Goal: Information Seeking & Learning: Learn about a topic

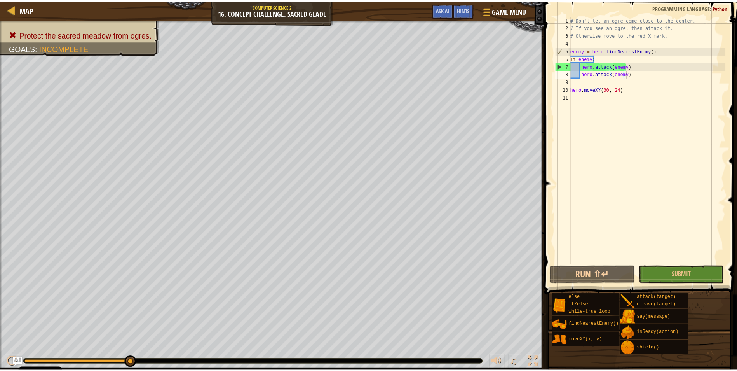
scroll to position [3, 0]
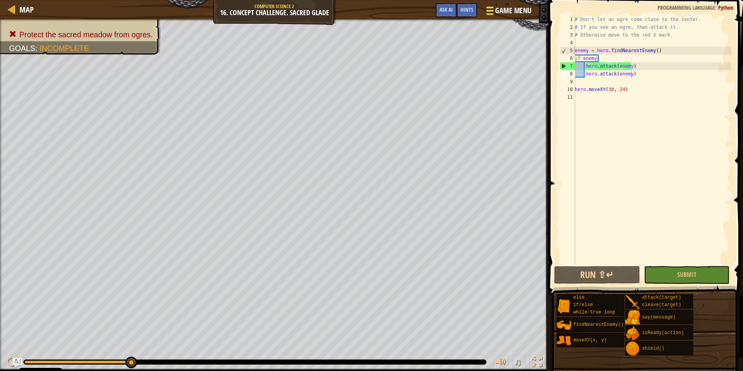
click at [491, 15] on div at bounding box center [490, 10] width 10 height 11
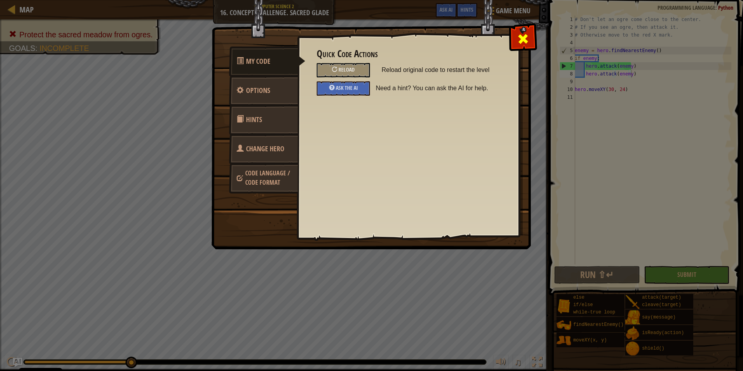
click at [526, 41] on span at bounding box center [523, 39] width 12 height 12
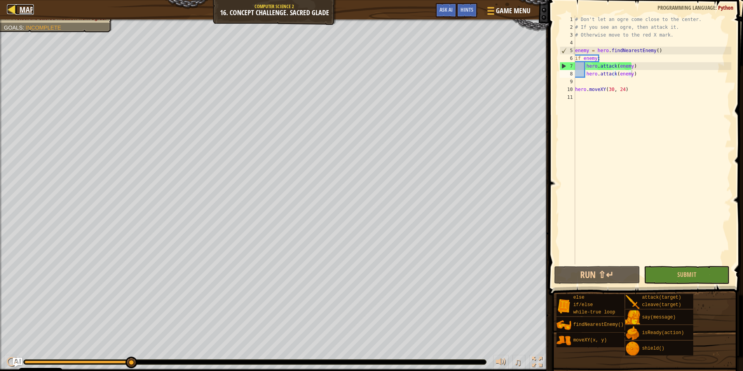
click at [19, 10] on link "Map" at bounding box center [25, 9] width 18 height 10
select select "en-[GEOGRAPHIC_DATA]"
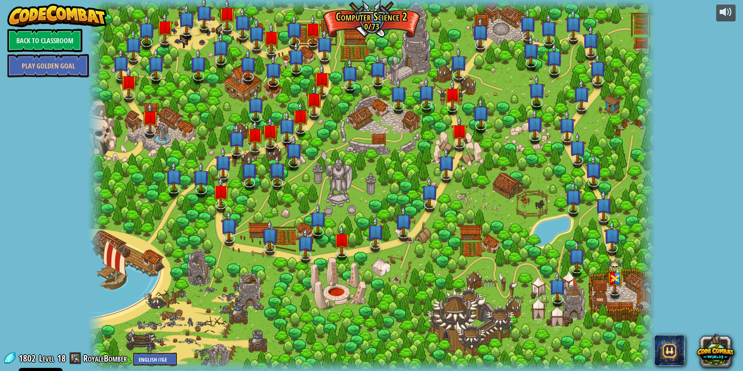
select select "en-[GEOGRAPHIC_DATA]"
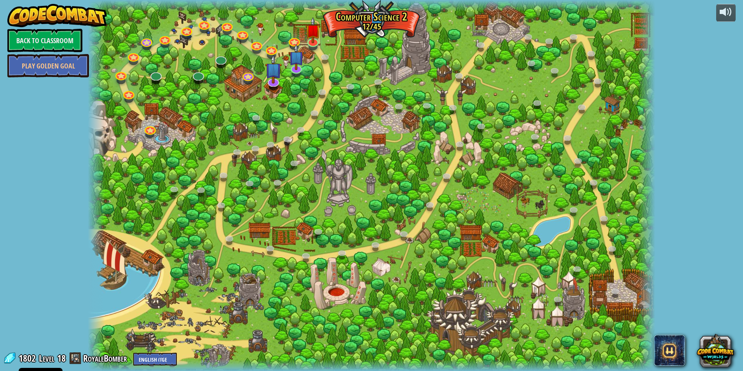
select select "en-[GEOGRAPHIC_DATA]"
click at [47, 35] on link "Back to Classroom" at bounding box center [44, 40] width 75 height 23
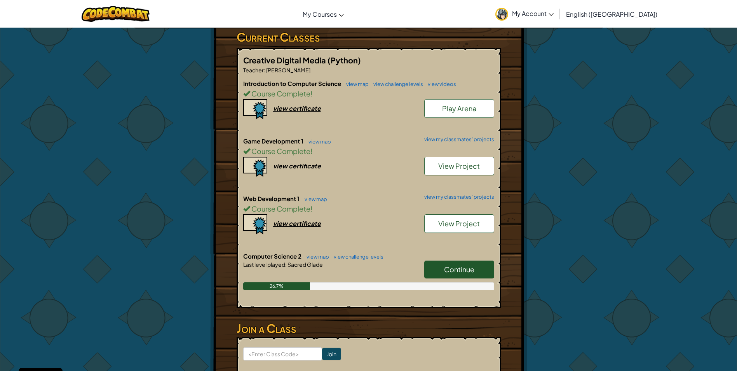
scroll to position [155, 0]
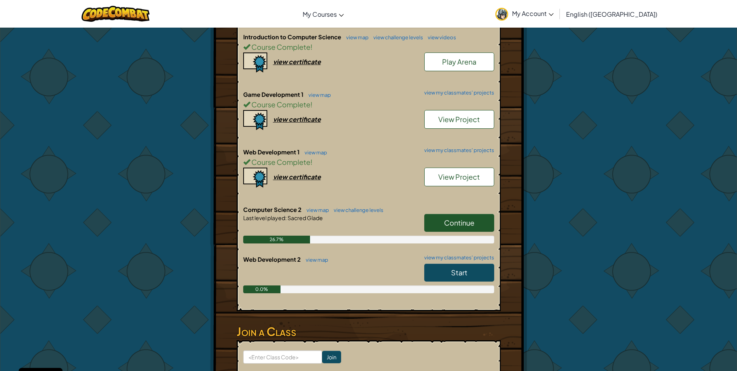
scroll to position [194, 0]
click at [444, 263] on link "Start" at bounding box center [459, 272] width 70 height 18
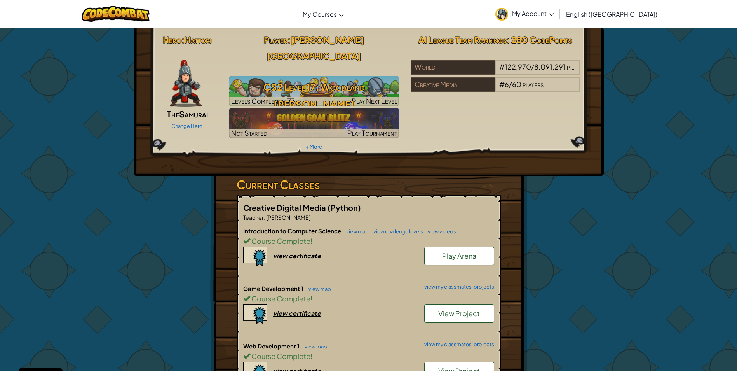
select select "en-[GEOGRAPHIC_DATA]"
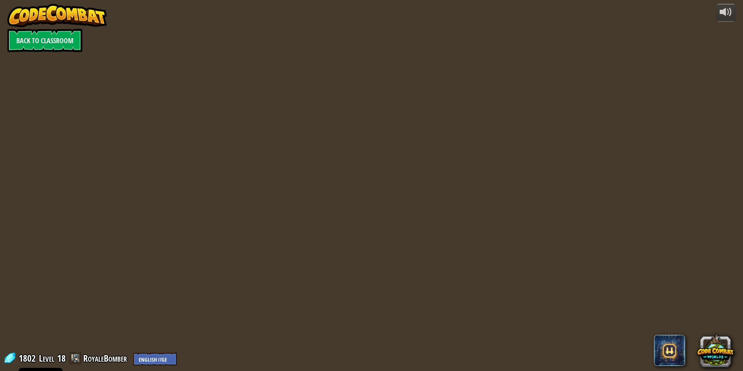
select select "en-[GEOGRAPHIC_DATA]"
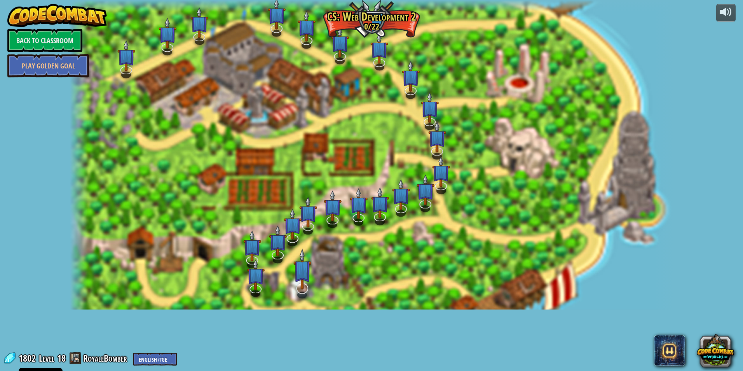
select select "en-[GEOGRAPHIC_DATA]"
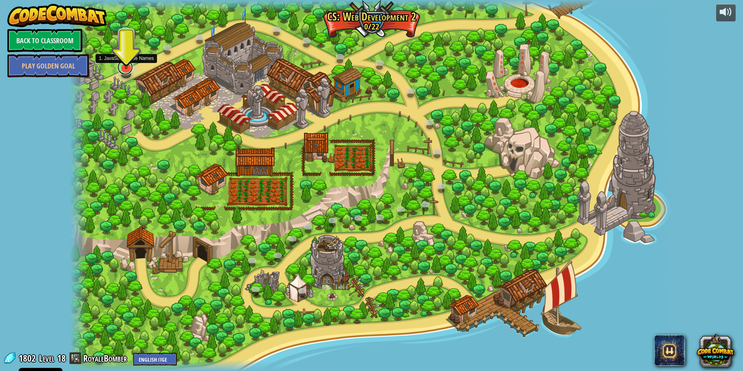
click at [128, 70] on link at bounding box center [125, 67] width 16 height 16
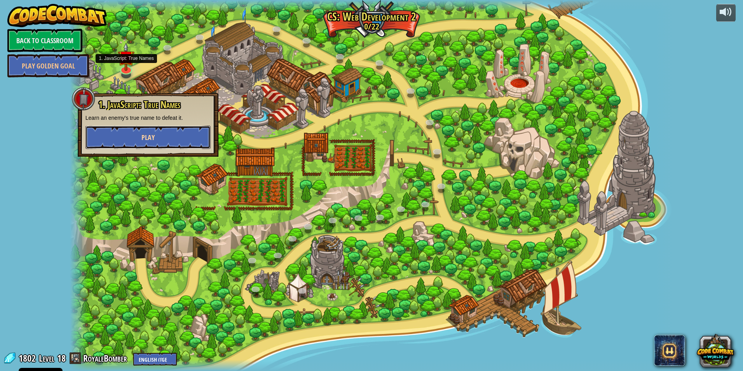
click at [158, 134] on button "Play" at bounding box center [147, 136] width 125 height 23
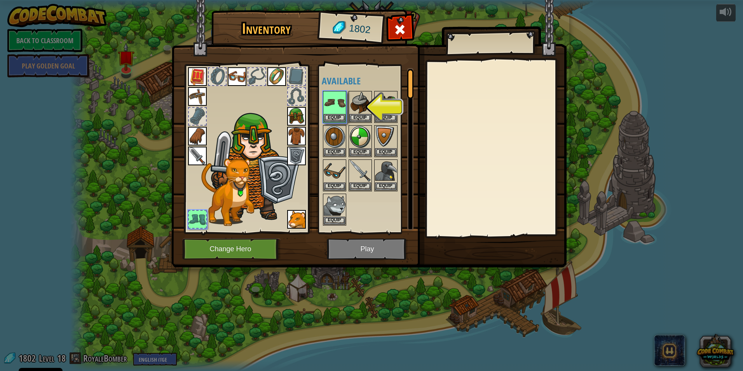
click at [335, 244] on img at bounding box center [368, 126] width 395 height 282
click at [316, 105] on img at bounding box center [368, 126] width 395 height 282
click at [338, 113] on button "Equip" at bounding box center [335, 117] width 22 height 8
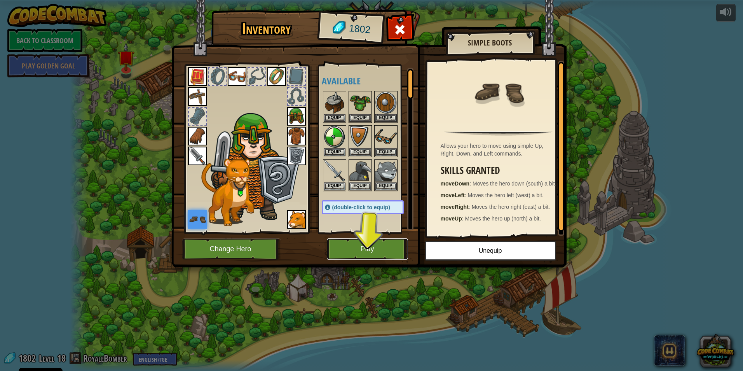
click at [370, 255] on button "Play" at bounding box center [367, 248] width 81 height 21
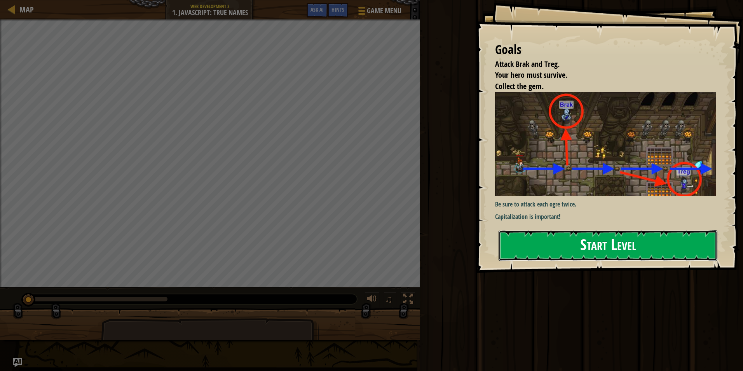
click at [555, 254] on button "Start Level" at bounding box center [607, 245] width 219 height 31
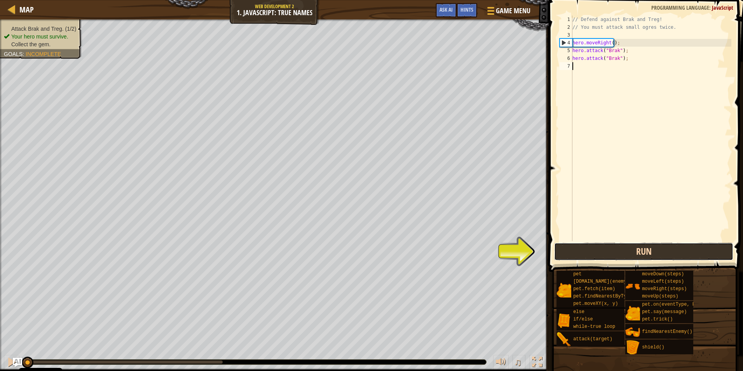
click at [611, 253] on button "Run" at bounding box center [644, 251] width 180 height 18
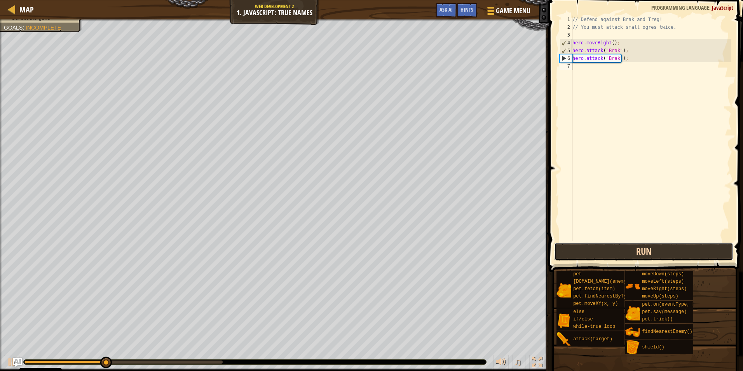
click at [602, 254] on button "Run" at bounding box center [644, 251] width 180 height 18
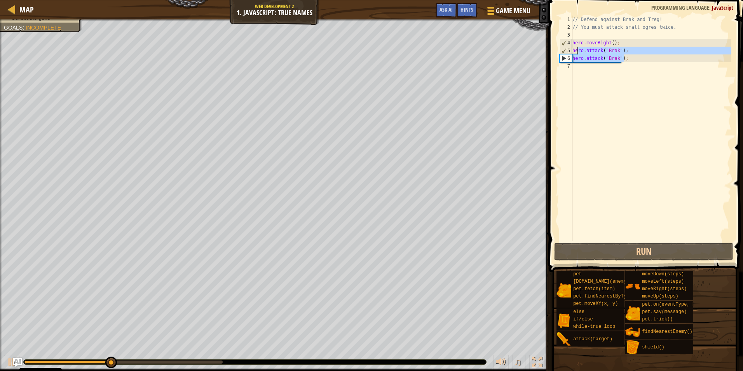
drag, startPoint x: 625, startPoint y: 57, endPoint x: 563, endPoint y: 52, distance: 62.0
click at [563, 52] on div "1 2 3 4 5 6 7 // Defend against Brak and Treg! // You must attack small ogres t…" at bounding box center [644, 128] width 173 height 225
type textarea "hero.attack("Brak"); hero.attack("Brak");"
click at [613, 83] on div "// Defend against Brak and Treg! // You must attack small ogres twice. hero . m…" at bounding box center [651, 136] width 160 height 241
paste textarea "hero.attack("Brak");"
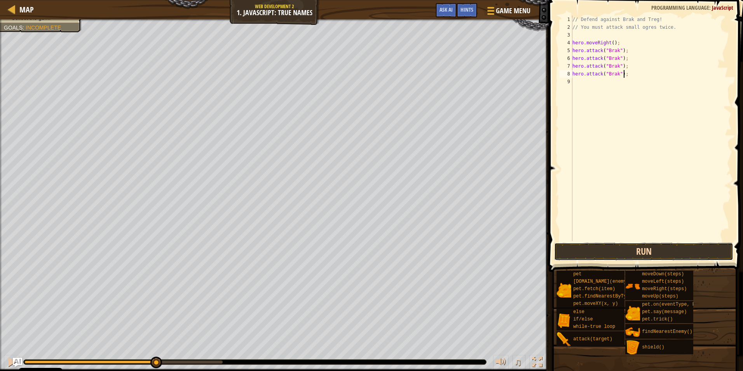
click at [577, 250] on button "Run" at bounding box center [644, 251] width 180 height 18
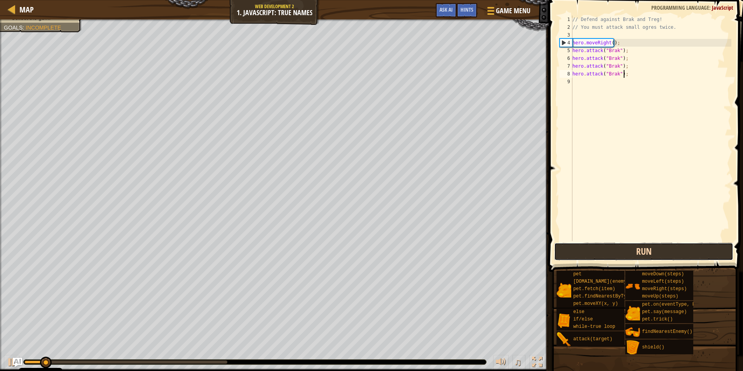
click at [577, 250] on button "Run" at bounding box center [644, 251] width 180 height 18
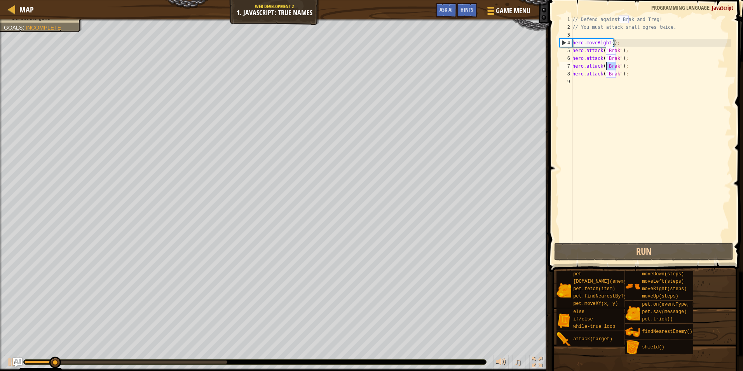
drag, startPoint x: 615, startPoint y: 67, endPoint x: 605, endPoint y: 67, distance: 9.3
click at [605, 67] on div "// Defend against Brak and Treg! // You must attack small ogres twice. hero . m…" at bounding box center [651, 136] width 160 height 241
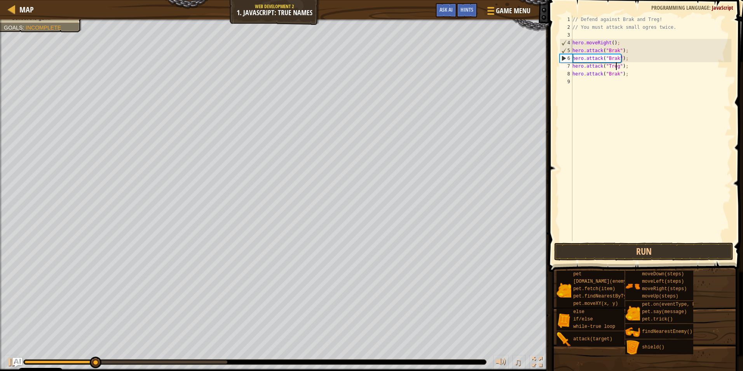
scroll to position [3, 3]
drag, startPoint x: 616, startPoint y: 74, endPoint x: 606, endPoint y: 75, distance: 10.2
click at [606, 75] on div "// Defend against Brak and Treg! // You must attack small ogres twice. hero . m…" at bounding box center [651, 136] width 160 height 241
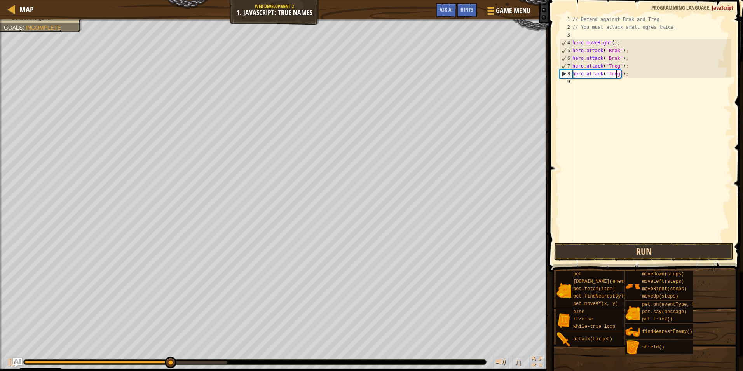
type textarea "hero.attack("Treg");"
click at [630, 248] on button "Run" at bounding box center [644, 251] width 180 height 18
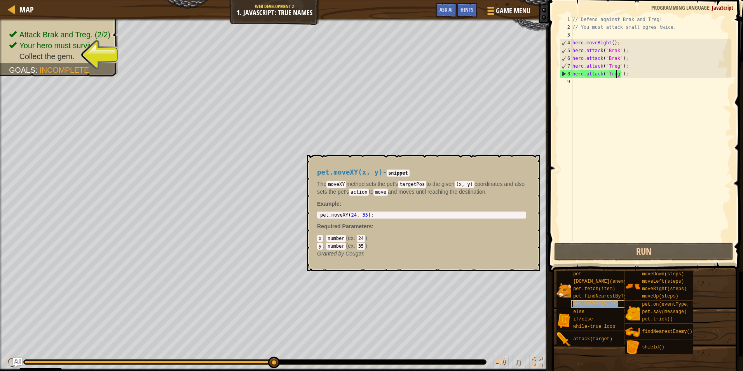
click at [616, 305] on div "pet.moveXY(x, y)" at bounding box center [608, 303] width 74 height 7
type textarea "pet.moveXY(24, 35);"
drag, startPoint x: 378, startPoint y: 216, endPoint x: 314, endPoint y: 214, distance: 64.5
click at [314, 214] on div "pet.moveXY(x, y) - snippet The moveXY method sets the pet's targetPos to the gi…" at bounding box center [422, 212] width 220 height 103
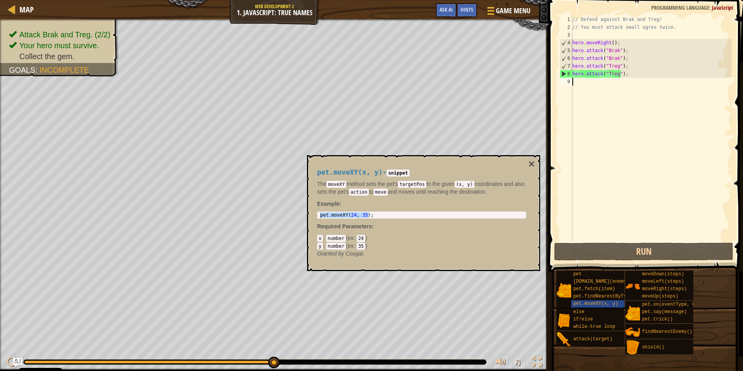
click at [652, 93] on div "// Defend against Brak and Treg! // You must attack small ogres twice. hero . m…" at bounding box center [651, 136] width 160 height 241
paste textarea "pet.moveXY(24, 35);"
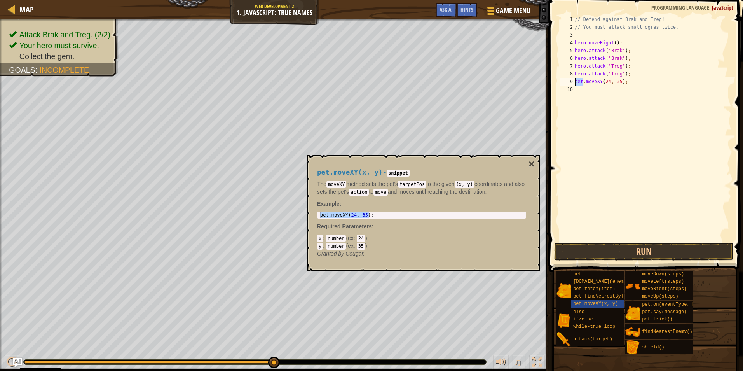
drag, startPoint x: 581, startPoint y: 81, endPoint x: 575, endPoint y: 82, distance: 6.6
click at [575, 82] on div "pet.moveXY(24, 35); 1 2 3 4 5 6 7 8 9 10 // Defend against Brak and Treg! // Yo…" at bounding box center [644, 128] width 173 height 225
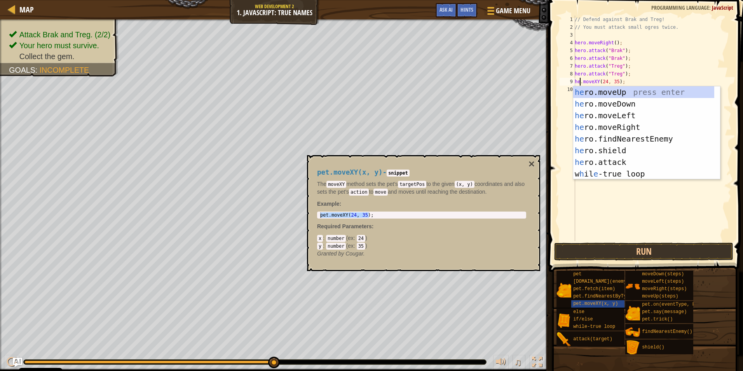
type textarea "hero.moveXY(24, 35);"
click at [592, 205] on div "// Defend against Brak and Treg! // You must attack small ogres twice. hero . m…" at bounding box center [652, 136] width 158 height 241
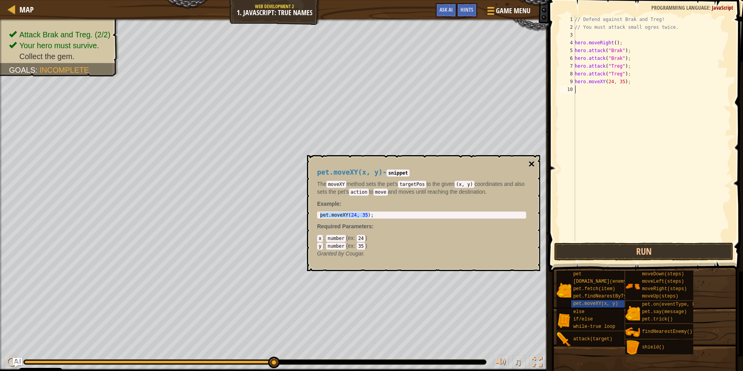
click at [531, 164] on button "×" at bounding box center [531, 164] width 6 height 11
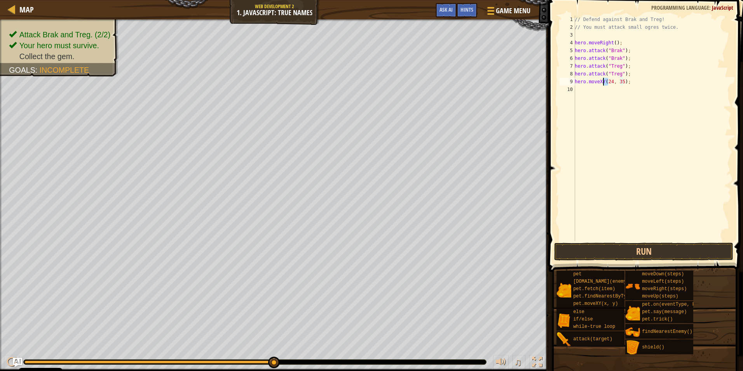
drag, startPoint x: 609, startPoint y: 79, endPoint x: 604, endPoint y: 80, distance: 4.8
click at [604, 80] on div "// Defend against Brak and Treg! // You must attack small ogres twice. hero . m…" at bounding box center [652, 136] width 158 height 241
click at [617, 82] on div "// Defend against Brak and Treg! // You must attack small ogres twice. hero . m…" at bounding box center [652, 136] width 158 height 241
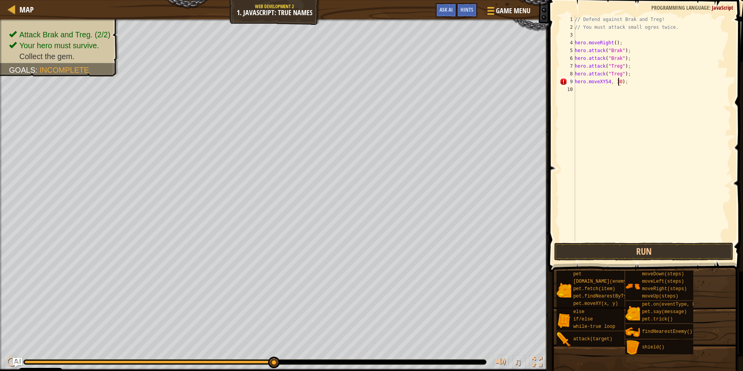
click at [603, 83] on div "// Defend against Brak and Treg! // You must attack small ogres twice. hero . m…" at bounding box center [652, 136] width 158 height 241
type textarea "hero.moveXY(54, 30);"
click at [596, 248] on button "Run" at bounding box center [644, 251] width 180 height 18
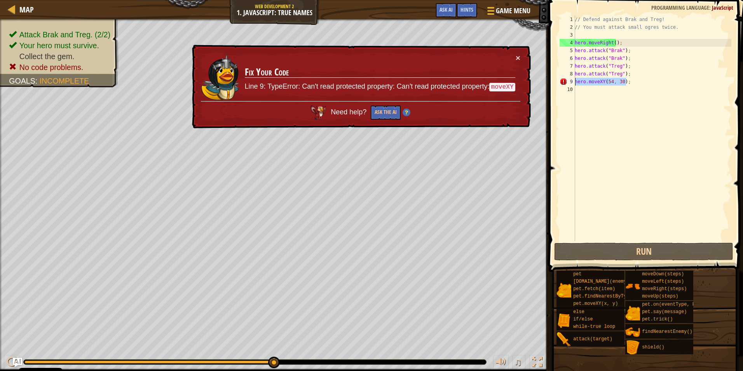
drag, startPoint x: 629, startPoint y: 80, endPoint x: 573, endPoint y: 81, distance: 56.3
click at [573, 81] on div "hero.moveXY(54, 30); 1 2 3 4 5 6 7 8 9 10 // Defend against Brak and Treg! // Y…" at bounding box center [644, 128] width 173 height 225
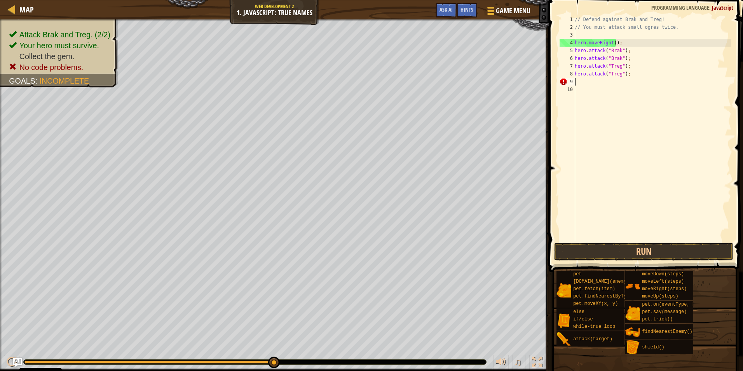
scroll to position [3, 0]
drag, startPoint x: 631, startPoint y: 45, endPoint x: 566, endPoint y: 41, distance: 65.4
click at [566, 41] on div "1 2 3 4 5 6 7 8 9 10 // Defend against Brak and Treg! // You must attack small …" at bounding box center [644, 128] width 173 height 225
type textarea "hero.moveRight();"
click at [591, 81] on div "// Defend against Brak and Treg! // You must attack small ogres twice. hero . m…" at bounding box center [652, 136] width 158 height 241
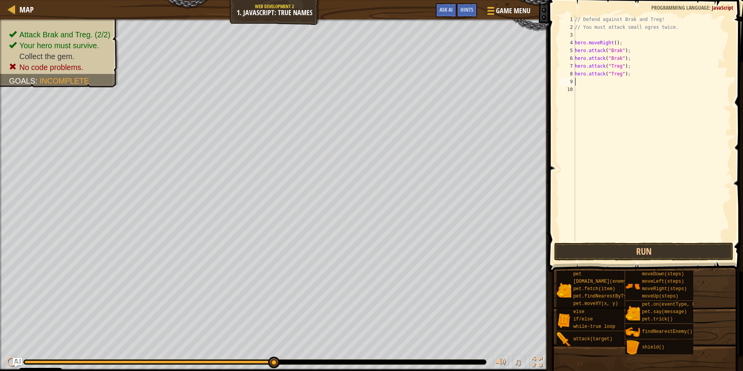
paste textarea "hero.moveRight();"
type textarea "hero.moveRight();"
click at [610, 246] on button "Run" at bounding box center [644, 251] width 180 height 18
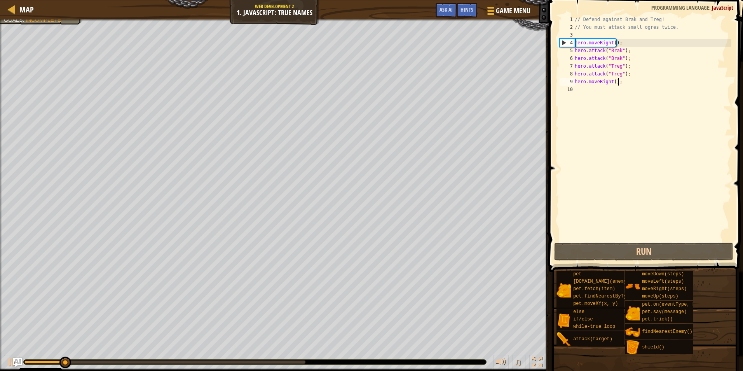
drag, startPoint x: 610, startPoint y: 246, endPoint x: 584, endPoint y: 223, distance: 35.5
click at [584, 223] on div "// Defend against Brak and Treg! // You must attack small ogres twice. hero . m…" at bounding box center [652, 136] width 158 height 241
drag, startPoint x: 625, startPoint y: 81, endPoint x: 558, endPoint y: 78, distance: 66.5
click at [558, 78] on div "1 2 3 4 5 6 7 8 9 10 // Defend against Brak and Treg! // You must attack small …" at bounding box center [644, 128] width 173 height 225
type textarea "hero.moveRight();"
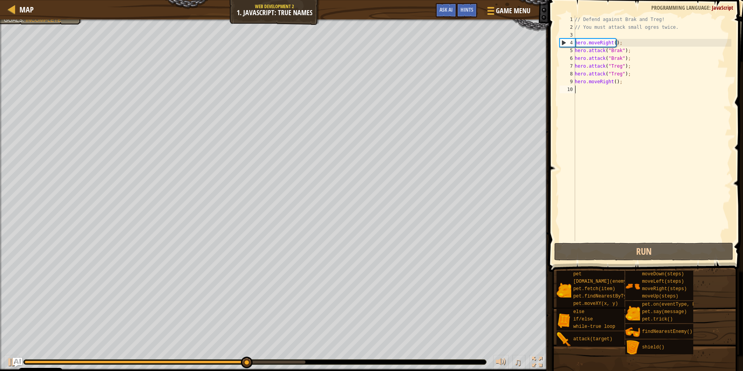
click at [588, 100] on div "// Defend against Brak and Treg! // You must attack small ogres twice. hero . m…" at bounding box center [652, 136] width 158 height 241
paste textarea "hero.moveRight();"
type textarea "hero.moveRight();"
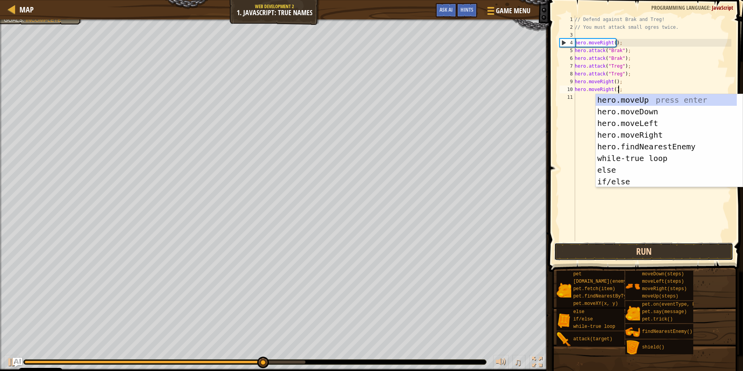
click at [606, 250] on button "Run" at bounding box center [644, 251] width 180 height 18
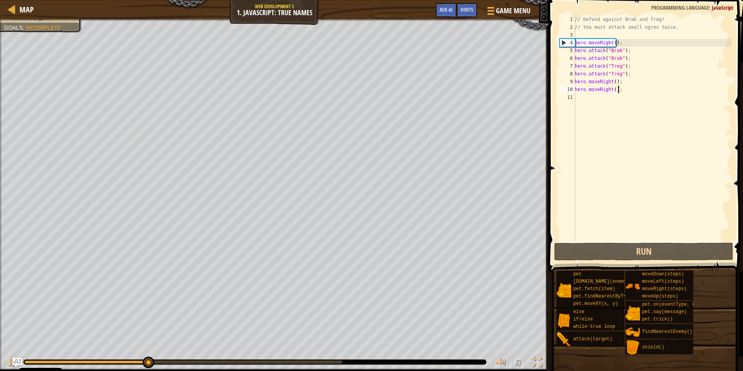
click at [628, 129] on div "// Defend against Brak and Treg! // You must attack small ogres twice. hero . m…" at bounding box center [652, 136] width 158 height 241
paste textarea "hero.moveRight();"
type textarea "hero.moveRight();"
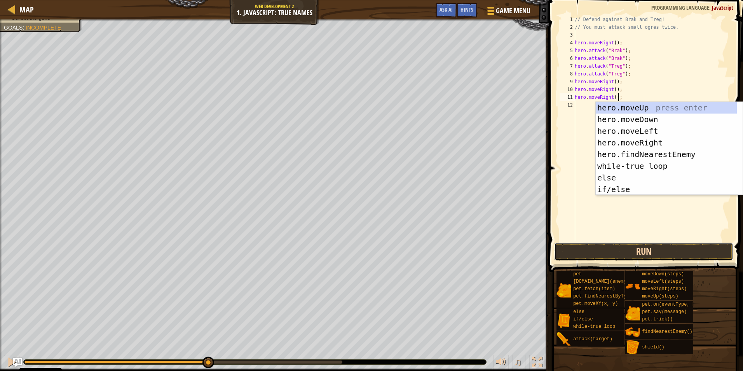
click at [619, 247] on button "Run" at bounding box center [644, 251] width 180 height 18
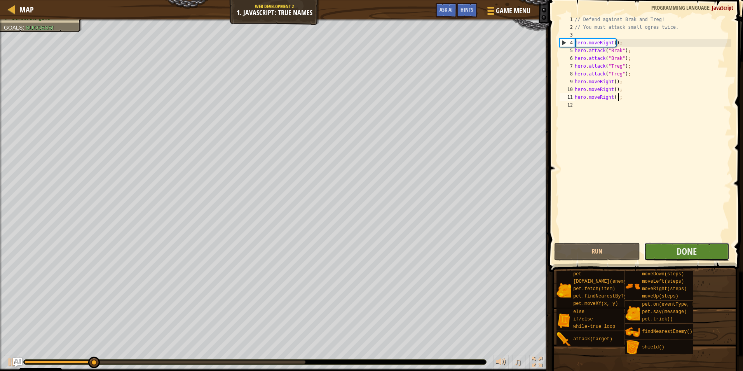
click at [657, 249] on button "Done" at bounding box center [687, 251] width 86 height 18
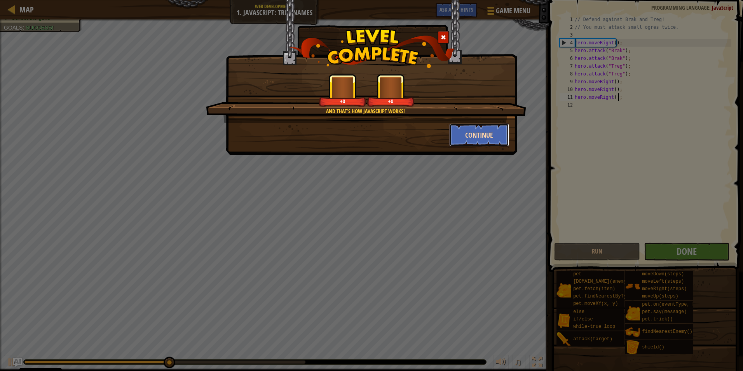
click at [482, 145] on button "Continue" at bounding box center [479, 134] width 60 height 23
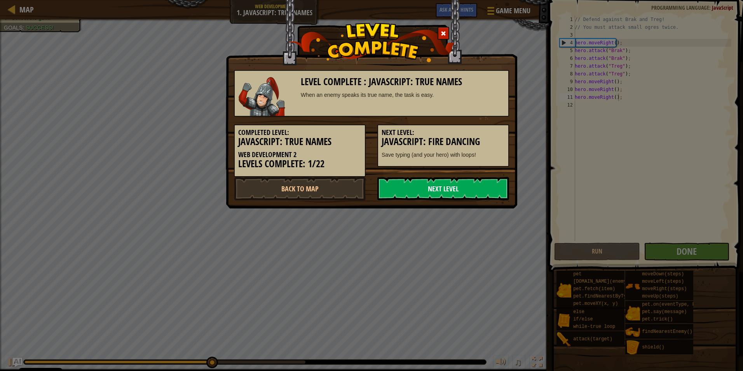
click at [451, 190] on link "Next Level" at bounding box center [443, 188] width 132 height 23
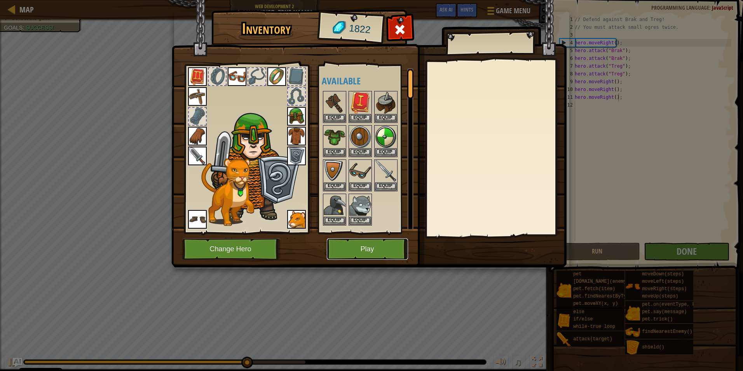
click at [360, 253] on button "Play" at bounding box center [367, 248] width 81 height 21
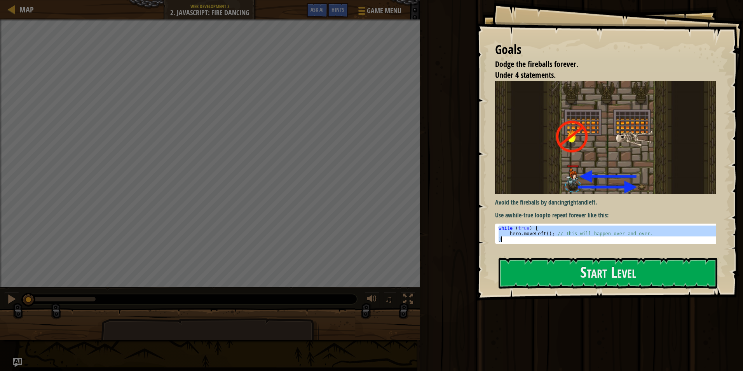
drag, startPoint x: 498, startPoint y: 225, endPoint x: 528, endPoint y: 238, distance: 32.9
click at [528, 238] on div "while ( true ) { hero . moveLeft ( ) ; // This will happen over and over. }" at bounding box center [608, 238] width 223 height 27
type textarea "hero.moveLeft(); // This will happen over and over. }"
click at [535, 275] on button "Start Level" at bounding box center [607, 273] width 219 height 31
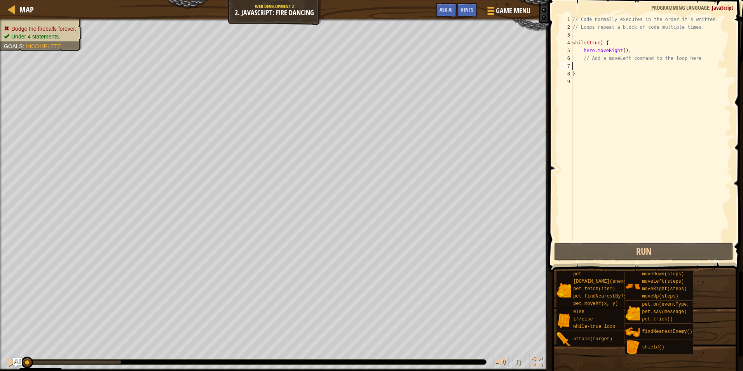
type textarea "}"
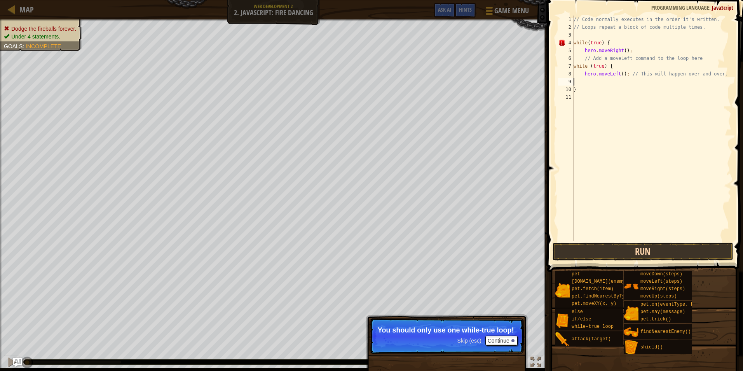
scroll to position [3, 0]
type textarea "}"
click at [593, 249] on button "Run" at bounding box center [642, 251] width 181 height 18
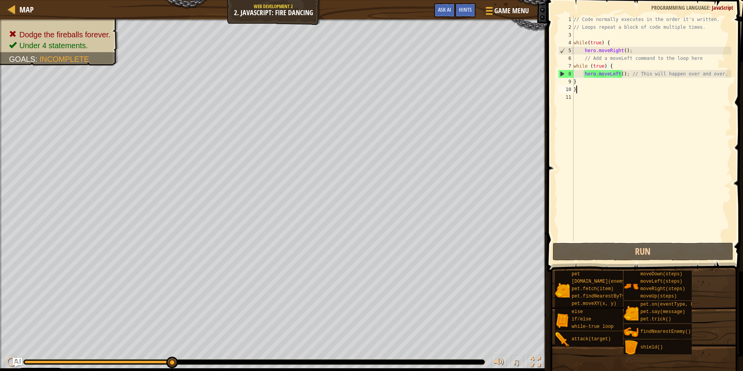
click at [585, 91] on div "// Code normally executes in the order it's written. // Loops repeat a block of…" at bounding box center [651, 136] width 159 height 241
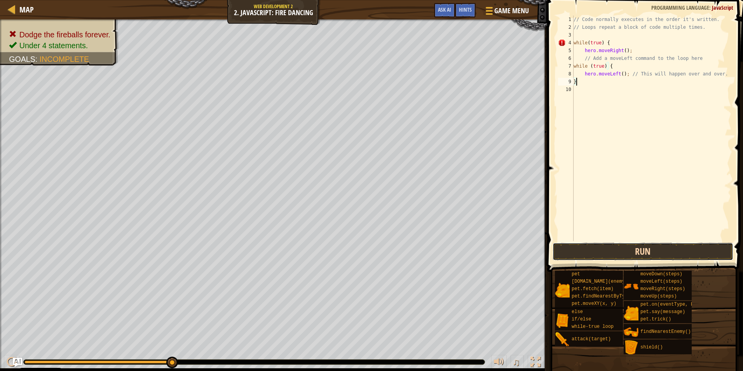
click at [616, 246] on button "Run" at bounding box center [642, 251] width 181 height 18
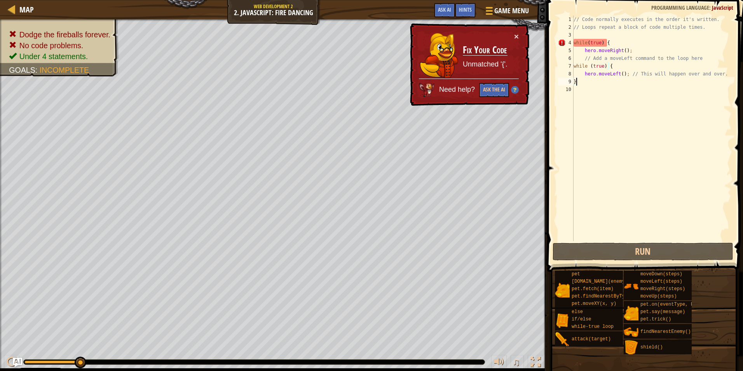
click at [625, 39] on div "// Code normally executes in the order it's written. // Loops repeat a block of…" at bounding box center [651, 136] width 159 height 241
click at [702, 57] on div "// Code normally executes in the order it's written. // Loops repeat a block of…" at bounding box center [651, 136] width 159 height 241
type textarea "// Add a moveLeft command to the loop here"
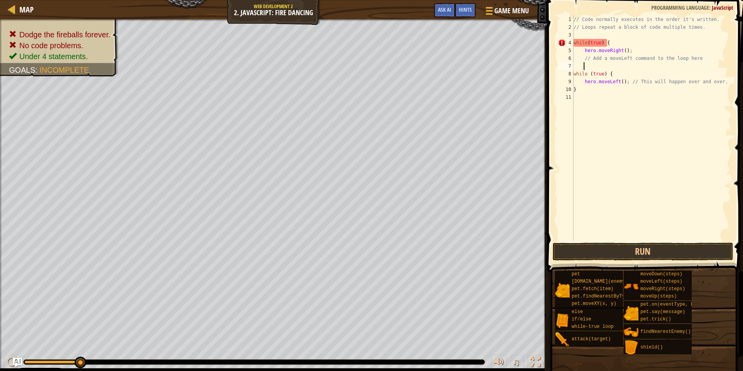
scroll to position [3, 0]
click at [605, 248] on button "Run" at bounding box center [642, 251] width 181 height 18
type textarea "}"
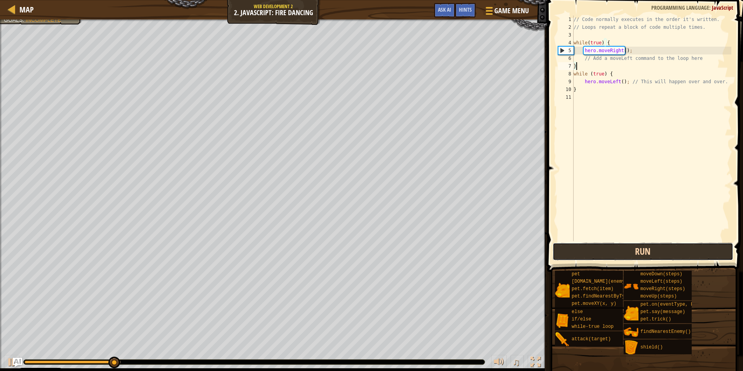
click at [586, 251] on button "Run" at bounding box center [642, 251] width 181 height 18
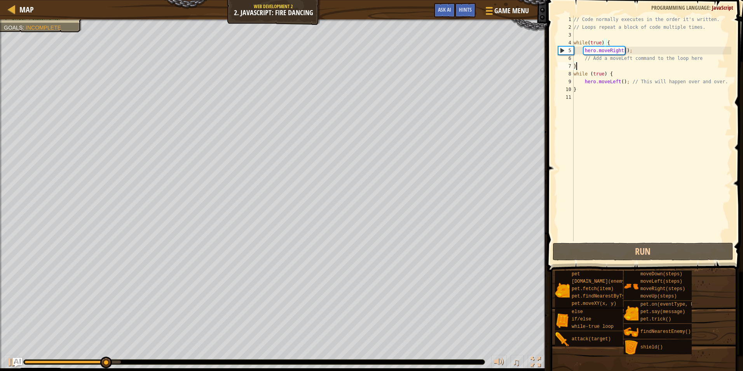
click at [582, 66] on div "// Code normally executes in the order it's written. // Loops repeat a block of…" at bounding box center [651, 136] width 159 height 241
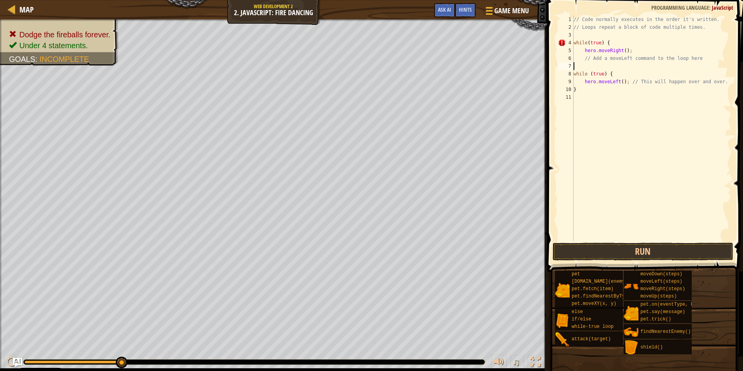
type textarea "// Add a moveLeft command to the loop here"
click at [590, 89] on div "// Code normally executes in the order it's written. // Loops repeat a block of…" at bounding box center [651, 136] width 159 height 241
click at [592, 84] on div "// Code normally executes in the order it's written. // Loops repeat a block of…" at bounding box center [651, 136] width 159 height 241
type textarea "}"
click at [591, 92] on div "// Code normally executes in the order it's written. // Loops repeat a block of…" at bounding box center [651, 136] width 159 height 241
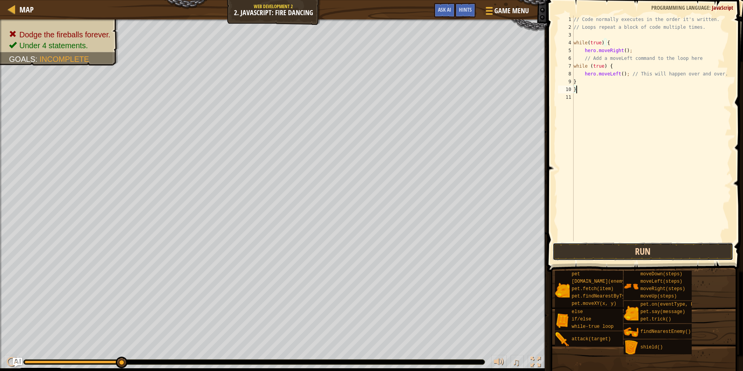
click at [612, 246] on button "Run" at bounding box center [642, 251] width 181 height 18
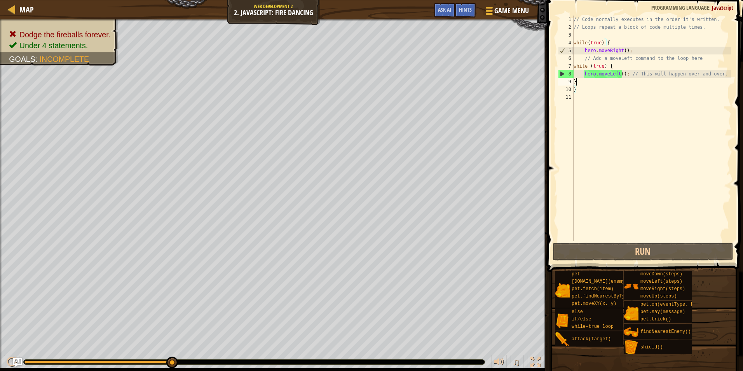
click at [578, 84] on div "// Code normally executes in the order it's written. // Loops repeat a block of…" at bounding box center [651, 136] width 159 height 241
click at [582, 91] on div "// Code normally executes in the order it's written. // Loops repeat a block of…" at bounding box center [651, 136] width 159 height 241
click at [602, 43] on div "// Code normally executes in the order it's written. // Loops repeat a block of…" at bounding box center [651, 136] width 159 height 241
click at [605, 43] on div "// Code normally executes in the order it's written. // Loops repeat a block of…" at bounding box center [651, 136] width 159 height 241
click at [607, 65] on div "// Code normally executes in the order it's written. // Loops repeat a block of…" at bounding box center [651, 136] width 159 height 241
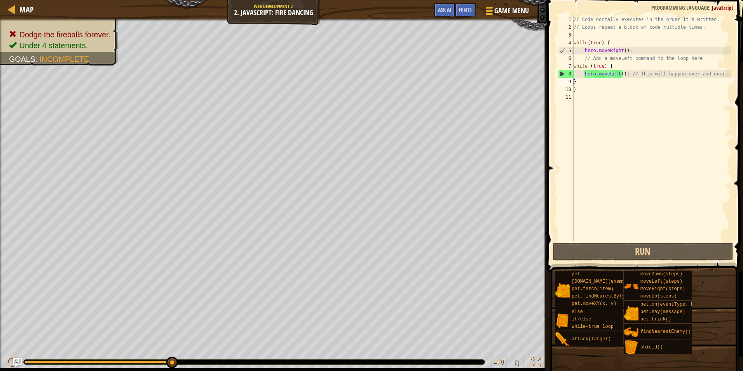
click at [574, 82] on div "// Code normally executes in the order it's written. // Loops repeat a block of…" at bounding box center [651, 136] width 159 height 241
click at [582, 87] on div "// Code normally executes in the order it's written. // Loops repeat a block of…" at bounding box center [651, 136] width 159 height 241
click at [593, 85] on div "// Code normally executes in the order it's written. // Loops repeat a block of…" at bounding box center [651, 136] width 159 height 241
click at [614, 75] on div "// Code normally executes in the order it's written. // Loops repeat a block of…" at bounding box center [651, 136] width 159 height 241
click at [615, 83] on div "// Code normally executes in the order it's written. // Loops repeat a block of…" at bounding box center [651, 136] width 159 height 241
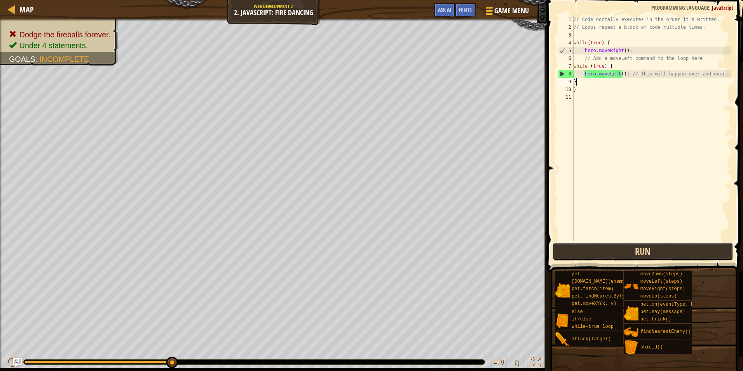
click at [609, 258] on button "Run" at bounding box center [642, 251] width 181 height 18
click at [608, 256] on button "Run" at bounding box center [642, 251] width 181 height 18
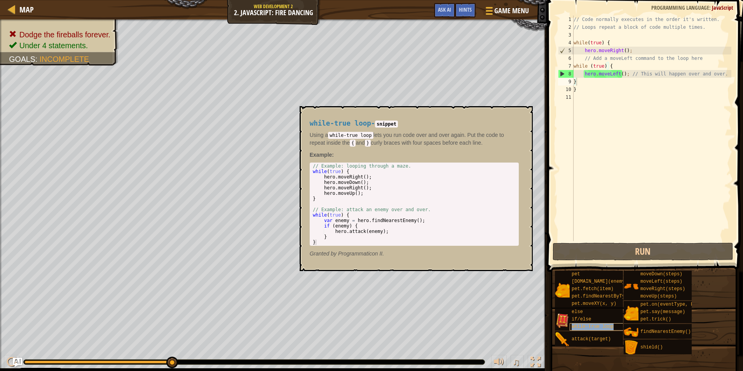
click at [606, 327] on span "while-true loop" at bounding box center [593, 326] width 42 height 5
click at [575, 323] on div "while-true loop" at bounding box center [607, 326] width 74 height 7
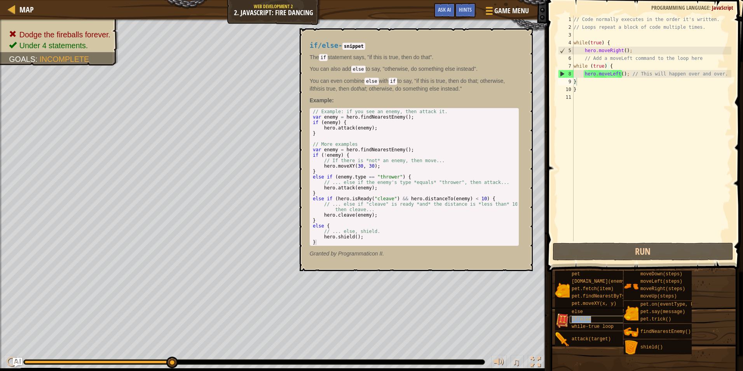
click at [577, 319] on span "if/else" at bounding box center [581, 318] width 19 height 5
click at [579, 323] on div "while-true loop" at bounding box center [607, 326] width 74 height 7
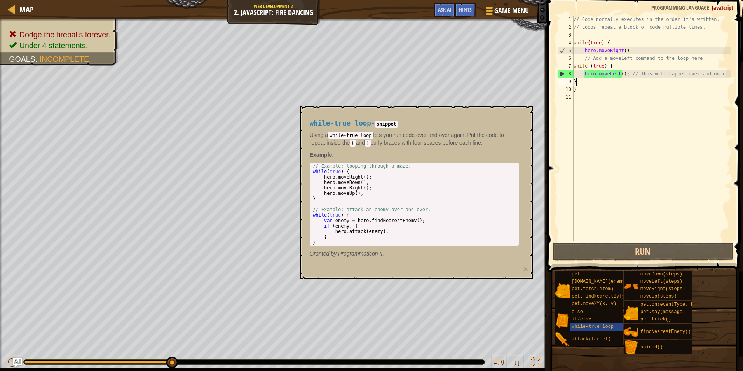
click at [612, 65] on div "// Code normally executes in the order it's written. // Loops repeat a block of…" at bounding box center [651, 136] width 159 height 241
type textarea "while (true) {"
drag, startPoint x: 612, startPoint y: 67, endPoint x: 566, endPoint y: 67, distance: 45.1
click at [566, 67] on div "while (true) { 1 2 3 4 5 6 7 8 9 10 11 // Code normally executes in the order i…" at bounding box center [643, 128] width 175 height 225
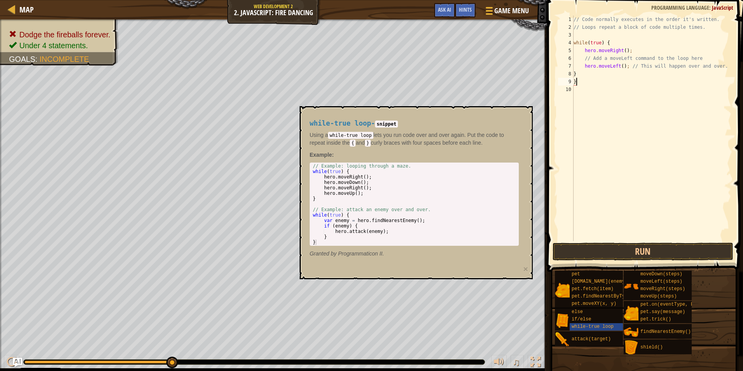
click at [585, 78] on div "// Code normally executes in the order it's written. // Loops repeat a block of…" at bounding box center [651, 136] width 159 height 241
type textarea "}"
click at [598, 257] on button "Run" at bounding box center [642, 251] width 181 height 18
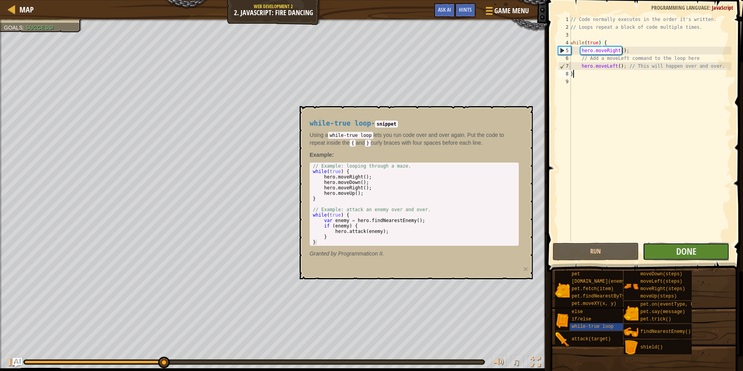
click at [698, 252] on button "Done" at bounding box center [686, 251] width 87 height 18
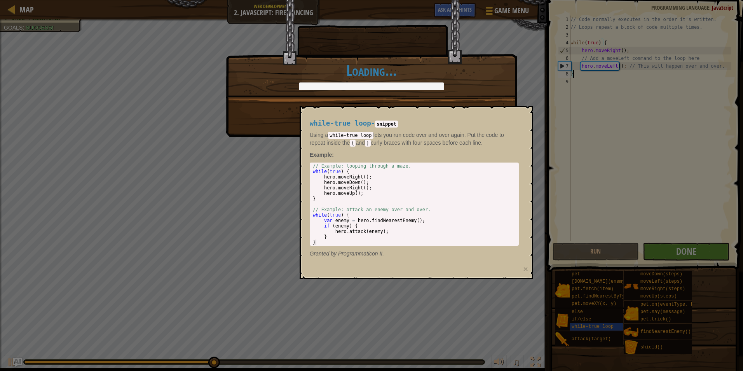
click at [608, 333] on div "Remember your braces! +0 +0 Continue Loading..." at bounding box center [371, 185] width 743 height 371
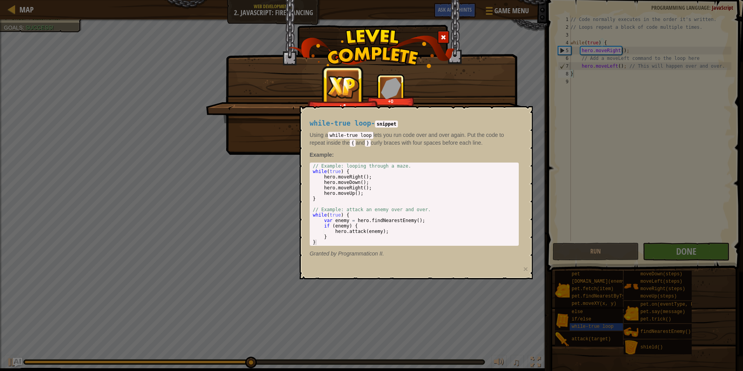
click at [511, 70] on div "Remember your braces! +1 +0 Continue" at bounding box center [371, 104] width 291 height 84
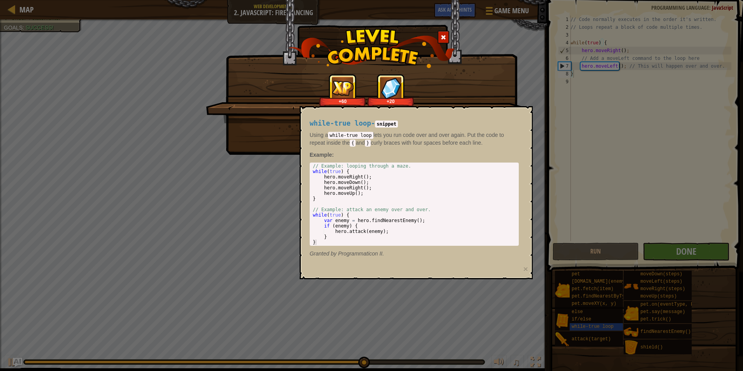
click at [442, 39] on span at bounding box center [443, 37] width 5 height 5
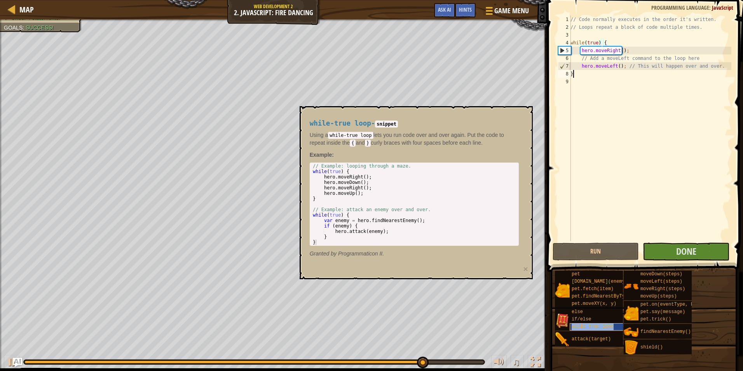
click at [603, 326] on span "while-true loop" at bounding box center [593, 326] width 42 height 5
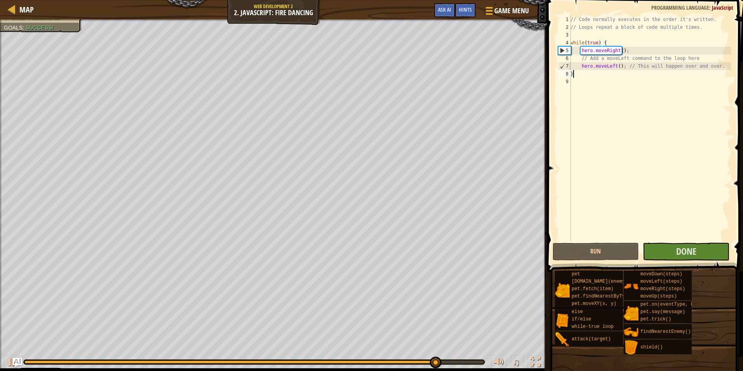
click at [679, 265] on span at bounding box center [644, 377] width 190 height 230
click at [678, 255] on span "Done" at bounding box center [686, 251] width 20 height 12
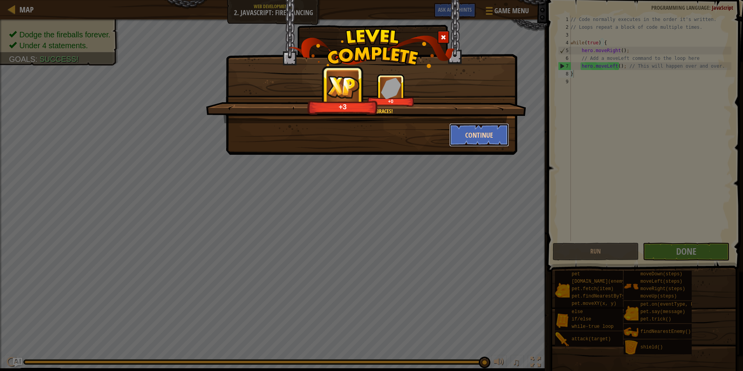
click at [459, 136] on button "Continue" at bounding box center [479, 134] width 60 height 23
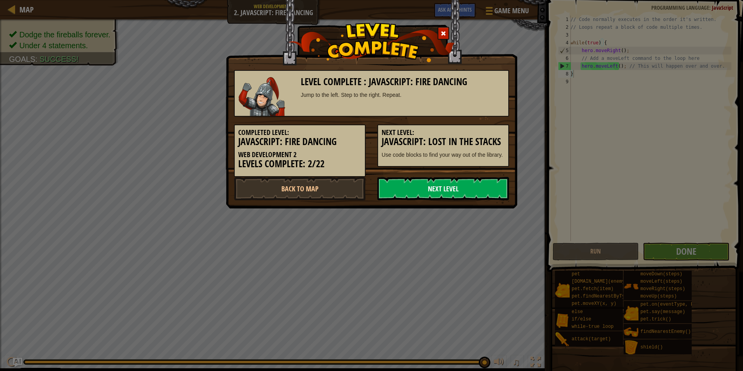
click at [436, 186] on link "Next Level" at bounding box center [443, 188] width 132 height 23
click at [398, 188] on link "Next Level" at bounding box center [443, 188] width 132 height 23
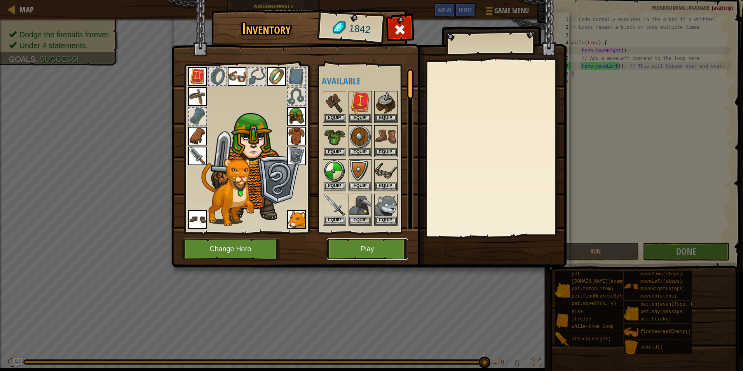
click at [381, 244] on button "Play" at bounding box center [367, 248] width 81 height 21
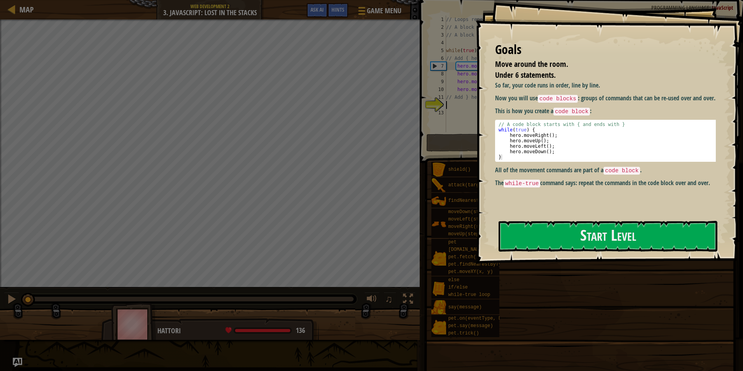
drag, startPoint x: 541, startPoint y: 151, endPoint x: 534, endPoint y: 156, distance: 8.6
click at [534, 156] on div "Goals Move around the room. Under 6 statements. So far, your code runs in order…" at bounding box center [609, 131] width 267 height 263
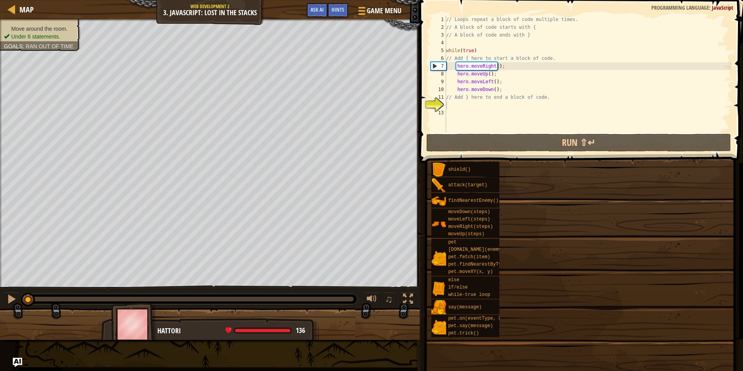
drag, startPoint x: 531, startPoint y: 167, endPoint x: 474, endPoint y: 121, distance: 72.6
click at [474, 121] on div "Goals Move around the room. Under 6 statements. So far, your code runs in order…" at bounding box center [371, 185] width 743 height 371
type textarea "// A code block starts with { and ends with } while(true) {"
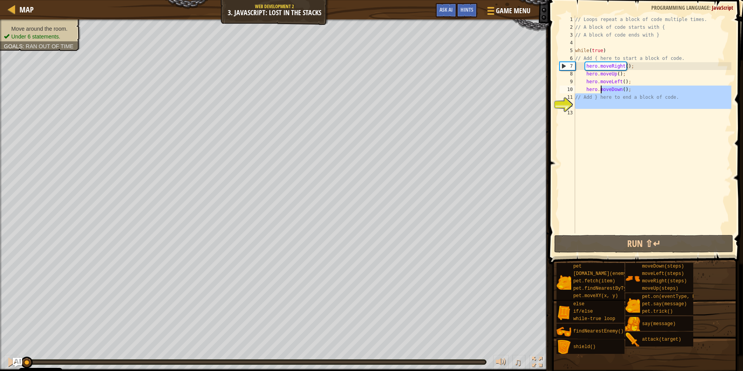
drag, startPoint x: 474, startPoint y: 121, endPoint x: 601, endPoint y: 89, distance: 130.6
click at [601, 89] on div "// Loops repeat a block of code multiple times. // A block of code starts with …" at bounding box center [652, 132] width 158 height 233
click at [634, 89] on div "// Loops repeat a block of code multiple times. // A block of code starts with …" at bounding box center [652, 125] width 158 height 218
type textarea "hero.moveDown();"
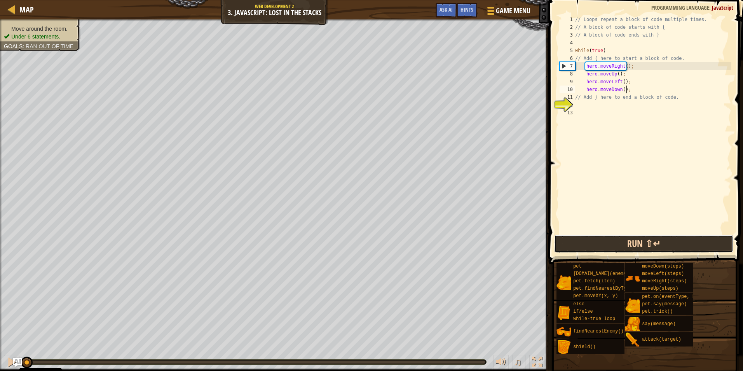
click at [590, 237] on button "Run ⇧↵" at bounding box center [644, 244] width 180 height 18
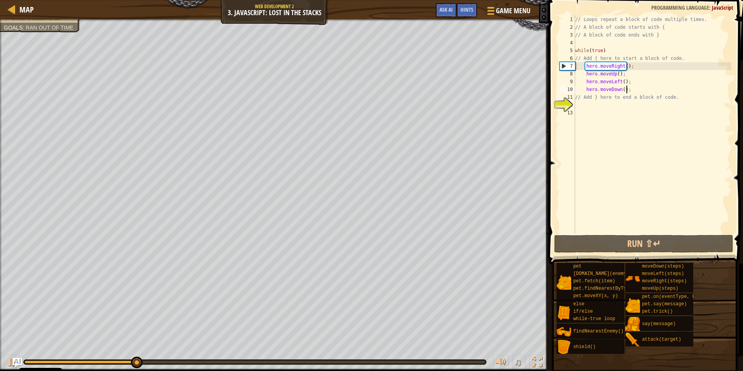
click at [609, 108] on div "// Loops repeat a block of code multiple times. // A block of code starts with …" at bounding box center [652, 132] width 158 height 233
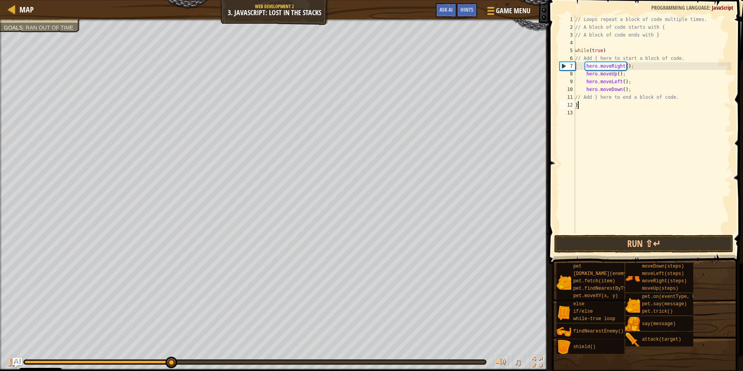
scroll to position [3, 0]
click at [604, 245] on button "Run ⇧↵" at bounding box center [644, 244] width 180 height 18
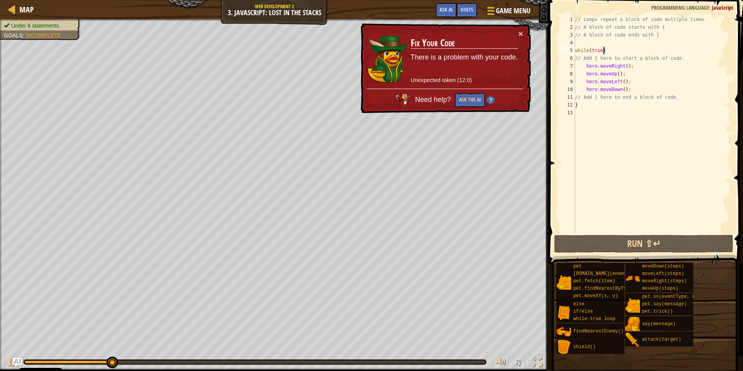
click at [669, 51] on div "// Loops repeat a block of code multiple times. // A block of code starts with …" at bounding box center [652, 132] width 158 height 233
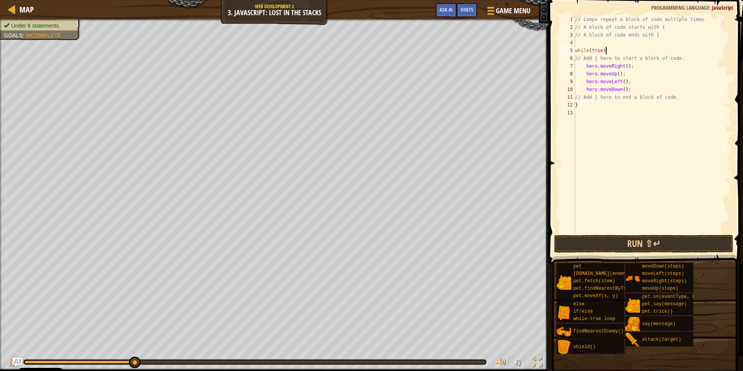
scroll to position [3, 2]
type textarea "while(true) {"
click at [628, 241] on button "Run ⇧↵" at bounding box center [644, 244] width 180 height 18
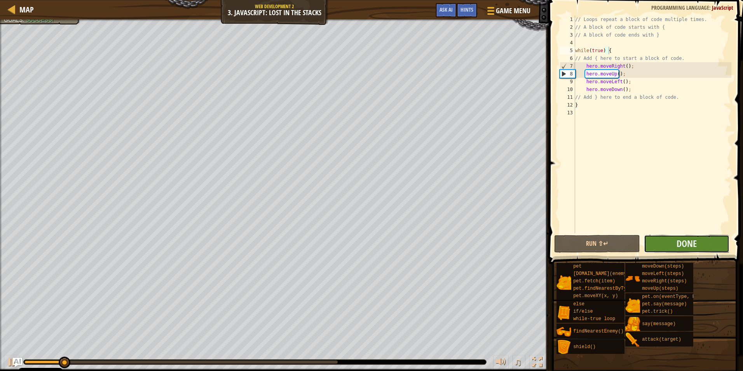
click at [655, 243] on button "Done" at bounding box center [687, 244] width 86 height 18
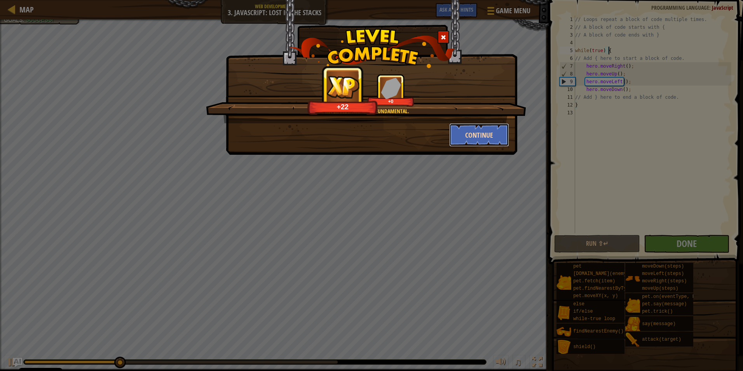
click at [466, 137] on button "Continue" at bounding box center [479, 134] width 60 height 23
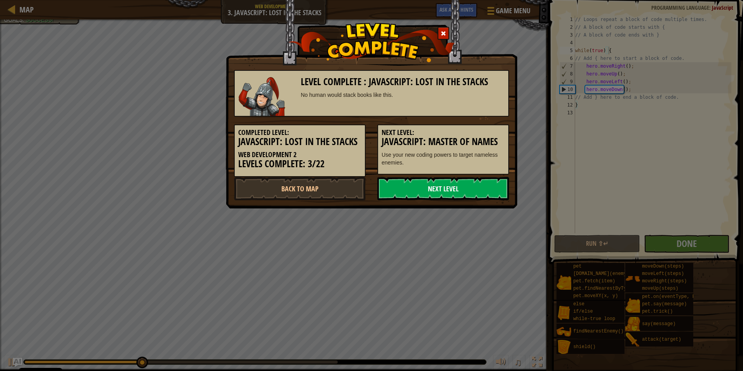
click at [458, 181] on link "Next Level" at bounding box center [443, 188] width 132 height 23
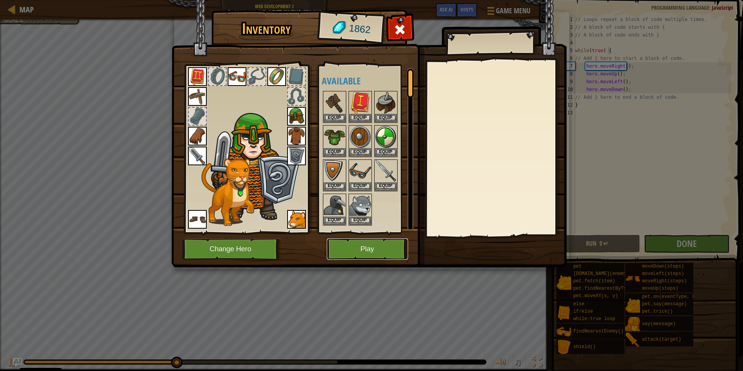
click at [357, 253] on button "Play" at bounding box center [367, 248] width 81 height 21
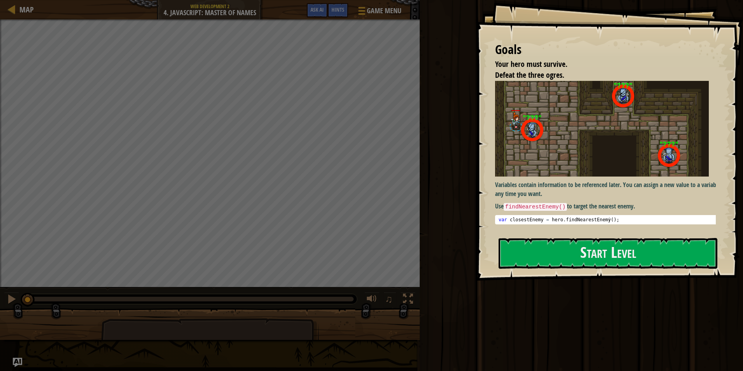
type textarea "var closestEnemy = hero.findNearestEnemy();"
click at [537, 221] on div "var closestEnemy = hero . findNearestEnemy ( ) ;" at bounding box center [608, 225] width 223 height 16
click at [539, 245] on button "Start Level" at bounding box center [607, 253] width 219 height 31
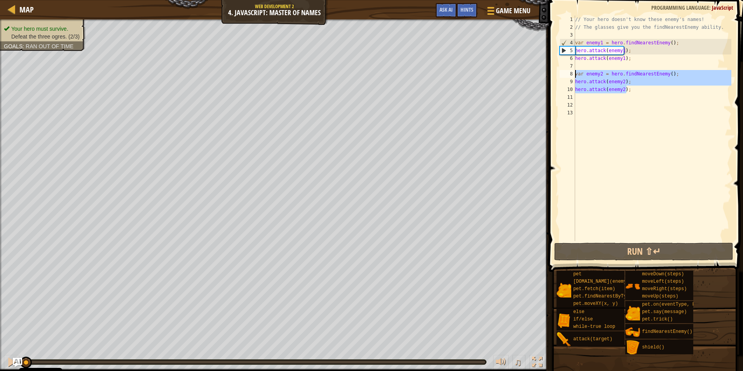
drag, startPoint x: 624, startPoint y: 90, endPoint x: 566, endPoint y: 75, distance: 59.6
click at [566, 75] on div "1 2 3 4 5 6 7 8 9 10 11 12 13 // Your hero doesn't know these enemy's names! //…" at bounding box center [644, 128] width 173 height 225
type textarea "var enemy2 = hero.findNearestEnemy(); hero.attack(enemy2);"
click at [589, 101] on div "// Your hero doesn't know these enemy's names! // The glasses give you the find…" at bounding box center [652, 136] width 158 height 241
click at [591, 104] on div "// Your hero doesn't know these enemy's names! // The glasses give you the find…" at bounding box center [652, 136] width 158 height 241
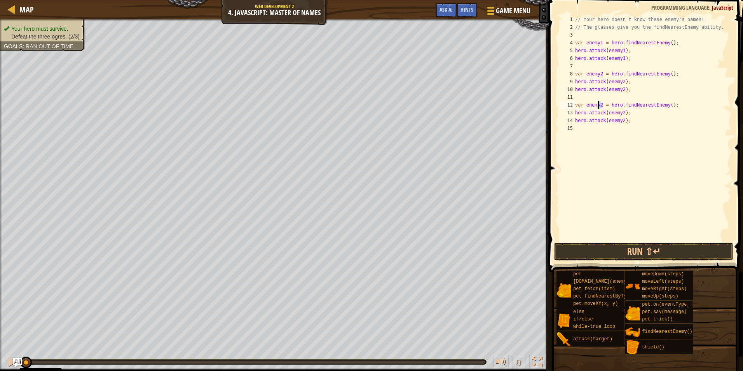
click at [598, 105] on div "// Your hero doesn't know these enemy's names! // The glasses give you the find…" at bounding box center [652, 136] width 158 height 241
click at [619, 113] on div "// Your hero doesn't know these enemy's names! // The glasses give you the find…" at bounding box center [652, 136] width 158 height 241
click at [619, 120] on div "// Your hero doesn't know these enemy's names! // The glasses give you the find…" at bounding box center [652, 136] width 158 height 241
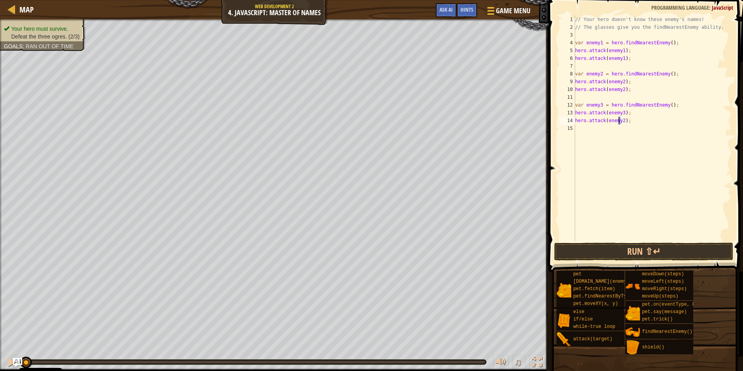
type textarea "hero.attack(enemy3);"
click at [631, 238] on div "// Your hero doesn't know these enemy's names! // The glasses give you the find…" at bounding box center [652, 136] width 158 height 241
click at [628, 249] on button "Run ⇧↵" at bounding box center [644, 251] width 180 height 18
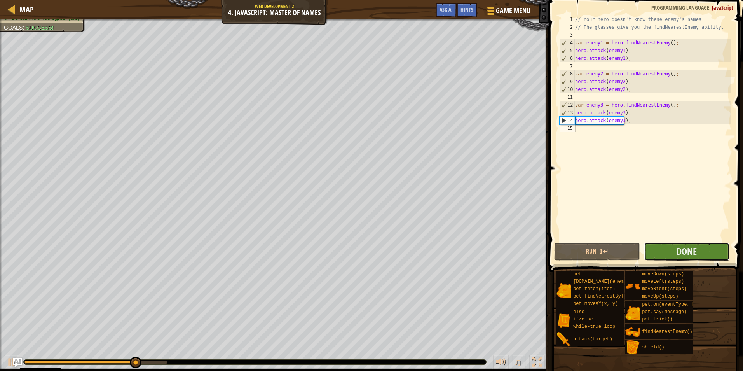
click at [668, 249] on button "Done" at bounding box center [687, 251] width 86 height 18
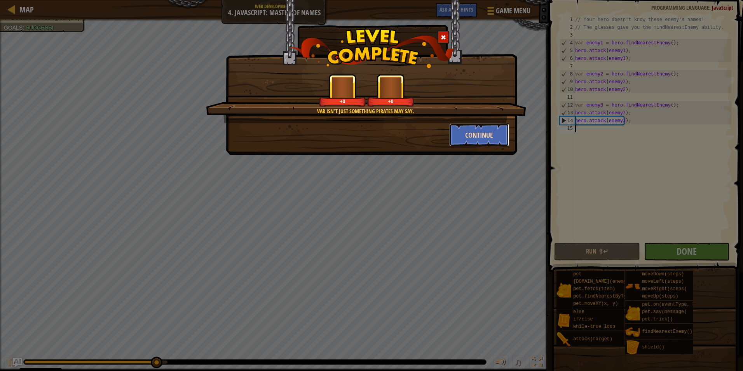
click at [457, 143] on button "Continue" at bounding box center [479, 134] width 60 height 23
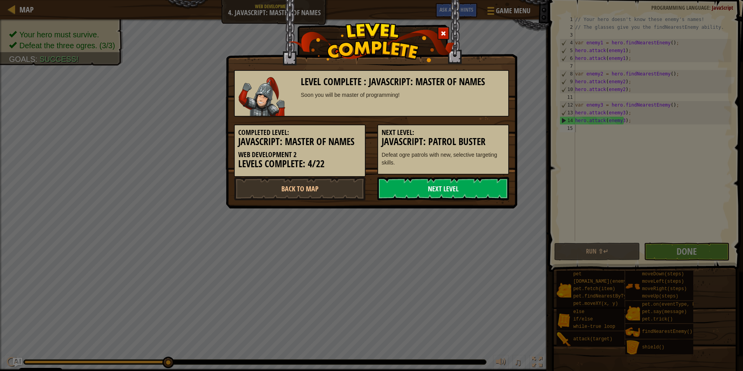
click at [468, 185] on link "Next Level" at bounding box center [443, 188] width 132 height 23
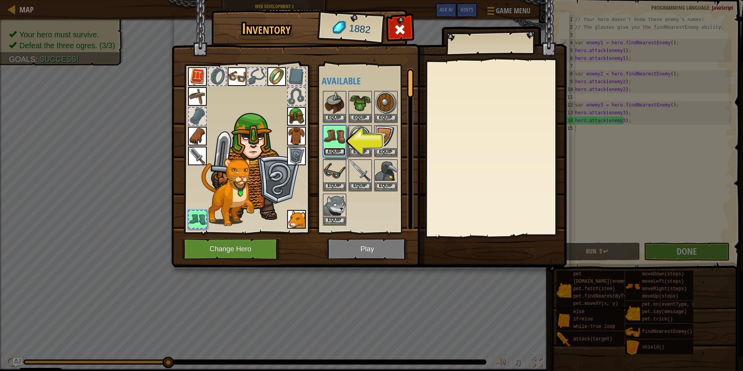
click at [330, 148] on button "Equip" at bounding box center [335, 152] width 22 height 8
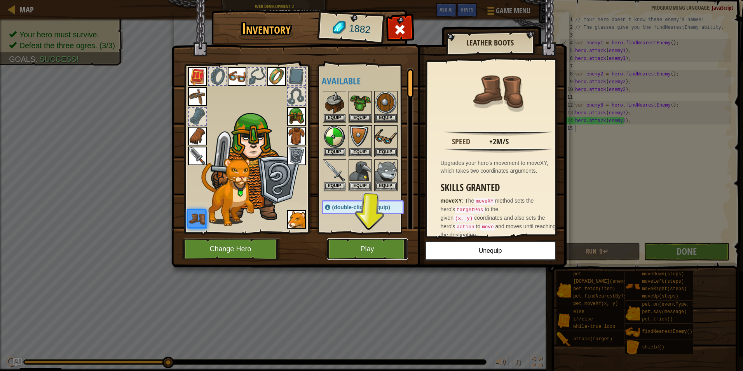
click at [363, 246] on button "Play" at bounding box center [367, 248] width 81 height 21
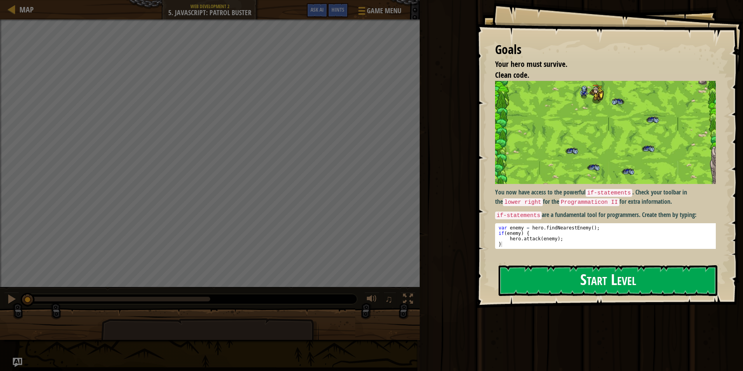
click at [545, 163] on div "Goals Your hero must survive. Clean code. You now have access to the powerful i…" at bounding box center [609, 154] width 267 height 308
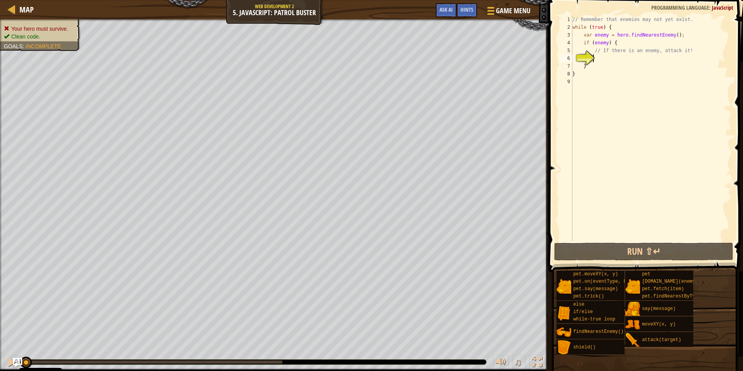
click at [606, 59] on div "// Remember that enemies may not yet exist. while ( true ) { var enemy = hero .…" at bounding box center [651, 136] width 160 height 241
click at [443, 7] on span "Ask AI" at bounding box center [445, 9] width 13 height 7
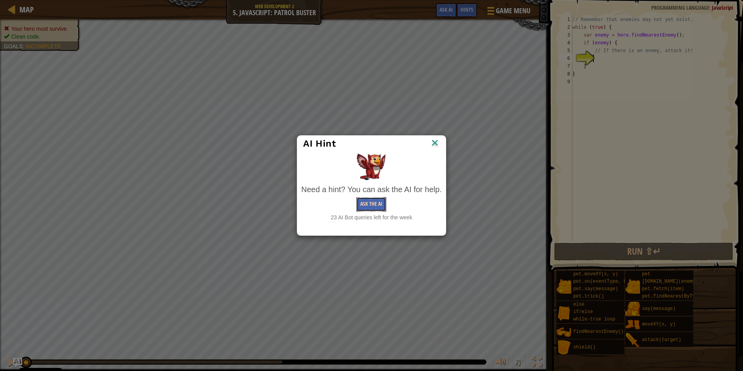
click at [383, 203] on button "Ask the AI" at bounding box center [371, 204] width 30 height 14
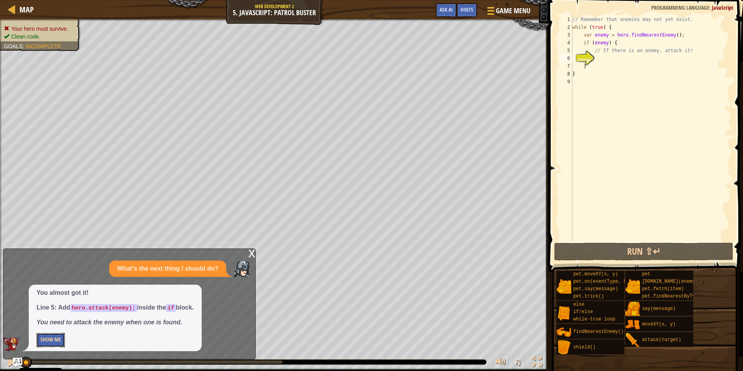
click at [61, 337] on button "Show Me" at bounding box center [51, 340] width 28 height 14
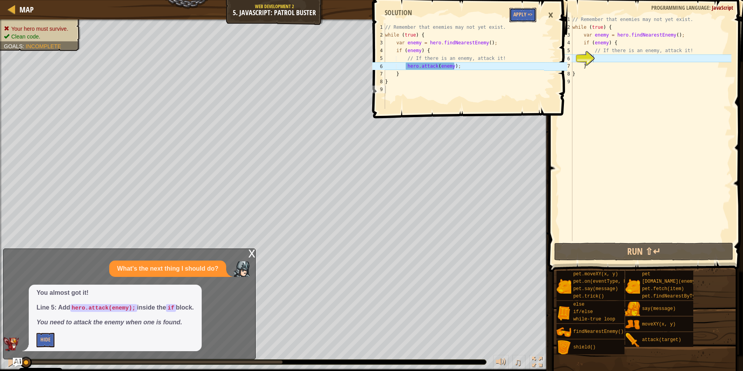
click at [519, 16] on button "Apply =>" at bounding box center [522, 15] width 27 height 14
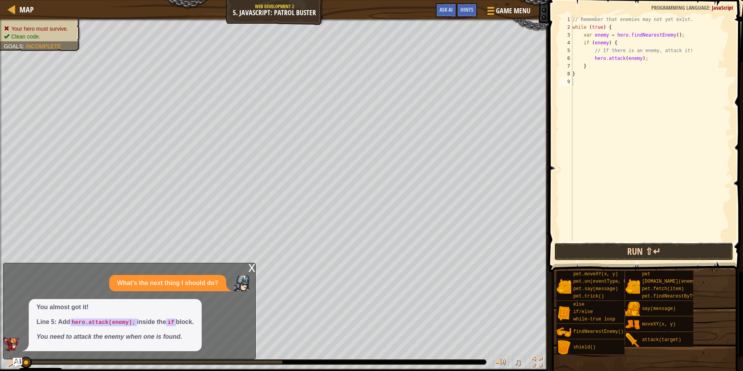
click at [578, 250] on button "Run ⇧↵" at bounding box center [644, 251] width 180 height 18
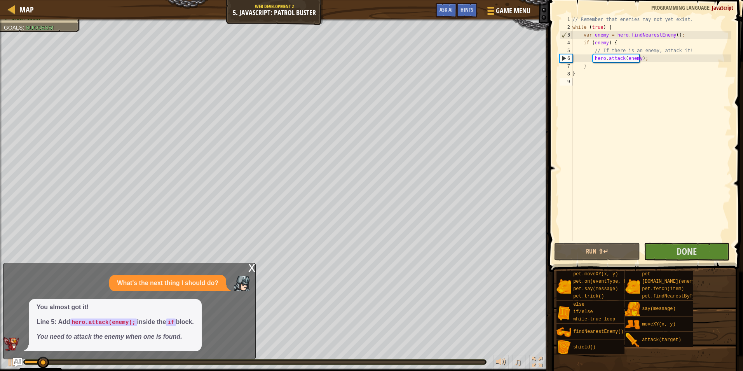
click at [253, 267] on div "x" at bounding box center [251, 267] width 7 height 8
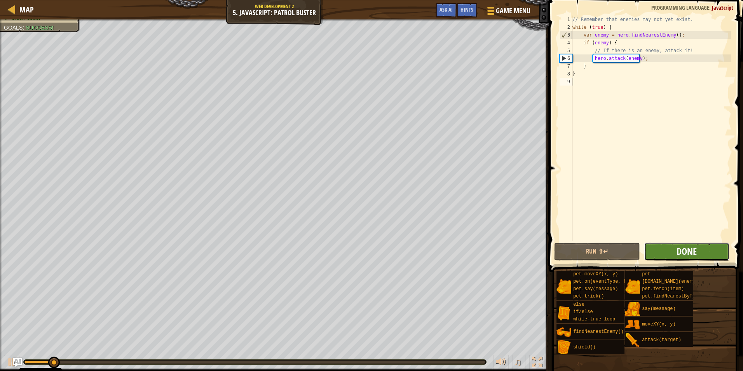
click at [691, 252] on span "Done" at bounding box center [686, 251] width 20 height 12
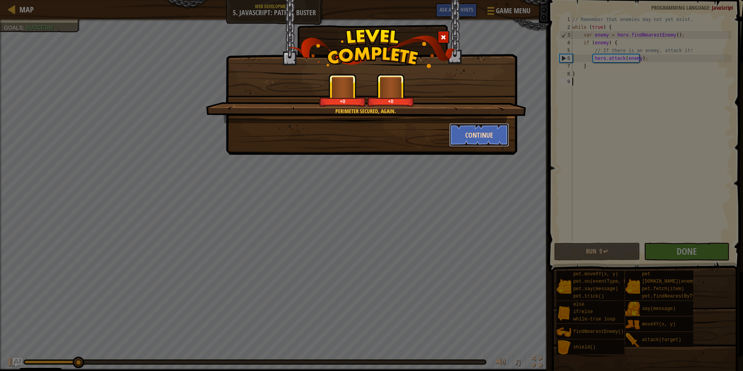
click at [464, 140] on button "Continue" at bounding box center [479, 134] width 60 height 23
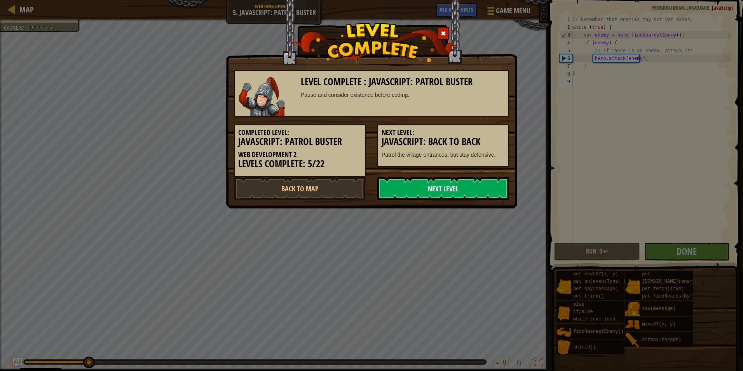
click at [410, 186] on link "Next Level" at bounding box center [443, 188] width 132 height 23
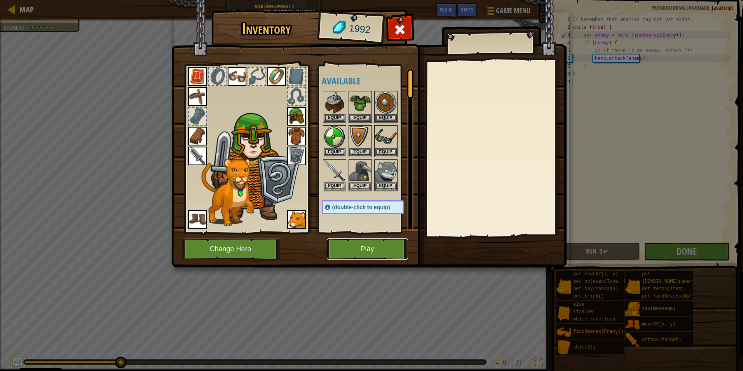
click at [356, 249] on button "Play" at bounding box center [367, 248] width 81 height 21
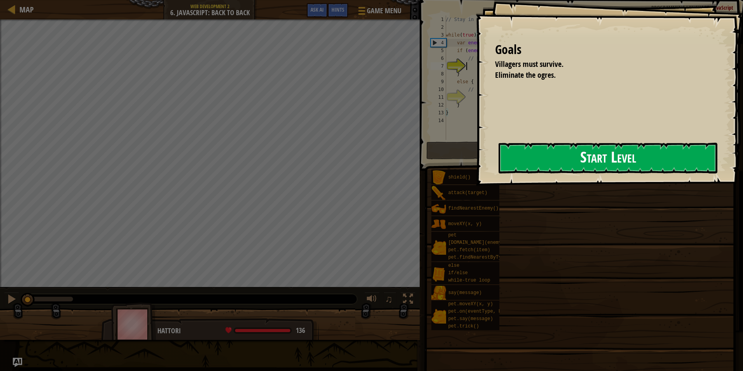
click at [529, 143] on button "Start Level" at bounding box center [607, 158] width 219 height 31
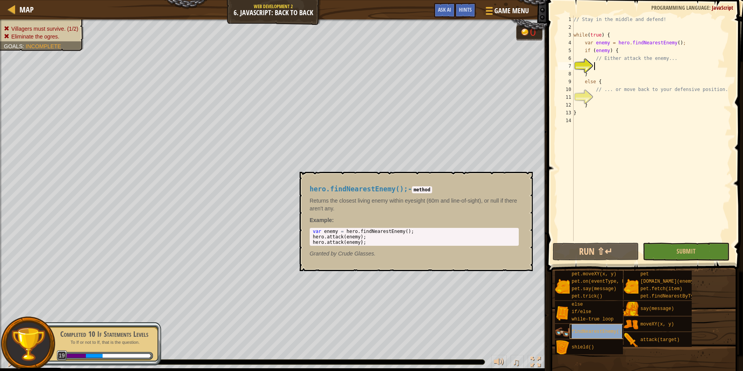
click at [601, 331] on span "findNearestEnemy()" at bounding box center [597, 331] width 51 height 5
drag, startPoint x: 396, startPoint y: 245, endPoint x: 389, endPoint y: 244, distance: 7.5
click at [389, 244] on div "1 2 3 var enemy = hero . findNearestEnemy ( ) ; hero . attack ( enemy ) ; hero …" at bounding box center [414, 237] width 209 height 18
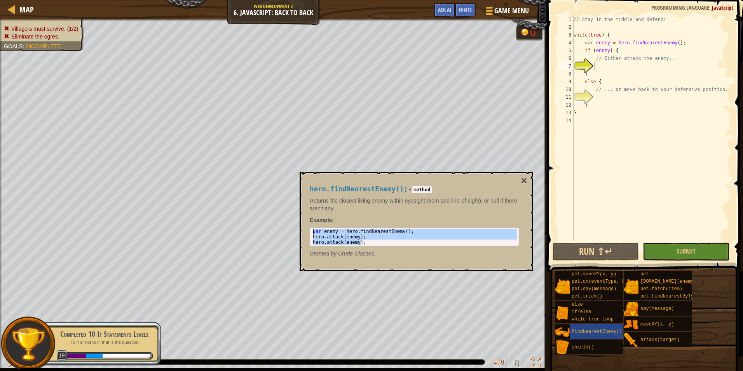
drag, startPoint x: 389, startPoint y: 244, endPoint x: 304, endPoint y: 208, distance: 91.6
click at [304, 208] on div "hero.findNearestEnemy(); - method Returns the closest living enemy within eyesi…" at bounding box center [414, 221] width 220 height 87
click at [351, 244] on div "var enemy = hero . findNearestEnemy ( ) ; hero . attack ( enemy ) ; hero . atta…" at bounding box center [414, 236] width 206 height 16
type textarea "hero.attack(enemy);"
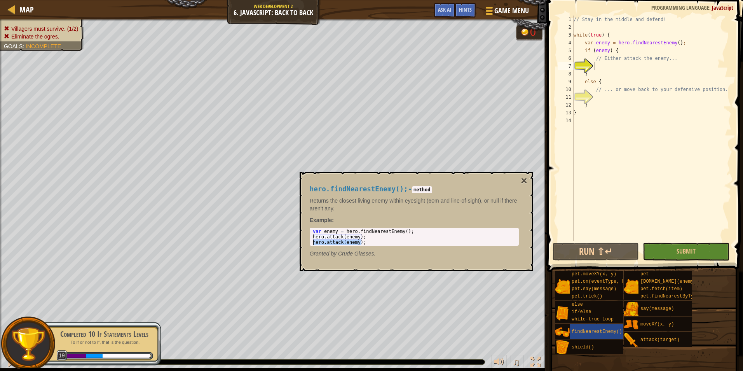
drag, startPoint x: 379, startPoint y: 240, endPoint x: 311, endPoint y: 240, distance: 68.4
click at [311, 240] on div "var enemy = hero . findNearestEnemy ( ) ; hero . attack ( enemy ) ; hero . atta…" at bounding box center [414, 236] width 206 height 16
click at [605, 68] on div "// Stay in the middle and defend! while ( true ) { var enemy = hero . findNeare…" at bounding box center [651, 136] width 159 height 241
paste textarea "hero.attack(enemy);"
type textarea "hero.attack(enemy);"
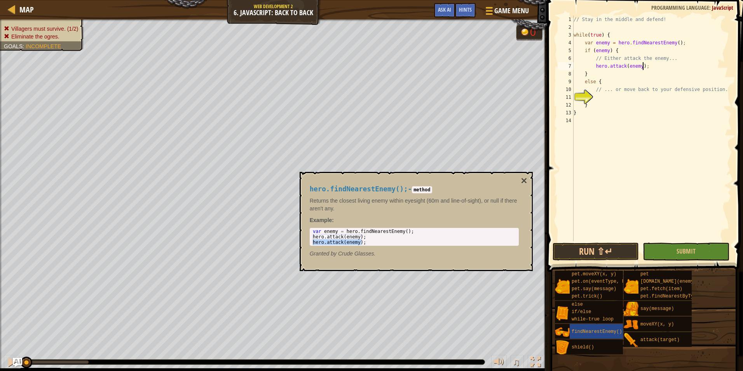
click at [604, 96] on div "// Stay in the middle and defend! while ( true ) { var enemy = hero . findNeare…" at bounding box center [651, 136] width 159 height 241
drag, startPoint x: 608, startPoint y: 285, endPoint x: 601, endPoint y: 299, distance: 16.0
click at [701, 324] on div "pet.moveXY(x, y) pet.on(eventType, handler) pet.say(message) pet.trick() else i…" at bounding box center [645, 312] width 183 height 84
click at [664, 323] on span "moveXY(x, y)" at bounding box center [656, 323] width 33 height 5
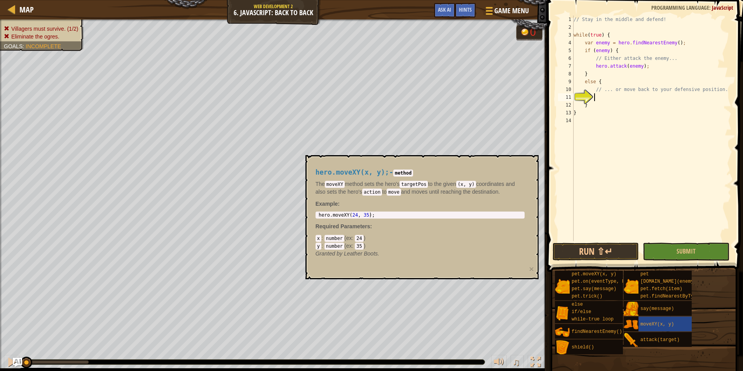
type textarea "hero.moveXY(24, 35);"
drag, startPoint x: 380, startPoint y: 214, endPoint x: 306, endPoint y: 214, distance: 74.6
click at [306, 214] on div "hero.moveXY(x, y); - method The moveXY method sets the hero's targetPos to the …" at bounding box center [421, 217] width 233 height 124
click at [684, 326] on div "moveXY(x, y)" at bounding box center [675, 323] width 74 height 15
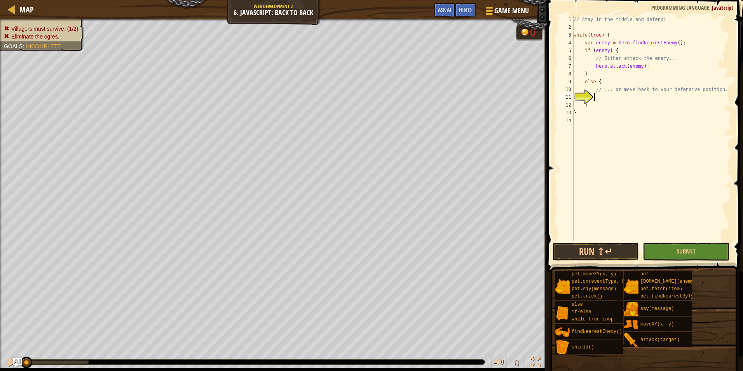
paste textarea "hero.moveXY(24, 35);"
click at [636, 99] on div "// Stay in the middle and defend! while ( true ) { var enemy = hero . findNeare…" at bounding box center [651, 136] width 159 height 241
click at [636, 99] on div "// Stay in the middle and defend! while ( true ) { var enemy = hero . findNeare…" at bounding box center [651, 128] width 159 height 225
click at [637, 99] on div "// Stay in the middle and defend! while ( true ) { var enemy = hero . findNeare…" at bounding box center [651, 136] width 159 height 241
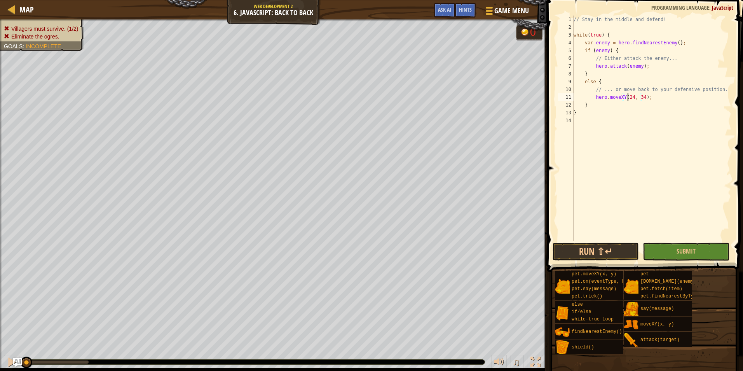
click at [627, 99] on div "// Stay in the middle and defend! while ( true ) { var enemy = hero . findNeare…" at bounding box center [651, 136] width 159 height 241
click at [631, 99] on div "// Stay in the middle and defend! while ( true ) { var enemy = hero . findNeare…" at bounding box center [651, 136] width 159 height 241
click at [631, 99] on div "// Stay in the middle and defend! while ( true ) { var enemy = hero . findNeare…" at bounding box center [651, 128] width 159 height 225
drag, startPoint x: 631, startPoint y: 99, endPoint x: 624, endPoint y: 100, distance: 6.3
click at [624, 100] on div "// Stay in the middle and defend! while ( true ) { var enemy = hero . findNeare…" at bounding box center [651, 136] width 159 height 241
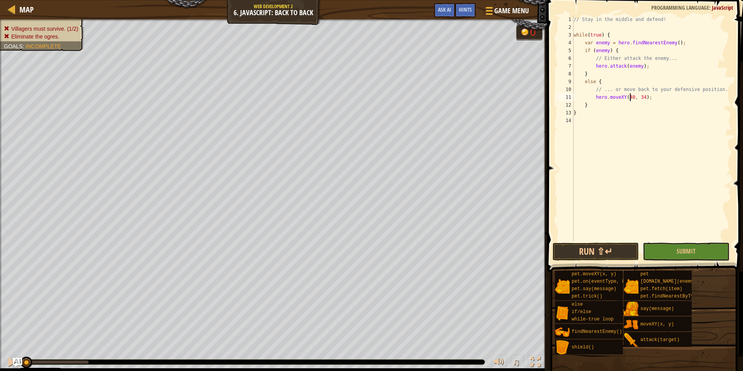
scroll to position [3, 5]
type textarea "hero.moveXY(40, 34);"
click at [618, 253] on button "Run ⇧↵" at bounding box center [595, 251] width 87 height 18
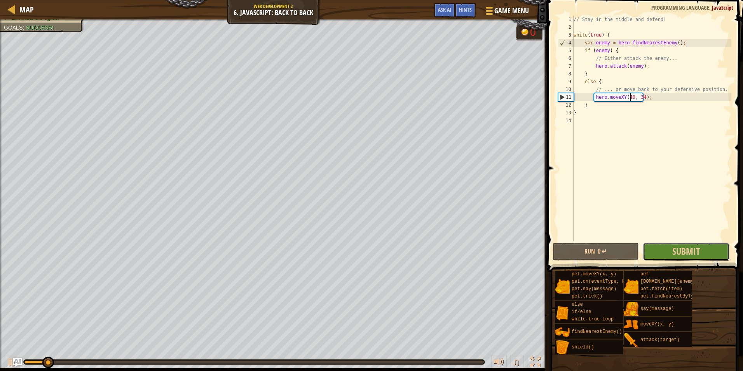
click at [668, 254] on button "Submit" at bounding box center [686, 251] width 87 height 18
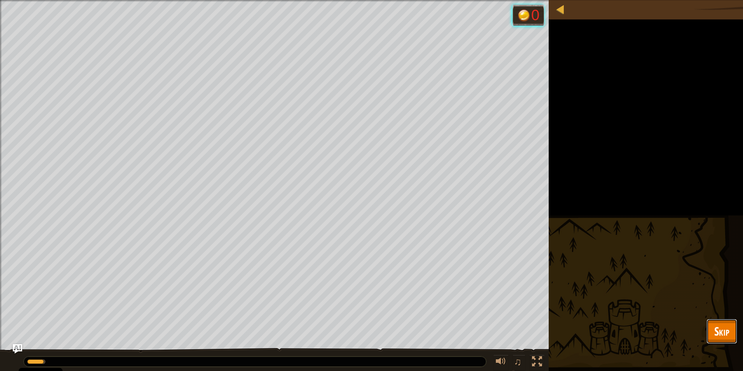
click at [718, 334] on span "Skip" at bounding box center [721, 331] width 15 height 16
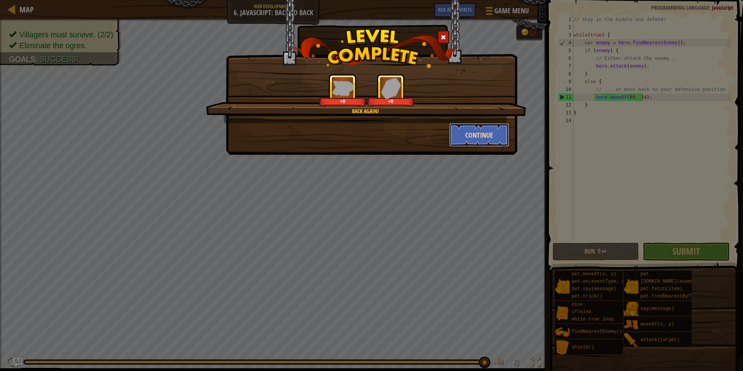
click at [470, 141] on button "Continue" at bounding box center [479, 134] width 60 height 23
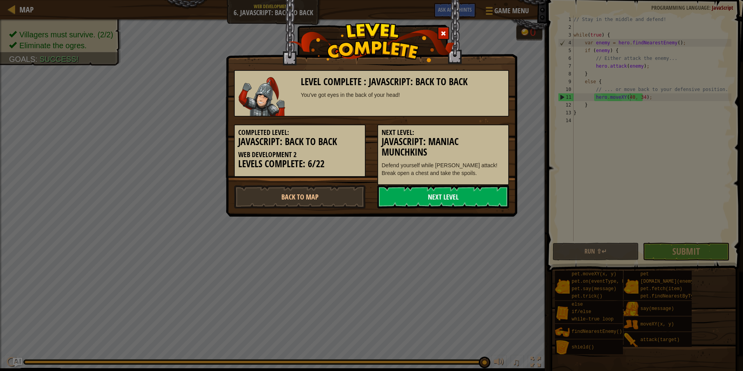
click at [414, 197] on link "Next Level" at bounding box center [443, 196] width 132 height 23
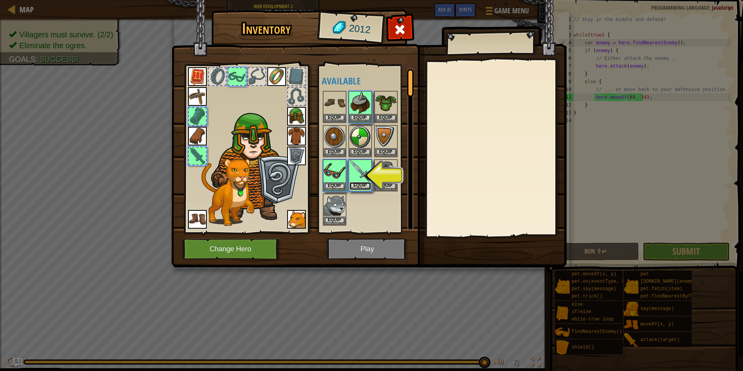
click at [354, 183] on button "Equip" at bounding box center [360, 186] width 22 height 8
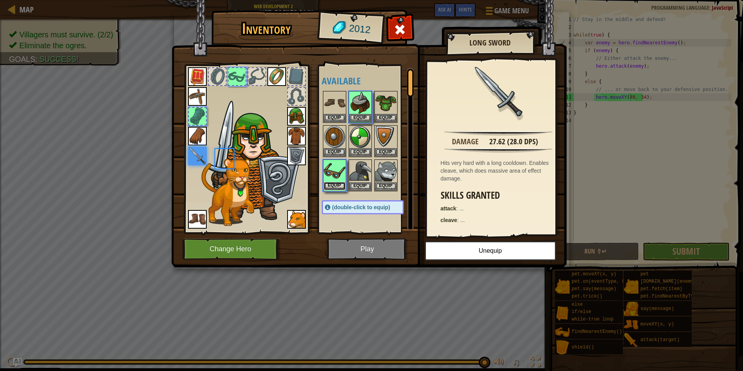
click at [336, 184] on button "Equip" at bounding box center [335, 186] width 22 height 8
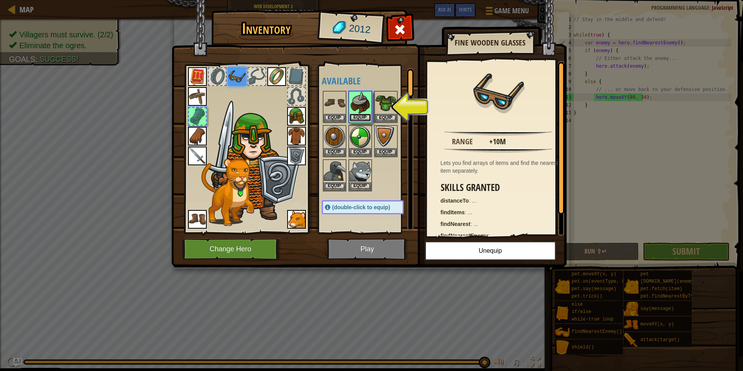
click at [360, 115] on button "Equip" at bounding box center [360, 117] width 22 height 8
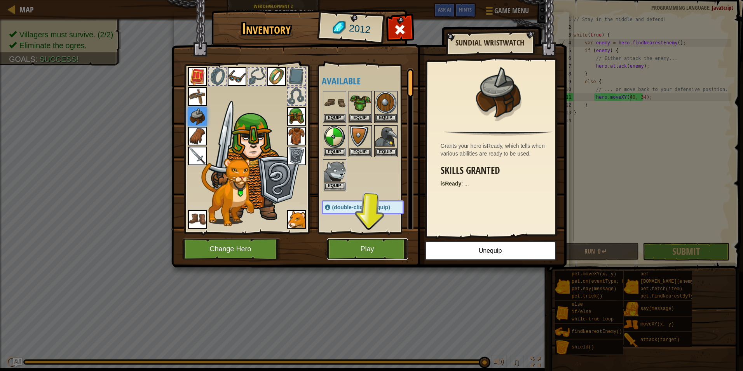
click at [376, 241] on button "Play" at bounding box center [367, 248] width 81 height 21
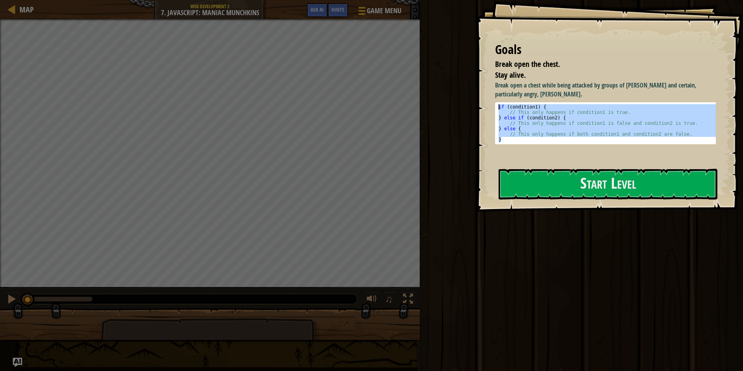
drag, startPoint x: 511, startPoint y: 139, endPoint x: 487, endPoint y: 103, distance: 42.4
click at [487, 103] on div "Goals Break open the chest. Stay alive. Break open a chest while being attacked…" at bounding box center [609, 105] width 267 height 211
type textarea "if (condition1) { // This only happens if condition1 is true."
click at [533, 178] on button "Start Level" at bounding box center [607, 184] width 219 height 31
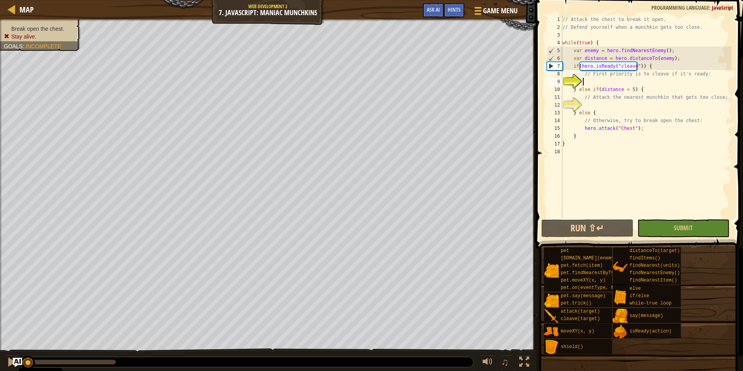
click at [644, 80] on div "// Attack the chest to break it open. // Defend yourself when a munchkin gets t…" at bounding box center [646, 125] width 171 height 218
click at [602, 226] on button "Run ⇧↵" at bounding box center [587, 228] width 92 height 18
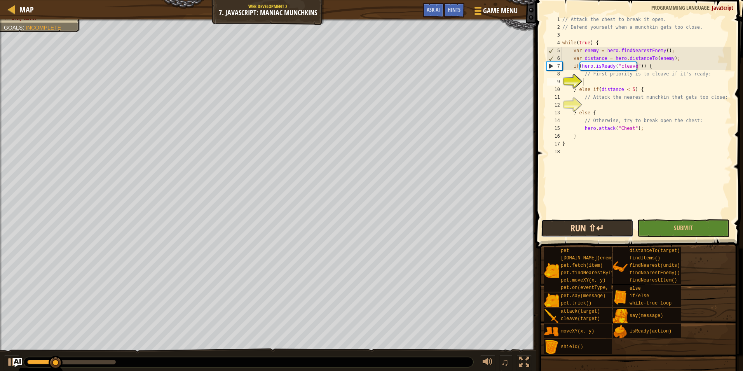
click at [575, 228] on button "Run ⇧↵" at bounding box center [587, 228] width 92 height 18
click at [453, 10] on span "Hints" at bounding box center [454, 9] width 13 height 7
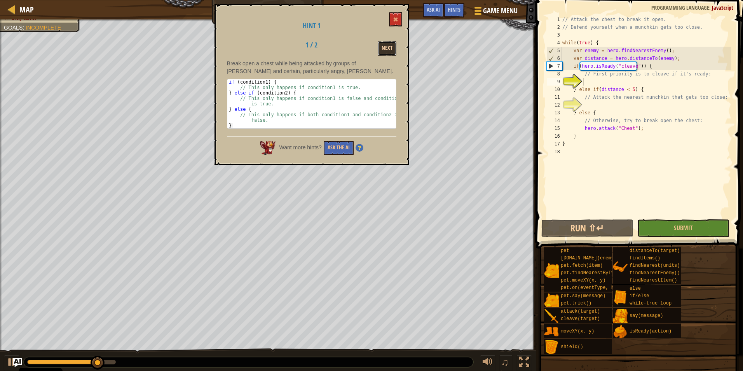
click at [380, 51] on button "Next" at bounding box center [387, 48] width 19 height 14
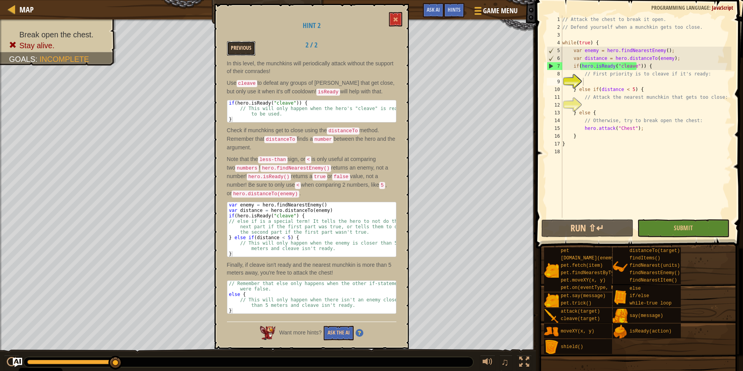
click at [242, 52] on button "Previous" at bounding box center [241, 48] width 28 height 14
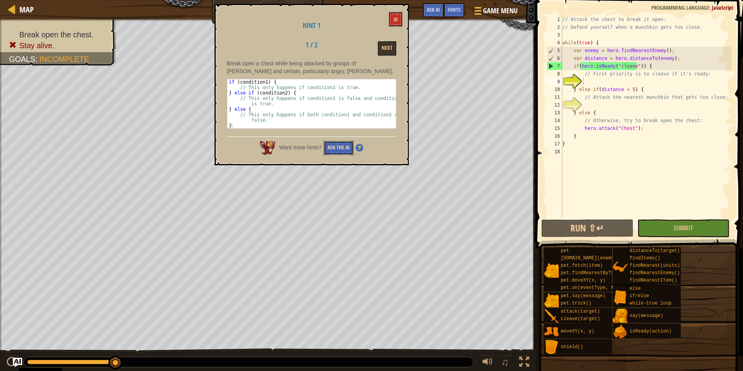
click at [334, 145] on button "Ask the AI" at bounding box center [339, 148] width 30 height 14
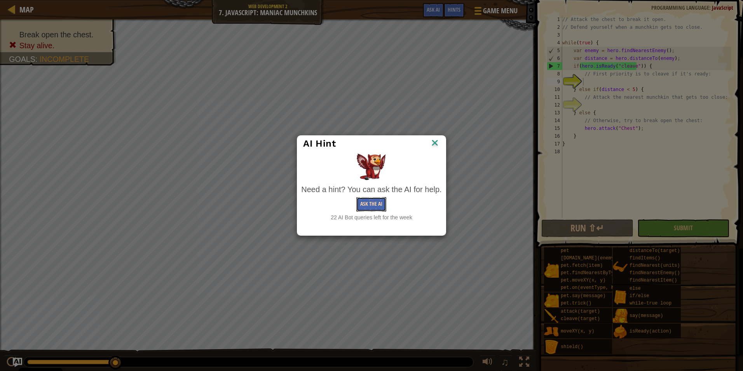
click at [375, 201] on button "Ask the AI" at bounding box center [371, 204] width 30 height 14
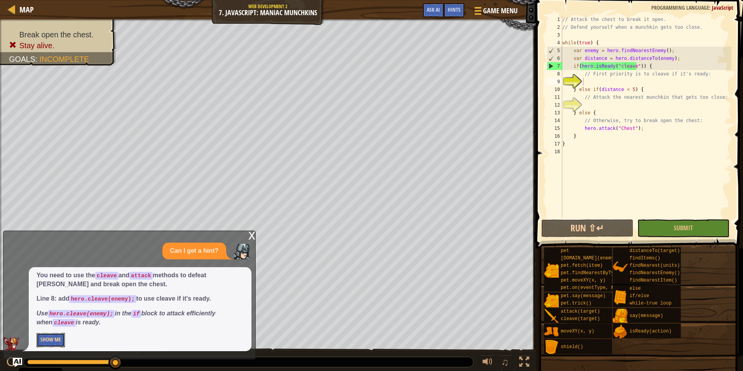
click at [54, 334] on button "Show Me" at bounding box center [51, 340] width 28 height 14
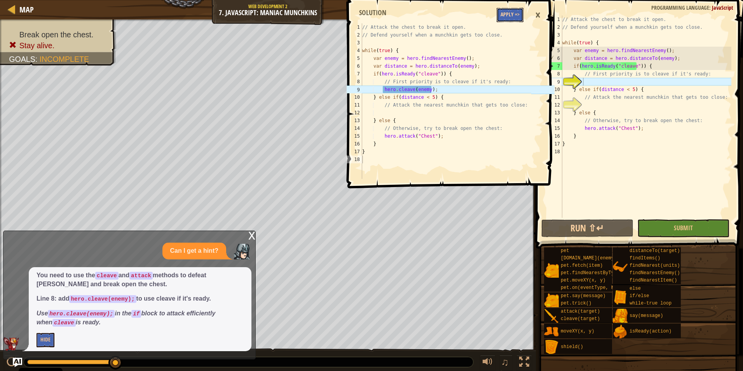
click at [507, 15] on button "Apply =>" at bounding box center [510, 15] width 27 height 14
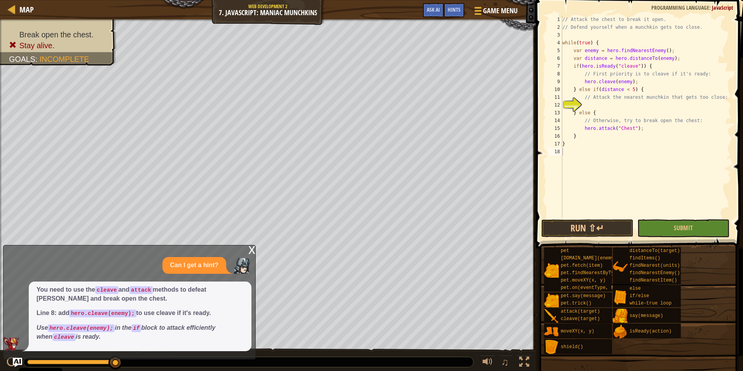
click at [605, 103] on div "1 2 3 4 5 6 7 8 9 10 11 12 13 14 15 16 17 18 // Attack the chest to break it op…" at bounding box center [638, 117] width 186 height 202
drag, startPoint x: 605, startPoint y: 103, endPoint x: 598, endPoint y: 106, distance: 7.3
click at [598, 106] on div "// Attack the chest to break it open. // Defend yourself when a munchkin gets t…" at bounding box center [646, 125] width 171 height 218
click at [601, 223] on button "Run ⇧↵" at bounding box center [587, 228] width 92 height 18
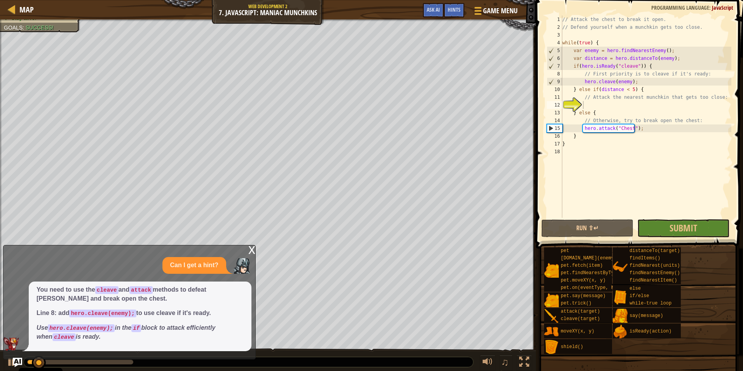
click at [251, 252] on div "x" at bounding box center [251, 249] width 7 height 8
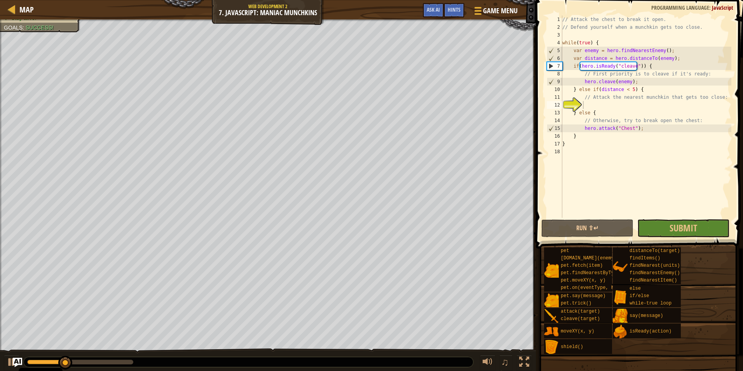
click at [600, 105] on div "// Attack the chest to break it open. // Defend yourself when a munchkin gets t…" at bounding box center [646, 125] width 171 height 218
drag, startPoint x: 632, startPoint y: 81, endPoint x: 583, endPoint y: 83, distance: 48.6
click at [583, 83] on div "// Attack the chest to break it open. // Defend yourself when a munchkin gets t…" at bounding box center [646, 125] width 171 height 218
type textarea "hero.cleave(enemy);"
click at [592, 103] on div "// Attack the chest to break it open. // Defend yourself when a munchkin gets t…" at bounding box center [646, 125] width 171 height 218
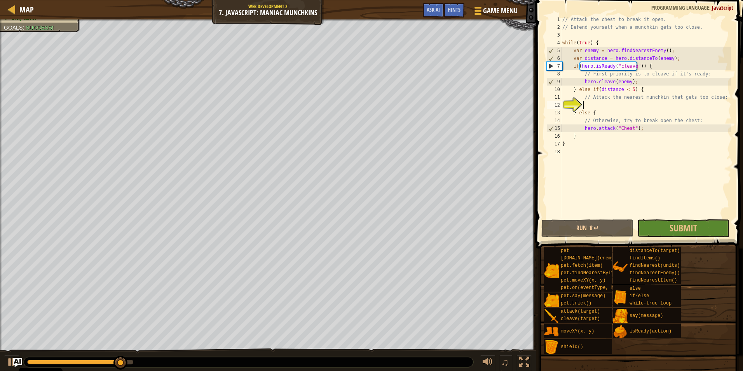
paste textarea "hero.cleave(enemy);"
type textarea "hero.cleave(enemy);"
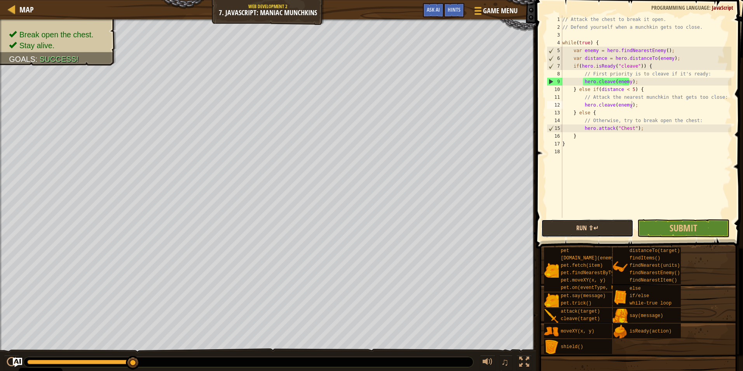
click at [611, 224] on button "Run ⇧↵" at bounding box center [587, 228] width 92 height 18
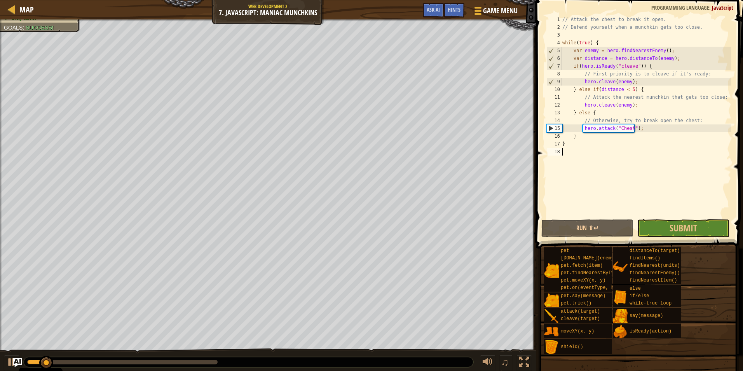
drag, startPoint x: 596, startPoint y: 209, endPoint x: 572, endPoint y: 183, distance: 36.0
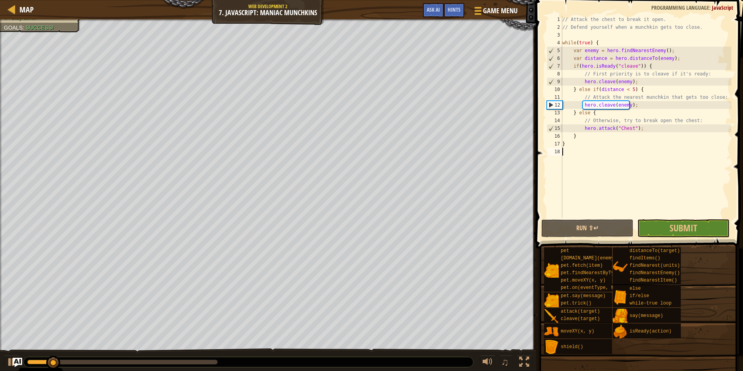
drag, startPoint x: 572, startPoint y: 183, endPoint x: 590, endPoint y: 135, distance: 51.0
click at [590, 135] on div "// Attack the chest to break it open. // Defend yourself when a munchkin gets t…" at bounding box center [646, 125] width 171 height 218
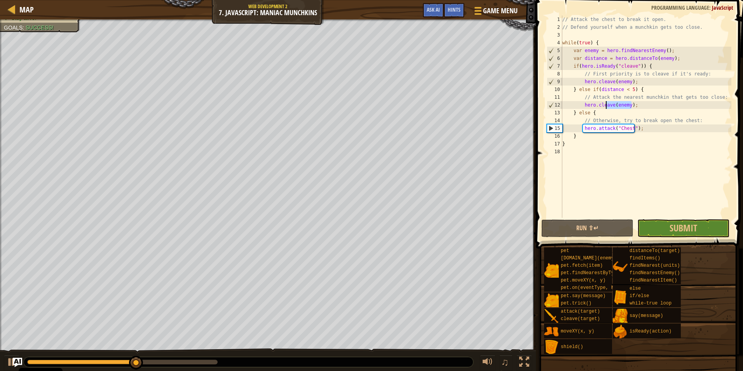
drag, startPoint x: 631, startPoint y: 107, endPoint x: 605, endPoint y: 108, distance: 25.7
click at [605, 108] on div "// Attack the chest to break it open. // Defend yourself when a munchkin gets t…" at bounding box center [646, 125] width 171 height 218
type textarea "hero.cleave(enemy);"
click at [631, 105] on div "// Attack the chest to break it open. // Defend yourself when a munchkin gets t…" at bounding box center [646, 117] width 171 height 202
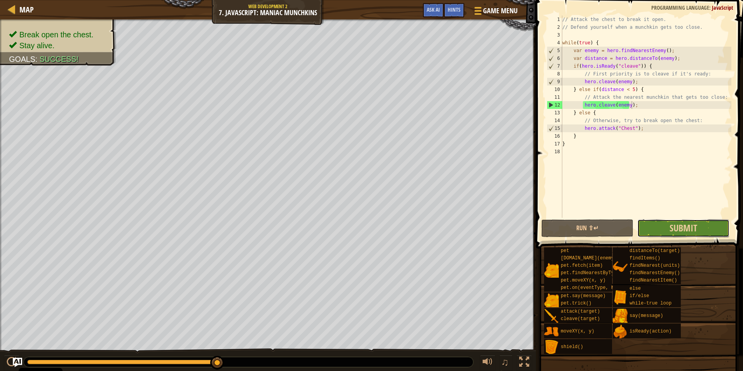
click at [657, 226] on button "Submit" at bounding box center [683, 228] width 92 height 18
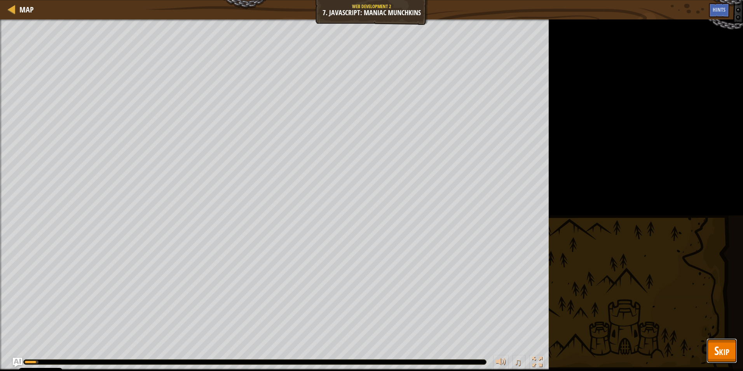
click at [724, 347] on span "Skip" at bounding box center [721, 350] width 15 height 16
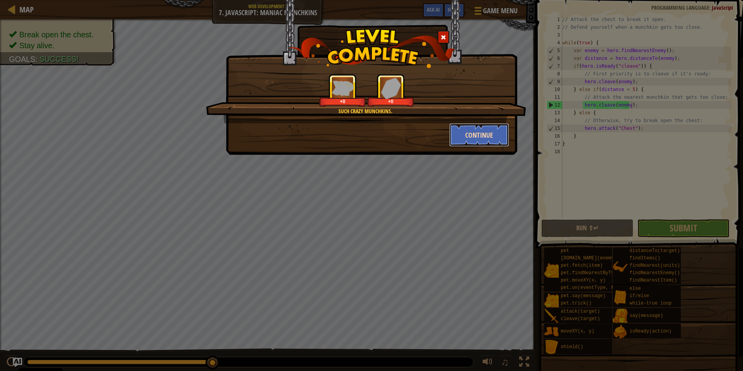
click at [472, 131] on button "Continue" at bounding box center [479, 134] width 60 height 23
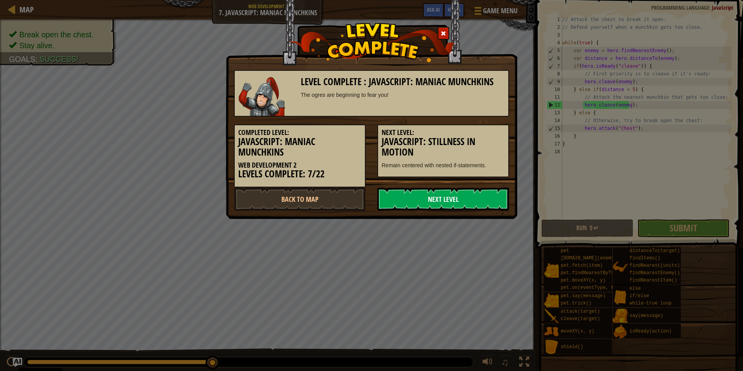
click at [440, 191] on link "Next Level" at bounding box center [443, 198] width 132 height 23
click at [404, 201] on link "Next Level" at bounding box center [443, 198] width 132 height 23
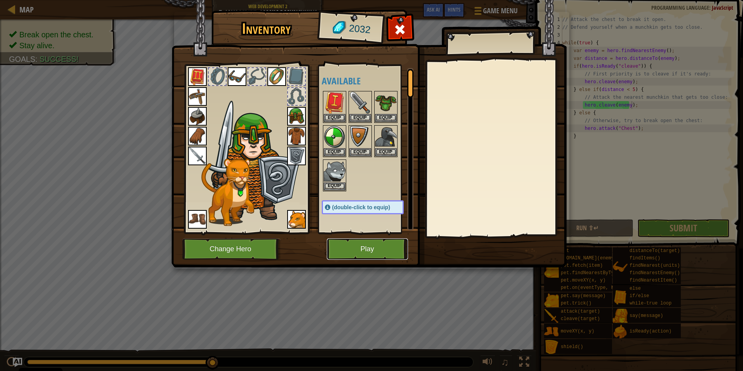
click at [371, 246] on button "Play" at bounding box center [367, 248] width 81 height 21
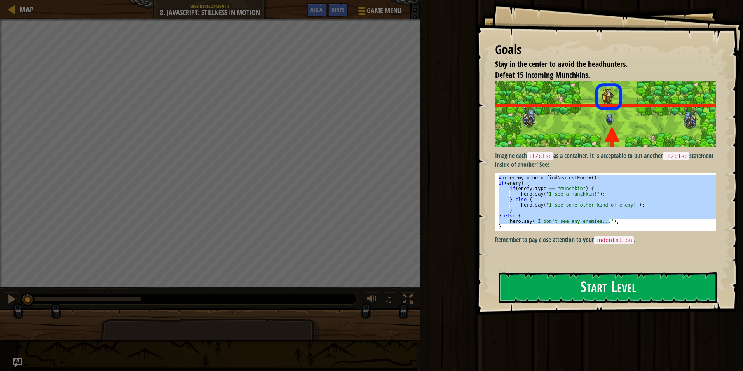
drag, startPoint x: 617, startPoint y: 220, endPoint x: 490, endPoint y: 151, distance: 144.5
click at [490, 151] on div "Goals Stay in the center to avoid the headhunters. Defeat 15 incoming Munchkins…" at bounding box center [609, 157] width 267 height 315
click at [511, 221] on div "var enemy = hero . findNearestEnemy ( ) ; if ( enemy ) { if ( enemy . type == "…" at bounding box center [608, 202] width 223 height 54
type textarea "hero.say("I don't see any enemies...");"
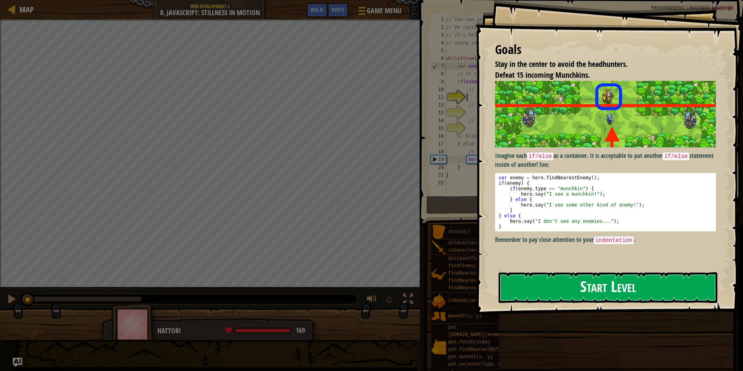
click at [527, 285] on button "Start Level" at bounding box center [607, 287] width 219 height 31
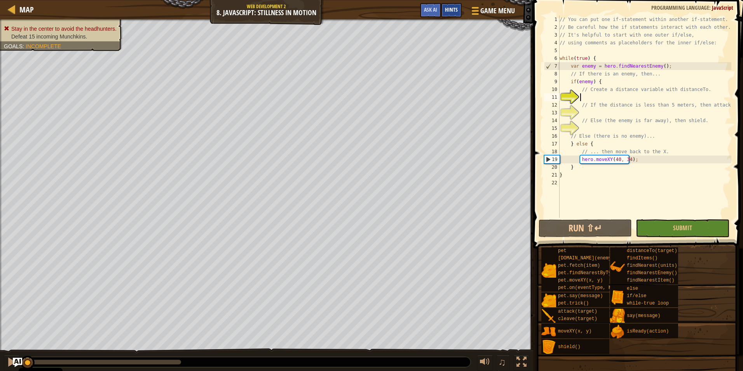
click at [451, 14] on div "Hints" at bounding box center [451, 10] width 21 height 14
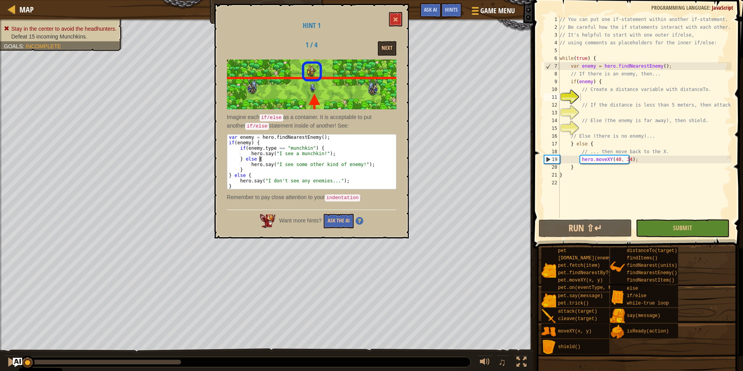
drag, startPoint x: 239, startPoint y: 144, endPoint x: 316, endPoint y: 156, distance: 77.9
click at [316, 156] on div "var enemy = hero . findNearestEnemy ( ) ; if ( enemy ) { if ( enemy . type == "…" at bounding box center [311, 166] width 169 height 65
drag, startPoint x: 316, startPoint y: 156, endPoint x: 331, endPoint y: 153, distance: 15.0
click at [331, 153] on div "var enemy = hero . findNearestEnemy ( ) ; if ( enemy ) { if ( enemy . type == "…" at bounding box center [311, 161] width 169 height 54
drag, startPoint x: 331, startPoint y: 153, endPoint x: 275, endPoint y: 147, distance: 55.9
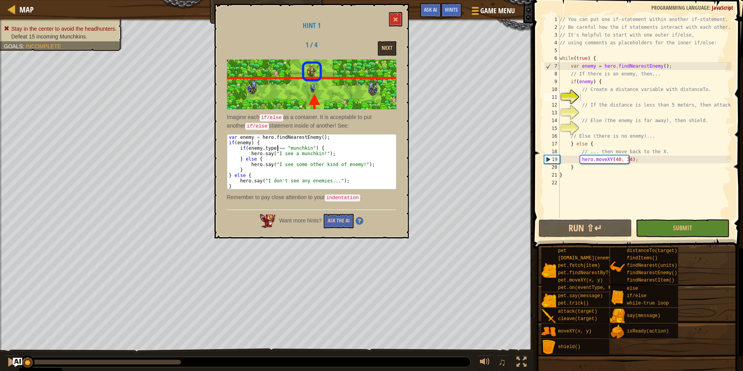
click at [275, 147] on div "var enemy = hero . findNearestEnemy ( ) ; if ( enemy ) { if ( enemy . type == "…" at bounding box center [311, 166] width 169 height 65
drag, startPoint x: 275, startPoint y: 147, endPoint x: 250, endPoint y: 146, distance: 25.7
click at [250, 146] on div "var enemy = hero . findNearestEnemy ( ) ; if ( enemy ) { if ( enemy . type == "…" at bounding box center [311, 166] width 169 height 65
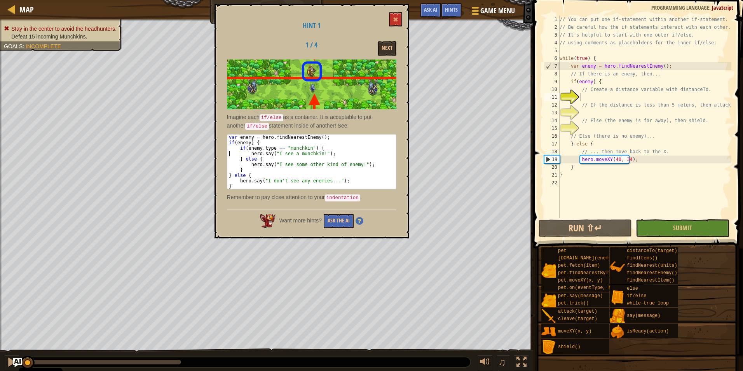
drag, startPoint x: 250, startPoint y: 146, endPoint x: 241, endPoint y: 145, distance: 8.7
click at [241, 145] on div "var enemy = hero . findNearestEnemy ( ) ; if ( enemy ) { if ( enemy . type == "…" at bounding box center [311, 161] width 169 height 54
drag, startPoint x: 241, startPoint y: 145, endPoint x: 241, endPoint y: 139, distance: 6.2
click at [241, 139] on div "var enemy = hero . findNearestEnemy ( ) ; if ( enemy ) { if ( enemy . type == "…" at bounding box center [311, 166] width 169 height 65
type textarea "if(enemy) {"
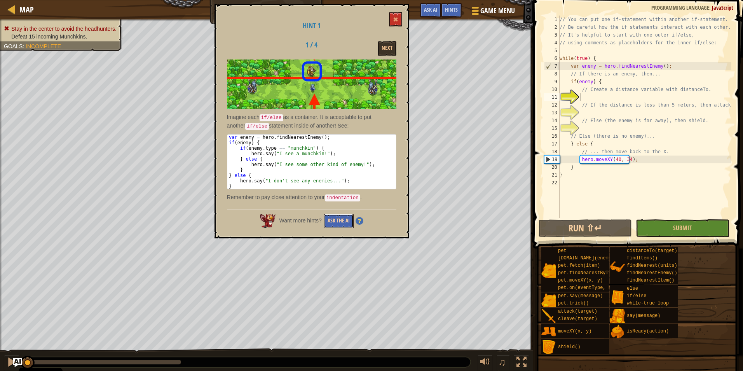
click at [337, 220] on button "Ask the AI" at bounding box center [339, 221] width 30 height 14
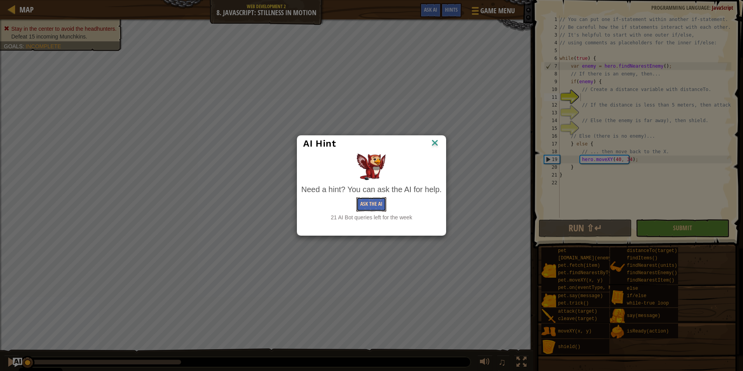
click at [367, 205] on button "Ask the AI" at bounding box center [371, 204] width 30 height 14
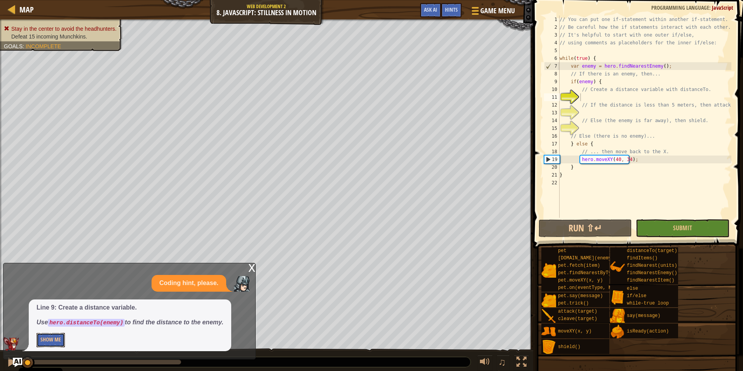
drag, startPoint x: 49, startPoint y: 341, endPoint x: 55, endPoint y: 341, distance: 5.5
click at [49, 342] on button "Show Me" at bounding box center [51, 340] width 28 height 14
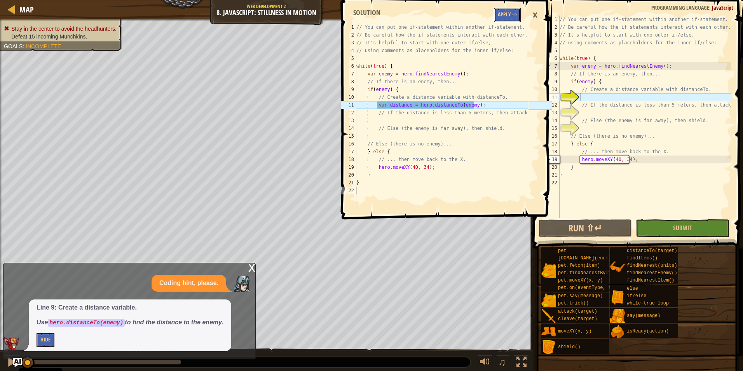
click at [504, 17] on button "Apply =>" at bounding box center [507, 15] width 27 height 14
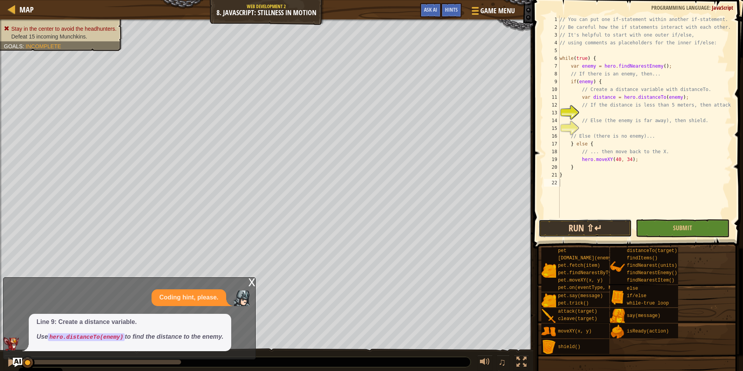
click at [574, 227] on button "Run ⇧↵" at bounding box center [585, 228] width 93 height 18
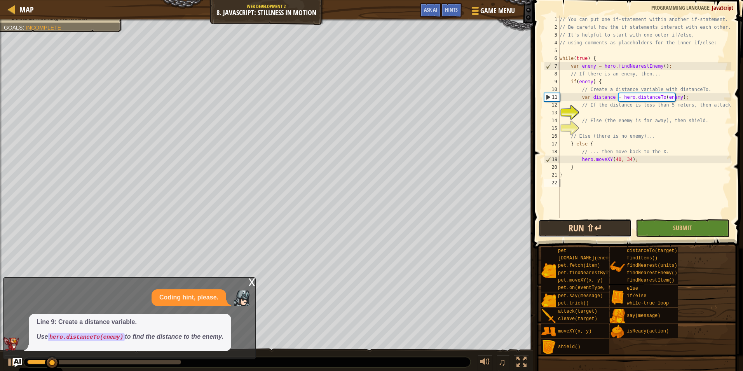
click at [577, 228] on button "Run ⇧↵" at bounding box center [585, 228] width 93 height 18
click at [596, 111] on div "// You can put one if-statement within another if-statement. // Be careful how …" at bounding box center [644, 125] width 173 height 218
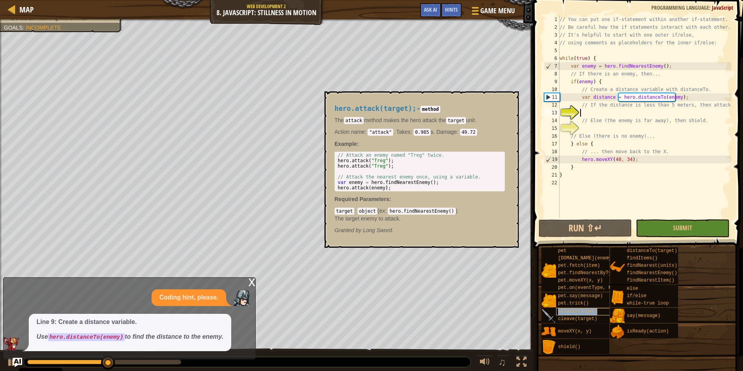
click at [586, 314] on span "attack(target)" at bounding box center [577, 310] width 39 height 5
type textarea "hero.attack(enemy);"
drag, startPoint x: 389, startPoint y: 188, endPoint x: 335, endPoint y: 188, distance: 54.0
click at [335, 188] on div "hero.attack(enemy); 1 2 3 4 5 6 7 // Attack an enemy named "Treg" twice. hero .…" at bounding box center [420, 172] width 170 height 40
click at [598, 112] on div "// You can put one if-statement within another if-statement. // Be careful how …" at bounding box center [644, 125] width 173 height 218
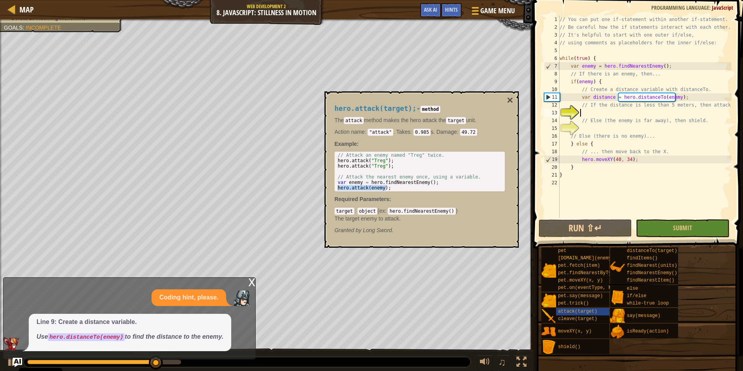
paste textarea "hero.attack(enemy);"
type textarea "hero.attack(enemy);"
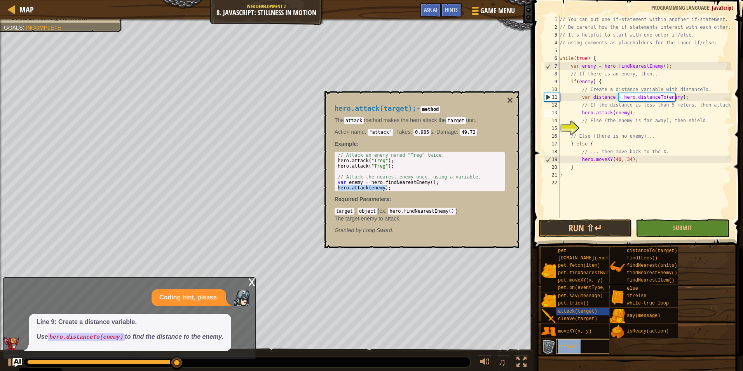
click at [589, 347] on div "shield()" at bounding box center [593, 346] width 74 height 15
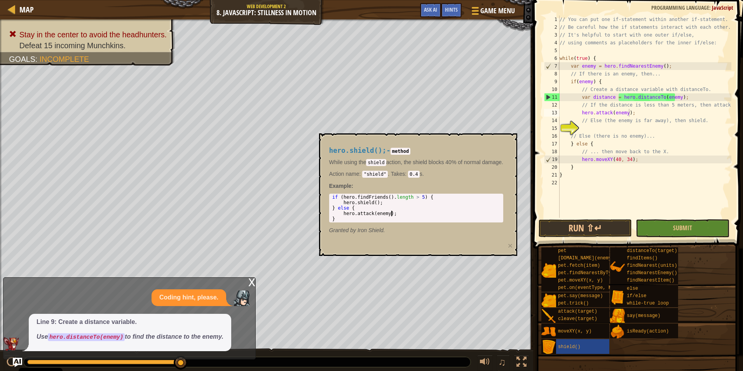
click at [392, 213] on div "if ( hero . findFriends ( ) . length > 5 ) { hero . shield ( ) ; } else { hero …" at bounding box center [417, 213] width 173 height 38
drag, startPoint x: 382, startPoint y: 203, endPoint x: 342, endPoint y: 204, distance: 40.8
click at [342, 204] on div "if ( hero . findFriends ( ) . length > 5 ) { hero . shield ( ) ; } else { hero …" at bounding box center [417, 213] width 173 height 38
type textarea "hero.shield();"
type textarea "// Else (the enemy is far away), then shield."
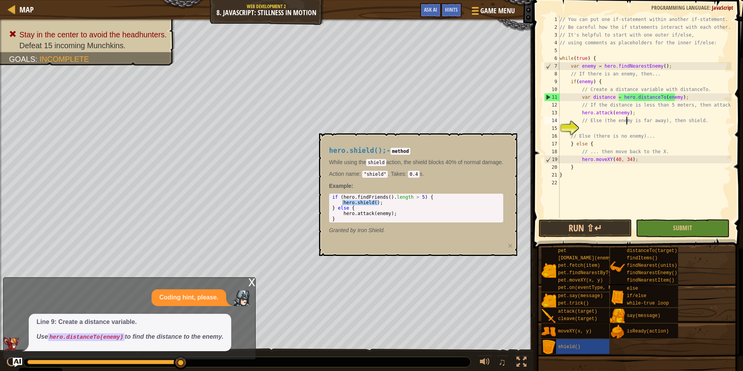
click at [627, 124] on div "// You can put one if-statement within another if-statement. // Be careful how …" at bounding box center [644, 125] width 173 height 218
click at [626, 125] on div "// You can put one if-statement within another if-statement. // Be careful how …" at bounding box center [644, 125] width 173 height 218
paste textarea "hero.shield();"
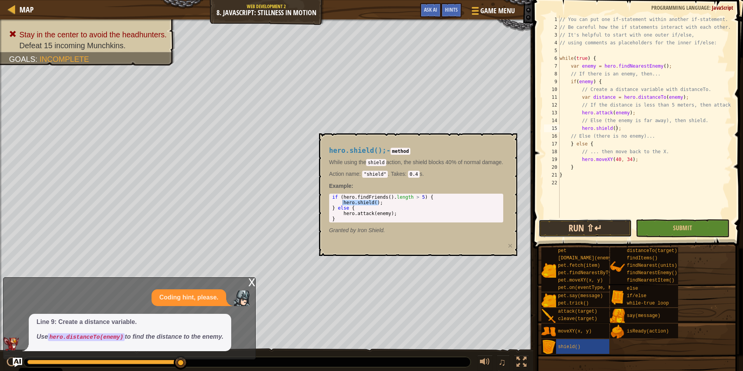
click at [603, 235] on button "Run ⇧↵" at bounding box center [585, 228] width 93 height 18
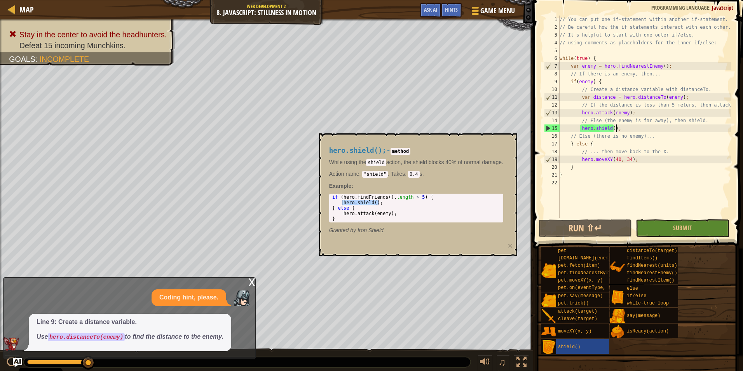
click at [629, 126] on div "// You can put one if-statement within another if-statement. // Be careful how …" at bounding box center [644, 125] width 173 height 218
click at [633, 114] on div "// You can put one if-statement within another if-statement. // Be careful how …" at bounding box center [644, 125] width 173 height 218
click at [622, 129] on div "// You can put one if-statement within another if-statement. // Be careful how …" at bounding box center [644, 125] width 173 height 218
type textarea "hero.shield();"
click at [428, 12] on span "Ask AI" at bounding box center [430, 9] width 13 height 7
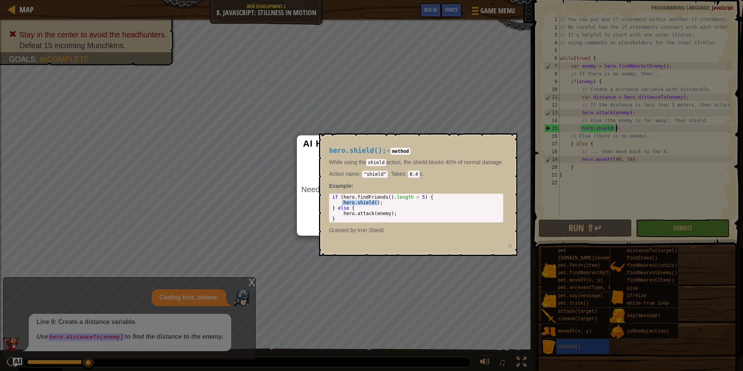
click at [564, 355] on div "AI Hint Need a hint? You can ask the AI for help. Ask the AI 20 AI Bot queries …" at bounding box center [371, 185] width 743 height 371
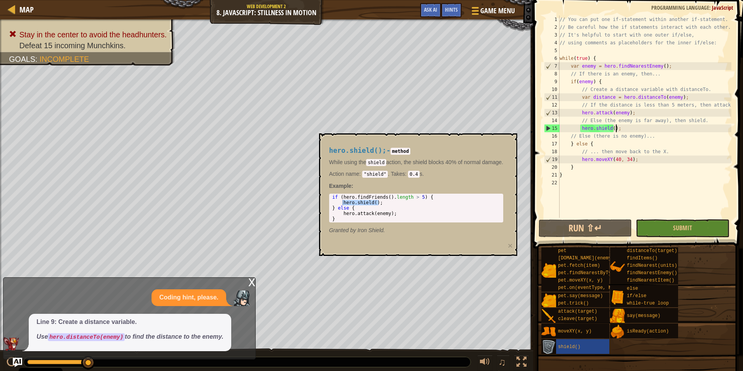
drag, startPoint x: 564, startPoint y: 355, endPoint x: 555, endPoint y: 349, distance: 11.0
click at [555, 349] on img at bounding box center [548, 347] width 15 height 15
click at [558, 349] on span "shield()" at bounding box center [569, 346] width 23 height 5
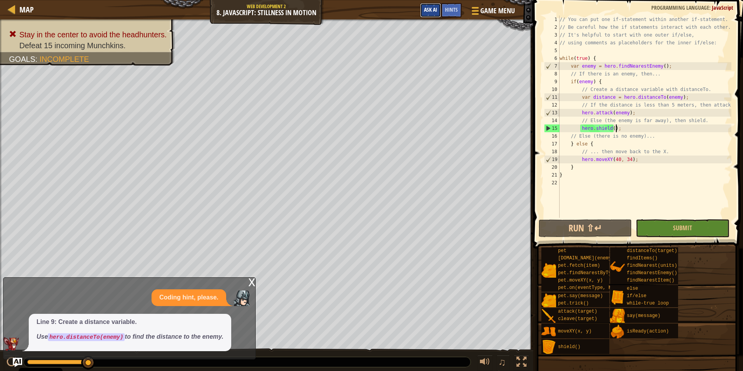
click at [429, 15] on button "Ask AI" at bounding box center [430, 10] width 21 height 14
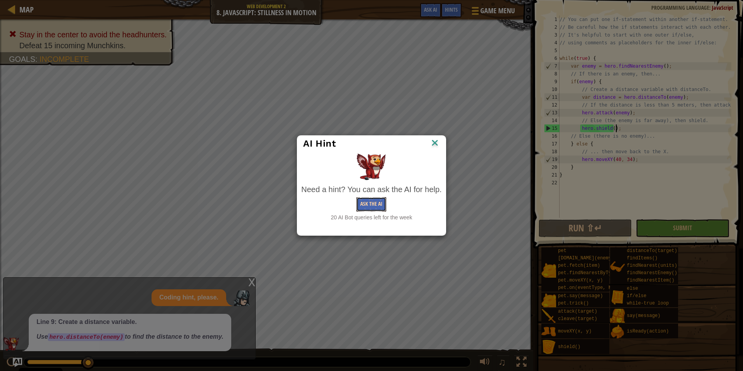
click at [377, 199] on button "Ask the AI" at bounding box center [371, 204] width 30 height 14
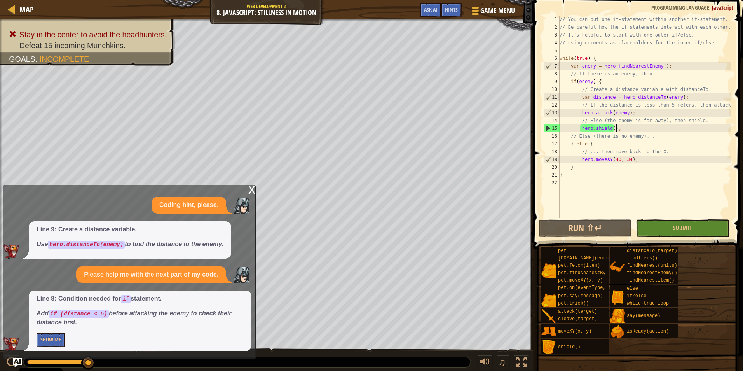
click at [54, 348] on div "Line 8: Condition needed for if statement. Add if (distance < 5) before attacki…" at bounding box center [140, 320] width 223 height 61
click at [54, 345] on button "Show Me" at bounding box center [51, 340] width 28 height 14
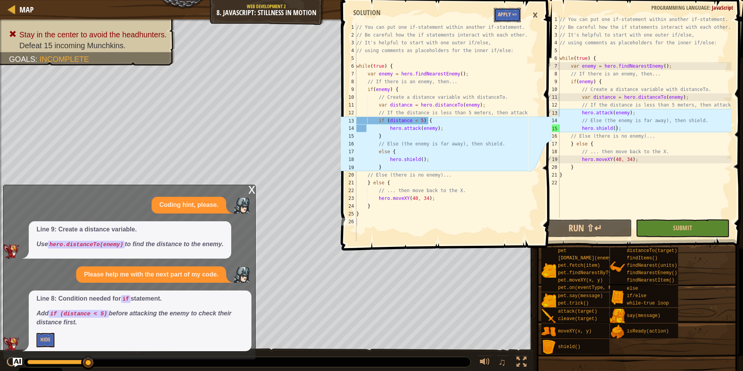
click at [512, 11] on button "Apply =>" at bounding box center [507, 15] width 27 height 14
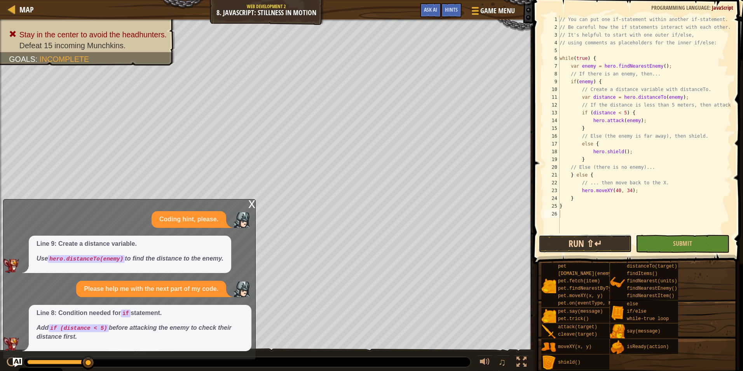
click at [578, 237] on button "Run ⇧↵" at bounding box center [585, 244] width 93 height 18
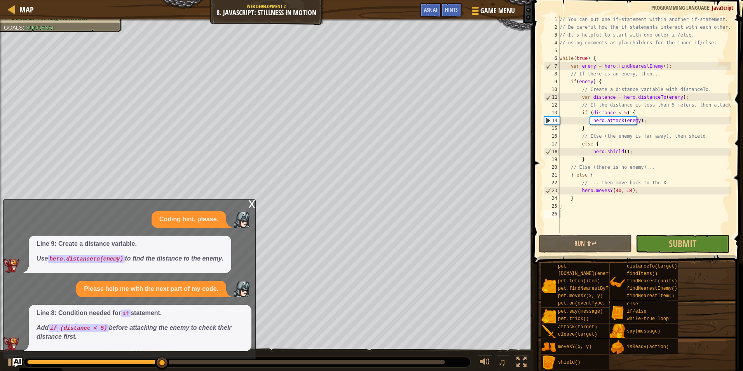
click at [251, 201] on div "x" at bounding box center [251, 203] width 7 height 8
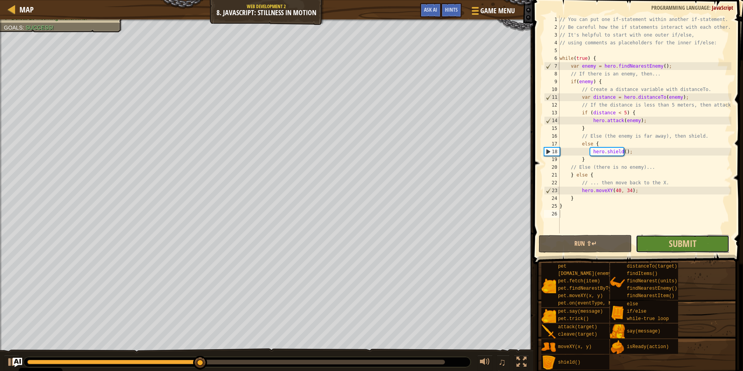
click at [650, 241] on button "Submit" at bounding box center [682, 244] width 93 height 18
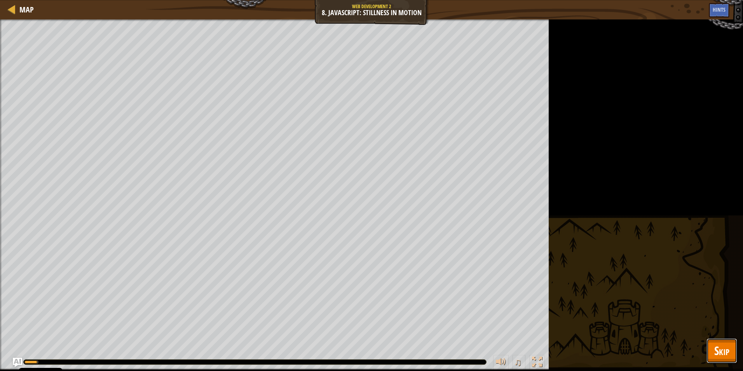
click at [718, 348] on span "Skip" at bounding box center [721, 350] width 15 height 16
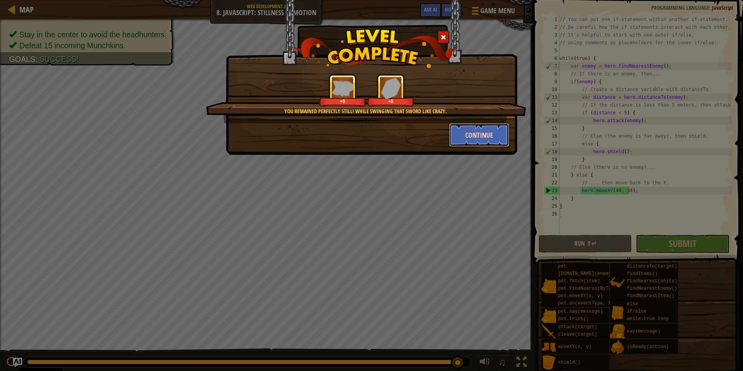
click at [462, 139] on button "Continue" at bounding box center [479, 134] width 60 height 23
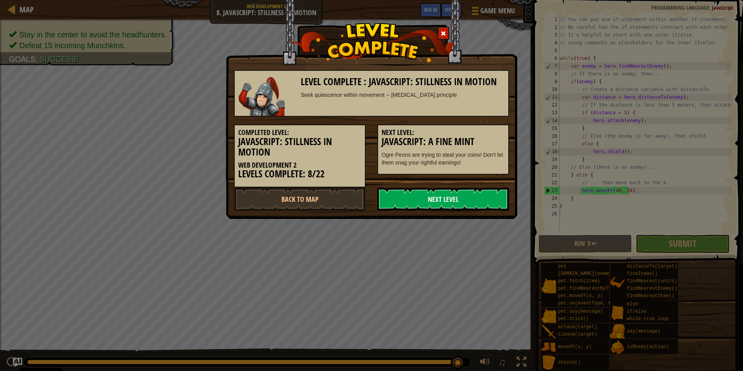
click at [473, 194] on link "Next Level" at bounding box center [443, 198] width 132 height 23
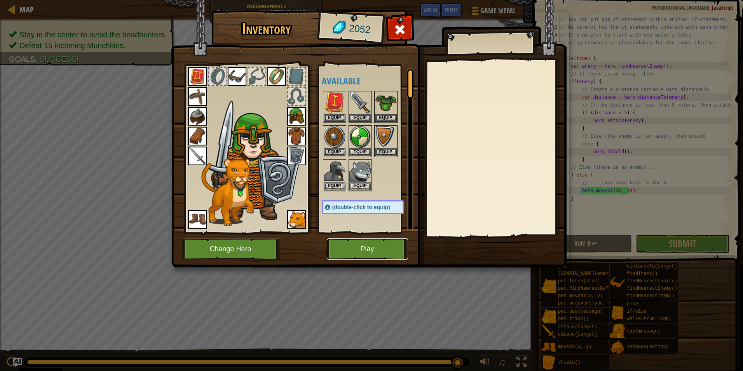
click at [357, 256] on button "Play" at bounding box center [367, 248] width 81 height 21
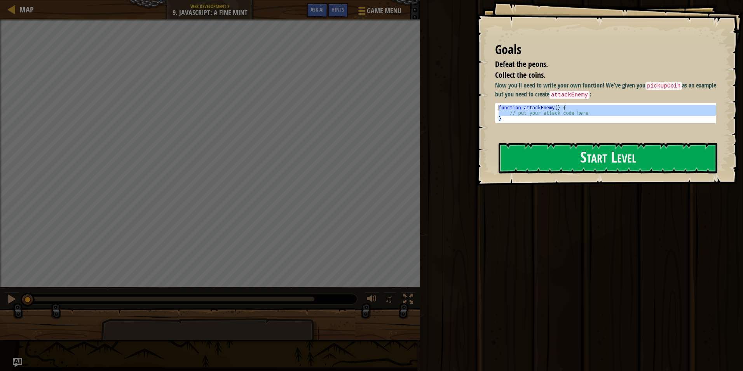
drag, startPoint x: 545, startPoint y: 116, endPoint x: 489, endPoint y: 99, distance: 58.2
click at [489, 99] on div "Goals Defeat the peons. Collect the coins. Now you'll need to write your own fu…" at bounding box center [609, 92] width 267 height 185
type textarea "function attackEnemy() { // put your attack code here"
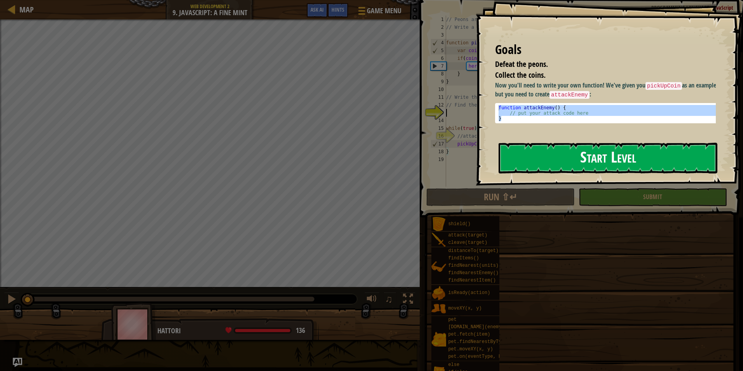
click at [531, 160] on button "Start Level" at bounding box center [607, 158] width 219 height 31
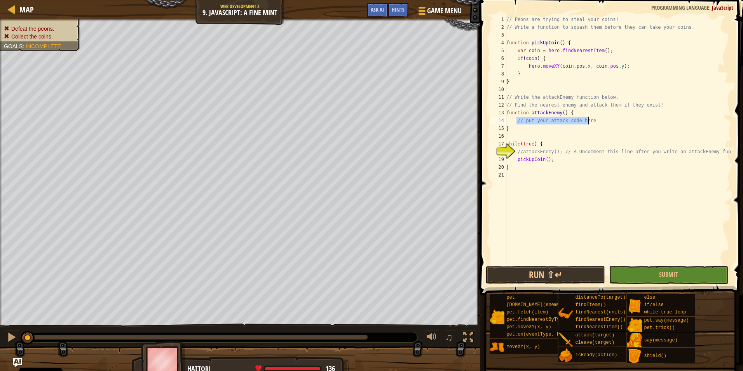
drag, startPoint x: 517, startPoint y: 120, endPoint x: 607, endPoint y: 123, distance: 89.8
click at [607, 123] on div "// Peons are trying to steal your coins! // Write a function to squash them bef…" at bounding box center [618, 148] width 227 height 264
type textarea "// put your attack code here"
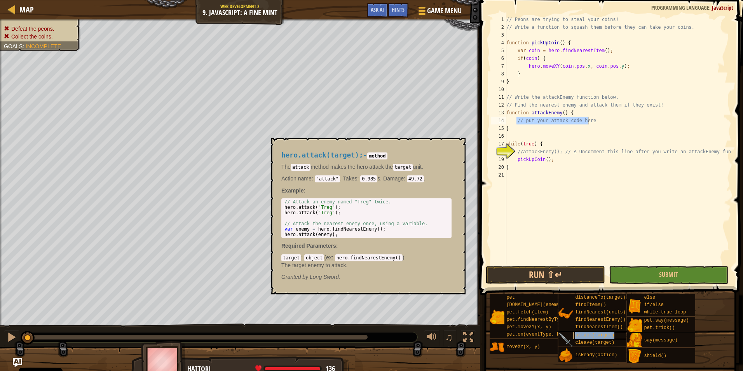
click at [585, 336] on span "attack(target)" at bounding box center [594, 334] width 39 height 5
click at [379, 229] on div "// Attack an enemy named "Treg" twice. hero . attack ( "Treg" ) ; hero . attack…" at bounding box center [366, 223] width 167 height 49
drag, startPoint x: 330, startPoint y: 239, endPoint x: 275, endPoint y: 234, distance: 54.6
click at [276, 234] on div "hero.attack(target); - method The attack method makes the hero attack the targe…" at bounding box center [366, 216] width 181 height 144
type textarea "hero.attack(enemy);"
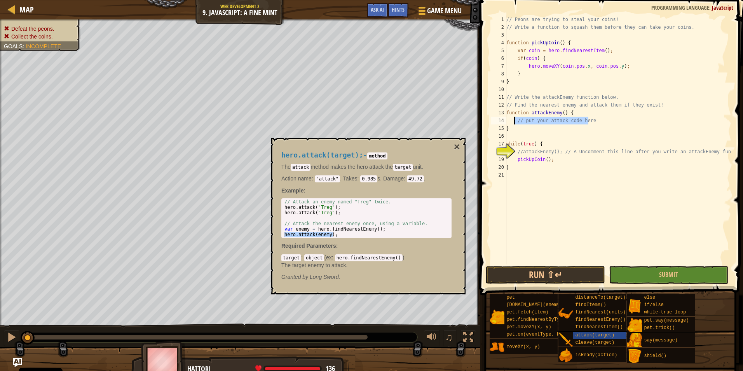
drag, startPoint x: 592, startPoint y: 121, endPoint x: 513, endPoint y: 118, distance: 78.5
click at [513, 118] on div "// Peons are trying to steal your coins! // Write a function to squash them bef…" at bounding box center [618, 148] width 227 height 264
paste textarea "hero.attack(enemy);"
click at [513, 121] on div "// Peons are trying to steal your coins! // Write a function to squash them bef…" at bounding box center [618, 148] width 227 height 264
click at [542, 272] on button "Run ⇧↵" at bounding box center [545, 275] width 119 height 18
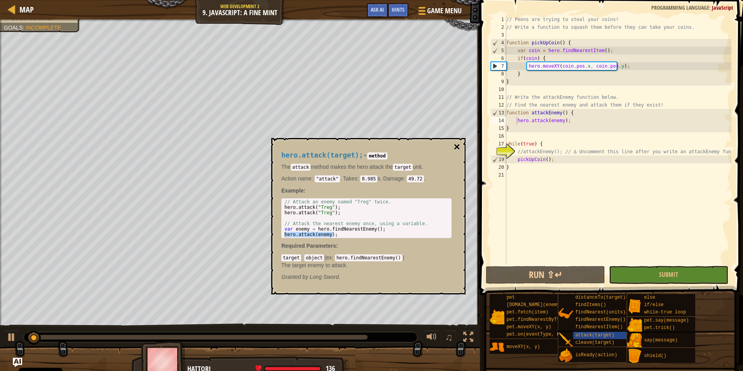
click at [458, 148] on button "×" at bounding box center [457, 146] width 6 height 11
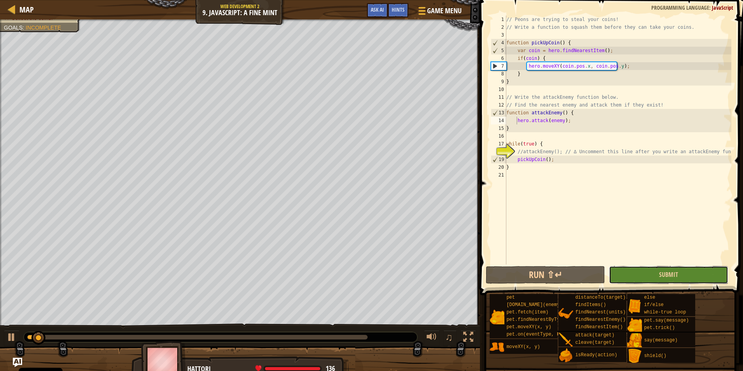
click at [646, 278] on button "Submit" at bounding box center [668, 275] width 119 height 18
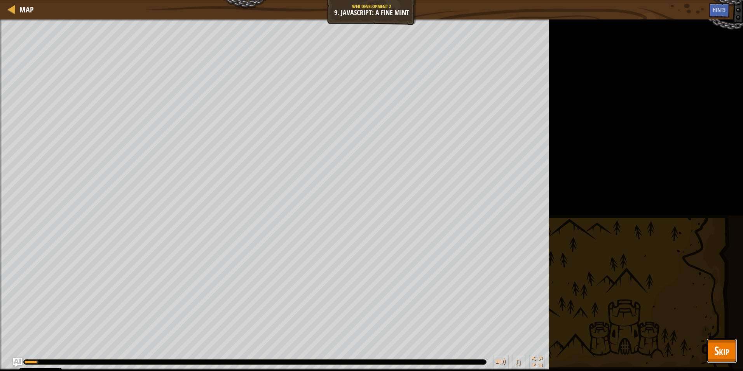
click at [715, 355] on span "Skip" at bounding box center [721, 350] width 15 height 16
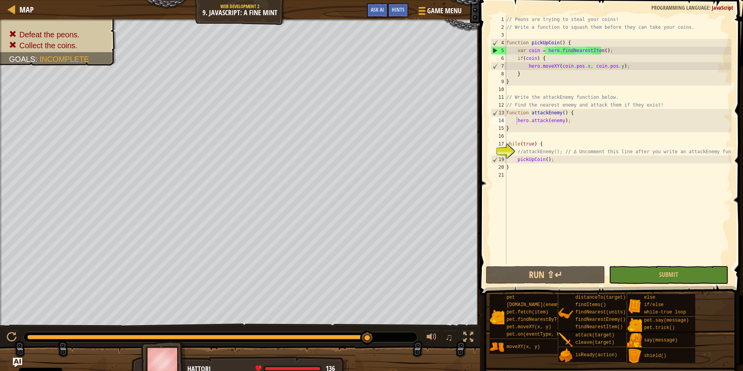
click at [545, 143] on div "// Peons are trying to steal your coins! // Write a function to squash them bef…" at bounding box center [618, 148] width 227 height 264
click at [552, 158] on div "// Peons are trying to steal your coins! // Write a function to squash them bef…" at bounding box center [618, 148] width 227 height 264
click at [521, 152] on div "// Peons are trying to steal your coins! // Write a function to squash them bef…" at bounding box center [618, 148] width 227 height 264
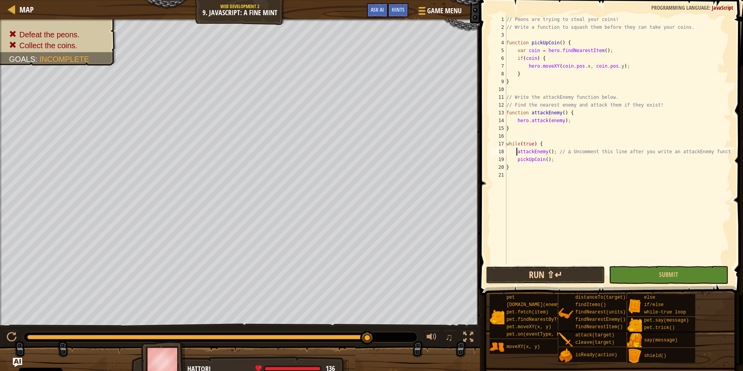
click at [566, 272] on button "Run ⇧↵" at bounding box center [545, 275] width 119 height 18
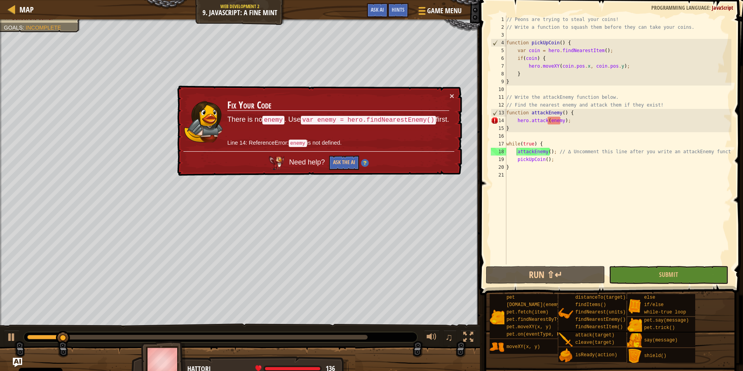
drag, startPoint x: 432, startPoint y: 119, endPoint x: 335, endPoint y: 119, distance: 97.1
click at [335, 119] on code "var enemy = hero.findNearestEnemy()" at bounding box center [368, 120] width 135 height 9
click at [340, 120] on code "var enemy = hero.findNearestEnemy()" at bounding box center [368, 120] width 135 height 9
click at [451, 95] on button "×" at bounding box center [452, 96] width 5 height 8
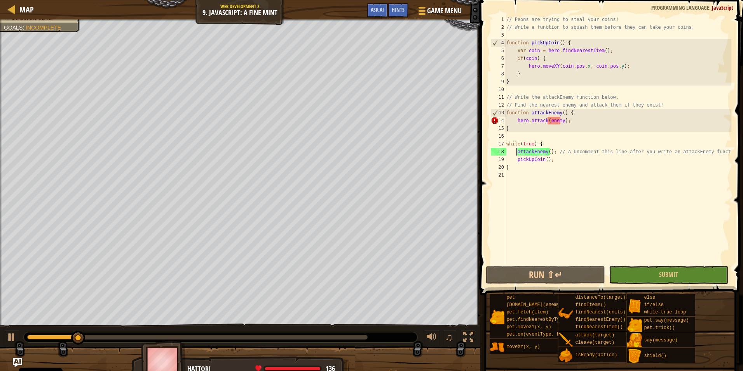
click at [579, 112] on div "// Peons are trying to steal your coins! // Write a function to squash them bef…" at bounding box center [618, 148] width 227 height 264
type textarea "function attackEnemy() {"
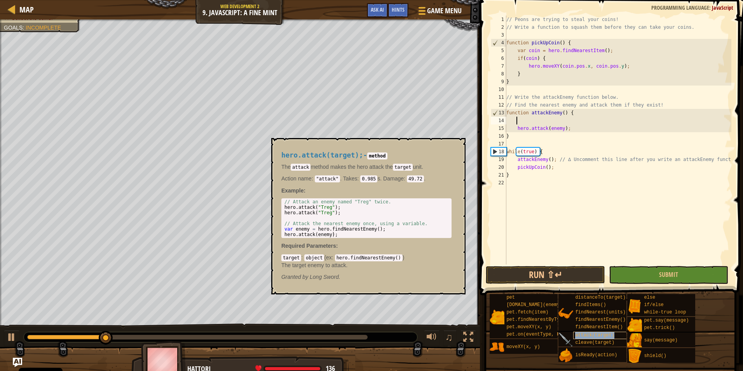
click at [606, 338] on div "attack(target)" at bounding box center [610, 334] width 74 height 7
type textarea "var enemy = hero.findNearestEnemy();"
drag, startPoint x: 395, startPoint y: 227, endPoint x: 277, endPoint y: 228, distance: 117.3
click at [277, 228] on div "hero.attack(target); - method The attack method makes the hero attack the targe…" at bounding box center [366, 216] width 181 height 144
click at [527, 119] on div "// Peons are trying to steal your coins! // Write a function to squash them bef…" at bounding box center [618, 148] width 227 height 264
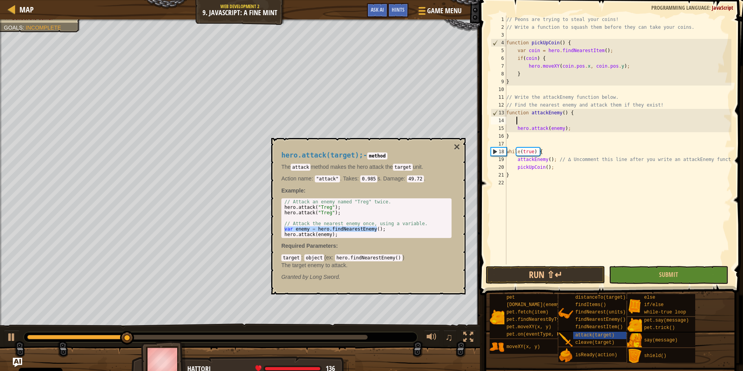
paste textarea "var enemy = hero.findNearestEnemy();"
type textarea "var enemy = hero.findNearestEnemy();"
click at [563, 274] on button "Run ⇧↵" at bounding box center [545, 275] width 119 height 18
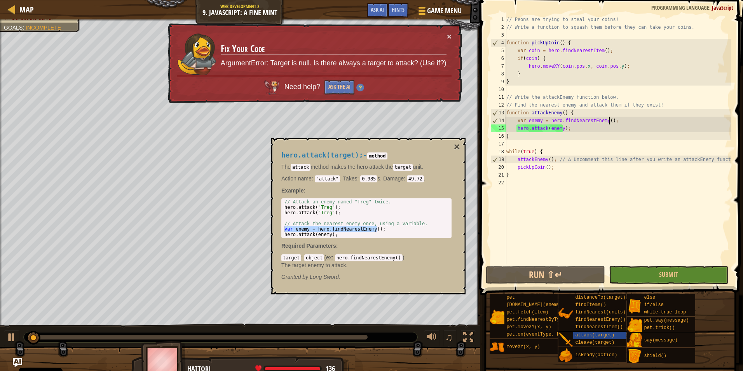
click at [460, 145] on div "hero.attack(target); - method The attack method makes the hero attack the targe…" at bounding box center [368, 216] width 194 height 156
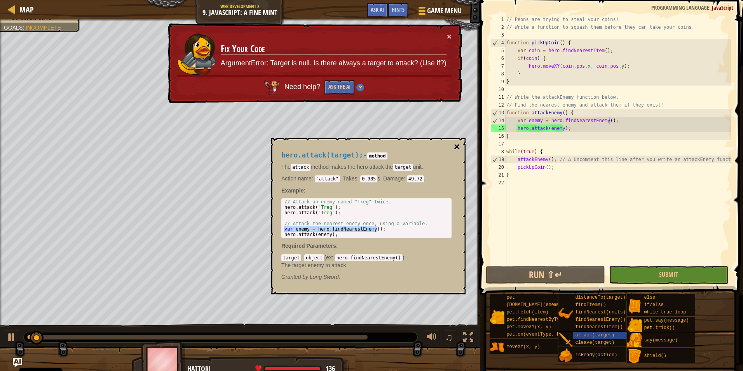
click at [458, 146] on button "×" at bounding box center [457, 146] width 6 height 11
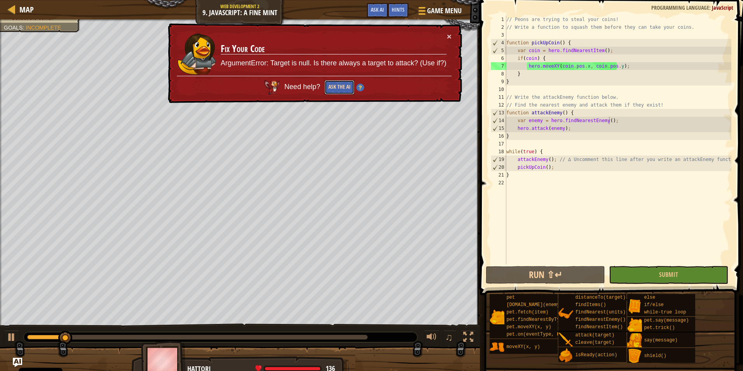
click at [335, 84] on button "Ask the AI" at bounding box center [339, 87] width 30 height 14
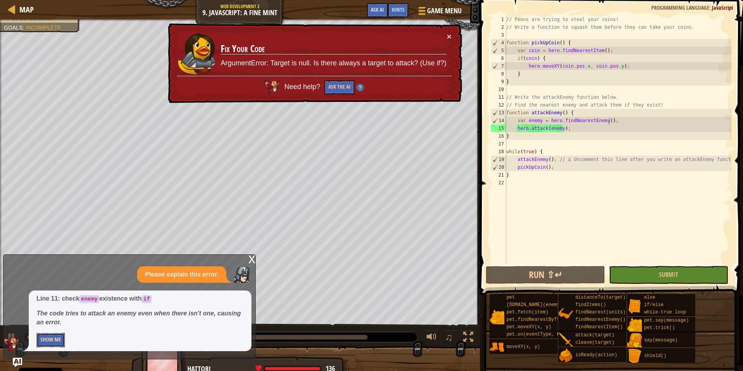
click at [61, 340] on button "Show Me" at bounding box center [51, 340] width 28 height 14
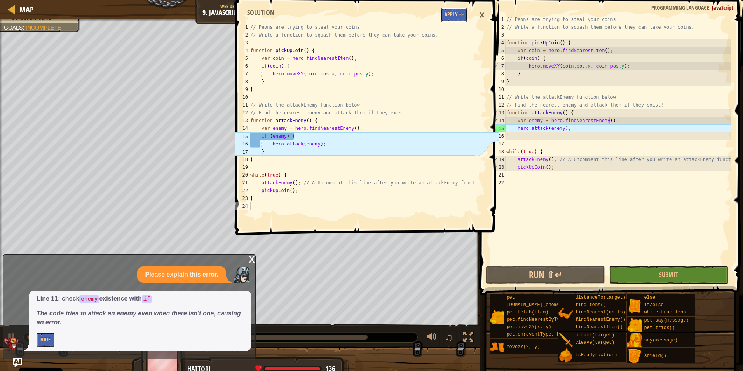
click at [456, 12] on button "Apply =>" at bounding box center [454, 15] width 27 height 14
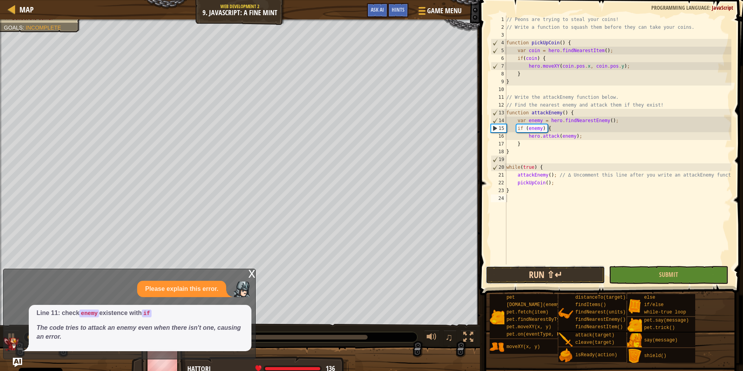
click at [561, 280] on button "Run ⇧↵" at bounding box center [545, 275] width 119 height 18
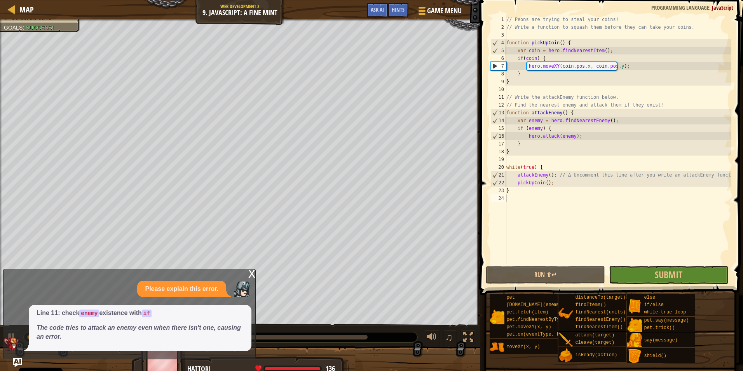
click at [247, 274] on div "x Please explain this error. Line 11: check enemy existence with if The code tr…" at bounding box center [129, 313] width 253 height 91
click at [249, 274] on div "x" at bounding box center [251, 273] width 7 height 8
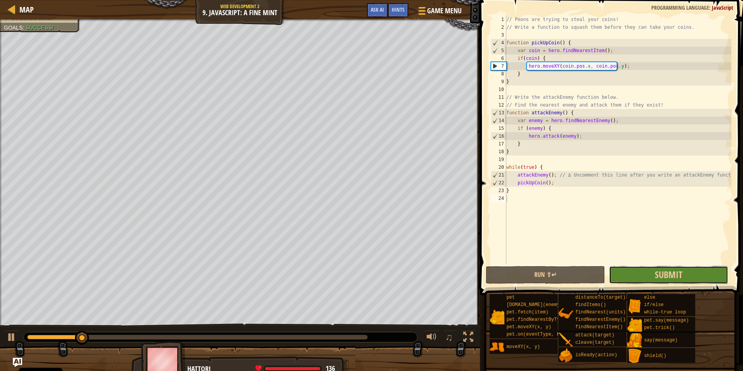
click at [629, 270] on button "Submit" at bounding box center [668, 275] width 119 height 18
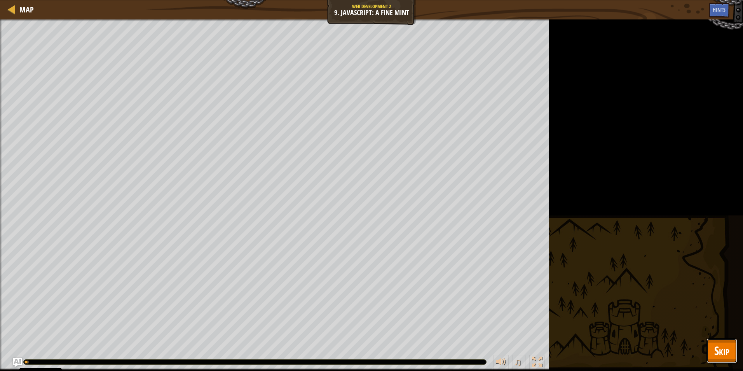
click at [710, 357] on button "Skip" at bounding box center [721, 350] width 31 height 25
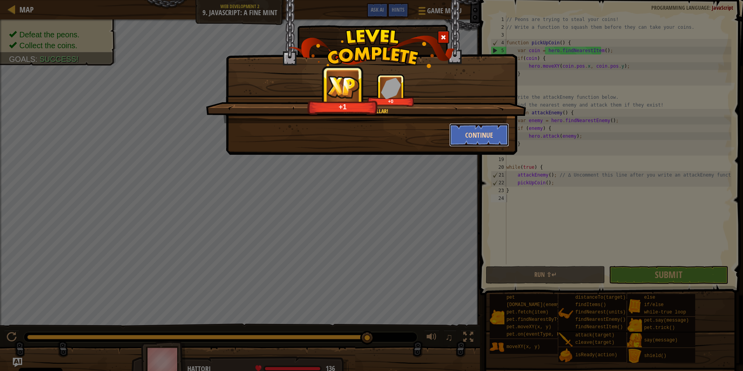
click at [484, 136] on button "Continue" at bounding box center [479, 134] width 60 height 23
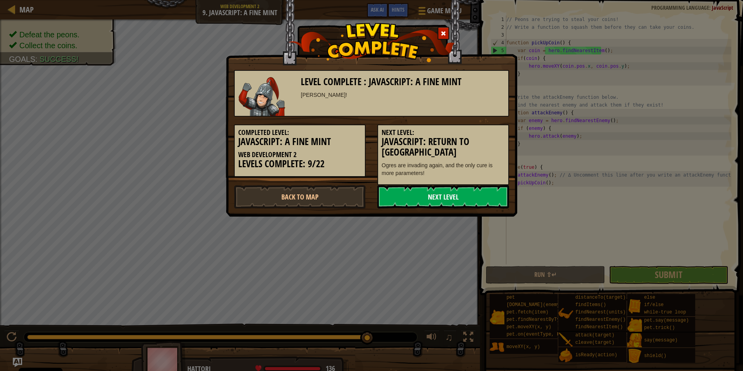
click at [452, 193] on link "Next Level" at bounding box center [443, 196] width 132 height 23
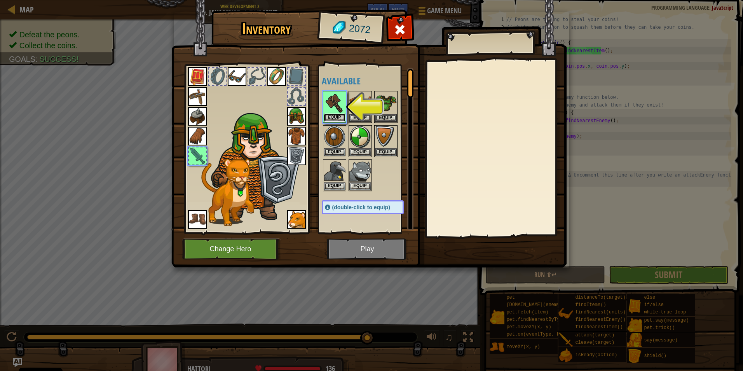
click at [338, 115] on button "Equip" at bounding box center [335, 117] width 22 height 8
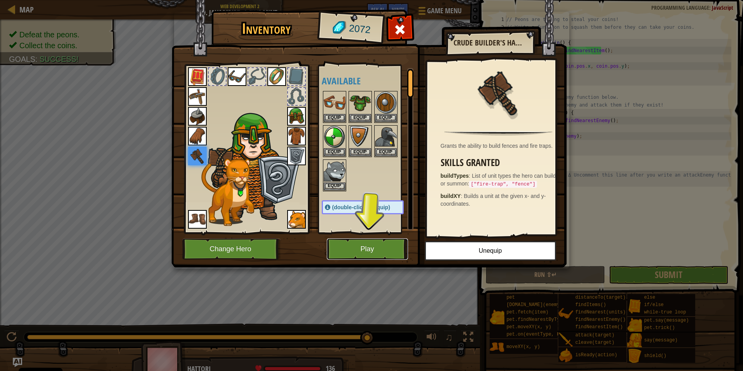
click at [369, 243] on button "Play" at bounding box center [367, 248] width 81 height 21
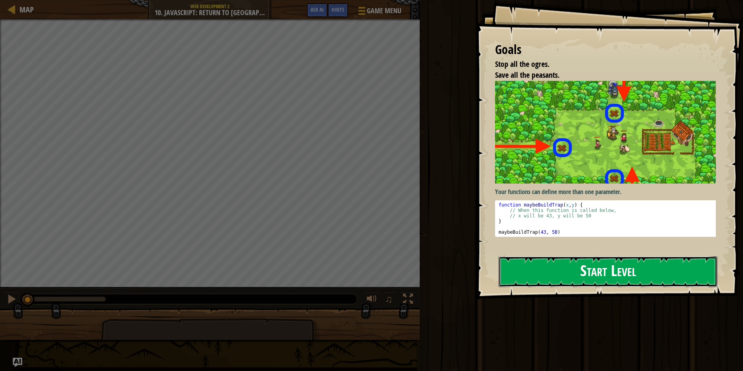
click at [572, 256] on button "Start Level" at bounding box center [607, 271] width 219 height 31
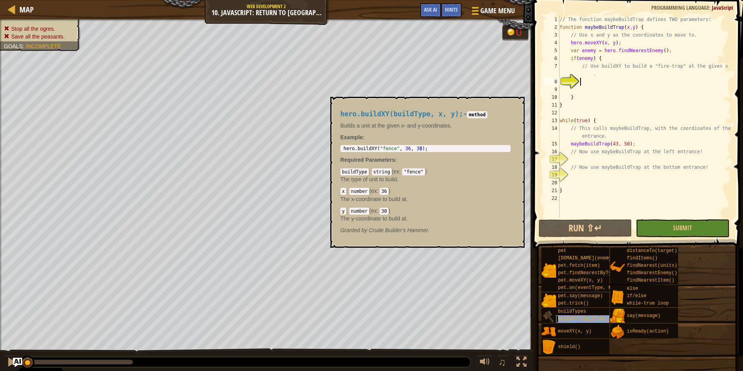
click at [585, 319] on span "buildXY(buildType, x, y)" at bounding box center [591, 318] width 67 height 5
type textarea "hero.buildXY("fence", 36, 30);"
drag, startPoint x: 430, startPoint y: 149, endPoint x: 343, endPoint y: 149, distance: 87.4
click at [343, 149] on div "hero . buildXY ( "fence" , 36 , 30 ) ;" at bounding box center [425, 154] width 167 height 16
type textarea "// Use buildXY to build a "fire-trap" at the given x and y."
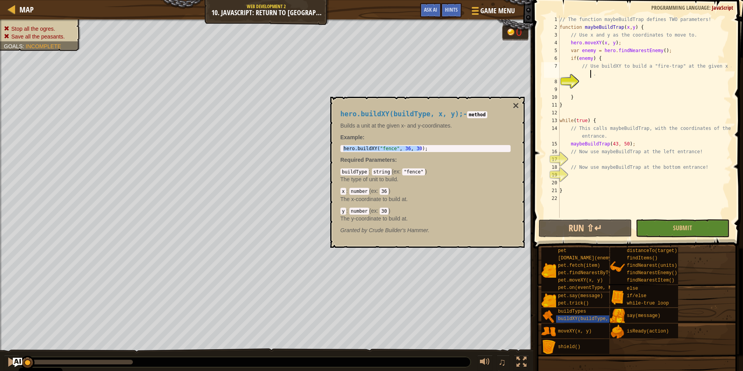
click at [591, 71] on div "// The function maybeBuildTrap defines TWO parameters! function maybeBuildTrap …" at bounding box center [644, 125] width 173 height 218
click at [598, 85] on div "// The function maybeBuildTrap defines TWO parameters! function maybeBuildTrap …" at bounding box center [644, 125] width 173 height 218
click at [609, 78] on div "// The function maybeBuildTrap defines TWO parameters! function maybeBuildTrap …" at bounding box center [644, 125] width 173 height 218
click at [599, 78] on div "// The function maybeBuildTrap defines TWO parameters! function maybeBuildTrap …" at bounding box center [644, 125] width 173 height 218
click at [600, 73] on div "// The function maybeBuildTrap defines TWO parameters! function maybeBuildTrap …" at bounding box center [644, 125] width 173 height 218
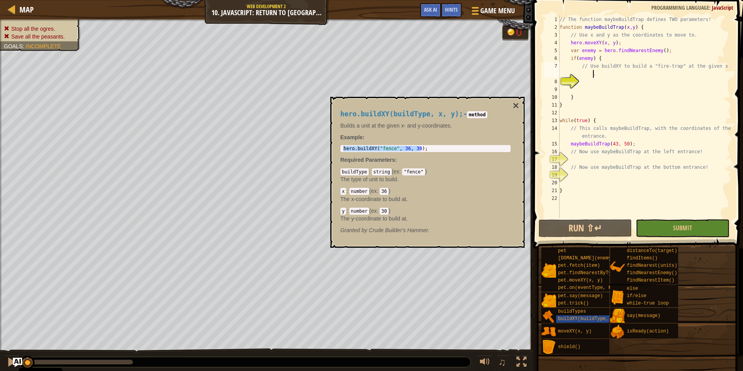
type textarea "// Use buildXY to build a "fire-trap" at the given x and y."
click at [596, 80] on div "// The function maybeBuildTrap defines TWO parameters! function maybeBuildTrap …" at bounding box center [644, 125] width 173 height 218
paste textarea "hero.buildXY("fence", 36, 30);"
drag, startPoint x: 627, startPoint y: 81, endPoint x: 618, endPoint y: 81, distance: 9.7
click at [618, 81] on div "// The function maybeBuildTrap defines TWO parameters! function maybeBuildTrap …" at bounding box center [644, 125] width 173 height 218
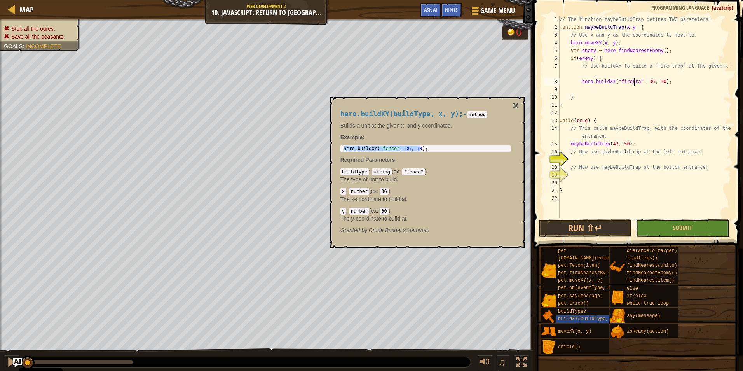
scroll to position [3, 6]
click at [518, 105] on button "×" at bounding box center [515, 105] width 6 height 11
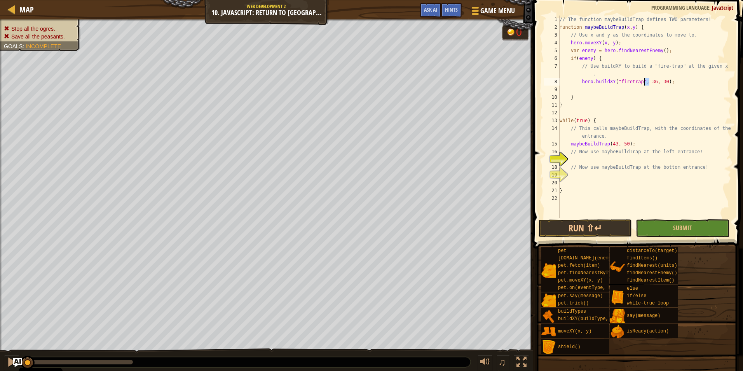
drag, startPoint x: 649, startPoint y: 82, endPoint x: 643, endPoint y: 82, distance: 5.8
click at [643, 82] on div "// The function maybeBuildTrap defines TWO parameters! function maybeBuildTrap …" at bounding box center [644, 125] width 173 height 218
click at [656, 82] on div "// The function maybeBuildTrap defines TWO parameters! function maybeBuildTrap …" at bounding box center [644, 125] width 173 height 218
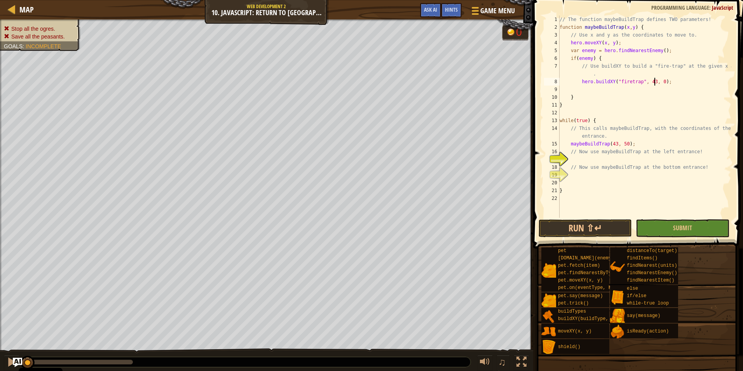
type textarea "hero.buildXY("firetrap", 43, 50);"
drag, startPoint x: 669, startPoint y: 82, endPoint x: 580, endPoint y: 83, distance: 89.0
click at [580, 83] on div "// The function maybeBuildTrap defines TWO parameters! function maybeBuildTrap …" at bounding box center [644, 125] width 173 height 218
click at [585, 86] on div "// The function maybeBuildTrap defines TWO parameters! function maybeBuildTrap …" at bounding box center [644, 125] width 173 height 218
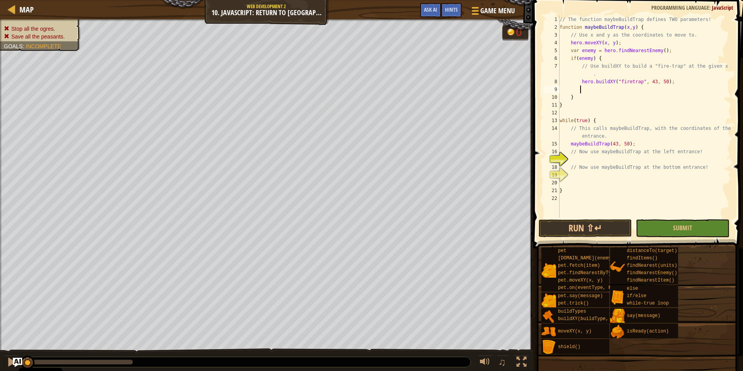
scroll to position [3, 1]
paste textarea "hero.buildXY("firetrap", 43, 50);"
click at [645, 89] on div "// The function maybeBuildTrap defines TWO parameters! function maybeBuildTrap …" at bounding box center [644, 125] width 173 height 218
drag, startPoint x: 659, startPoint y: 91, endPoint x: 655, endPoint y: 91, distance: 4.7
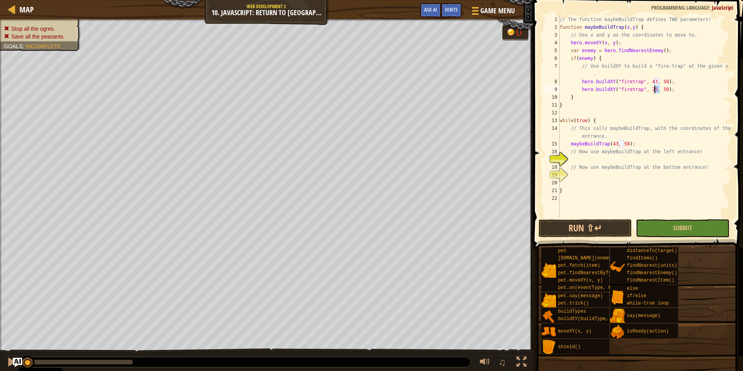
click at [655, 91] on div "// The function maybeBuildTrap defines TWO parameters! function maybeBuildTrap …" at bounding box center [644, 125] width 173 height 218
type textarea "hero.buildXY("firetrap", 25, 34);"
click at [665, 90] on div "// The function maybeBuildTrap defines TWO parameters! function maybeBuildTrap …" at bounding box center [644, 125] width 173 height 218
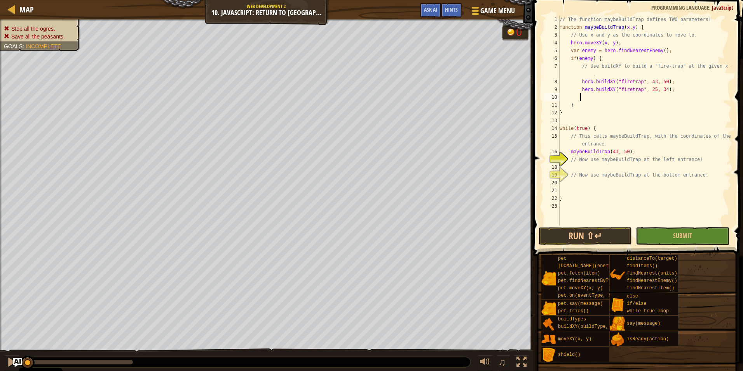
paste textarea "hero.buildXY("firetrap", 43, 50);"
click at [655, 97] on div "// The function maybeBuildTrap defines TWO parameters! function maybeBuildTrap …" at bounding box center [644, 128] width 173 height 225
click at [603, 233] on button "Run ⇧↵" at bounding box center [585, 236] width 93 height 18
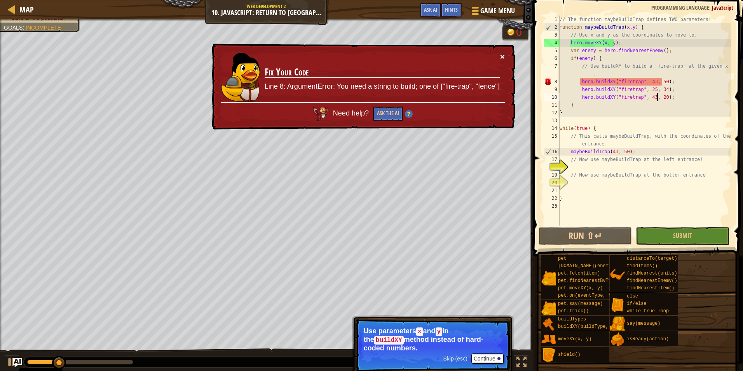
click at [504, 55] on button "×" at bounding box center [502, 56] width 5 height 8
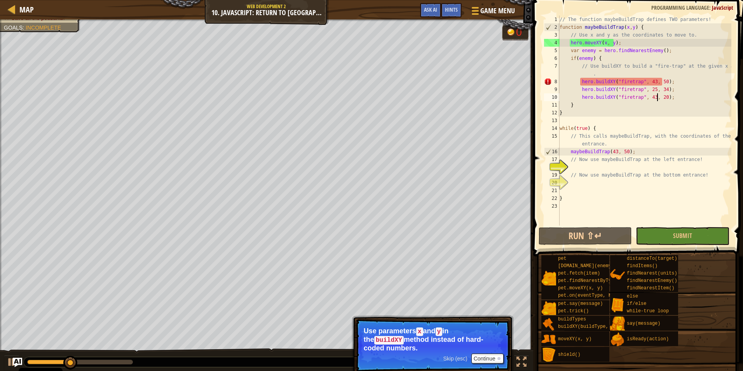
click at [627, 82] on div "// The function maybeBuildTrap defines TWO parameters! function maybeBuildTrap …" at bounding box center [644, 128] width 173 height 225
click at [626, 91] on div "// The function maybeBuildTrap defines TWO parameters! function maybeBuildTrap …" at bounding box center [644, 128] width 173 height 225
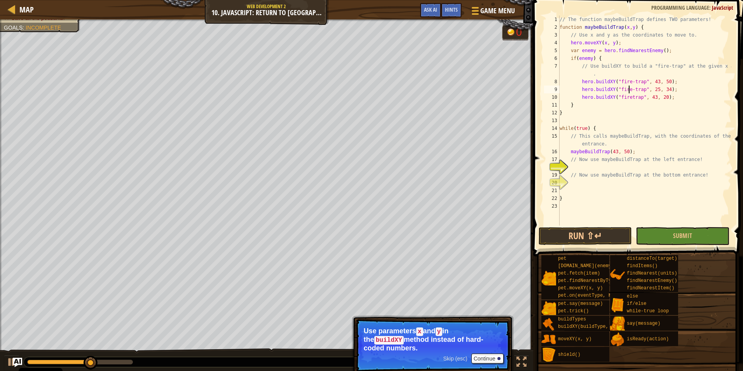
click at [626, 97] on div "// The function maybeBuildTrap defines TWO parameters! function maybeBuildTrap …" at bounding box center [644, 128] width 173 height 225
click at [610, 233] on button "Run ⇧↵" at bounding box center [585, 236] width 93 height 18
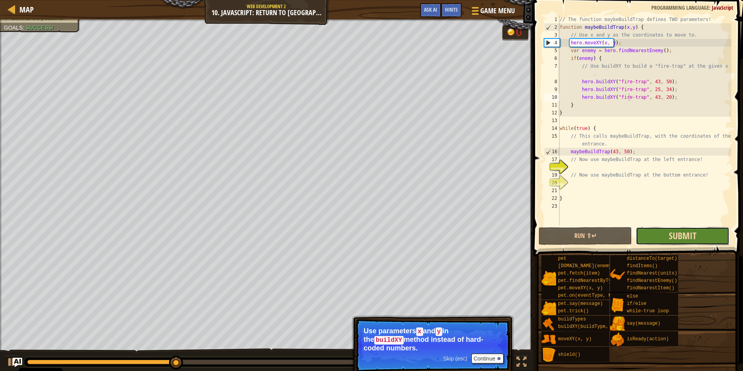
click at [673, 237] on span "Submit" at bounding box center [683, 235] width 28 height 12
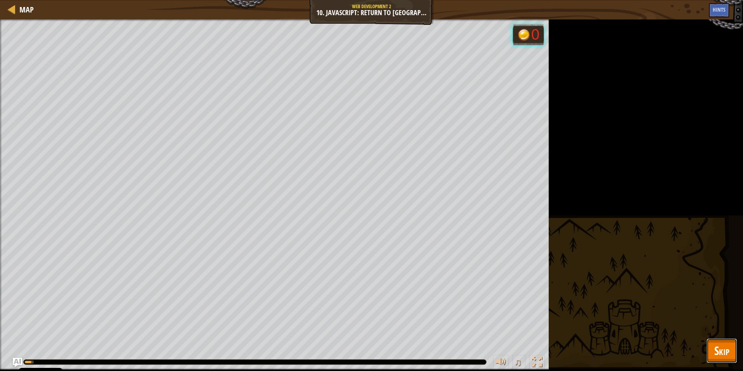
click at [722, 349] on span "Skip" at bounding box center [721, 350] width 15 height 16
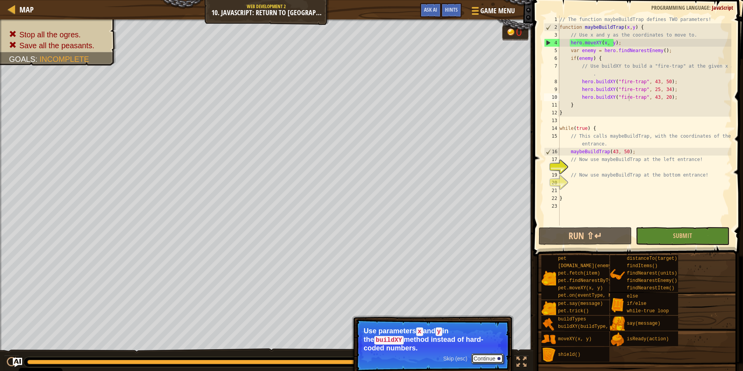
click at [481, 353] on button "Continue" at bounding box center [487, 358] width 32 height 10
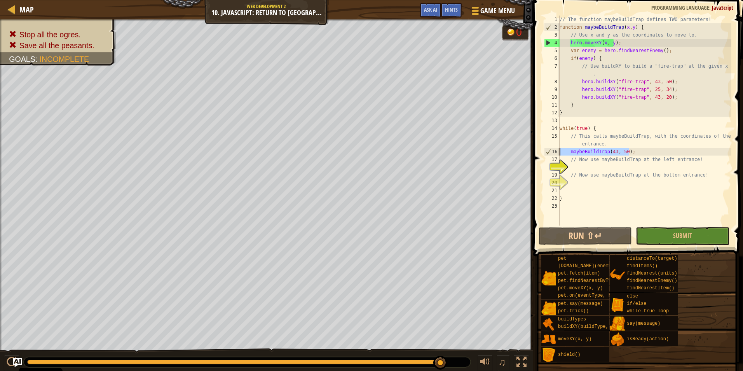
drag, startPoint x: 640, startPoint y: 150, endPoint x: 555, endPoint y: 152, distance: 84.7
click at [555, 152] on div "hero.buildXY("fire-trap", 43, 20); 1 2 3 4 5 6 7 8 9 10 11 12 13 14 15 16 17 18…" at bounding box center [636, 121] width 189 height 210
type textarea "maybeBuildTrap(43, 50);"
click at [579, 166] on div "// The function maybeBuildTrap defines TWO parameters! function maybeBuildTrap …" at bounding box center [644, 128] width 173 height 225
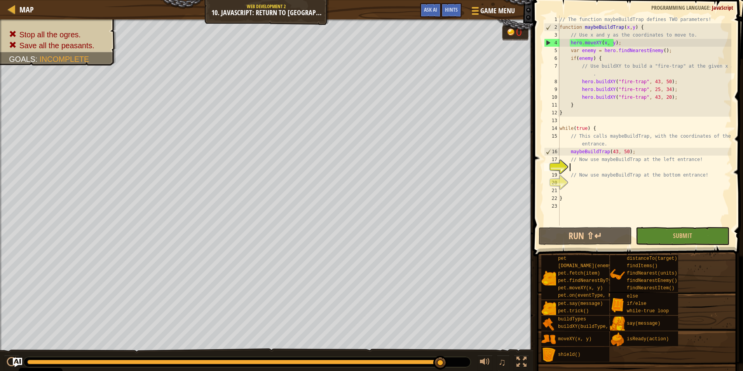
paste textarea "maybeBuildTrap(43, 50);"
type textarea "maybeBuildTrap(43, 50);"
click at [579, 183] on div "// The function maybeBuildTrap defines TWO parameters! function maybeBuildTrap …" at bounding box center [644, 128] width 173 height 225
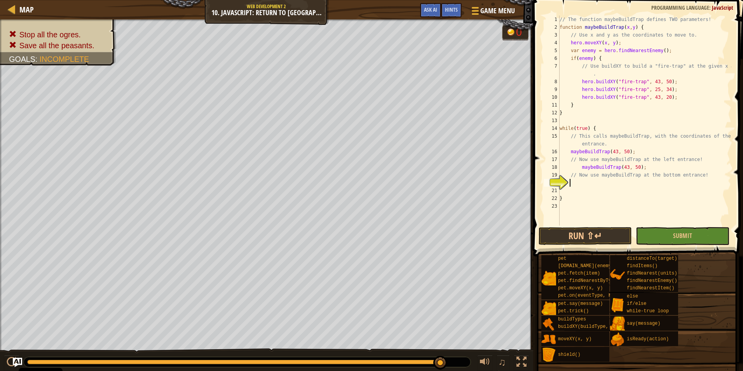
paste textarea "maybeBuildTrap(43, 50);"
click at [629, 182] on div "// The function maybeBuildTrap defines TWO parameters! function maybeBuildTrap …" at bounding box center [644, 128] width 173 height 225
drag, startPoint x: 634, startPoint y: 168, endPoint x: 629, endPoint y: 168, distance: 5.4
click at [629, 168] on div "// The function maybeBuildTrap defines TWO parameters! function maybeBuildTrap …" at bounding box center [644, 128] width 173 height 225
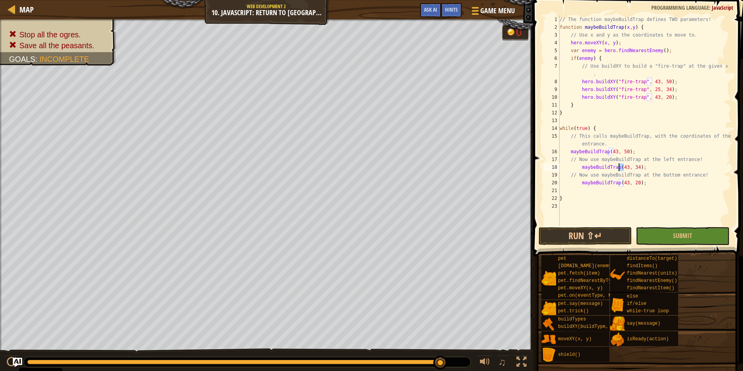
drag, startPoint x: 622, startPoint y: 168, endPoint x: 618, endPoint y: 167, distance: 4.8
click at [618, 167] on div "// The function maybeBuildTrap defines TWO parameters! function maybeBuildTrap …" at bounding box center [644, 128] width 173 height 225
type textarea "maybeBuildTrap(25, 34);"
click at [613, 231] on button "Run ⇧↵" at bounding box center [585, 236] width 93 height 18
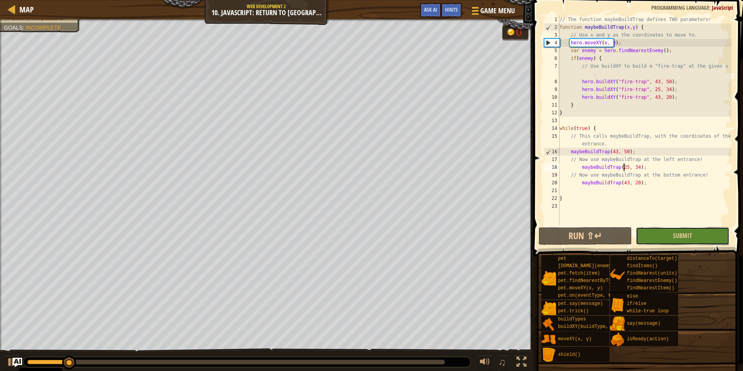
click at [647, 233] on button "Submit" at bounding box center [682, 236] width 93 height 18
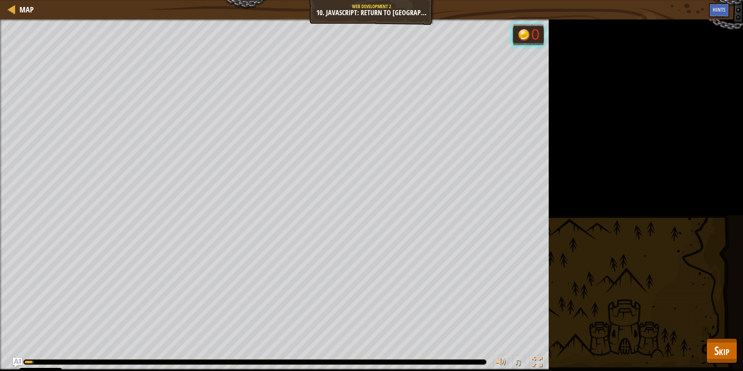
click at [718, 330] on div "Stop all the ogres. Save all the peasants. Goals : Running... 0 ♫ Hattori 136 x…" at bounding box center [371, 194] width 743 height 351
click at [732, 357] on button "Skip" at bounding box center [721, 350] width 31 height 25
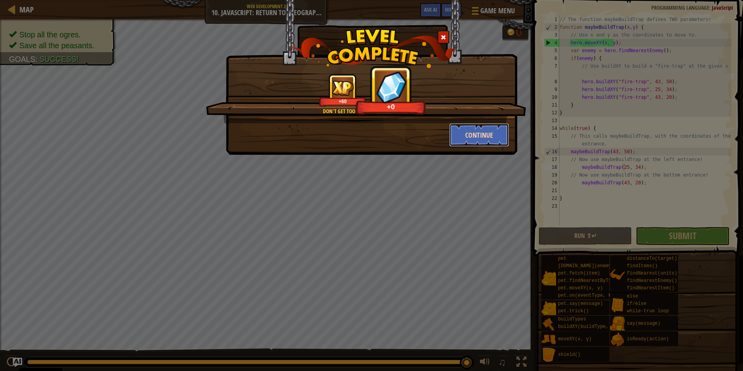
click at [479, 140] on button "Continue" at bounding box center [479, 134] width 60 height 23
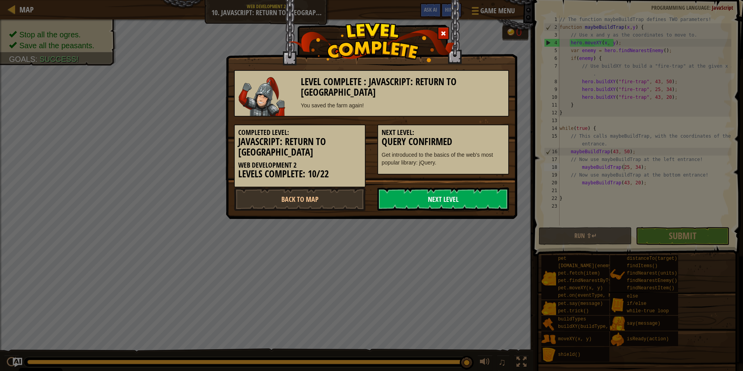
click at [478, 192] on link "Next Level" at bounding box center [443, 198] width 132 height 23
click at [399, 196] on link "Next Level" at bounding box center [443, 198] width 132 height 23
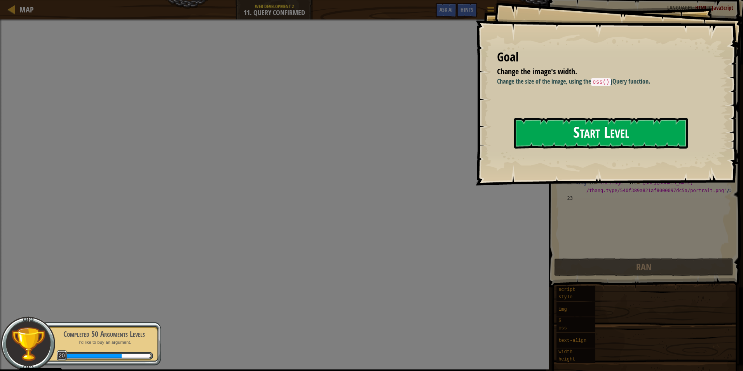
click at [548, 131] on button "Start Level" at bounding box center [601, 133] width 174 height 31
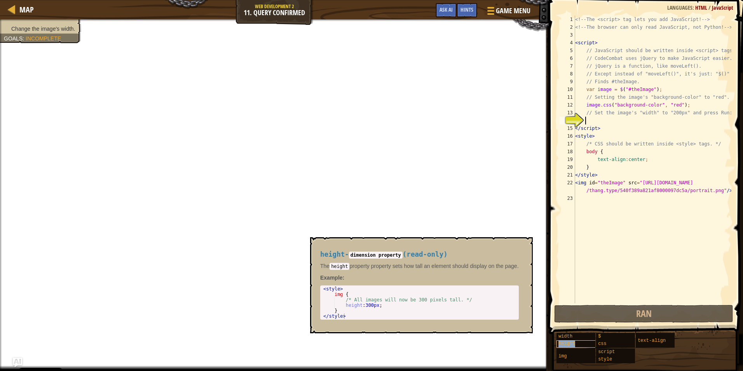
click at [584, 342] on div "height" at bounding box center [593, 343] width 74 height 7
click at [582, 337] on div "width" at bounding box center [593, 336] width 74 height 7
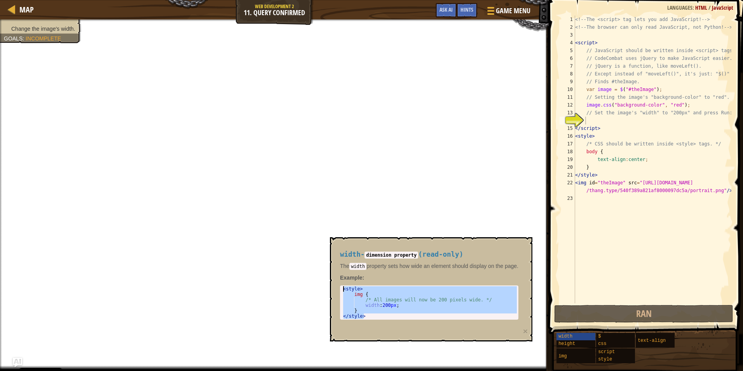
click at [383, 307] on div "< style > img { /* All images will now be 200 pixels wide. */ width : 200 px ; …" at bounding box center [429, 302] width 175 height 33
type textarea "<style> img {"
click at [607, 119] on div "<!-- The <script> tag lets you add JavaScript! --> <!-- The browser can only re…" at bounding box center [652, 167] width 158 height 303
paste textarea "</style>"
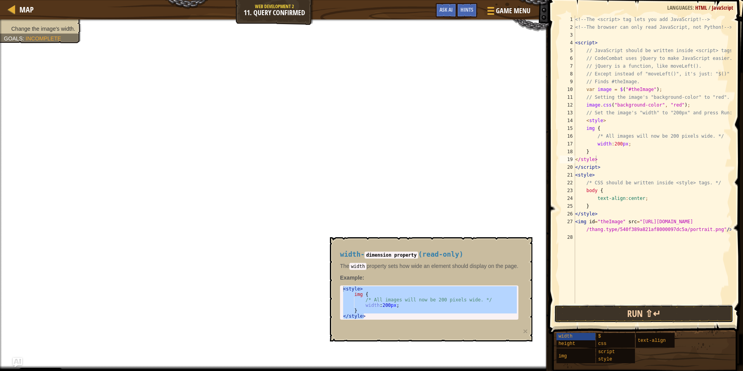
click at [605, 308] on button "Run ⇧↵" at bounding box center [644, 314] width 180 height 18
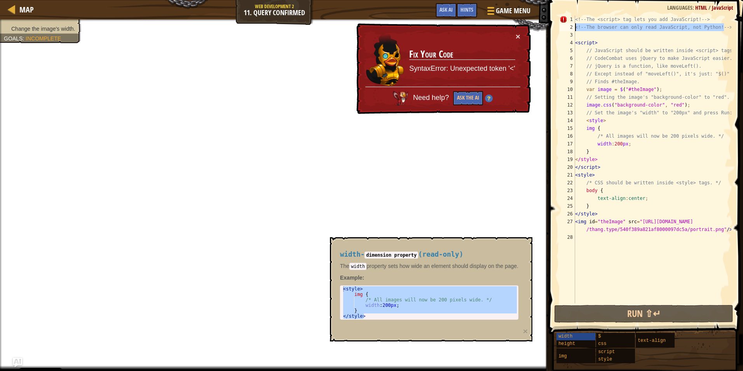
drag, startPoint x: 726, startPoint y: 27, endPoint x: 474, endPoint y: 23, distance: 251.4
click at [474, 23] on div "Map Web Development 2 11. Query Confirmed Game Menu Done Hints Ask AI 1 ההההההה…" at bounding box center [371, 185] width 743 height 371
type textarea "<!-- The browser can only read JavaScript, not Python! -->"
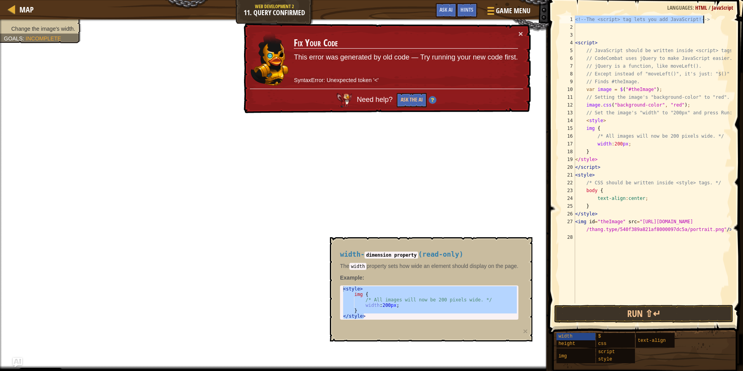
drag, startPoint x: 575, startPoint y: 19, endPoint x: 744, endPoint y: 16, distance: 169.0
click at [737, 0] on html "Cookie Policy CodeCombat uses a few essential and non-essential cookies. Privac…" at bounding box center [371, 0] width 743 height 0
type textarea "<!-- The <script> tag lets you add JavaScript! -->"
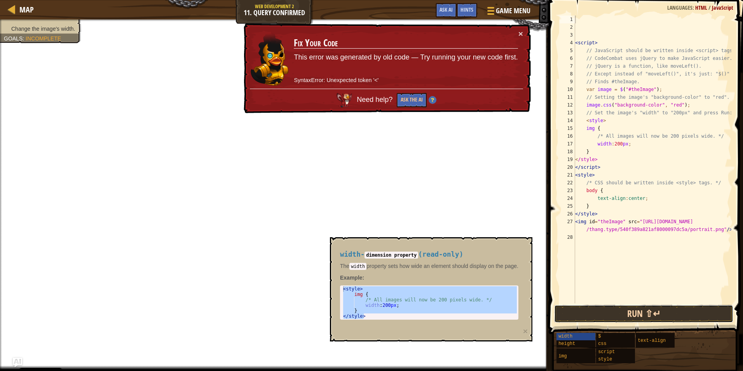
click at [593, 313] on button "Run ⇧↵" at bounding box center [644, 314] width 180 height 18
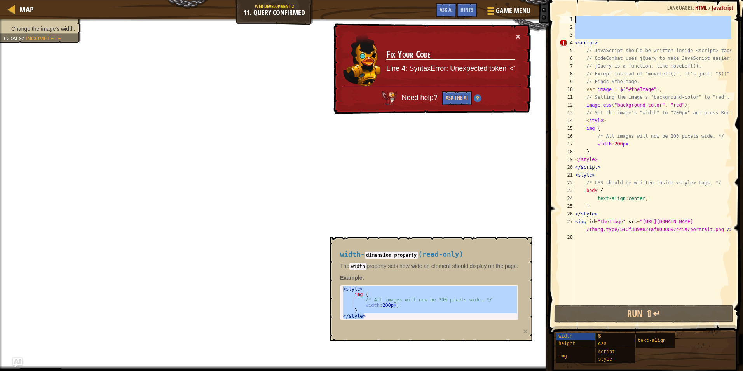
drag, startPoint x: 575, startPoint y: 41, endPoint x: 571, endPoint y: 14, distance: 27.2
click at [571, 14] on div "1 2 3 4 5 6 7 8 9 10 11 12 13 14 15 16 17 18 19 20 21 22 23 24 25 26 27 28 < sc…" at bounding box center [644, 182] width 197 height 357
type textarea "<script>"
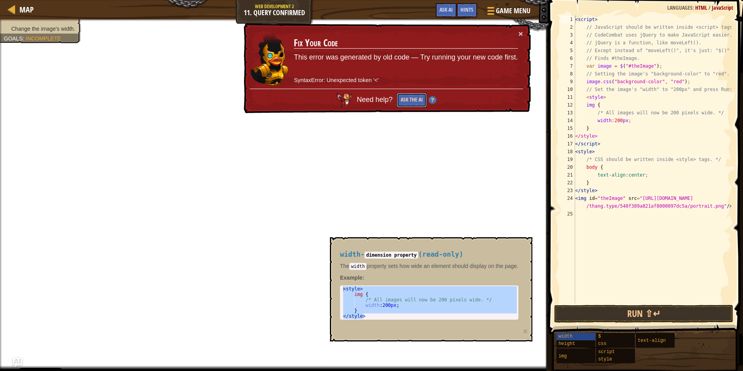
click at [415, 101] on button "Ask the AI" at bounding box center [412, 100] width 30 height 14
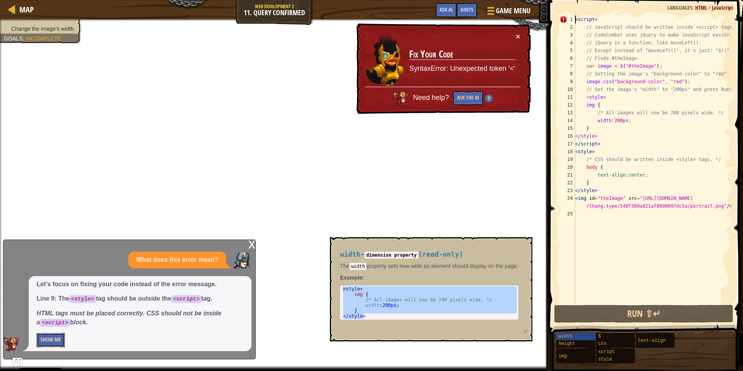
click at [60, 336] on button "Show Me" at bounding box center [51, 340] width 28 height 14
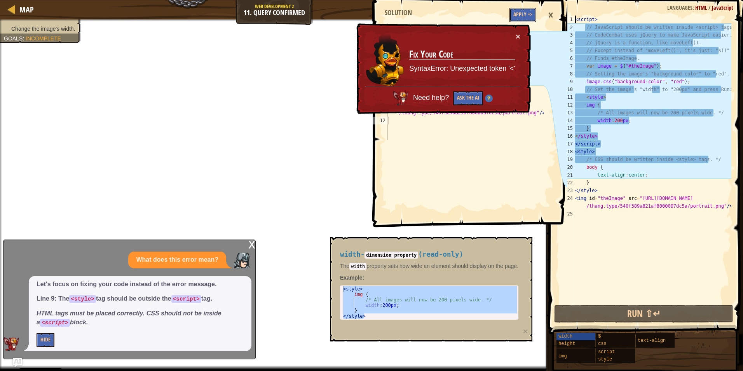
click at [520, 9] on button "Apply =>" at bounding box center [522, 15] width 27 height 14
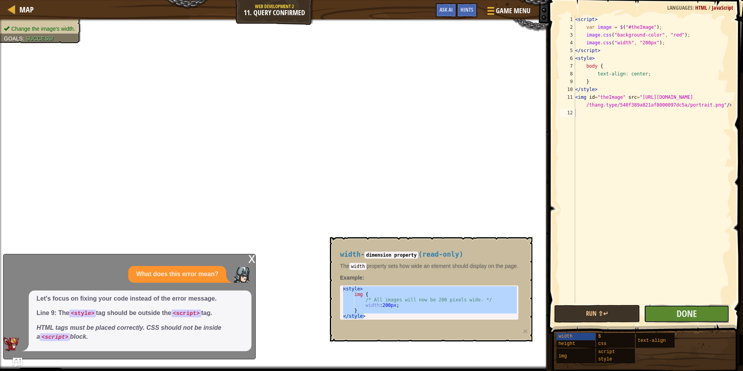
click at [671, 317] on button "Done" at bounding box center [687, 314] width 86 height 18
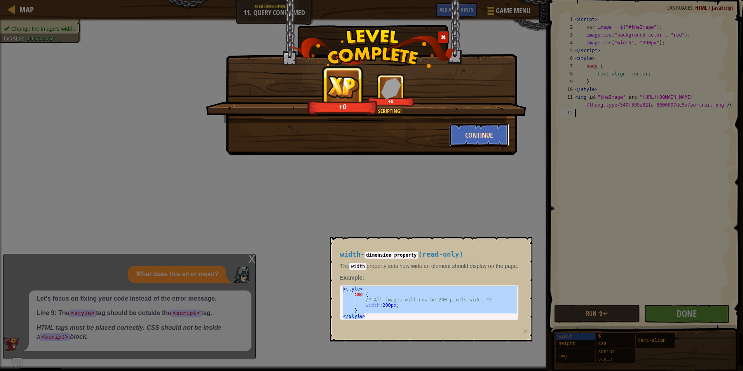
click at [471, 137] on button "Continue" at bounding box center [479, 134] width 60 height 23
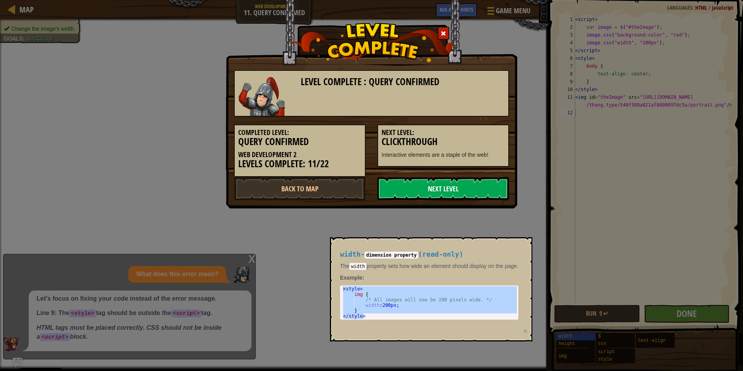
click at [462, 181] on link "Next Level" at bounding box center [443, 188] width 132 height 23
click at [433, 186] on link "Next Level" at bounding box center [443, 188] width 132 height 23
click at [426, 186] on link "Next Level" at bounding box center [443, 188] width 132 height 23
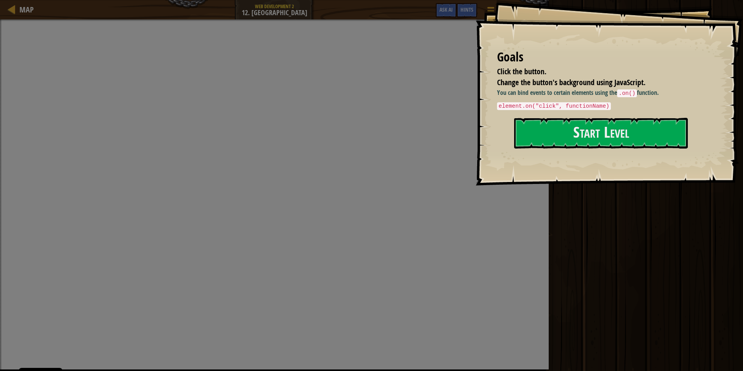
click at [593, 105] on code "element.on("click", functionName)" at bounding box center [554, 106] width 114 height 8
click at [556, 128] on button "Start Level" at bounding box center [601, 133] width 174 height 31
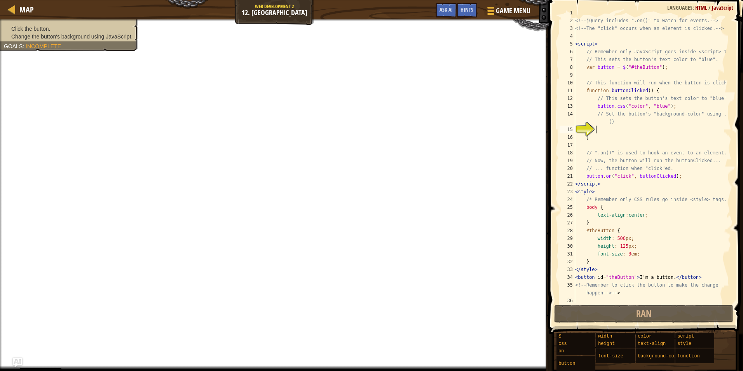
scroll to position [8, 0]
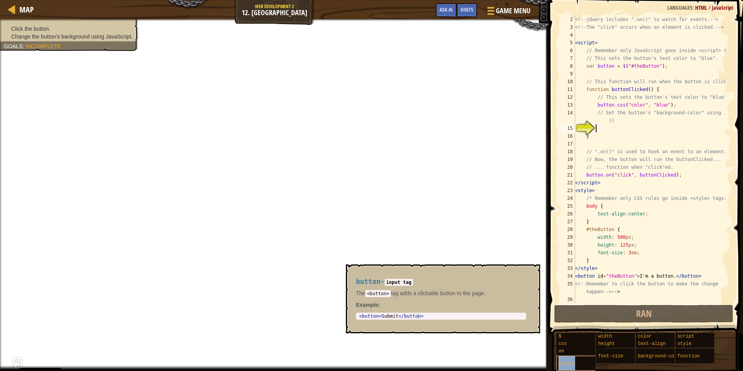
click at [586, 363] on div "button" at bounding box center [593, 363] width 74 height 15
click at [608, 120] on div "<!-- jQuery includes ".on()" to watch for events. --> <!-- The "click" occurs w…" at bounding box center [649, 167] width 152 height 303
type textarea "// Set the button's "background-color" using .css()"
click at [629, 323] on span at bounding box center [646, 155] width 200 height 357
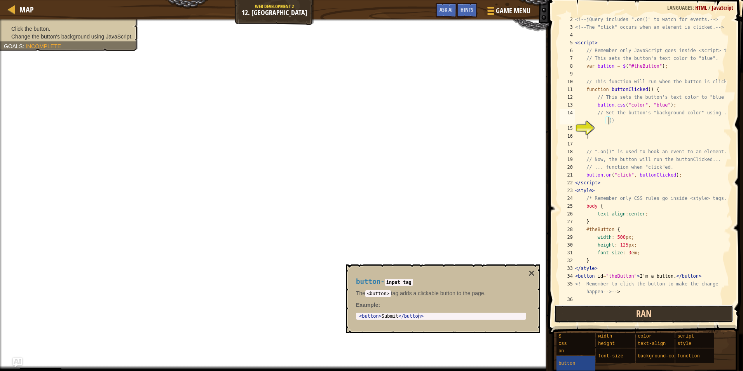
click at [629, 318] on button "Ran" at bounding box center [644, 314] width 180 height 18
click at [589, 309] on button "Run ⇧↵" at bounding box center [644, 314] width 180 height 18
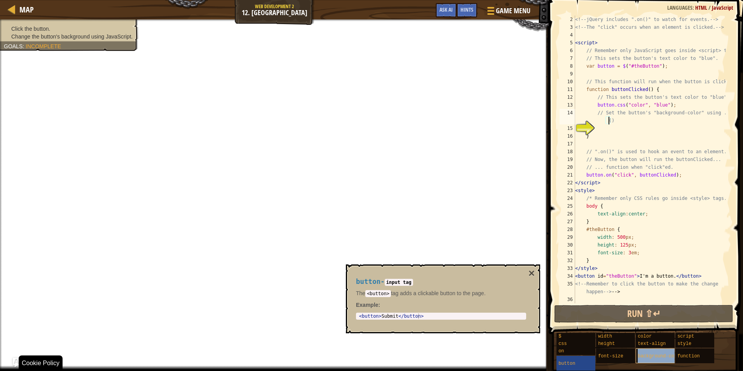
click at [652, 356] on span "background-color" at bounding box center [660, 355] width 45 height 5
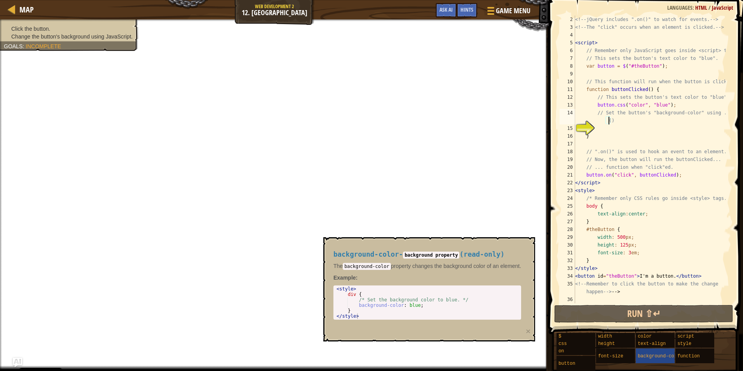
type textarea "background-color: blue;"
drag, startPoint x: 432, startPoint y: 305, endPoint x: 357, endPoint y: 303, distance: 75.4
click at [357, 303] on div "< style > div { /* Set the background color to blue. */ background-color : blue…" at bounding box center [427, 308] width 185 height 44
click at [609, 119] on div "<!-- jQuery includes ".on()" to watch for events. --> <!-- The "click" occurs w…" at bounding box center [649, 167] width 152 height 303
paste textarea "background-color: blue;"
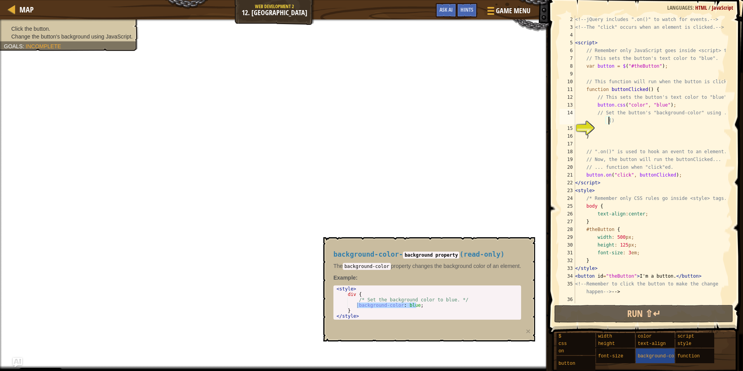
type textarea "// Set the button's "background-color" using .css(background-color: blue;)"
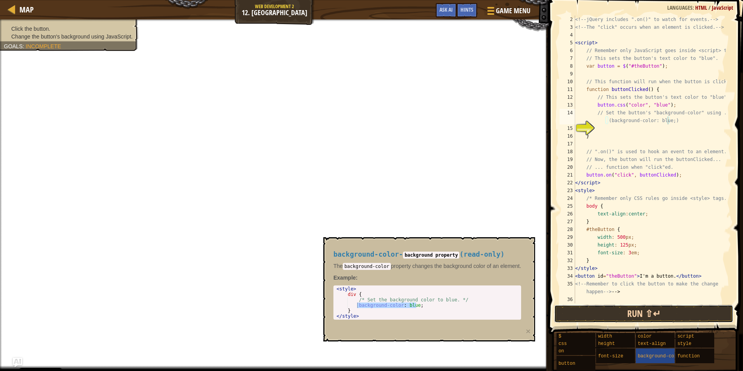
click at [608, 308] on button "Run ⇧↵" at bounding box center [644, 314] width 180 height 18
click at [615, 315] on button "Run ⇧↵" at bounding box center [644, 314] width 180 height 18
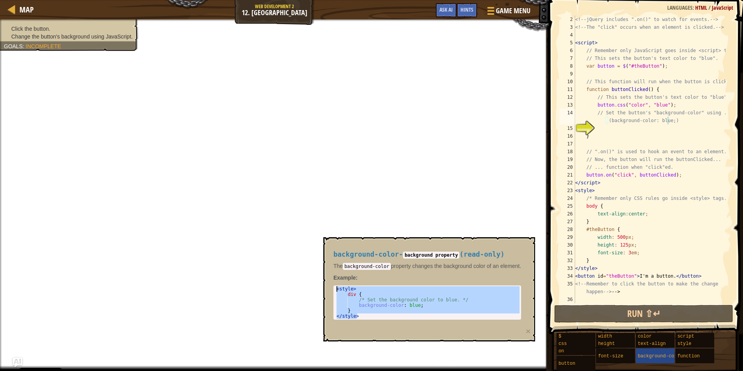
type textarea "<style> div {"
click at [623, 127] on div "<!-- jQuery includes ".on()" to watch for events. --> <!-- The "click" occurs w…" at bounding box center [649, 167] width 152 height 303
paste textarea "</style>"
type textarea "</style>"
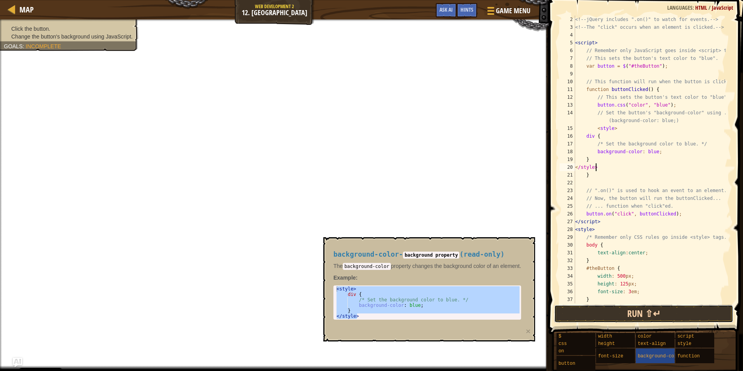
click at [610, 311] on button "Run ⇧↵" at bounding box center [644, 314] width 180 height 18
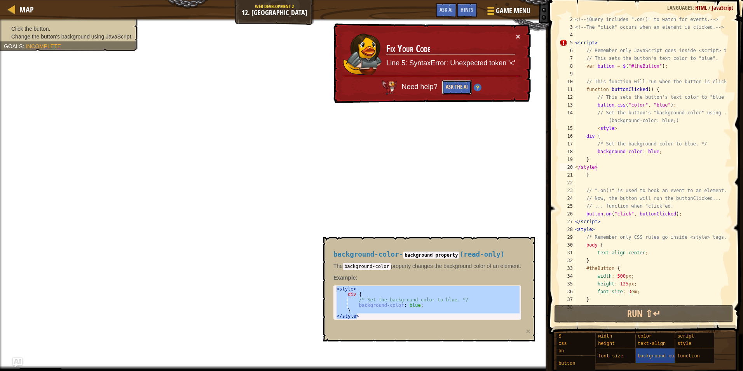
click at [456, 84] on button "Ask the AI" at bounding box center [457, 87] width 30 height 14
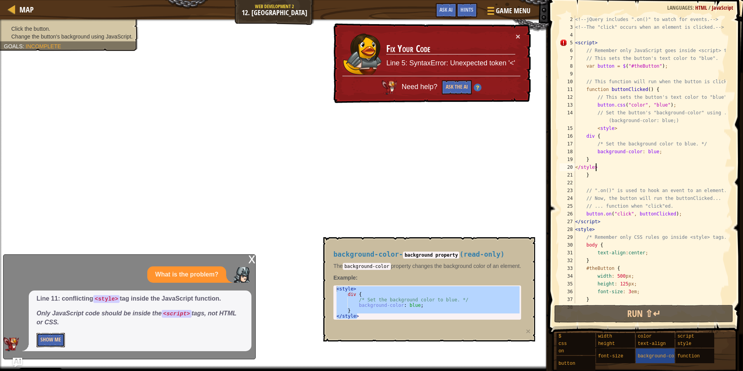
click at [49, 345] on button "Show Me" at bounding box center [51, 340] width 28 height 14
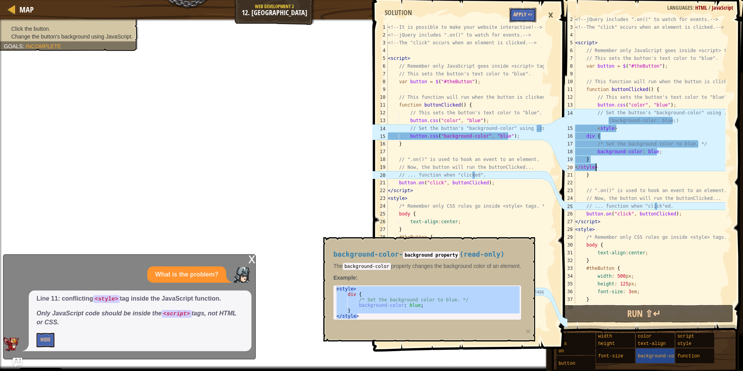
click at [515, 9] on button "Apply =>" at bounding box center [522, 15] width 27 height 14
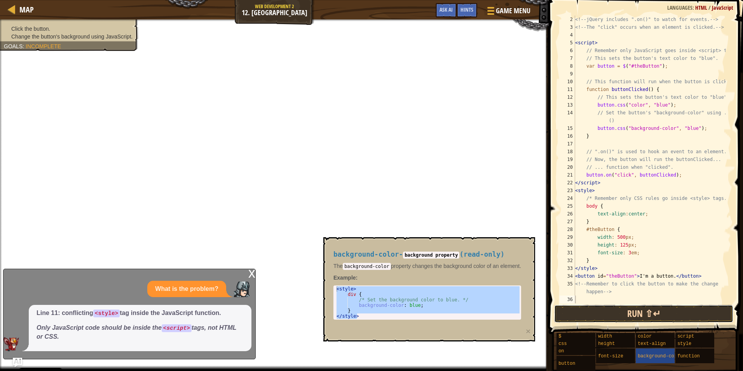
click at [603, 310] on button "Run ⇧↵" at bounding box center [644, 314] width 180 height 18
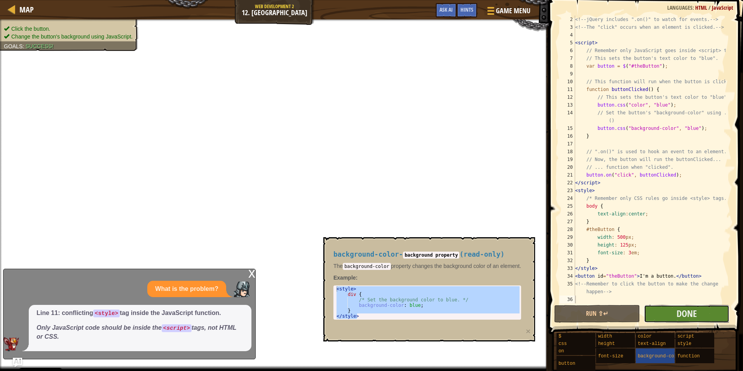
click at [665, 309] on button "Done" at bounding box center [687, 314] width 86 height 18
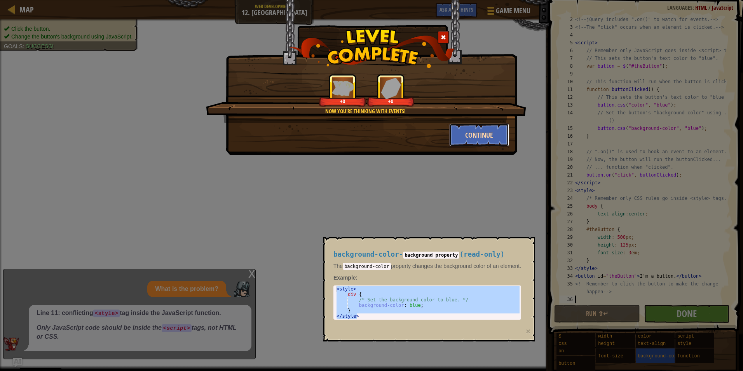
click at [458, 133] on button "Continue" at bounding box center [479, 134] width 60 height 23
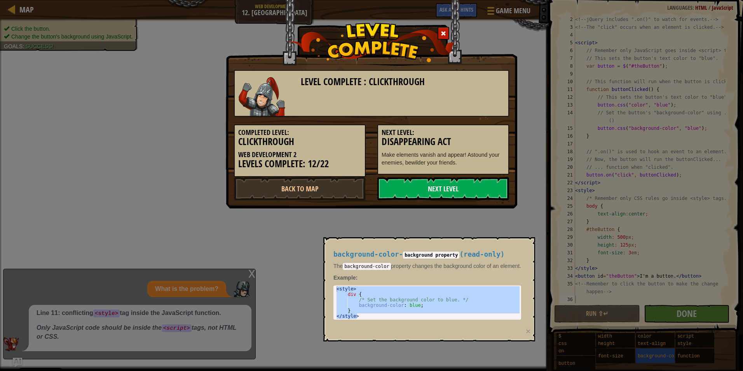
click at [462, 183] on link "Next Level" at bounding box center [443, 188] width 132 height 23
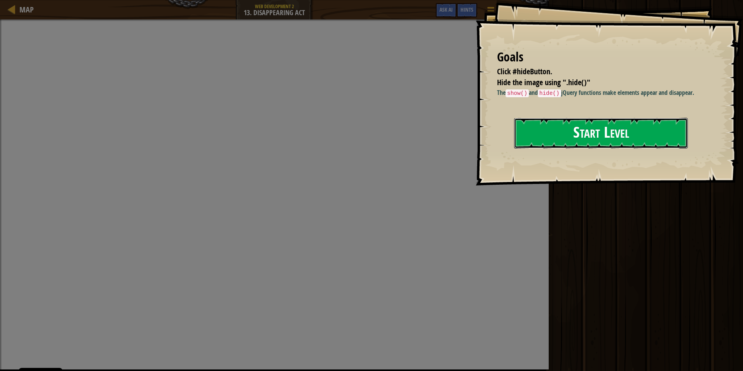
click at [534, 124] on button "Start Level" at bounding box center [601, 133] width 174 height 31
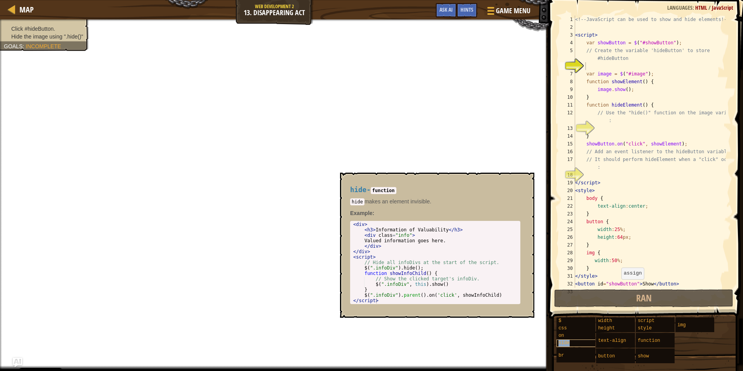
click at [580, 341] on div "hide" at bounding box center [593, 342] width 74 height 7
click at [584, 333] on div "on" at bounding box center [593, 335] width 74 height 7
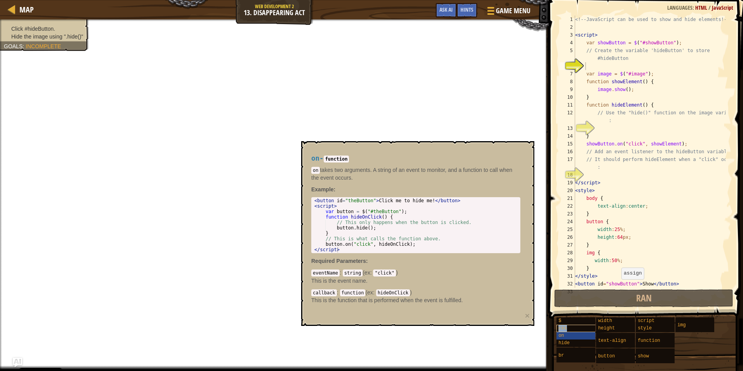
click at [580, 328] on div "css" at bounding box center [593, 327] width 74 height 7
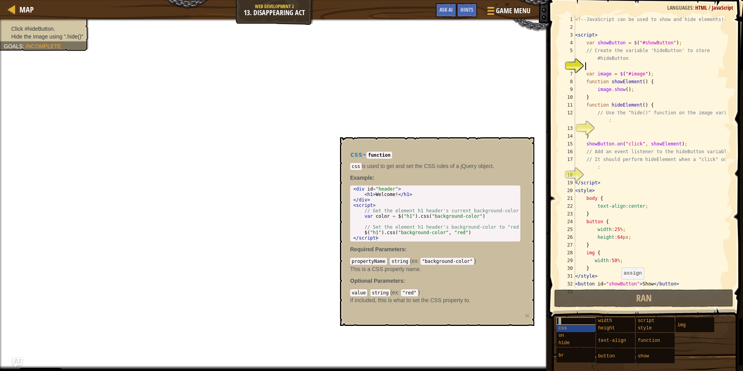
click at [575, 322] on div "$" at bounding box center [593, 320] width 74 height 7
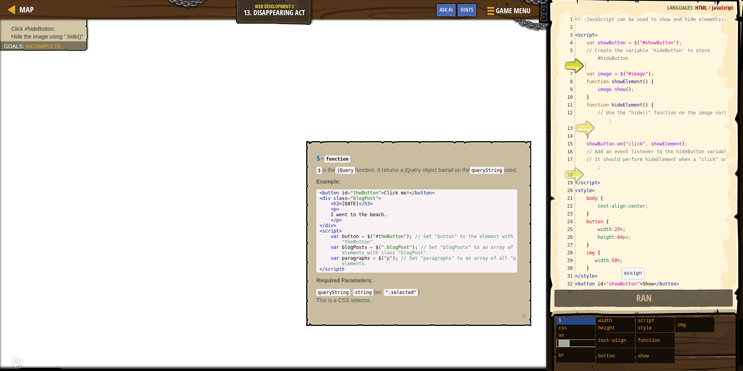
click at [565, 343] on span "hide" at bounding box center [563, 342] width 11 height 5
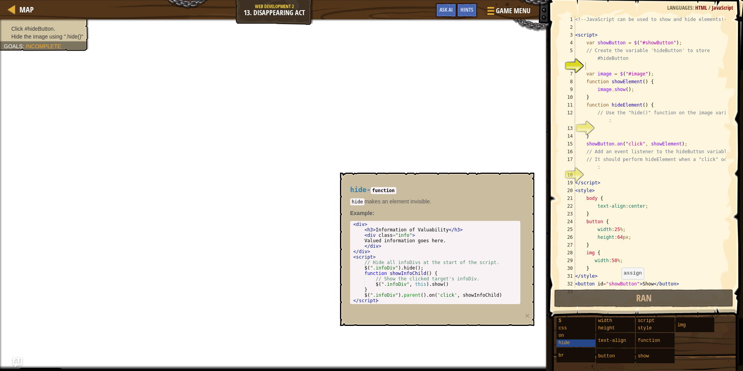
drag, startPoint x: 570, startPoint y: 347, endPoint x: 692, endPoint y: 339, distance: 121.9
drag, startPoint x: 692, startPoint y: 339, endPoint x: 684, endPoint y: 348, distance: 11.6
click at [684, 348] on div "$ css on hide br width height text-align button script style function show img" at bounding box center [646, 340] width 181 height 47
click at [657, 360] on div "show" at bounding box center [673, 355] width 74 height 15
click at [581, 343] on div "hide" at bounding box center [593, 342] width 74 height 7
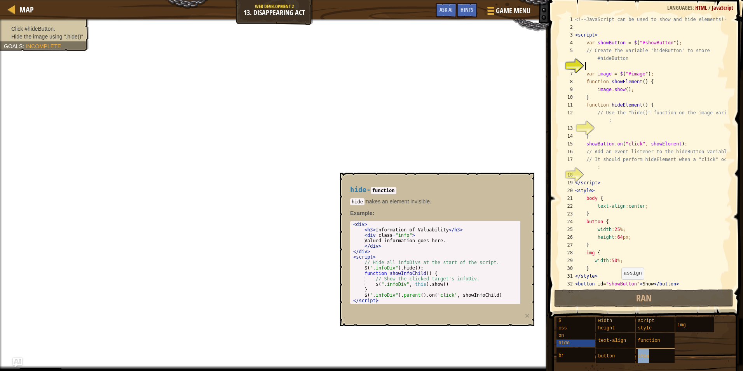
click at [667, 354] on div "show" at bounding box center [673, 355] width 74 height 15
drag, startPoint x: 615, startPoint y: 229, endPoint x: 635, endPoint y: 201, distance: 34.5
drag, startPoint x: 635, startPoint y: 201, endPoint x: 613, endPoint y: 142, distance: 63.1
click at [613, 142] on div "<!-- JavaScript can be used to show and hide elements! --> < script > var showB…" at bounding box center [649, 160] width 152 height 288
type textarea "showButton.on("click", showElement);"
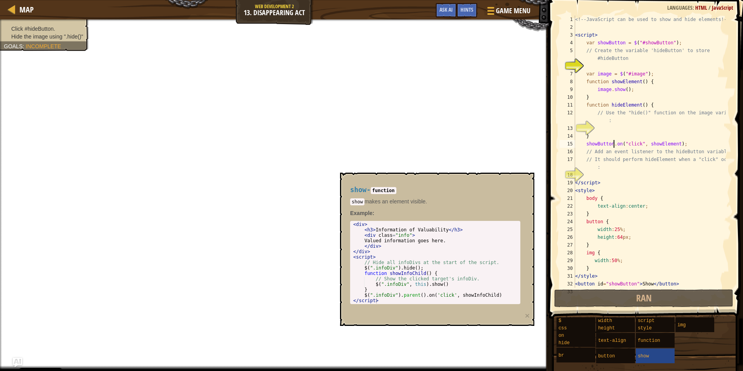
click at [606, 65] on div "<!-- JavaScript can be used to show and hide elements! --> < script > var showB…" at bounding box center [649, 160] width 152 height 288
click at [608, 64] on div "<!-- JavaScript can be used to show and hide elements! --> < script > var showB…" at bounding box center [649, 160] width 152 height 288
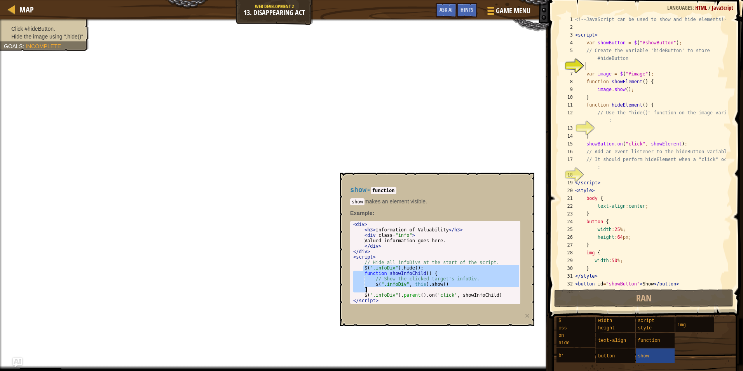
drag, startPoint x: 363, startPoint y: 267, endPoint x: 428, endPoint y: 291, distance: 69.2
click at [428, 291] on div "< div > < h3 > Information of Valuability </ h3 > < div class = "info" > Valued…" at bounding box center [435, 267] width 167 height 92
drag, startPoint x: 428, startPoint y: 291, endPoint x: 364, endPoint y: 269, distance: 68.1
click at [364, 269] on div "< div > < h3 > Information of Valuability </ h3 > < div class = "info" > Valued…" at bounding box center [435, 262] width 167 height 82
drag, startPoint x: 364, startPoint y: 268, endPoint x: 499, endPoint y: 296, distance: 138.4
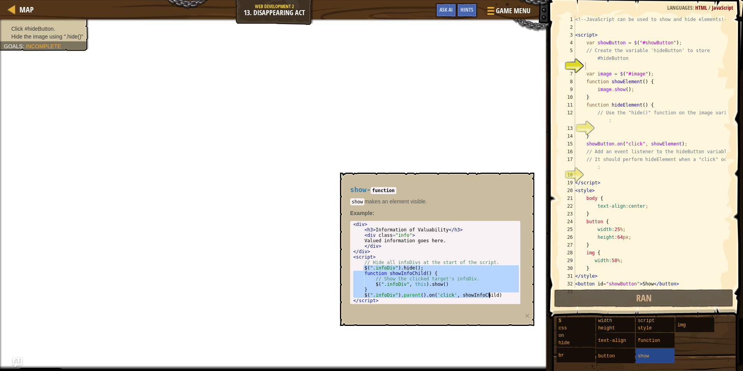
click at [499, 296] on div "< div > < h3 > Information of Valuability </ h3 > < div class = "info" > Valued…" at bounding box center [435, 267] width 167 height 92
type textarea "} $(".infoDiv").parent().on('click', showInfoChild)"
click at [598, 65] on div "<!-- JavaScript can be used to show and hide elements! --> < script > var showB…" at bounding box center [649, 160] width 152 height 288
paste textarea "$(".infoDiv").parent().on('click', showInfoChild)"
type textarea "$(".infoDiv").parent().on('click', showInfoChild)"
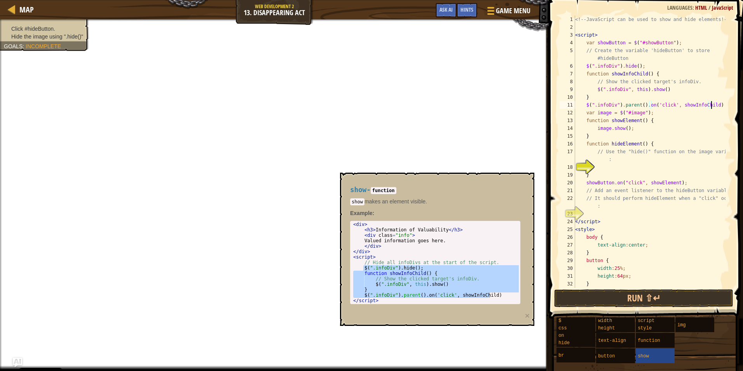
click at [605, 164] on div "<!-- JavaScript can be used to show and hide elements! --> < script > var showB…" at bounding box center [649, 160] width 152 height 288
paste textarea "$(".infoDiv").parent().on('click', showInfoChild)"
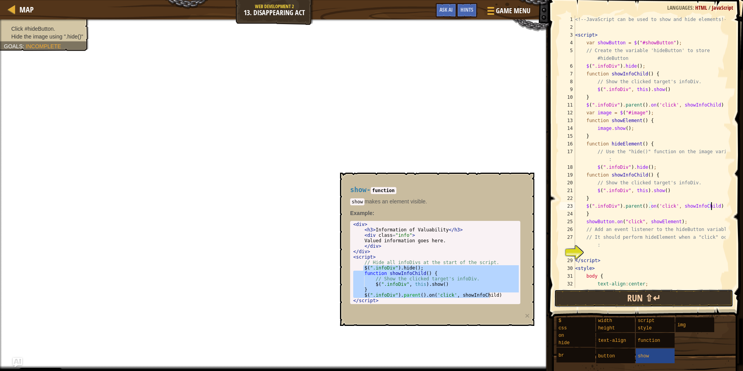
click at [600, 295] on button "Run ⇧↵" at bounding box center [644, 298] width 180 height 18
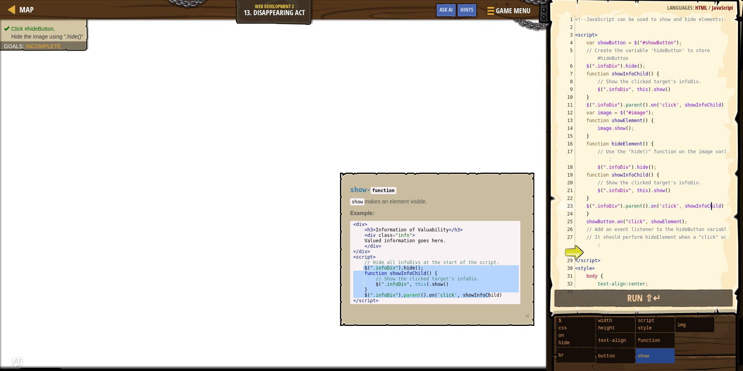
drag, startPoint x: 572, startPoint y: 269, endPoint x: 576, endPoint y: 278, distance: 9.6
drag, startPoint x: 576, startPoint y: 278, endPoint x: 581, endPoint y: 301, distance: 23.9
click at [581, 301] on button "Run ⇧↵" at bounding box center [644, 298] width 180 height 18
click at [640, 352] on div "show" at bounding box center [673, 355] width 74 height 15
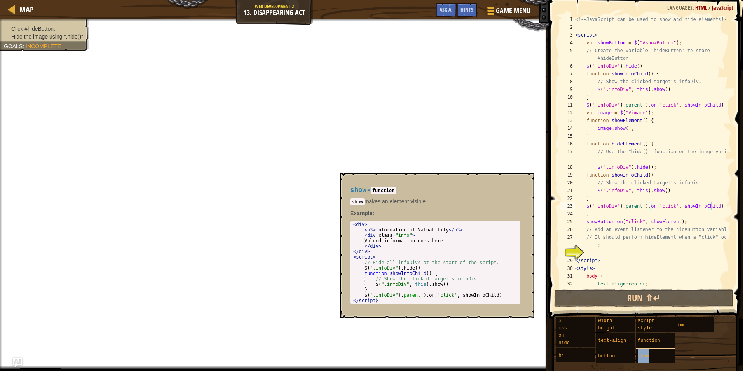
click at [642, 353] on div "show" at bounding box center [673, 355] width 74 height 15
click at [568, 343] on span "hide" at bounding box center [563, 342] width 11 height 5
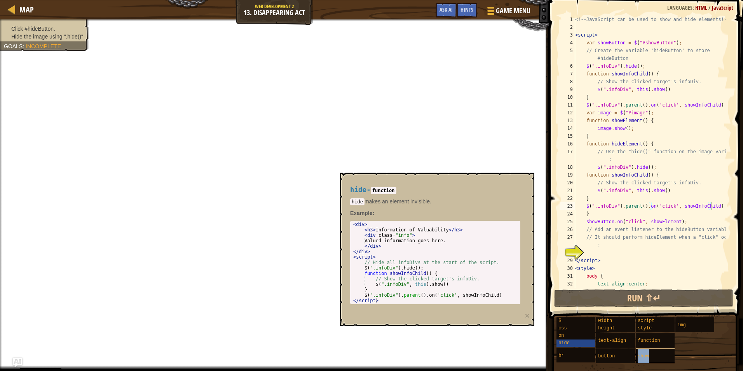
click at [646, 354] on span "show" at bounding box center [643, 355] width 11 height 5
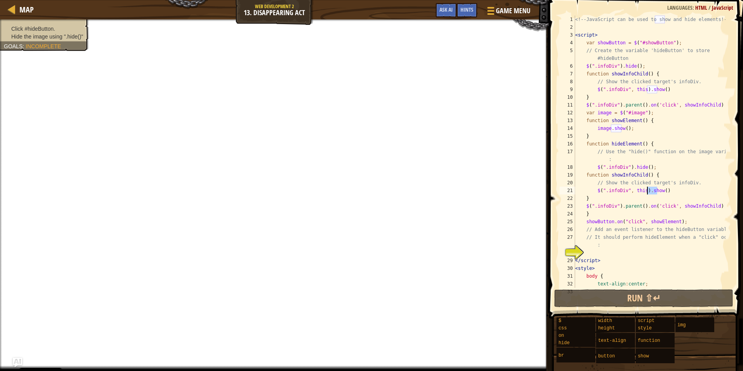
drag, startPoint x: 657, startPoint y: 190, endPoint x: 648, endPoint y: 191, distance: 9.4
click at [648, 191] on div "<!-- JavaScript can be used to show and hide elements! --> < script > var showB…" at bounding box center [649, 160] width 152 height 288
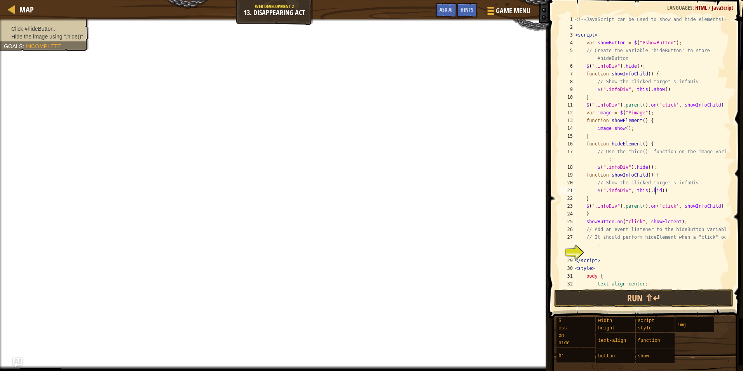
scroll to position [3, 7]
click at [604, 300] on button "Run ⇧↵" at bounding box center [644, 298] width 180 height 18
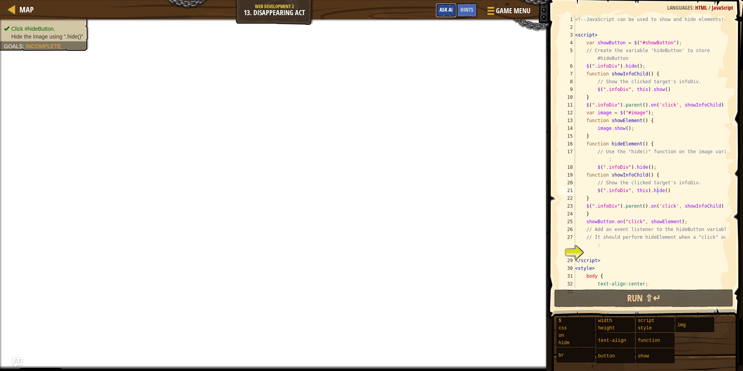
click at [451, 8] on span "Ask AI" at bounding box center [445, 9] width 13 height 7
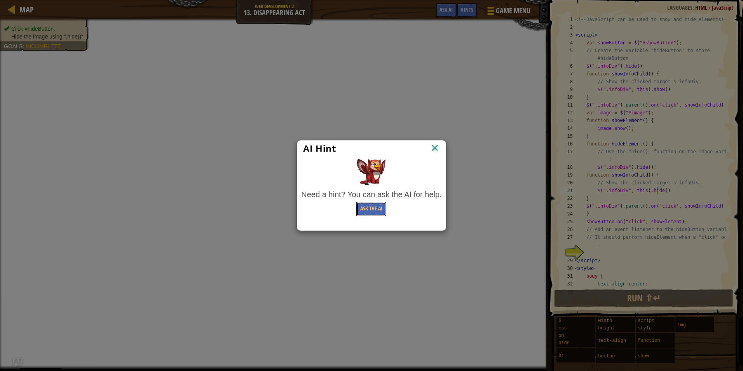
drag, startPoint x: 383, startPoint y: 208, endPoint x: 436, endPoint y: 164, distance: 68.4
click at [436, 164] on div "Need a hint? You can ask the AI for help. Ask the AI" at bounding box center [371, 188] width 144 height 62
click at [432, 148] on img at bounding box center [435, 149] width 10 height 12
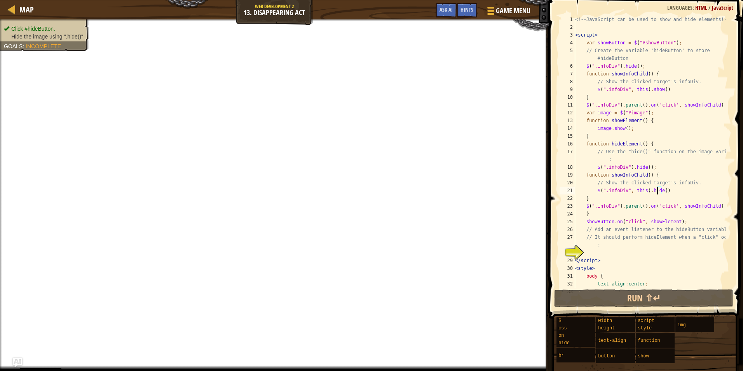
click at [614, 244] on div "<!-- JavaScript can be used to show and hide elements! --> < script > var showB…" at bounding box center [649, 160] width 152 height 288
click at [611, 248] on div "<!-- JavaScript can be used to show and hide elements! --> < script > var showB…" at bounding box center [649, 160] width 152 height 288
drag, startPoint x: 655, startPoint y: 190, endPoint x: 649, endPoint y: 190, distance: 6.2
click at [649, 190] on div "<!-- JavaScript can be used to show and hide elements! --> < script > var showB…" at bounding box center [649, 160] width 152 height 288
drag, startPoint x: 657, startPoint y: 191, endPoint x: 648, endPoint y: 191, distance: 9.7
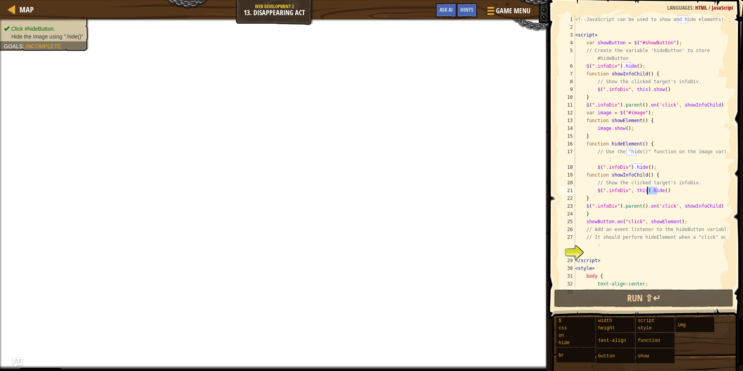
click at [648, 191] on div "<!-- JavaScript can be used to show and hide elements! --> < script > var showB…" at bounding box center [649, 160] width 152 height 288
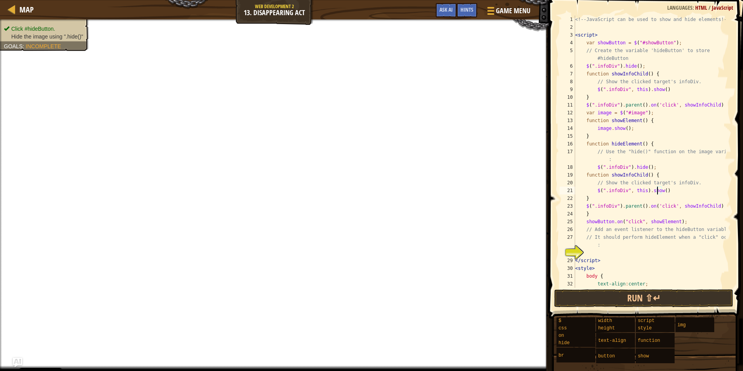
click at [627, 246] on div "<!-- JavaScript can be used to show and hide elements! --> < script > var showB…" at bounding box center [649, 160] width 152 height 288
type textarea "// It should perform hideElement when a "click" occurs:"
click at [610, 249] on div "<!-- JavaScript can be used to show and hide elements! --> < script > var showB…" at bounding box center [649, 160] width 152 height 288
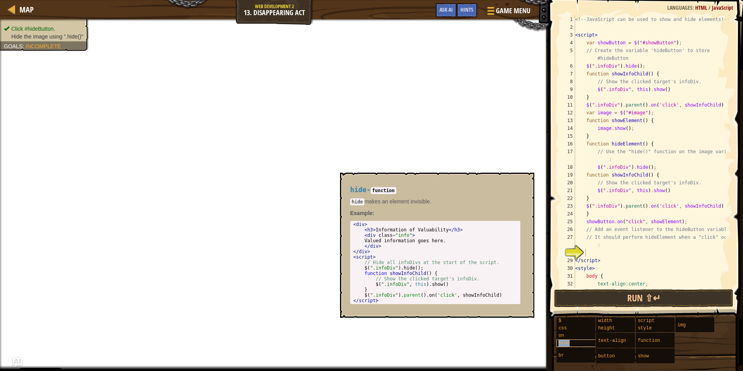
click at [563, 343] on span "hide" at bounding box center [563, 342] width 11 height 5
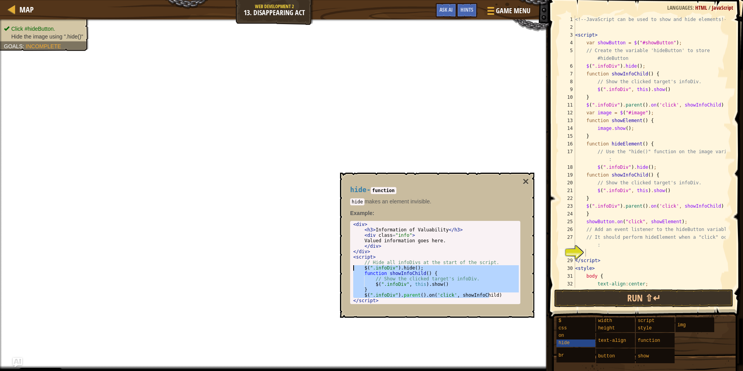
type textarea "$(".infoDiv").hide(); function showInfoChild() {"
click at [593, 251] on div "<!-- JavaScript can be used to show and hide elements! --> < script > var showB…" at bounding box center [649, 160] width 152 height 288
paste textarea "$(".infoDiv").parent().on('click', showInfoChild)"
type textarea "$(".infoDiv").parent().on('click', showInfoChild)"
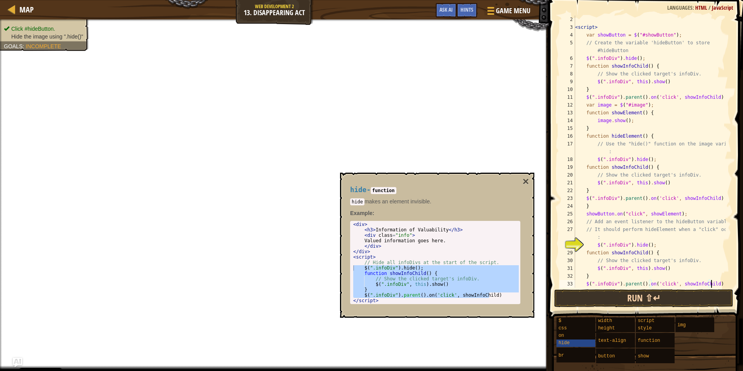
scroll to position [8, 0]
click at [594, 296] on button "Run ⇧↵" at bounding box center [644, 298] width 180 height 18
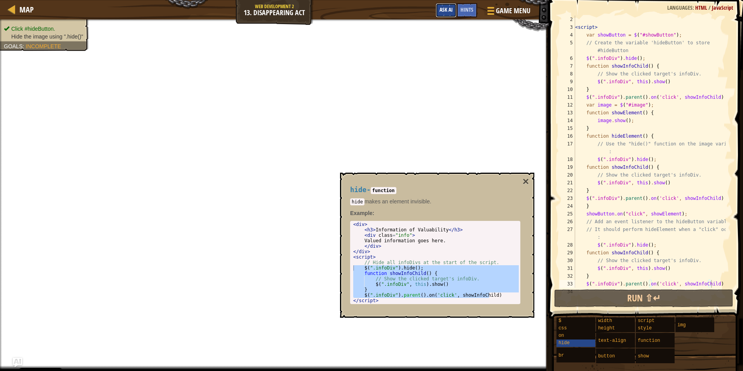
click at [445, 10] on span "Ask AI" at bounding box center [445, 9] width 13 height 7
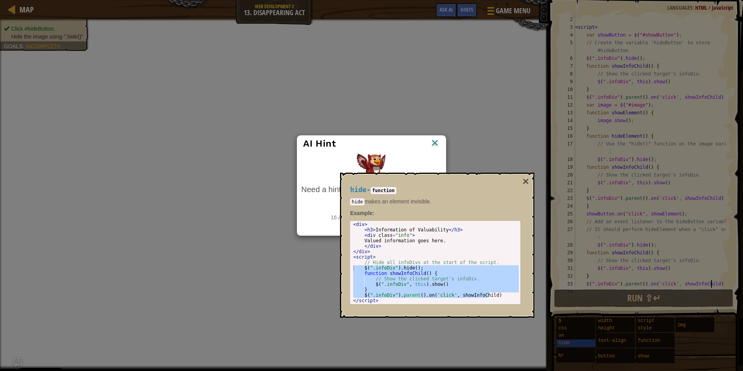
click at [529, 182] on div "hide - function hide makes an element invisible. Example : $(".infoDiv").hide()…" at bounding box center [437, 245] width 194 height 145
click at [528, 182] on button "×" at bounding box center [526, 181] width 6 height 11
click at [527, 182] on button "×" at bounding box center [526, 181] width 6 height 11
click at [525, 181] on button "×" at bounding box center [526, 181] width 6 height 11
click at [435, 141] on img at bounding box center [435, 144] width 10 height 12
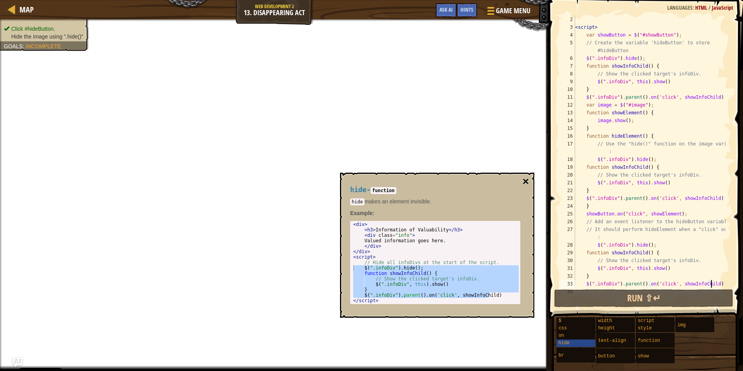
click at [525, 180] on button "×" at bounding box center [526, 181] width 6 height 11
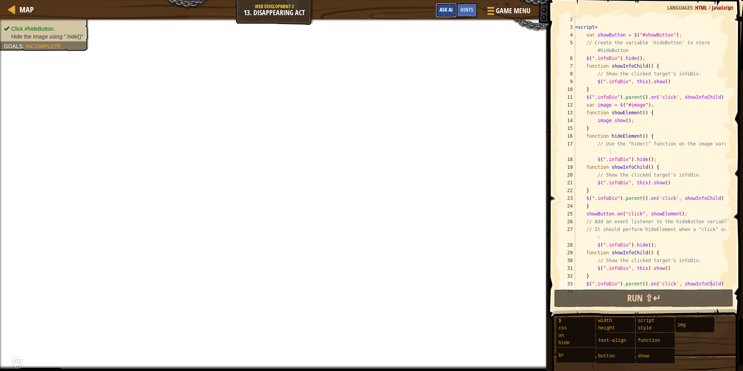
click at [450, 10] on span "Ask AI" at bounding box center [445, 9] width 13 height 7
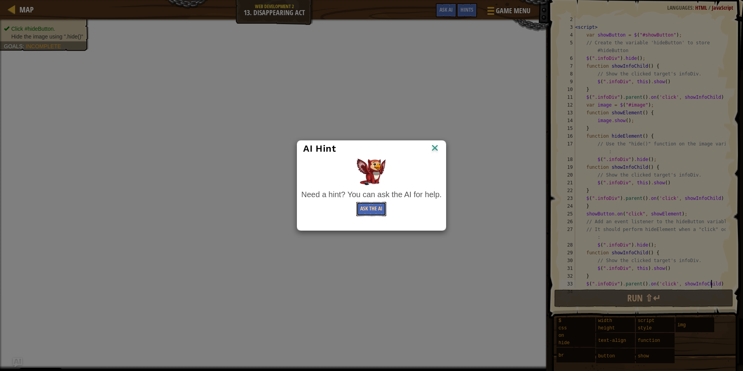
click at [382, 207] on button "Ask the AI" at bounding box center [371, 209] width 30 height 14
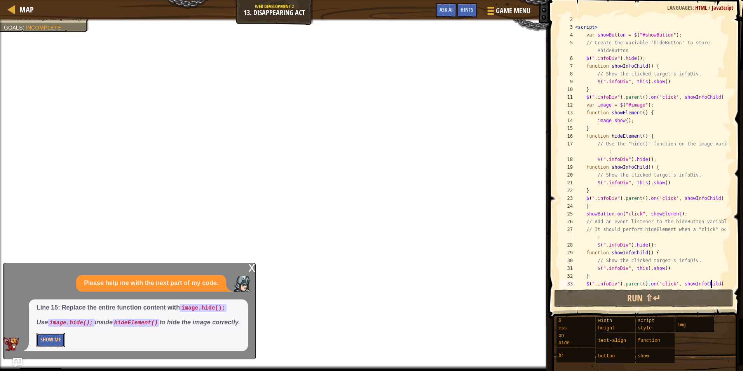
click at [61, 340] on button "Show Me" at bounding box center [51, 340] width 28 height 14
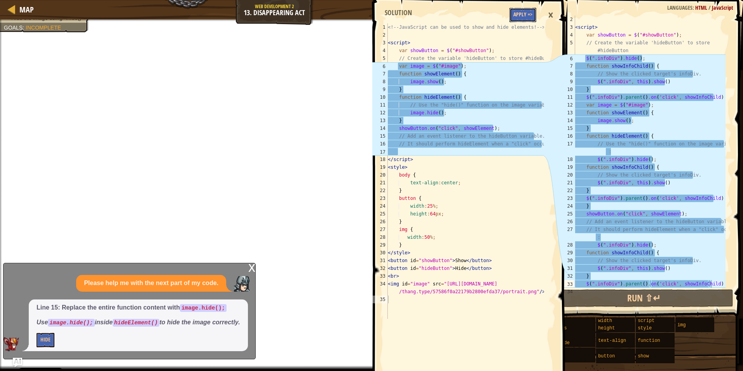
click at [513, 19] on button "Apply =>" at bounding box center [522, 15] width 27 height 14
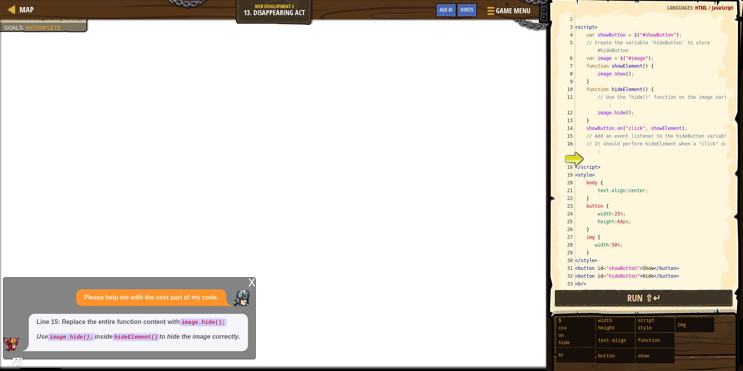
click at [584, 302] on button "Run ⇧↵" at bounding box center [644, 298] width 180 height 18
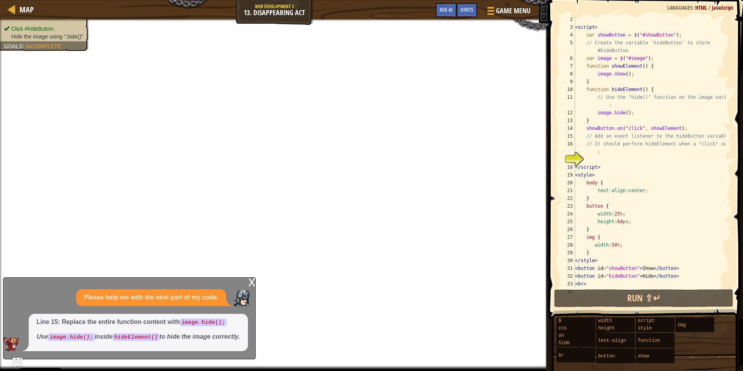
click at [57, 27] on div "Click #hideButton. Hide the image using ".hide()" Goals : Incomplete" at bounding box center [44, 33] width 81 height 16
drag, startPoint x: 65, startPoint y: 37, endPoint x: 74, endPoint y: 38, distance: 9.0
click at [74, 38] on span "Hide the image using ".hide()"" at bounding box center [47, 36] width 72 height 6
click at [612, 158] on div "< script > var showButton = $ ( "#showButton" ) ; // Create the variable 'hideB…" at bounding box center [649, 163] width 152 height 295
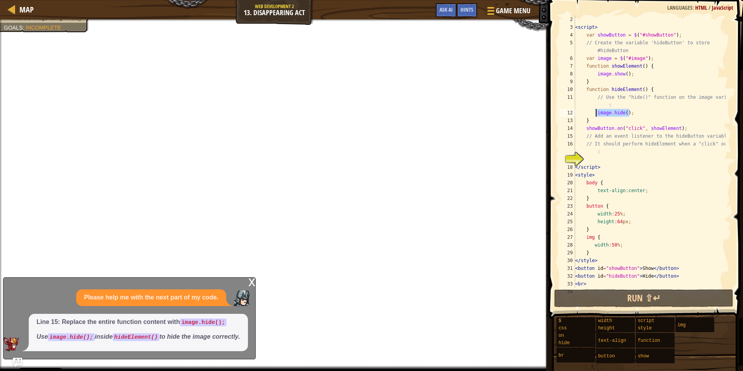
drag, startPoint x: 629, startPoint y: 112, endPoint x: 596, endPoint y: 113, distance: 33.8
click at [596, 113] on div "< script > var showButton = $ ( "#showButton" ) ; // Create the variable 'hideB…" at bounding box center [649, 163] width 152 height 295
click at [608, 163] on div "< script > var showButton = $ ( "#showButton" ) ; // Create the variable 'hideB…" at bounding box center [649, 163] width 152 height 295
type textarea "</script>"
click at [608, 159] on div "< script > var showButton = $ ( "#showButton" ) ; // Create the variable 'hideB…" at bounding box center [649, 163] width 152 height 295
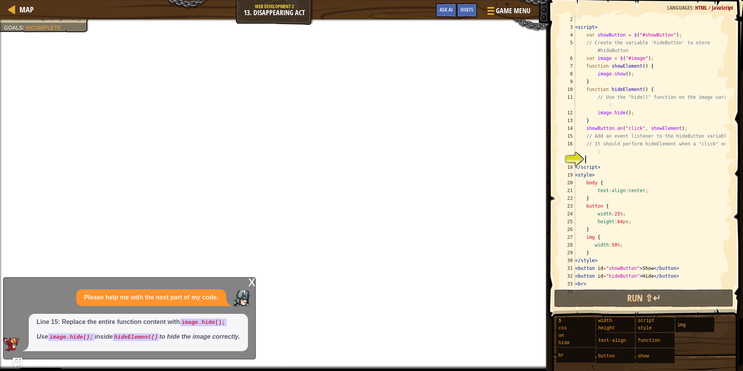
paste textarea "image.hide();"
type textarea "image.hide();"
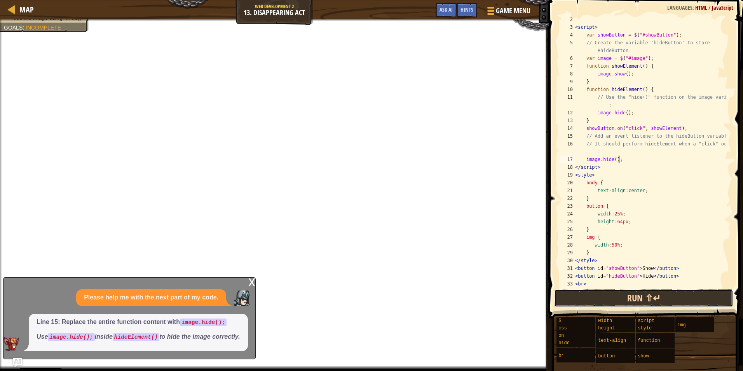
click at [614, 300] on button "Run ⇧↵" at bounding box center [644, 298] width 180 height 18
click at [621, 159] on div "< script > var showButton = $ ( "#showButton" ) ; // Create the variable 'hideB…" at bounding box center [649, 163] width 152 height 295
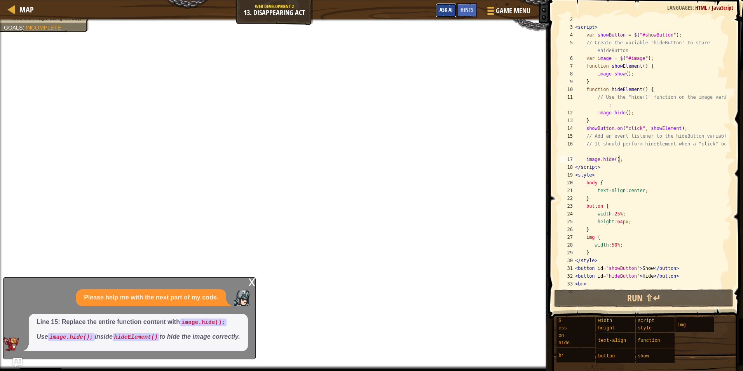
click at [445, 13] on span "Ask AI" at bounding box center [445, 9] width 13 height 7
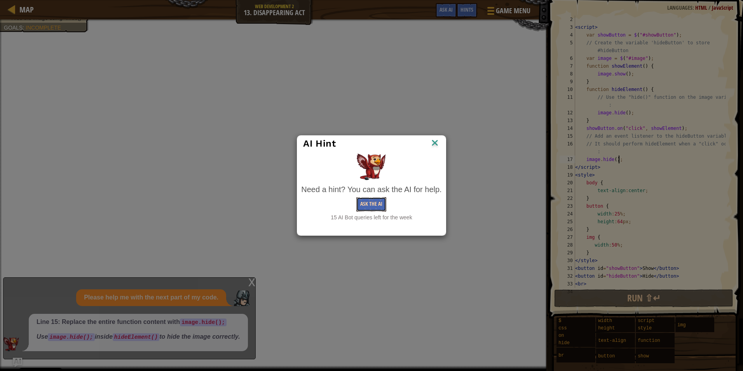
click at [380, 202] on button "Ask the AI" at bounding box center [371, 204] width 30 height 14
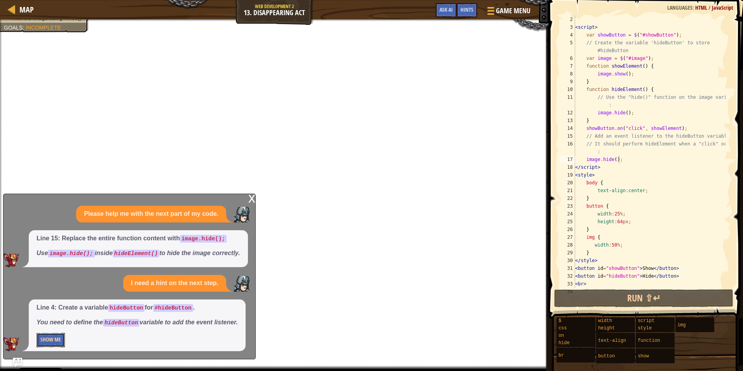
click at [51, 339] on button "Show Me" at bounding box center [51, 340] width 28 height 14
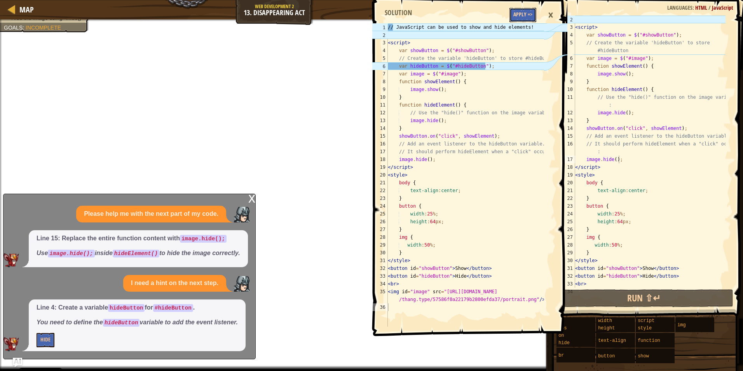
click at [524, 12] on button "Apply =>" at bounding box center [522, 15] width 27 height 14
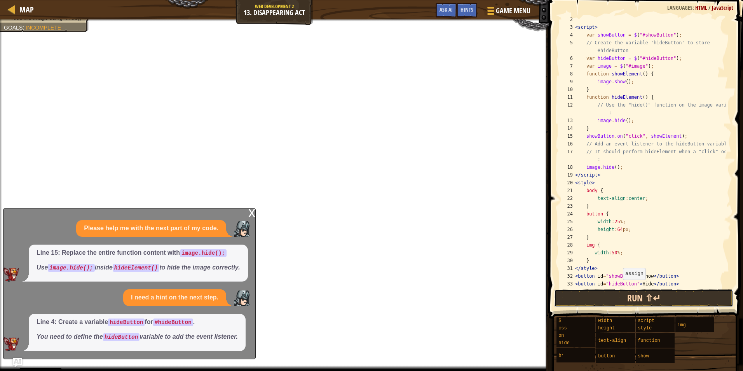
click at [624, 296] on button "Run ⇧↵" at bounding box center [644, 298] width 180 height 18
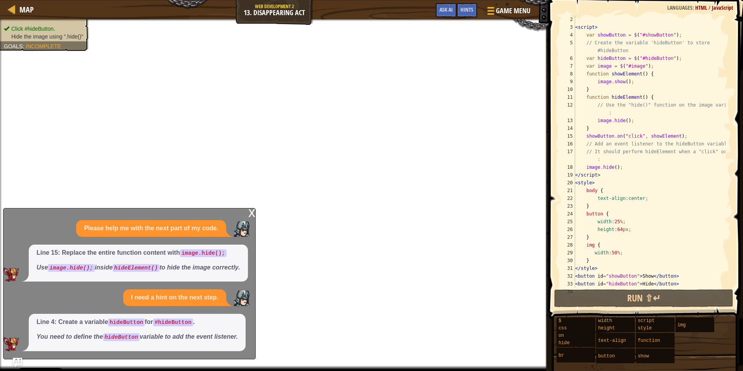
click at [65, 25] on li "Click #hideButton." at bounding box center [43, 29] width 79 height 8
click at [65, 33] on li "Hide the image using ".hide()"" at bounding box center [43, 37] width 79 height 8
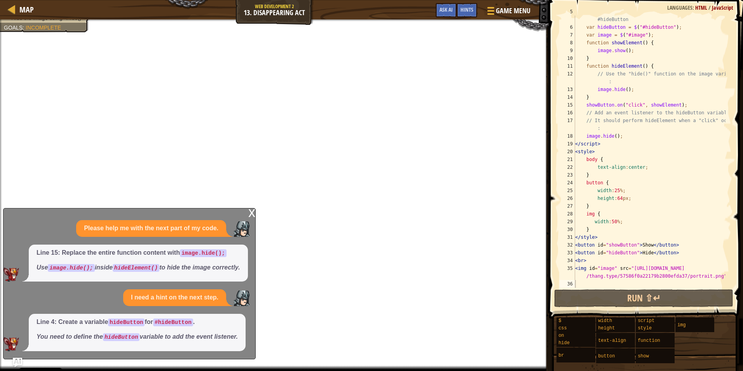
scroll to position [39, 0]
click at [448, 9] on span "Ask AI" at bounding box center [445, 9] width 13 height 7
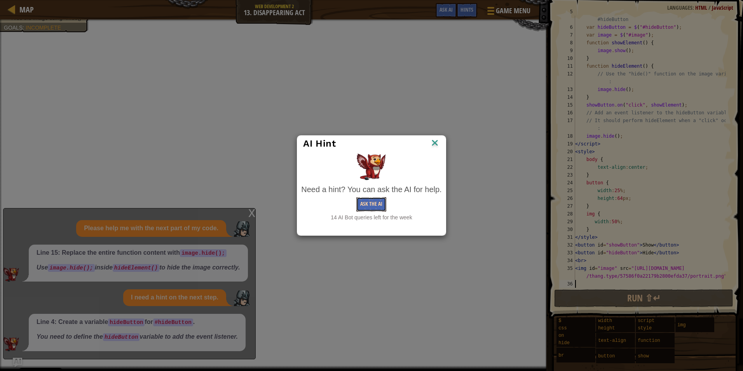
click at [373, 203] on button "Ask the AI" at bounding box center [371, 204] width 30 height 14
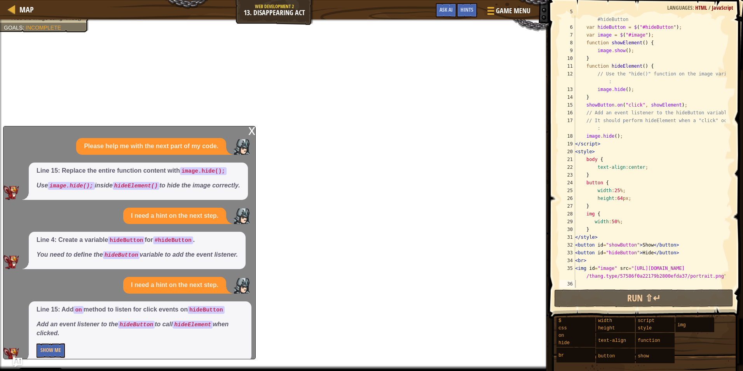
scroll to position [10, 0]
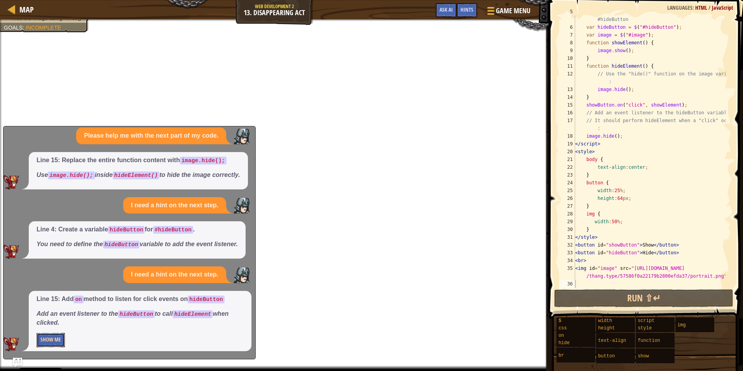
click at [53, 339] on button "Show Me" at bounding box center [51, 340] width 28 height 14
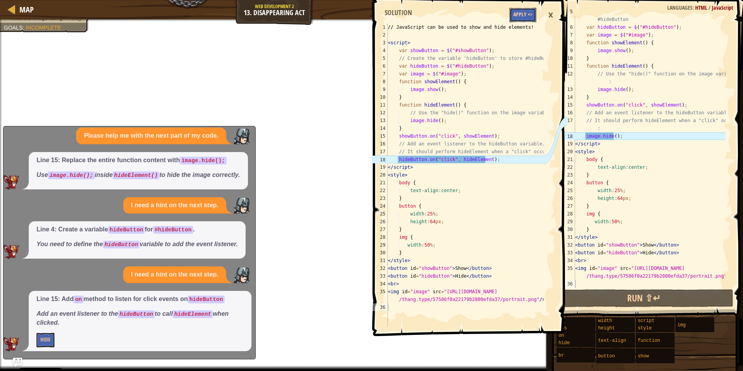
click at [525, 16] on button "Apply =>" at bounding box center [522, 15] width 27 height 14
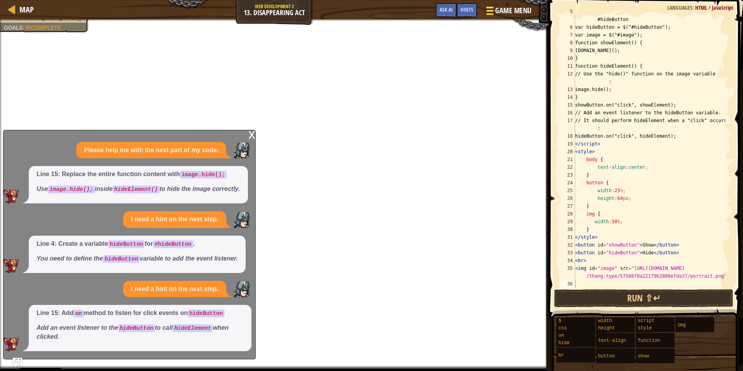
scroll to position [0, 0]
click at [590, 302] on button "Run ⇧↵" at bounding box center [644, 298] width 180 height 18
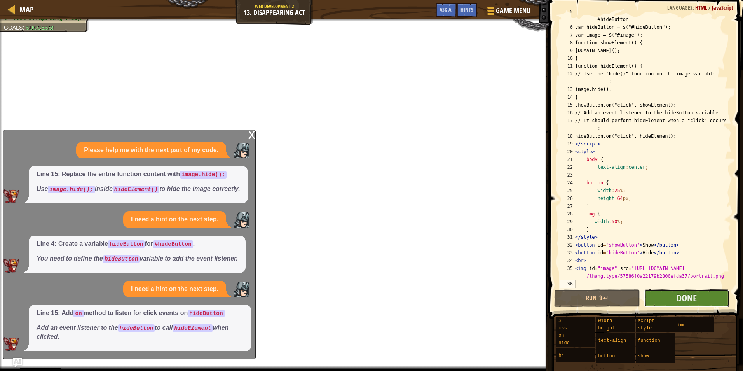
click at [669, 298] on button "Done" at bounding box center [687, 298] width 86 height 18
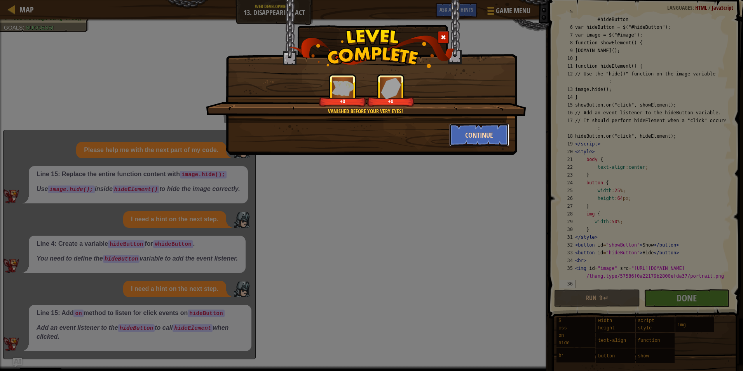
click at [457, 138] on button "Continue" at bounding box center [479, 134] width 60 height 23
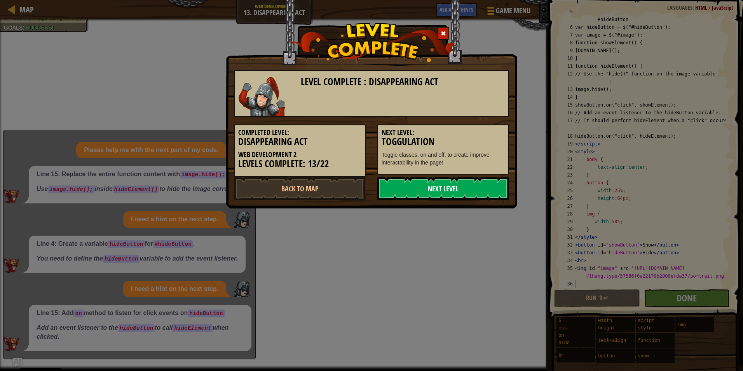
click at [446, 187] on link "Next Level" at bounding box center [443, 188] width 132 height 23
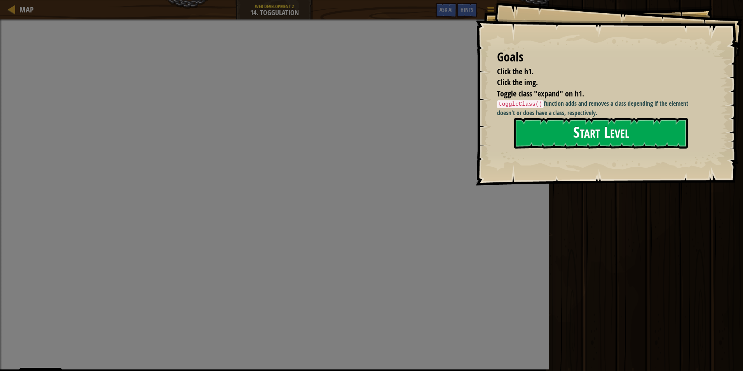
click at [541, 125] on button "Start Level" at bounding box center [601, 133] width 174 height 31
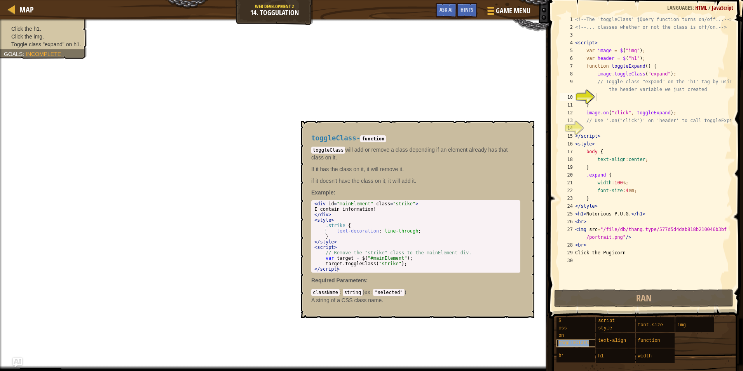
click at [594, 343] on div "toggleClass" at bounding box center [593, 342] width 74 height 7
type textarea "target.toggleClass("strike");"
drag, startPoint x: 325, startPoint y: 263, endPoint x: 402, endPoint y: 265, distance: 77.3
click at [402, 265] on div "< div id = "mainElement" class = "strike" > I contain information! </ div > < s…" at bounding box center [416, 242] width 206 height 82
click at [617, 94] on div "<!-- The 'toggleClass' jQuery function turns on/off... --> <!-- ... classes whe…" at bounding box center [652, 160] width 158 height 288
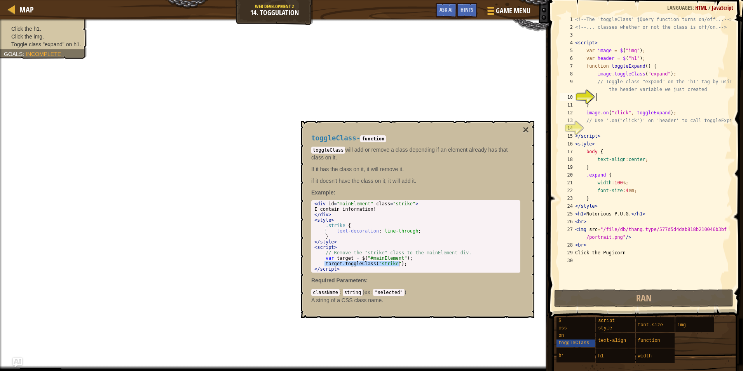
paste textarea "target.toggleClass("strike");"
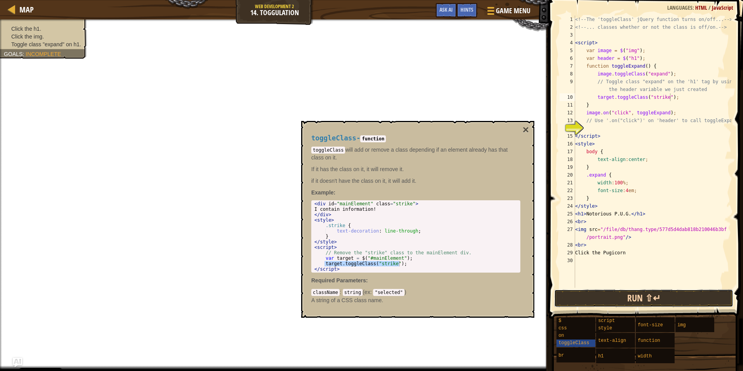
click at [615, 298] on button "Run ⇧↵" at bounding box center [644, 298] width 180 height 18
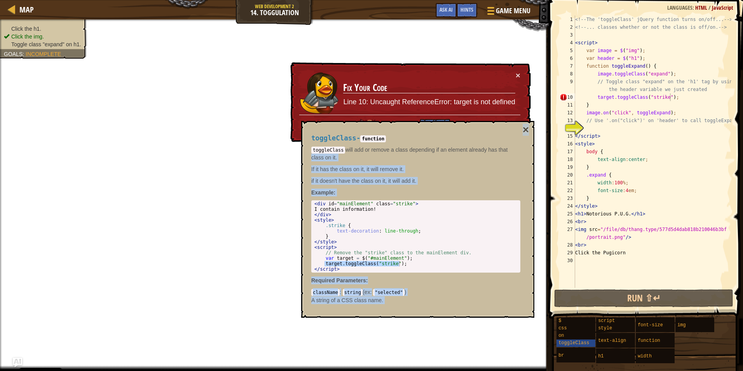
drag, startPoint x: 527, startPoint y: 131, endPoint x: 519, endPoint y: 145, distance: 16.0
click at [519, 145] on div "toggleClass - function toggleClass will add or remove a class depending if an e…" at bounding box center [417, 219] width 233 height 197
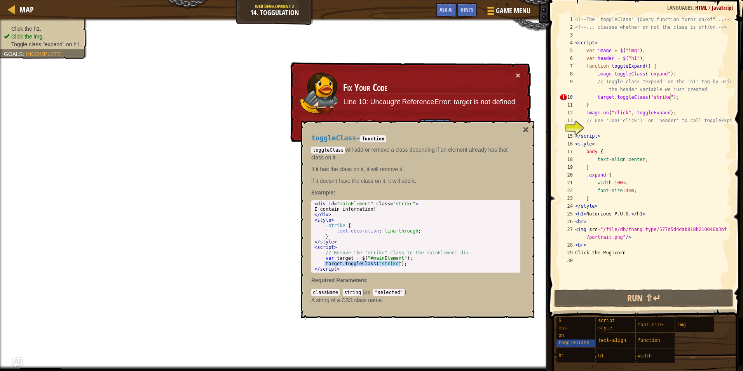
drag, startPoint x: 519, startPoint y: 145, endPoint x: 520, endPoint y: 132, distance: 12.8
click at [520, 132] on div "toggleClass - function toggleClass will add or remove a class depending if an e…" at bounding box center [416, 219] width 220 height 184
click at [522, 130] on div "toggleClass - function toggleClass will add or remove a class depending if an e…" at bounding box center [416, 219] width 220 height 184
click at [524, 130] on button "×" at bounding box center [526, 129] width 6 height 11
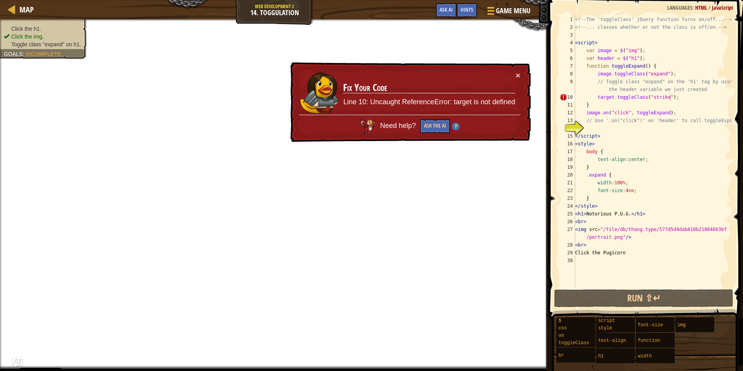
type textarea "// Use '.on("click")' on 'header' to call toggleExpand:"
drag, startPoint x: 606, startPoint y: 120, endPoint x: 637, endPoint y: 120, distance: 31.1
click at [637, 120] on div "<!-- The 'toggleClass' jQuery function turns on/off... --> <!-- ... classes whe…" at bounding box center [652, 160] width 158 height 288
click at [624, 129] on div "<!-- The 'toggleClass' jQuery function turns on/off... --> <!-- ... classes whe…" at bounding box center [652, 160] width 158 height 288
paste textarea ".on("click")"
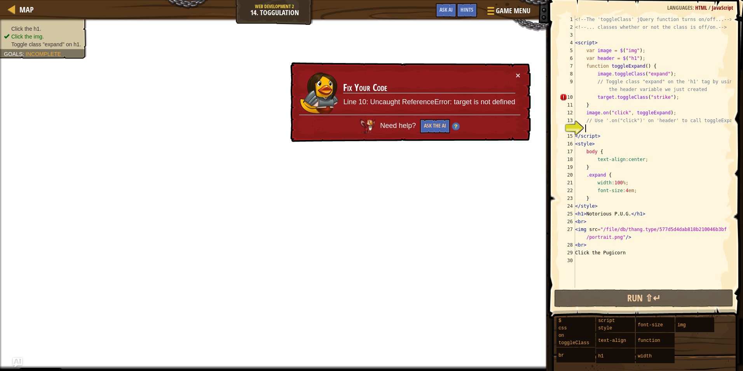
type textarea ".on("click")"
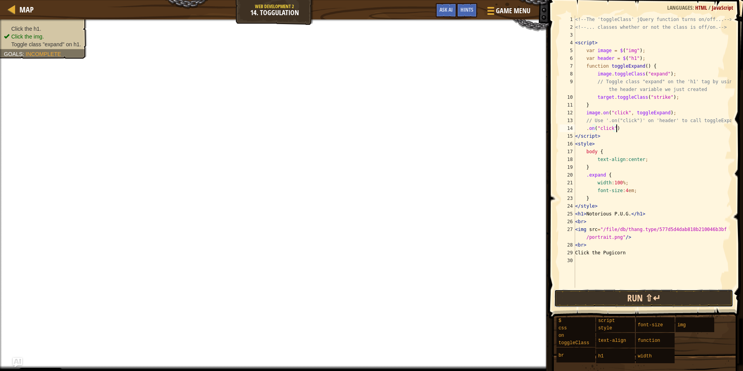
click at [634, 303] on button "Run ⇧↵" at bounding box center [644, 298] width 180 height 18
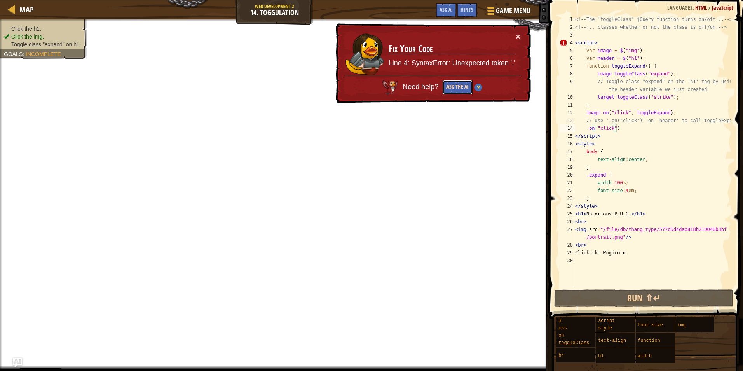
click at [459, 84] on button "Ask the AI" at bounding box center [458, 87] width 30 height 14
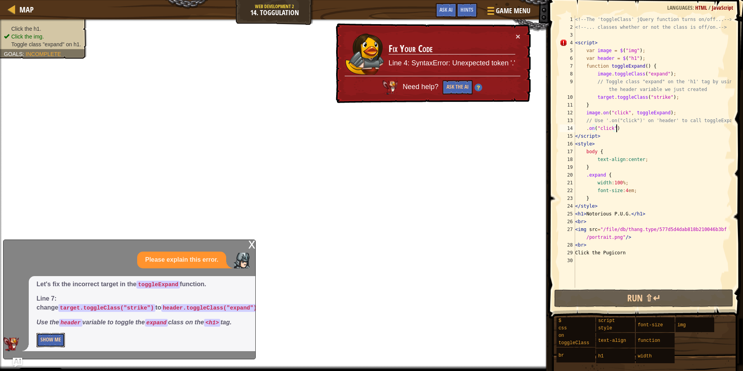
click at [55, 342] on button "Show Me" at bounding box center [51, 340] width 28 height 14
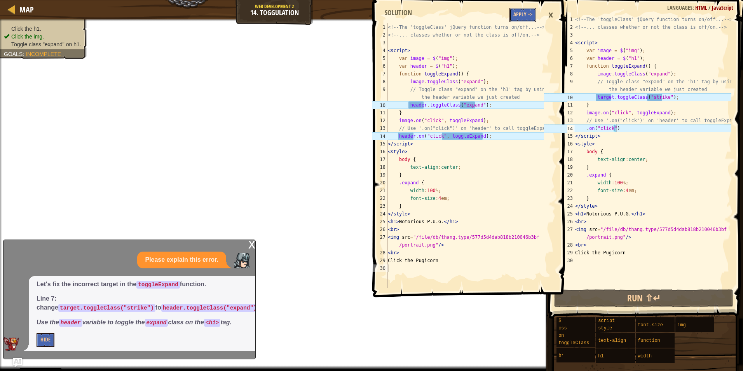
click at [519, 10] on button "Apply =>" at bounding box center [522, 15] width 27 height 14
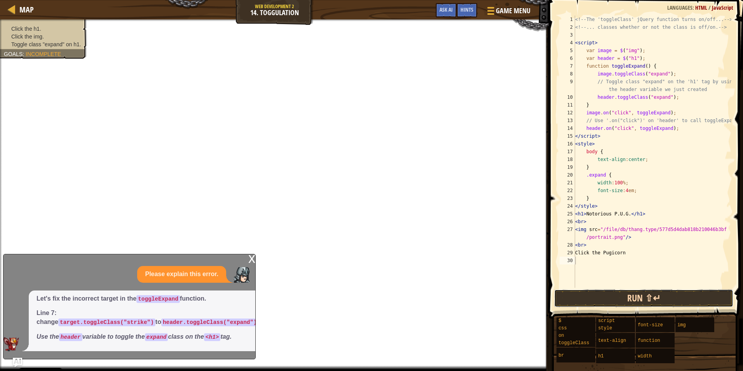
click at [587, 298] on button "Run ⇧↵" at bounding box center [644, 298] width 180 height 18
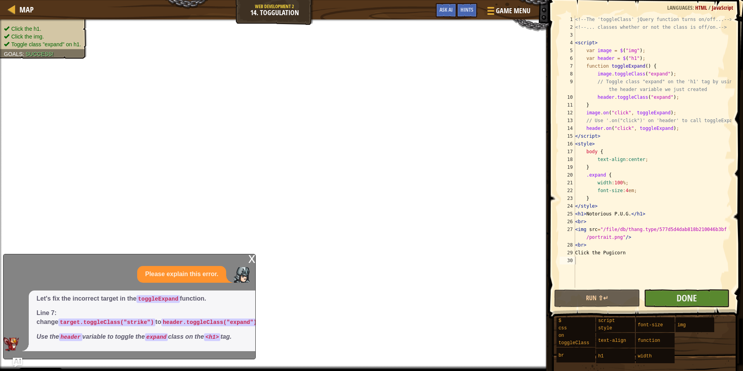
click at [653, 289] on div "1 2 3 4 5 6 7 8 9 10 11 12 13 14 15 16 17 18 19 20 21 22 23 24 25 26 27 28 29 3…" at bounding box center [644, 174] width 197 height 341
click at [655, 292] on button "Done" at bounding box center [687, 298] width 86 height 18
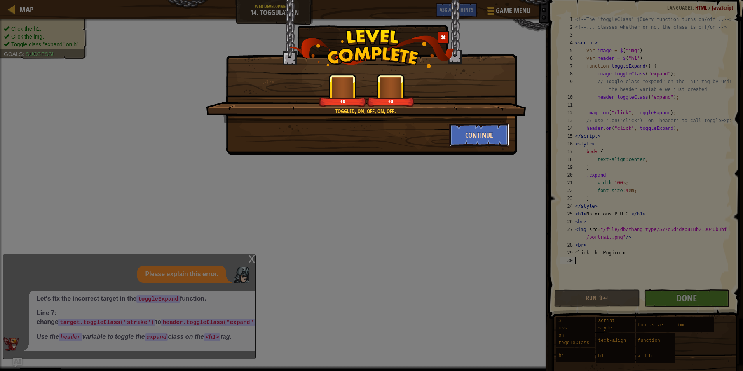
click at [499, 138] on button "Continue" at bounding box center [479, 134] width 60 height 23
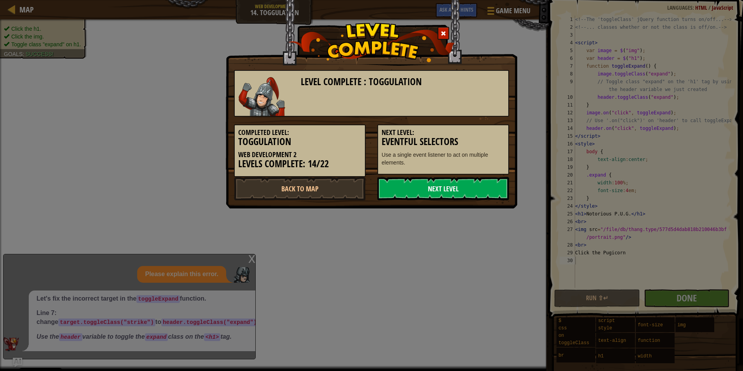
click at [474, 191] on link "Next Level" at bounding box center [443, 188] width 132 height 23
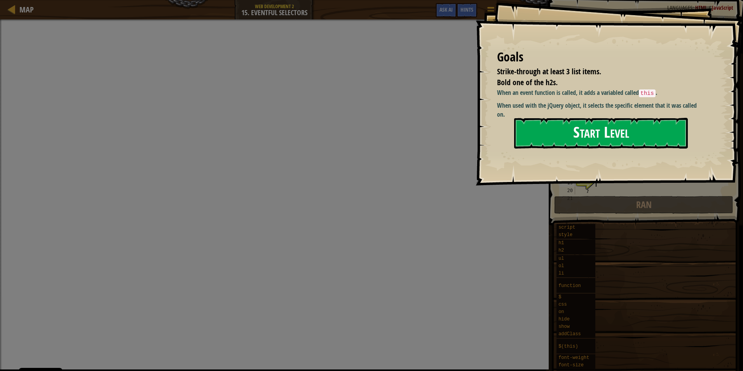
click at [548, 130] on button "Start Level" at bounding box center [601, 133] width 174 height 31
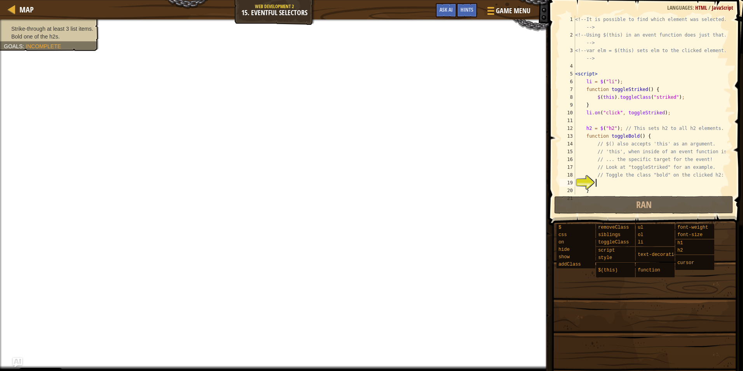
scroll to position [74, 0]
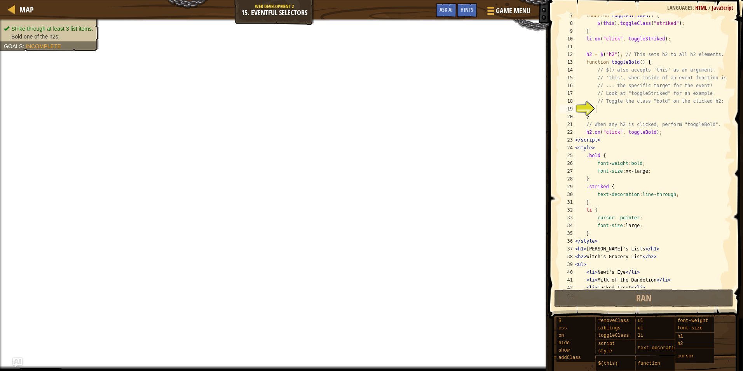
click at [618, 106] on div "function toggleStriked ( ) { $ ( this ) . toggleClass ( "striked" ) ; } li . on…" at bounding box center [649, 156] width 152 height 288
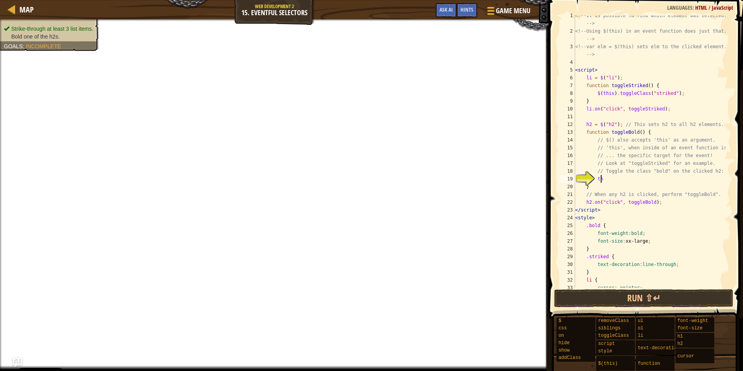
scroll to position [3, 2]
type textarea "this"
click at [623, 293] on button "Run ⇧↵" at bounding box center [644, 298] width 180 height 18
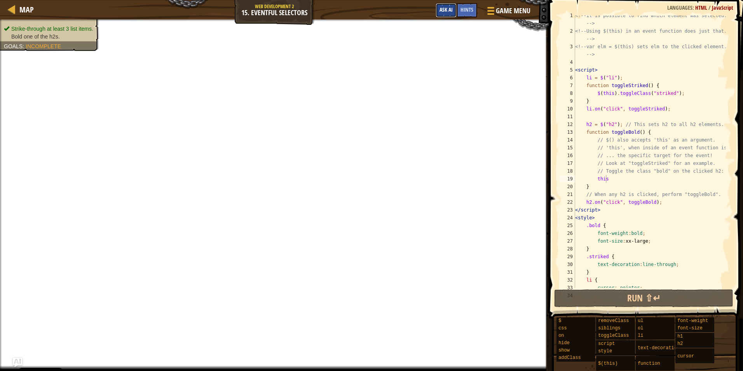
click at [439, 8] on span "Ask AI" at bounding box center [445, 9] width 13 height 7
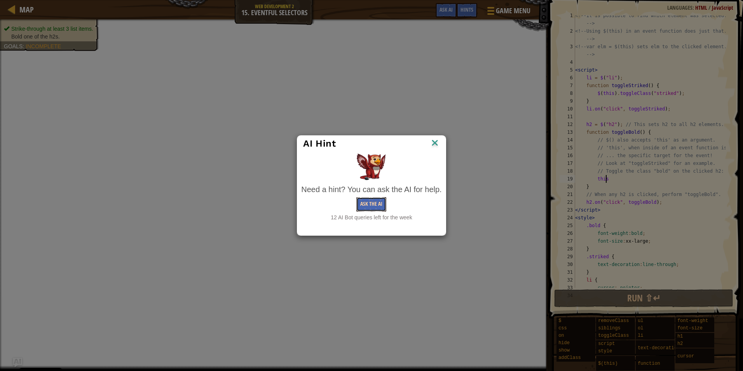
click at [364, 206] on button "Ask the AI" at bounding box center [371, 204] width 30 height 14
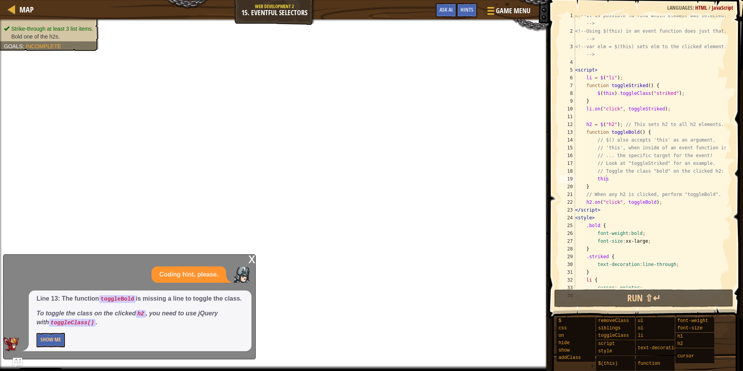
click at [67, 342] on p "Show Me" at bounding box center [140, 340] width 207 height 14
click at [62, 341] on button "Show Me" at bounding box center [51, 340] width 28 height 14
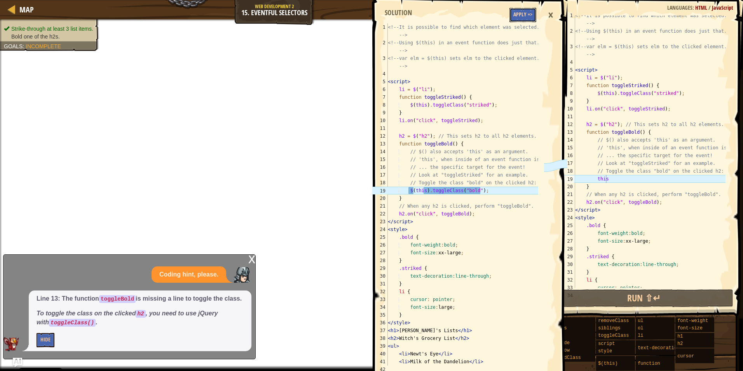
click at [523, 9] on button "Apply =>" at bounding box center [522, 15] width 27 height 14
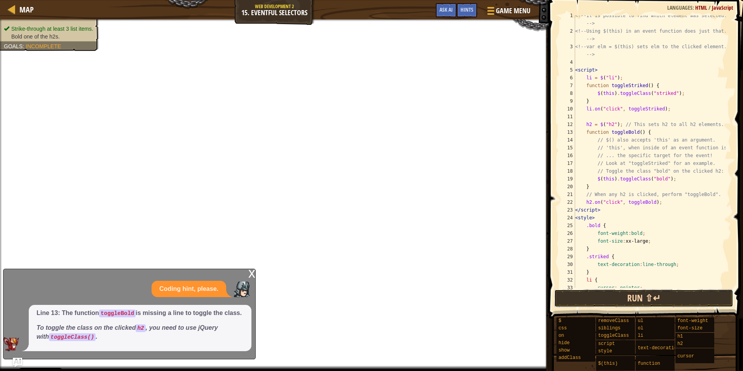
click at [623, 297] on button "Run ⇧↵" at bounding box center [644, 298] width 180 height 18
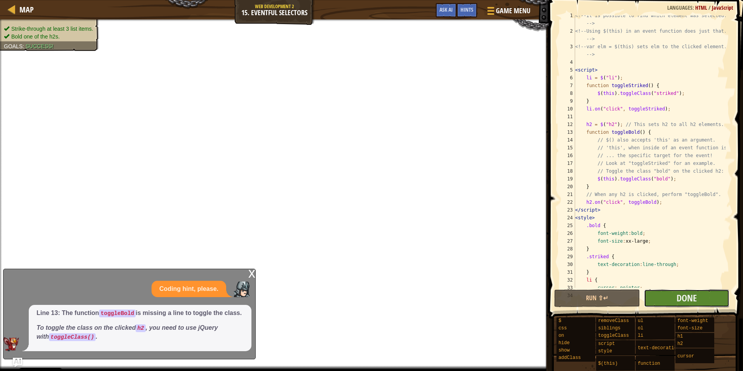
click at [662, 296] on button "Done" at bounding box center [687, 298] width 86 height 18
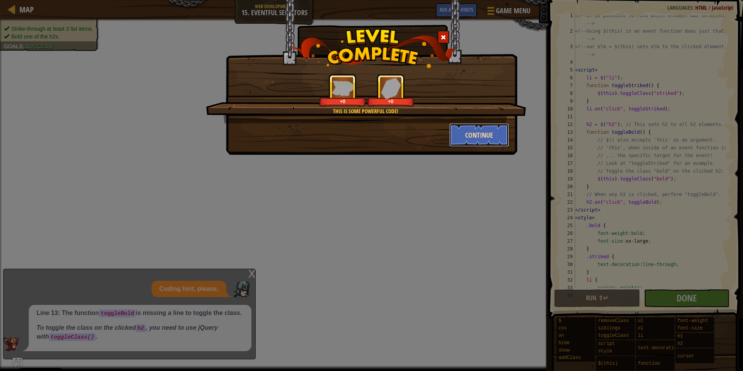
click at [493, 139] on button "Continue" at bounding box center [479, 134] width 60 height 23
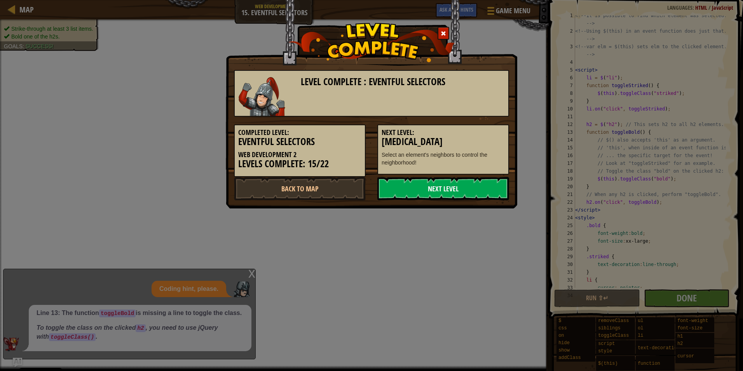
click at [480, 190] on link "Next Level" at bounding box center [443, 188] width 132 height 23
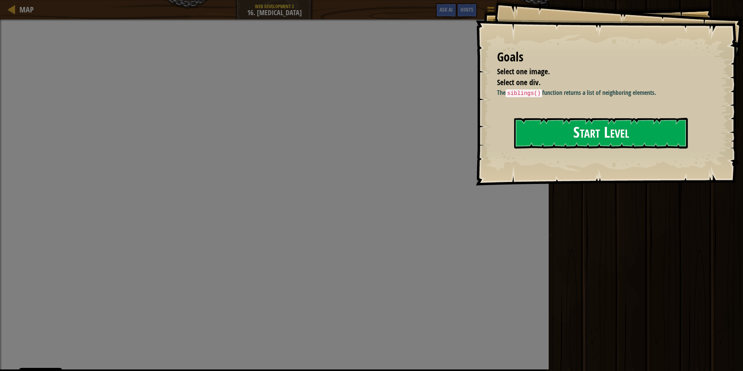
click at [557, 140] on button "Start Level" at bounding box center [601, 133] width 174 height 31
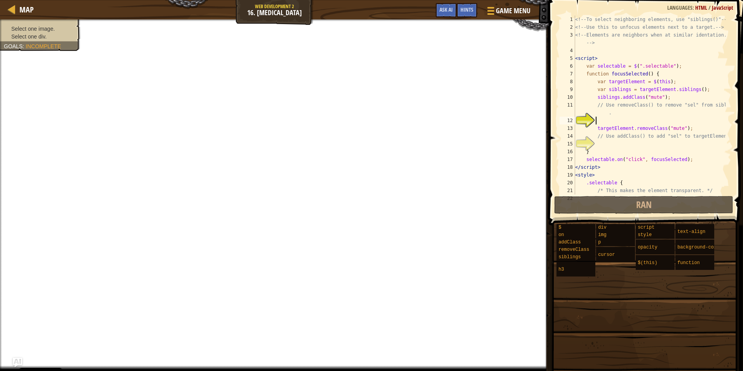
scroll to position [12, 0]
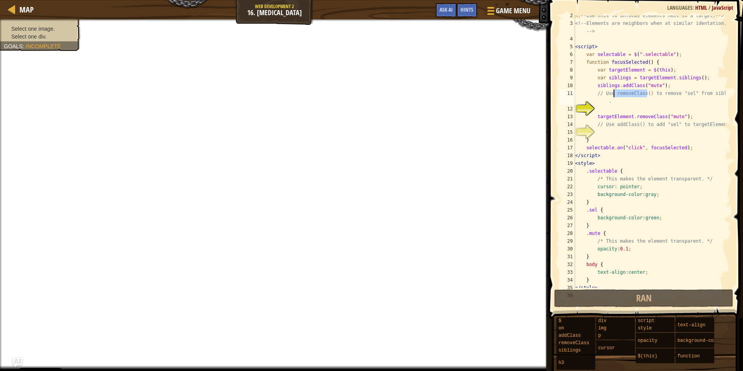
drag, startPoint x: 647, startPoint y: 93, endPoint x: 614, endPoint y: 94, distance: 33.4
click at [614, 94] on div "<!-- Use this to unfocus elements next to a target. --> <!-- Elements are neigh…" at bounding box center [649, 156] width 152 height 288
type textarea "// Use removeClass() to remove "sel" from siblings."
click at [613, 112] on div "<!-- Use this to unfocus elements next to a target. --> <!-- Elements are neigh…" at bounding box center [649, 156] width 152 height 288
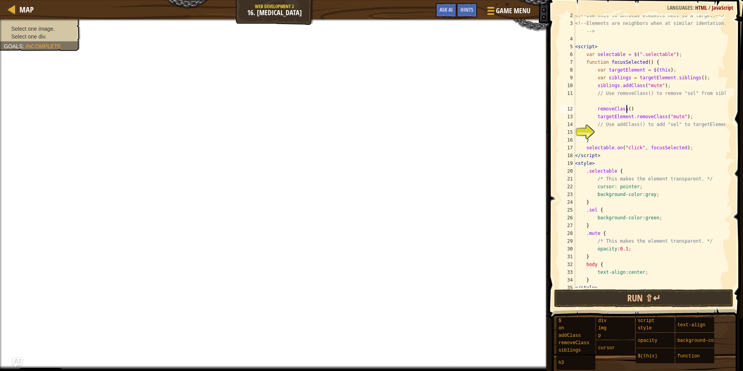
click at [626, 112] on div "<!-- Use this to unfocus elements next to a target. --> <!-- Elements are neigh…" at bounding box center [649, 156] width 152 height 288
drag, startPoint x: 640, startPoint y: 125, endPoint x: 613, endPoint y: 127, distance: 26.1
click at [613, 127] on div "<!-- Use this to unfocus elements next to a target. --> <!-- Elements are neigh…" at bounding box center [649, 156] width 152 height 288
type textarea "// Use addClass() to add "sel" to targetElement."
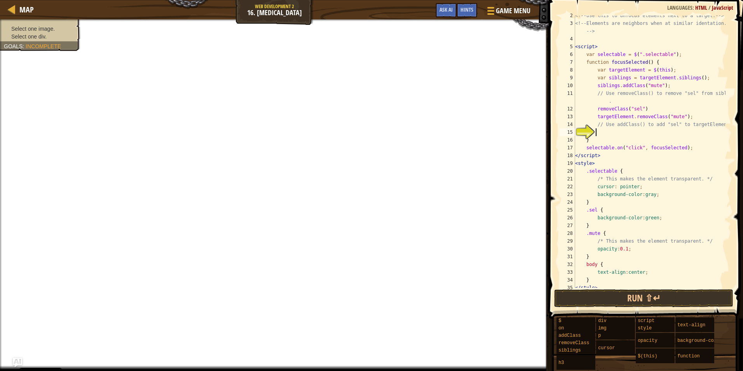
click at [606, 134] on div "<!-- Use this to unfocus elements next to a target. --> <!-- Elements are neigh…" at bounding box center [649, 156] width 152 height 288
click at [618, 131] on div "<!-- Use this to unfocus elements next to a target. --> <!-- Elements are neigh…" at bounding box center [649, 156] width 152 height 288
type textarea "addClass("sel")"
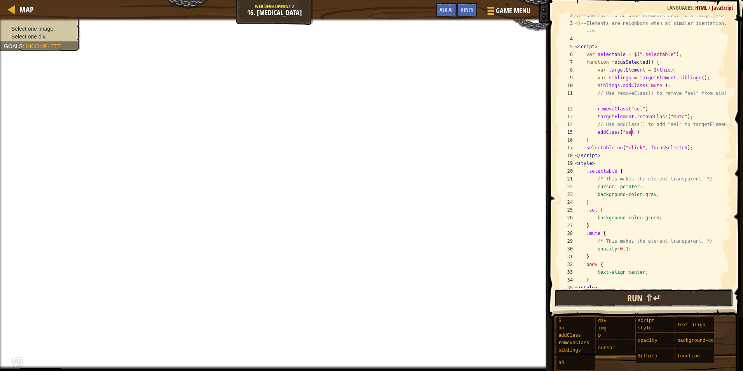
click at [624, 296] on button "Run ⇧↵" at bounding box center [644, 298] width 180 height 18
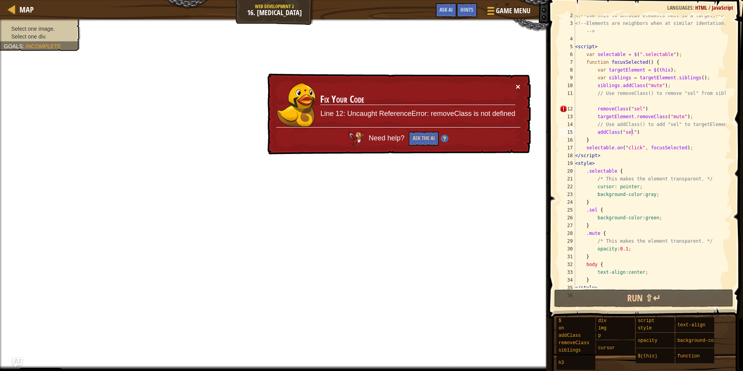
click at [516, 85] on button "×" at bounding box center [518, 86] width 5 height 8
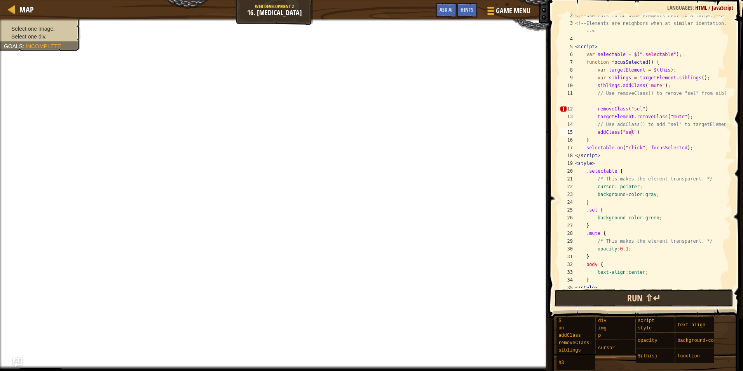
click at [591, 296] on button "Run ⇧↵" at bounding box center [644, 298] width 180 height 18
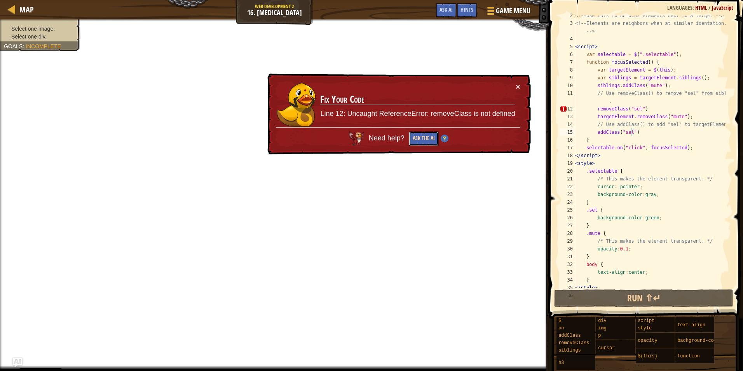
click at [419, 139] on button "Ask the AI" at bounding box center [424, 138] width 30 height 14
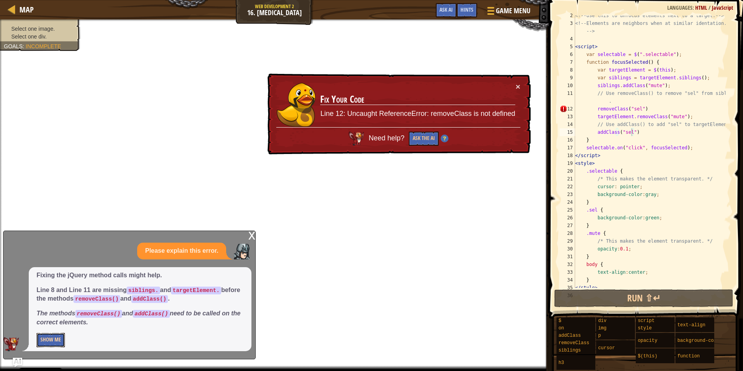
click at [63, 342] on button "Show Me" at bounding box center [51, 340] width 28 height 14
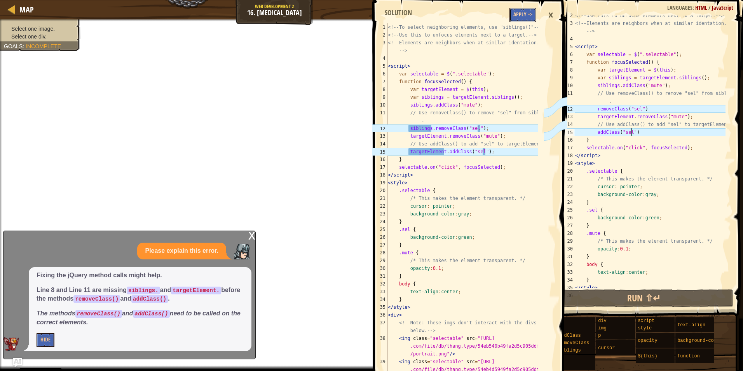
click at [521, 14] on button "Apply =>" at bounding box center [522, 15] width 27 height 14
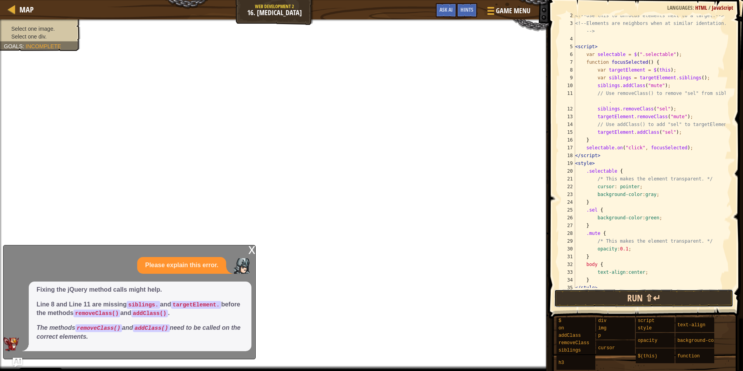
click at [610, 297] on button "Run ⇧↵" at bounding box center [644, 298] width 180 height 18
click at [585, 296] on button "Run ⇧↵" at bounding box center [644, 298] width 180 height 18
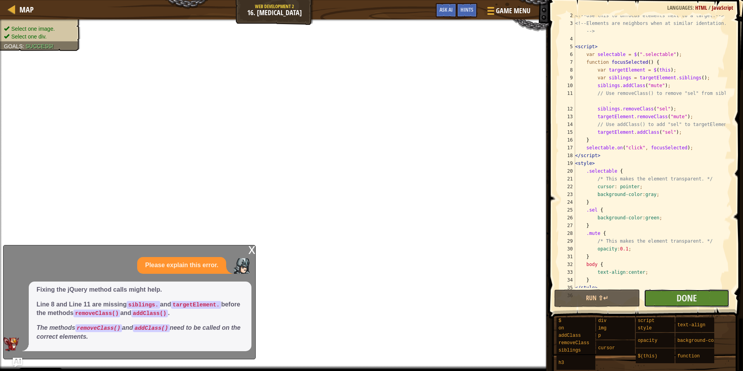
click at [653, 303] on button "Done" at bounding box center [687, 298] width 86 height 18
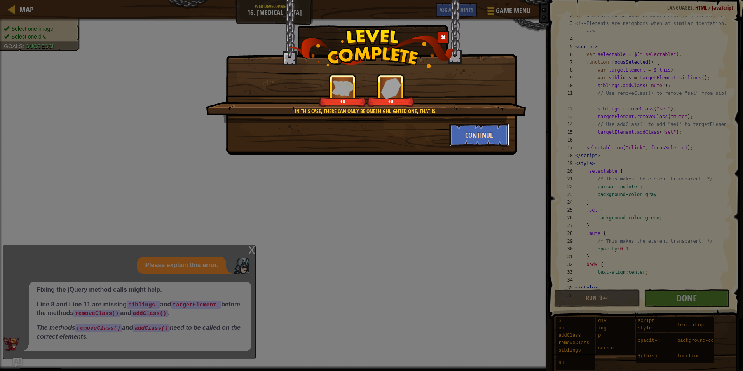
click at [465, 141] on button "Continue" at bounding box center [479, 134] width 60 height 23
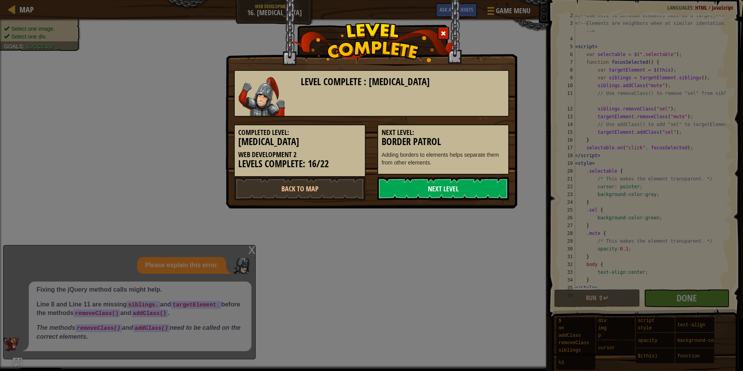
click at [420, 186] on link "Next Level" at bounding box center [443, 188] width 132 height 23
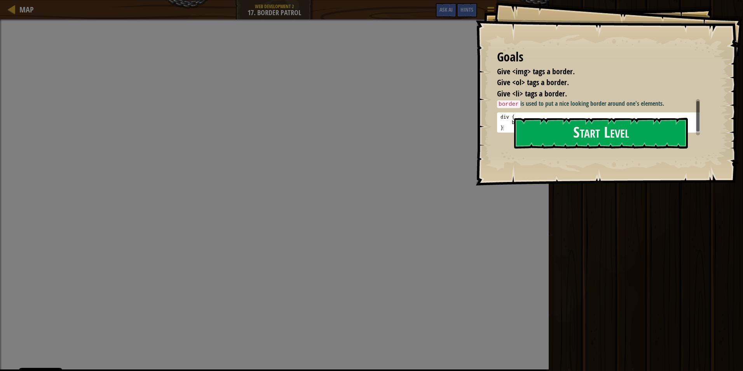
scroll to position [1, 0]
drag, startPoint x: 500, startPoint y: 116, endPoint x: 514, endPoint y: 127, distance: 17.1
click at [514, 127] on div "div { border : 3 px double purple ; }" at bounding box center [601, 126] width 205 height 27
type textarea "border: 3px double purple; }"
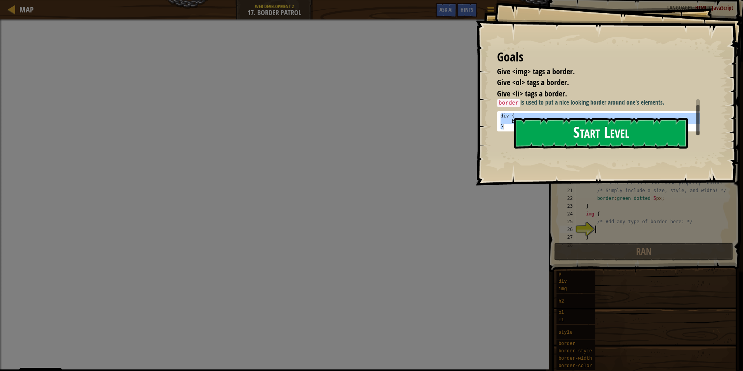
click at [531, 127] on button "Start Level" at bounding box center [601, 133] width 174 height 31
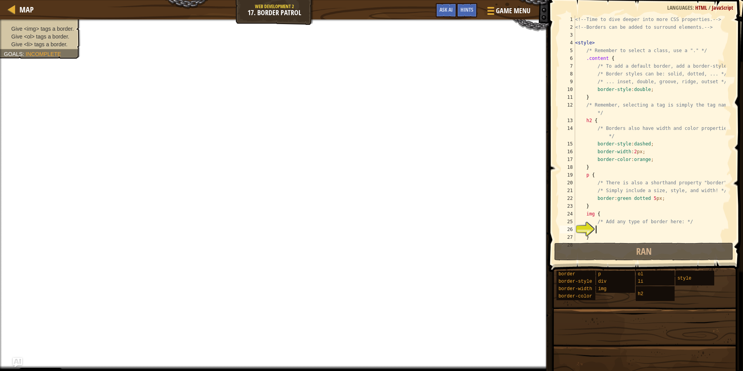
click at [604, 228] on div "<!-- Time to dive deeper into more CSS properties. --> <!-- Borders can be adde…" at bounding box center [649, 136] width 152 height 241
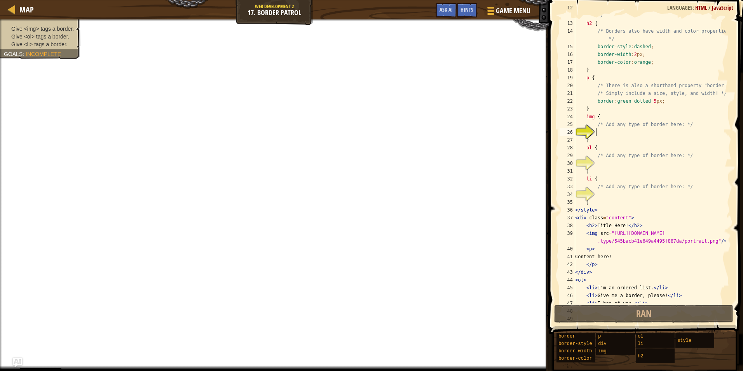
scroll to position [97, 0]
click at [603, 131] on div "/* Remember, selecting a tag is simply the tag name:: */ h2 { /* Borders also h…" at bounding box center [649, 159] width 152 height 311
type textarea "}"
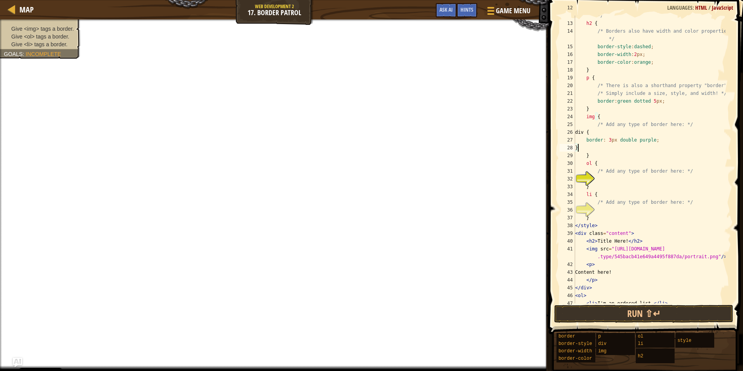
click at [603, 178] on div "/* Remember, selecting a tag is simply the tag name:: */ h2 { /* Borders also h…" at bounding box center [649, 159] width 152 height 311
type textarea "}"
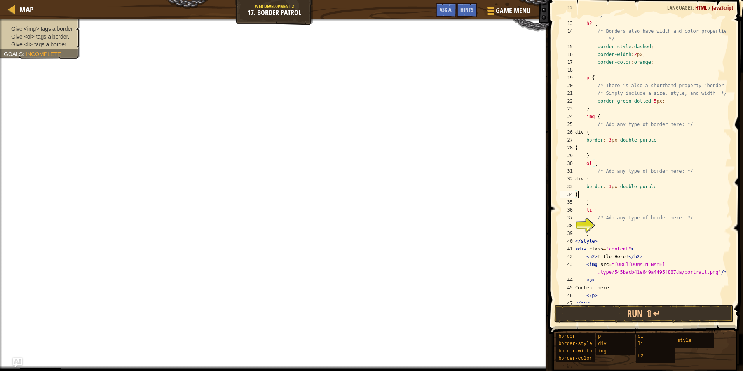
click at [604, 224] on div "/* Remember, selecting a tag is simply the tag name:: */ h2 { /* Borders also h…" at bounding box center [649, 159] width 152 height 311
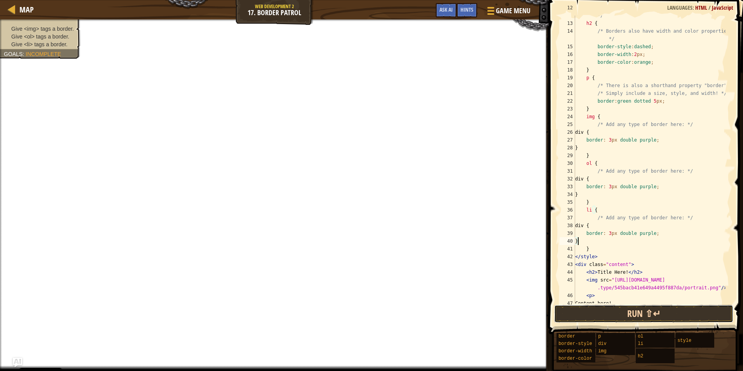
click at [618, 311] on button "Run ⇧↵" at bounding box center [644, 314] width 180 height 18
click at [664, 162] on div "/* Remember, selecting a tag is simply the tag name:: */ h2 { /* Borders also h…" at bounding box center [649, 159] width 152 height 311
click at [644, 209] on div "/* Remember, selecting a tag is simply the tag name:: */ h2 { /* Borders also h…" at bounding box center [649, 159] width 152 height 311
type textarea "li {"
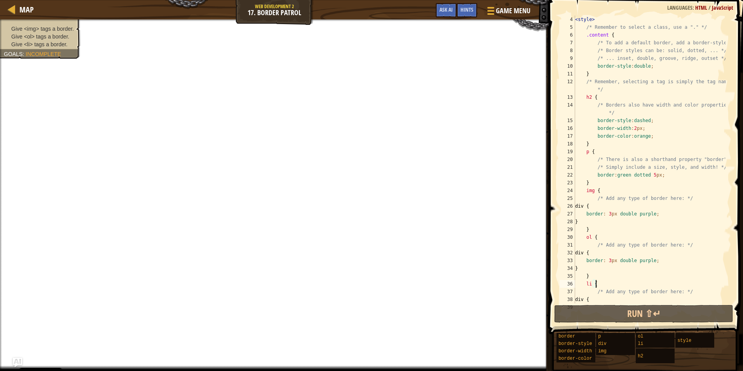
scroll to position [23, 0]
click at [454, 10] on button "Ask AI" at bounding box center [446, 10] width 21 height 14
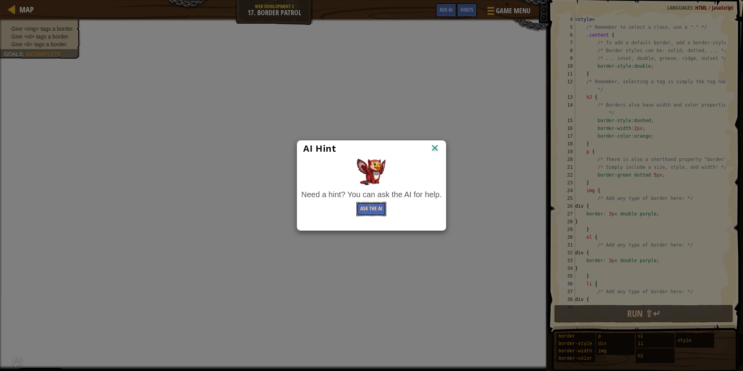
click at [382, 204] on button "Ask the AI" at bounding box center [371, 209] width 30 height 14
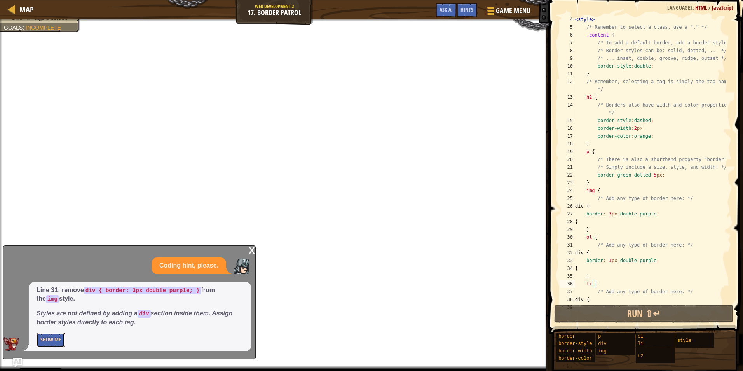
click at [51, 335] on button "Show Me" at bounding box center [51, 340] width 28 height 14
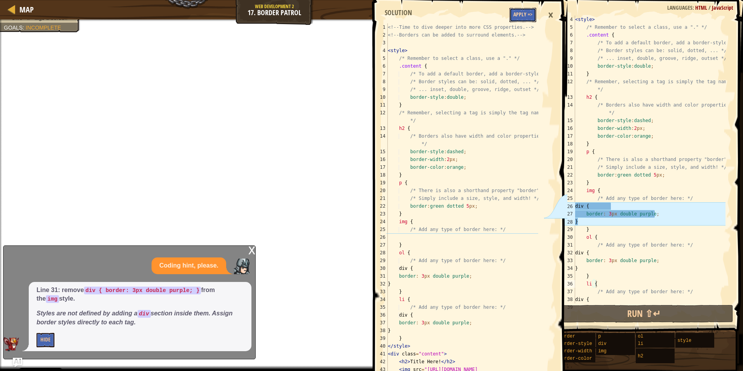
click at [519, 10] on button "Apply =>" at bounding box center [522, 15] width 27 height 14
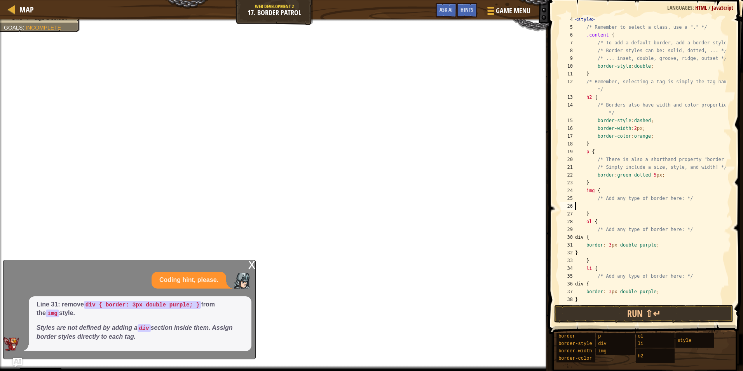
click at [599, 203] on div "< style > /* Remember to select a class, use a "." */ .content { /* To add a de…" at bounding box center [649, 167] width 152 height 303
drag, startPoint x: 654, startPoint y: 245, endPoint x: 567, endPoint y: 247, distance: 87.1
click at [567, 247] on div "4 5 6 7 8 9 10 11 12 13 14 15 16 17 18 19 20 21 22 23 24 25 26 27 28 29 30 31 3…" at bounding box center [644, 160] width 173 height 288
type textarea "border: 3px double purple;"
drag, startPoint x: 650, startPoint y: 293, endPoint x: 579, endPoint y: 293, distance: 71.9
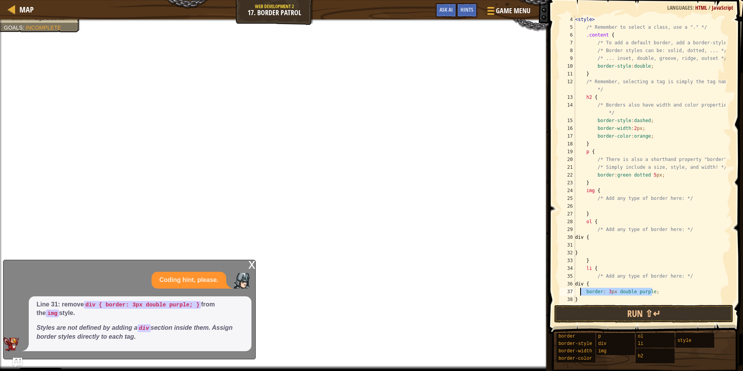
click at [579, 293] on div "< style > /* Remember to select a class, use a "." */ .content { /* To add a de…" at bounding box center [649, 167] width 152 height 303
type textarea "border: 3px double purple;"
click at [603, 314] on button "Run ⇧↵" at bounding box center [644, 314] width 180 height 18
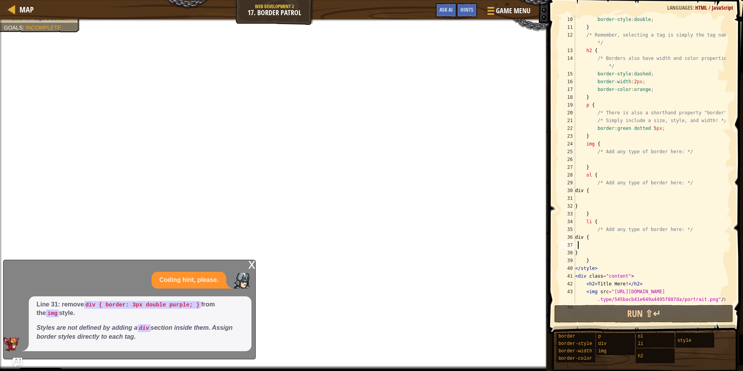
scroll to position [70, 0]
click at [446, 15] on button "Ask AI" at bounding box center [446, 10] width 21 height 14
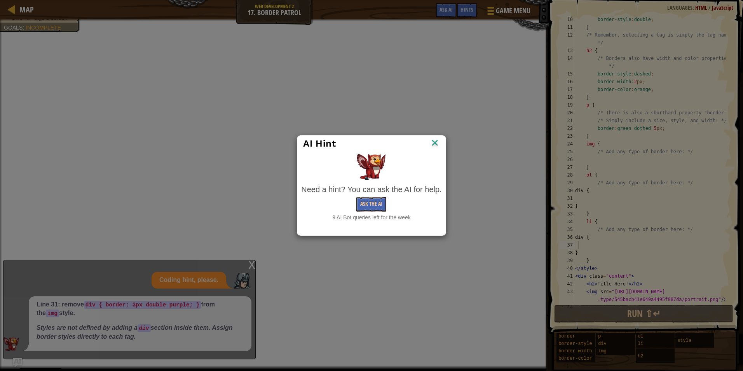
click at [465, 10] on div "AI Hint Need a hint? You can ask the AI for help. Ask the AI 9 AI Bot queries l…" at bounding box center [371, 185] width 743 height 371
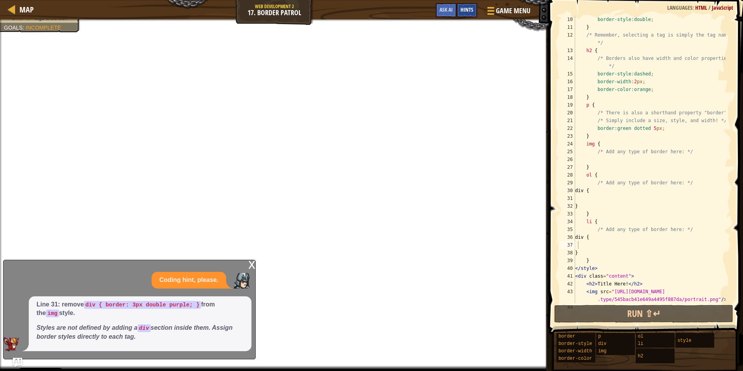
click at [466, 10] on span "Hints" at bounding box center [466, 9] width 13 height 7
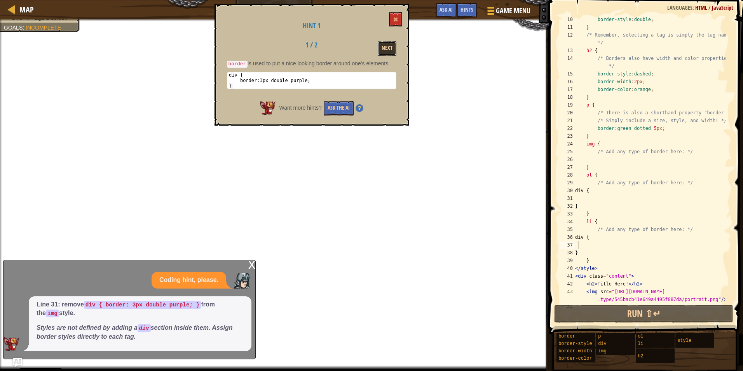
click at [387, 51] on button "Next" at bounding box center [387, 48] width 19 height 14
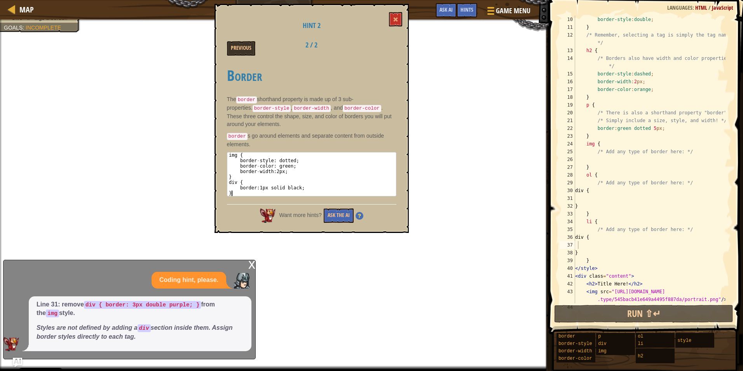
drag, startPoint x: 227, startPoint y: 154, endPoint x: 267, endPoint y: 193, distance: 55.8
click at [267, 193] on div "img { border - style : dotted ; border - color : green ; border - width : 2 px …" at bounding box center [311, 179] width 169 height 54
click at [233, 191] on div "img { border - style : dotted ; border - color : green ; border - width : 2 px …" at bounding box center [311, 174] width 169 height 44
click at [233, 191] on div "img { border - style : dotted ; border - color : green ; border - width : 2 px …" at bounding box center [311, 179] width 169 height 54
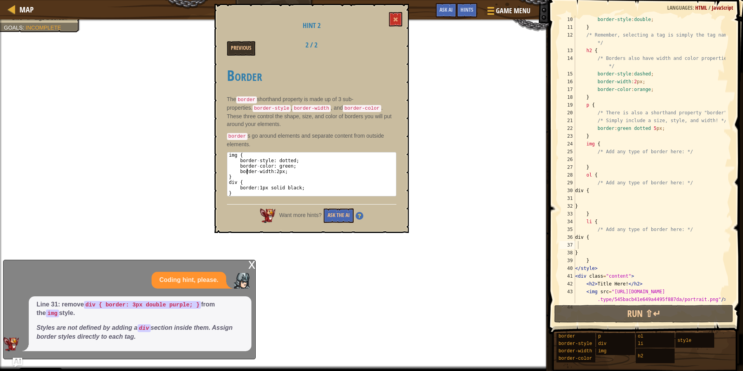
drag, startPoint x: 233, startPoint y: 191, endPoint x: 247, endPoint y: 168, distance: 27.1
click at [247, 168] on div "img { border - style : dotted ; border - color : green ; border - width : 2 px …" at bounding box center [311, 179] width 169 height 54
type textarea "border-width: 2px;"
click at [391, 16] on button at bounding box center [395, 19] width 13 height 14
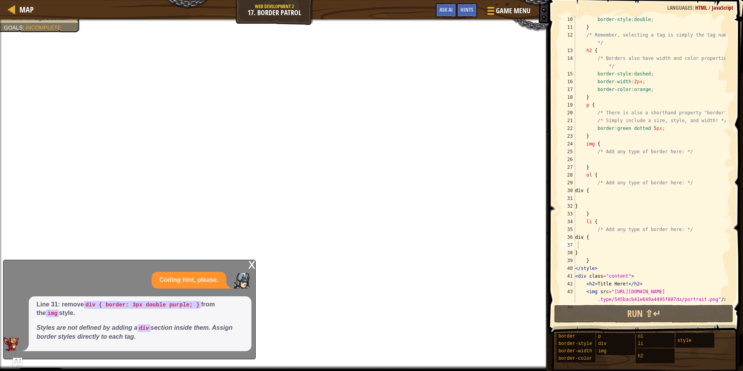
click at [446, 17] on div "Game Menu Done Hints Ask AI" at bounding box center [483, 12] width 103 height 18
click at [447, 15] on button "Ask AI" at bounding box center [446, 10] width 21 height 14
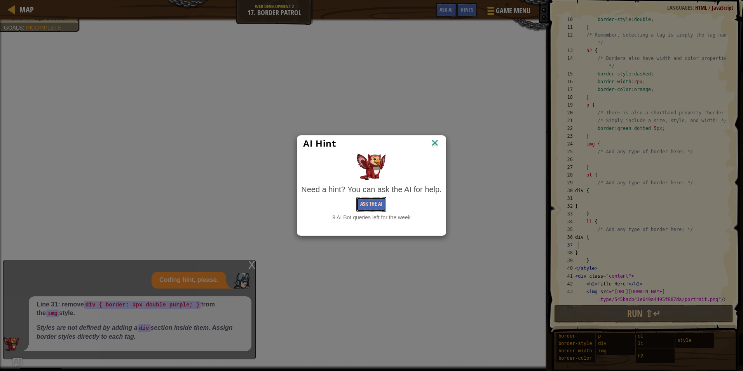
click at [369, 207] on button "Ask the AI" at bounding box center [371, 204] width 30 height 14
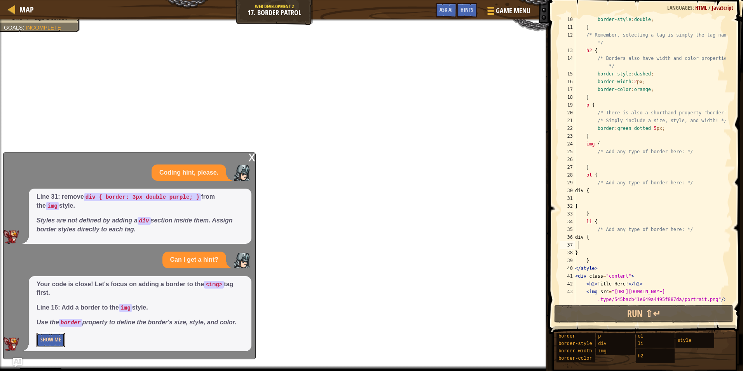
click at [57, 338] on button "Show Me" at bounding box center [51, 340] width 28 height 14
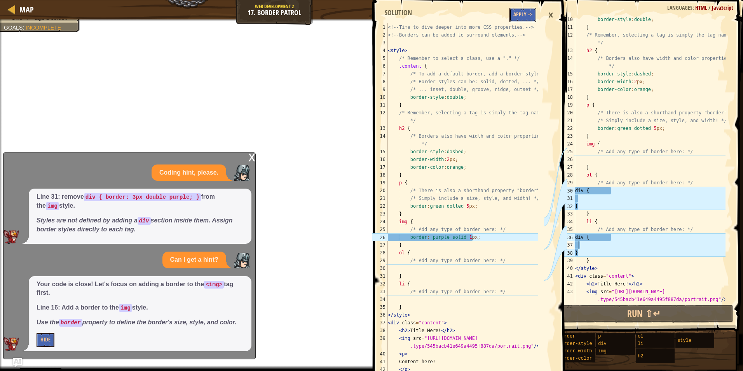
click at [519, 11] on button "Apply =>" at bounding box center [522, 15] width 27 height 14
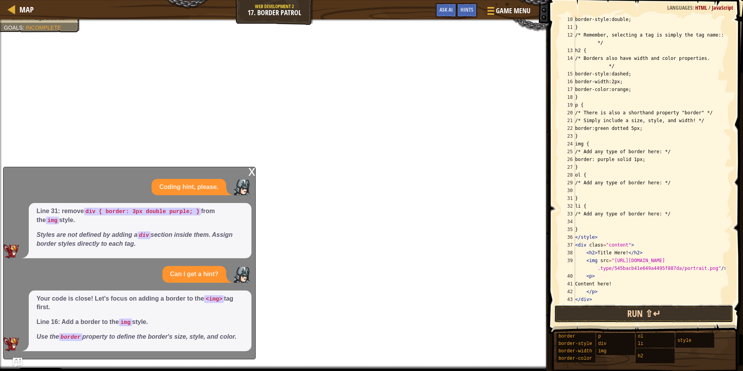
click at [620, 312] on button "Run ⇧↵" at bounding box center [644, 314] width 180 height 18
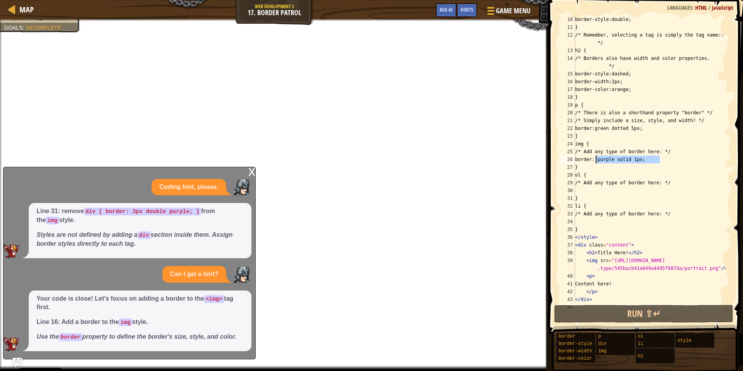
drag, startPoint x: 662, startPoint y: 160, endPoint x: 594, endPoint y: 160, distance: 67.2
click at [594, 160] on div "border-style:double; } /* Remember, selecting a tag is simply the tag name:: */…" at bounding box center [649, 167] width 152 height 303
click at [603, 186] on div "border-style:double; } /* Remember, selecting a tag is simply the tag name:: */…" at bounding box center [649, 167] width 152 height 303
type textarea "/* Add any type of border here: */"
click at [604, 188] on div "border-style:double; } /* Remember, selecting a tag is simply the tag name:: */…" at bounding box center [649, 167] width 152 height 303
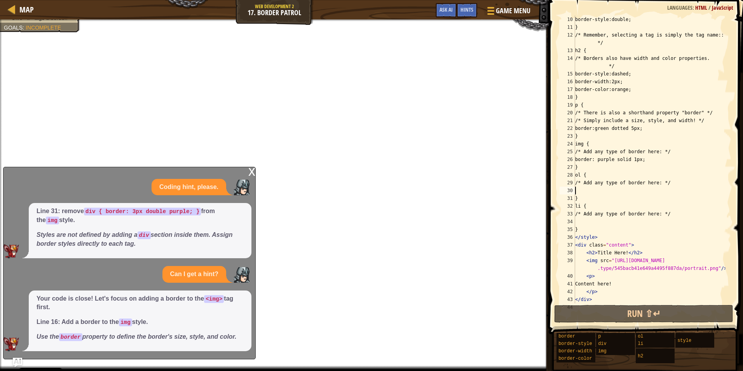
paste textarea "border: purple solid 1px;"
type textarea "border: purple solid 1px;"
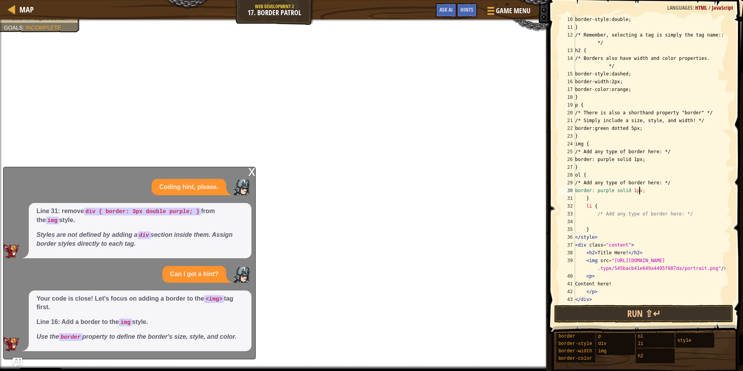
click at [597, 221] on div "border-style:double; } /* Remember, selecting a tag is simply the tag name:: */…" at bounding box center [649, 167] width 152 height 303
paste textarea "border: purple solid 1px;"
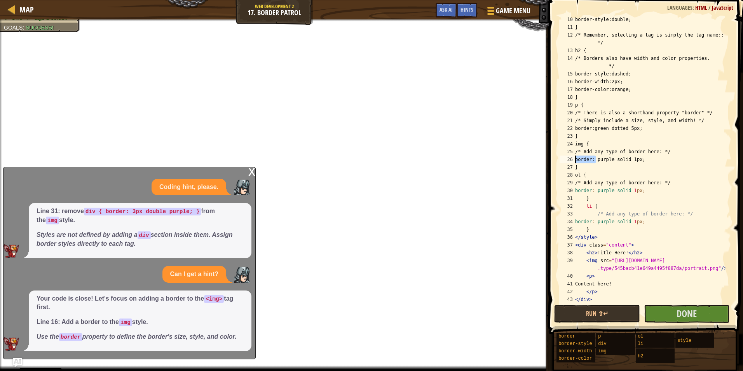
drag, startPoint x: 596, startPoint y: 158, endPoint x: 580, endPoint y: 180, distance: 28.1
click at [565, 159] on div "border: purple solid 1px; 10 11 12 13 14 15 16 17 18 19 20 21 22 23 24 25 26 27…" at bounding box center [644, 160] width 173 height 288
type textarea "border: purple solid 1px;"
click at [654, 312] on button "Done" at bounding box center [687, 314] width 86 height 18
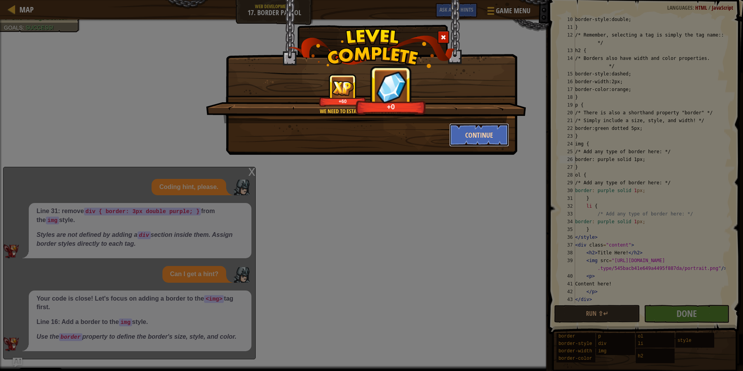
click at [458, 137] on button "Continue" at bounding box center [479, 134] width 60 height 23
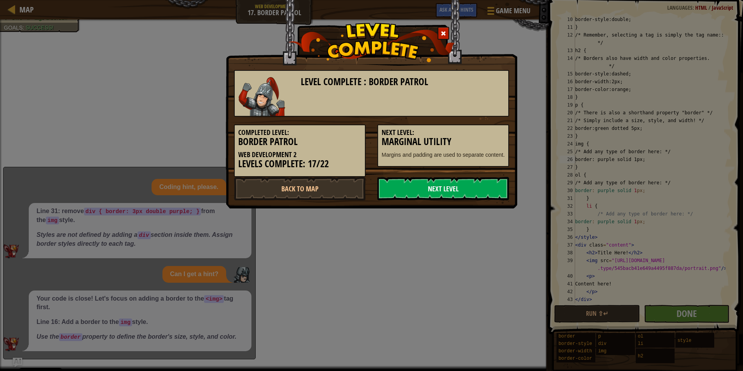
click at [420, 189] on link "Next Level" at bounding box center [443, 188] width 132 height 23
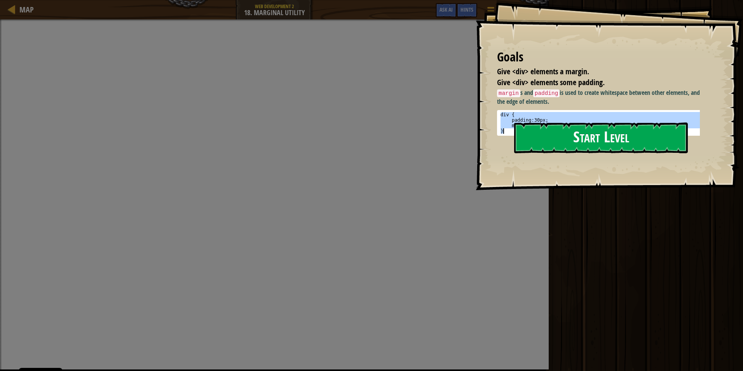
drag, startPoint x: 501, startPoint y: 114, endPoint x: 525, endPoint y: 134, distance: 30.3
click at [525, 134] on div "Goals Give <div> elements a margin. Give <div> elements some padding. margin s …" at bounding box center [609, 95] width 267 height 190
type textarea "margin: 30px; }"
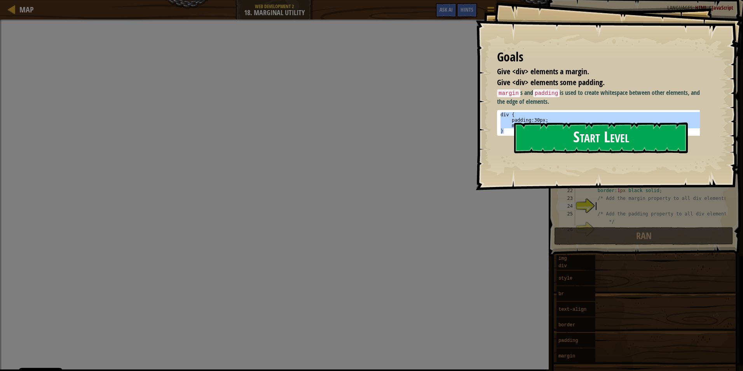
click at [527, 136] on button "Start Level" at bounding box center [601, 137] width 174 height 31
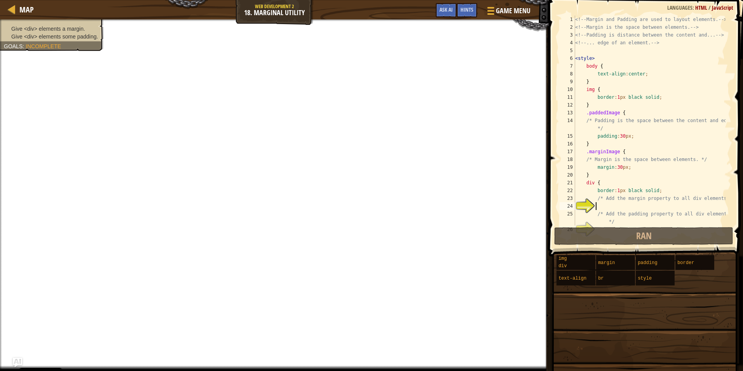
click at [606, 206] on div "<!-- Margin and Padding are used to layout elements. --> <!-- Margin is the spa…" at bounding box center [649, 128] width 152 height 225
type textarea "}"
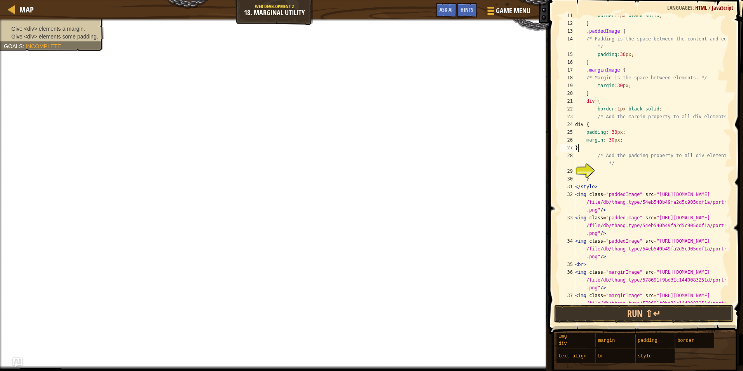
scroll to position [105, 0]
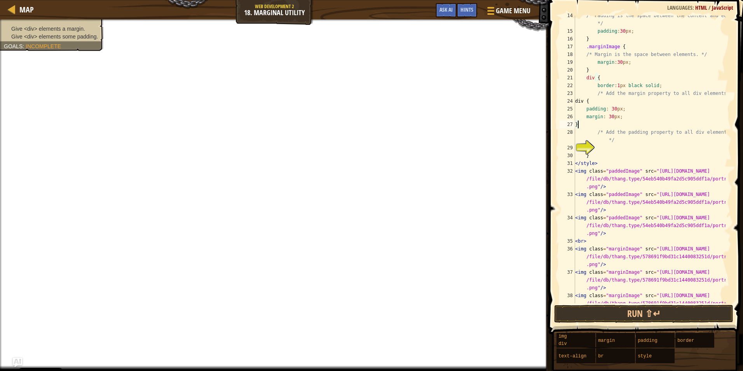
click at [613, 144] on div "/* Padding is the space between the content and edge. */ padding : 30 px ; } .m…" at bounding box center [649, 175] width 152 height 326
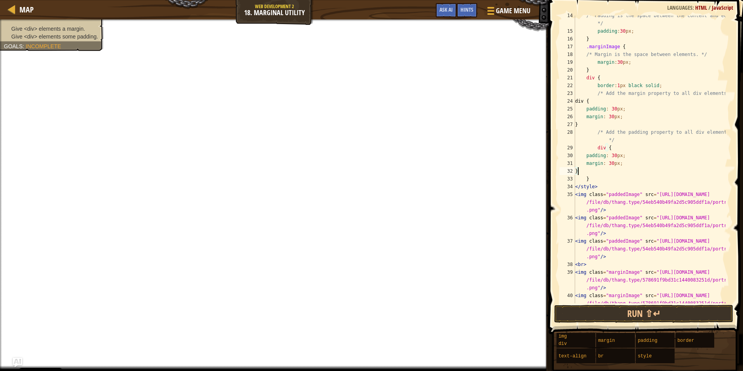
click at [629, 150] on div "/* Padding is the space between the content and edge. */ padding : 30 px ; } .m…" at bounding box center [649, 175] width 152 height 326
type textarea "div {"
click at [650, 314] on button "Run ⇧↵" at bounding box center [644, 314] width 180 height 18
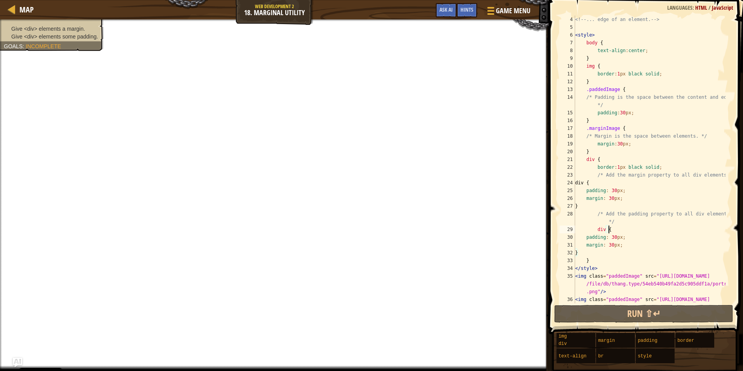
scroll to position [23, 0]
click at [603, 183] on div "<!-- ... edge of an element. --> < style > body { text-align : center ; } img {…" at bounding box center [649, 175] width 152 height 319
click at [597, 183] on div "<!-- ... edge of an element. --> < style > body { text-align : center ; } img {…" at bounding box center [649, 175] width 152 height 319
click at [464, 5] on div "Hints" at bounding box center [467, 10] width 21 height 14
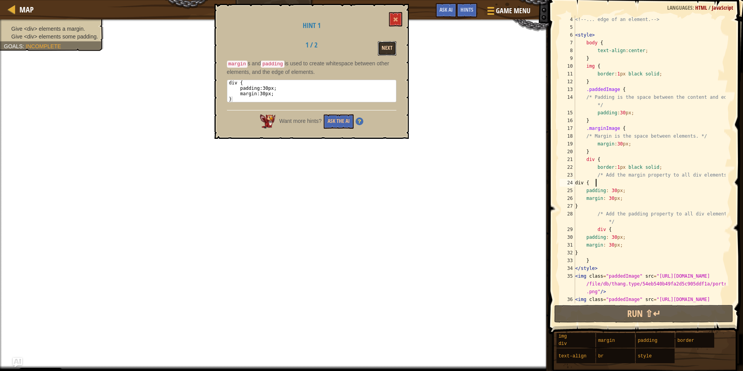
click at [387, 51] on button "Next" at bounding box center [387, 48] width 19 height 14
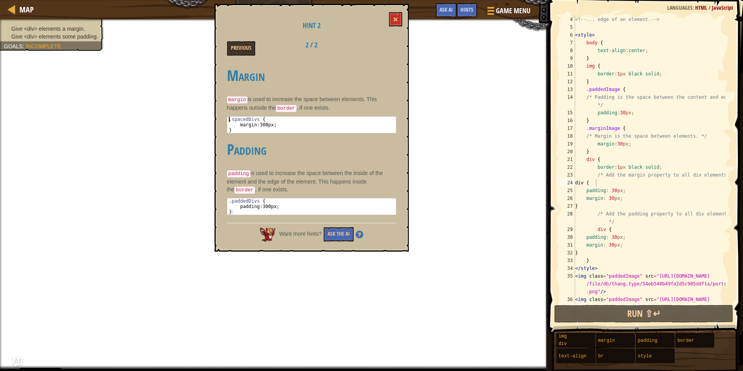
type textarea ".spacedDivs { margin: 300px;"
click at [397, 14] on button at bounding box center [395, 19] width 13 height 14
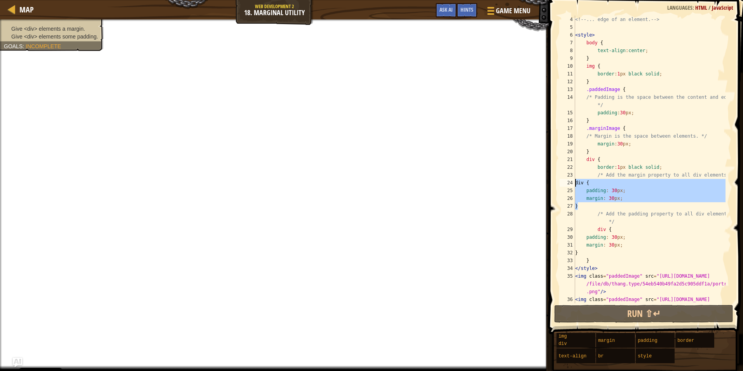
drag, startPoint x: 602, startPoint y: 202, endPoint x: 564, endPoint y: 183, distance: 42.7
click at [564, 183] on div "} 4 5 6 7 8 9 10 11 12 13 14 15 16 17 18 19 20 21 22 23 24 25 26 27 28 29 30 31…" at bounding box center [644, 160] width 173 height 288
type textarea "div { padding: 30px;"
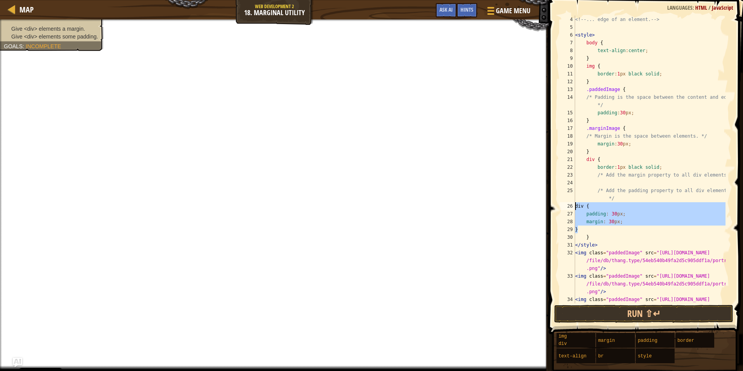
drag, startPoint x: 598, startPoint y: 230, endPoint x: 567, endPoint y: 204, distance: 40.0
click at [567, 204] on div "4 5 6 7 8 9 10 11 12 13 14 15 16 17 18 19 20 21 22 23 24 25 26 27 28 29 30 31 3…" at bounding box center [644, 160] width 173 height 288
type textarea "div { padding: 30px;"
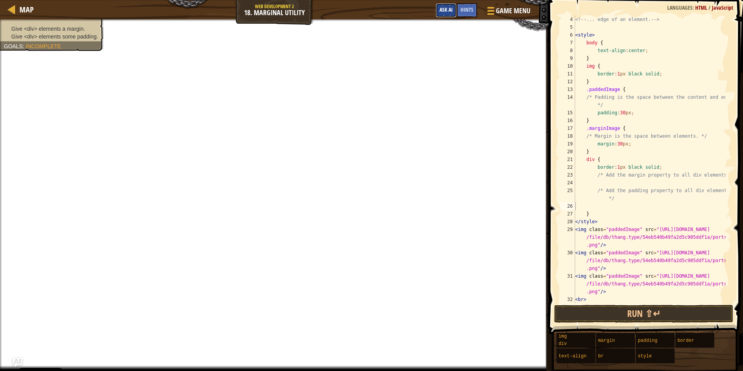
click at [452, 16] on button "Ask AI" at bounding box center [446, 10] width 21 height 14
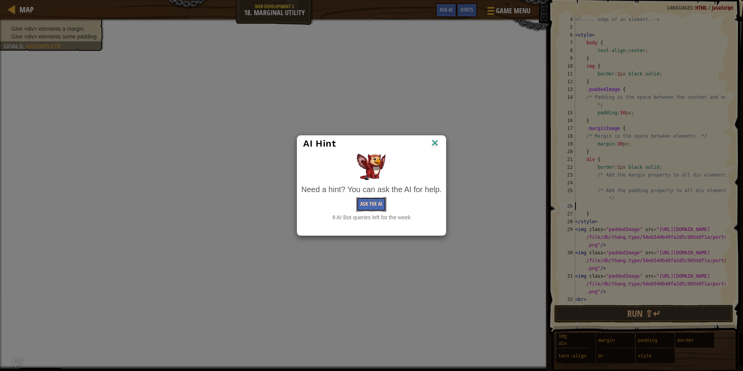
click at [383, 199] on button "Ask the AI" at bounding box center [371, 204] width 30 height 14
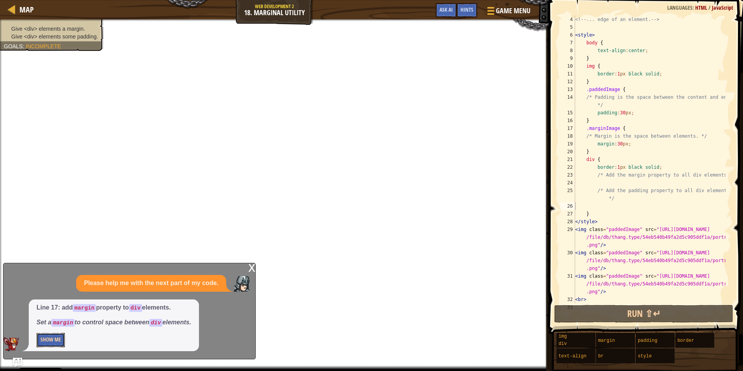
click at [63, 336] on button "Show Me" at bounding box center [51, 340] width 28 height 14
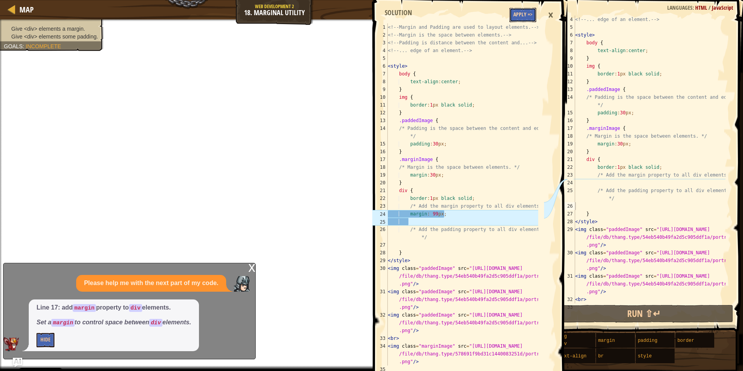
click at [518, 12] on button "Apply =>" at bounding box center [522, 15] width 27 height 14
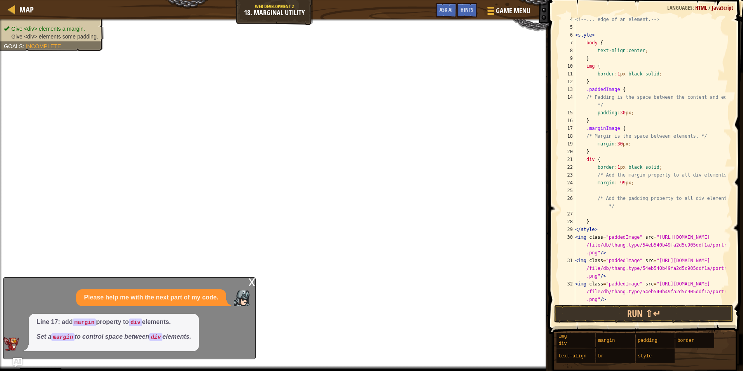
type textarea "margin: 99px;"
drag, startPoint x: 631, startPoint y: 183, endPoint x: 596, endPoint y: 181, distance: 35.0
click at [596, 181] on div "<!-- ... edge of an element. --> < style > body { text-align : center ; } img {…" at bounding box center [649, 167] width 152 height 303
click at [605, 210] on div "<!-- ... edge of an element. --> < style > body { text-align : center ; } img {…" at bounding box center [649, 167] width 152 height 303
paste textarea "margin: 99px;"
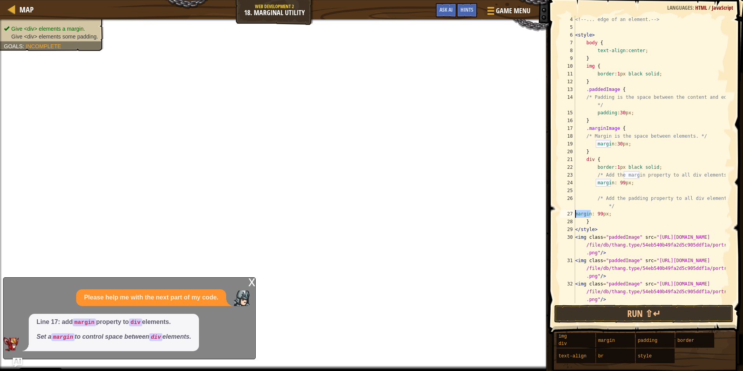
drag, startPoint x: 590, startPoint y: 214, endPoint x: 563, endPoint y: 213, distance: 26.4
click at [563, 213] on div "margin: 99px; 4 5 6 7 8 9 10 11 12 13 14 15 16 17 18 19 20 21 22 23 24 25 26 27…" at bounding box center [644, 160] width 173 height 288
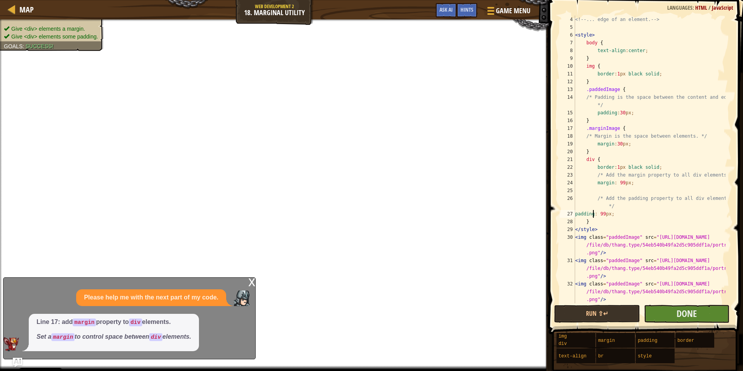
type textarea "padding: 99px;"
click at [673, 314] on button "Done" at bounding box center [687, 314] width 86 height 18
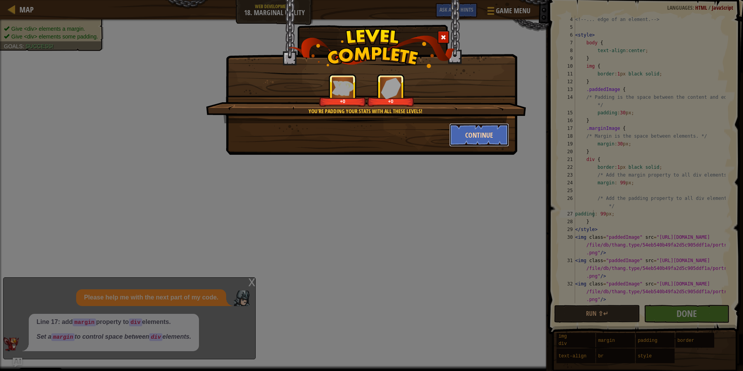
click at [478, 136] on button "Continue" at bounding box center [479, 134] width 60 height 23
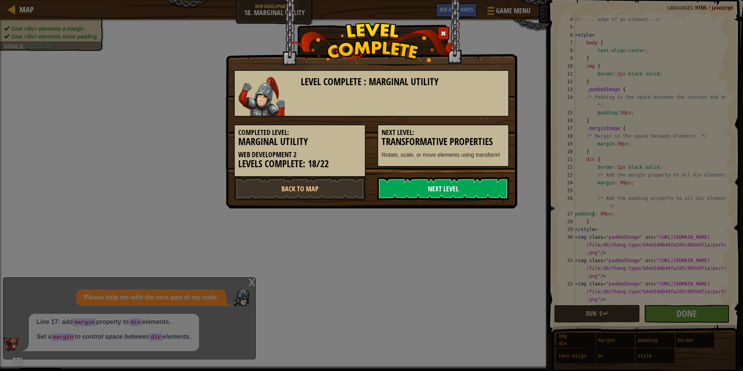
click at [451, 188] on link "Next Level" at bounding box center [443, 188] width 132 height 23
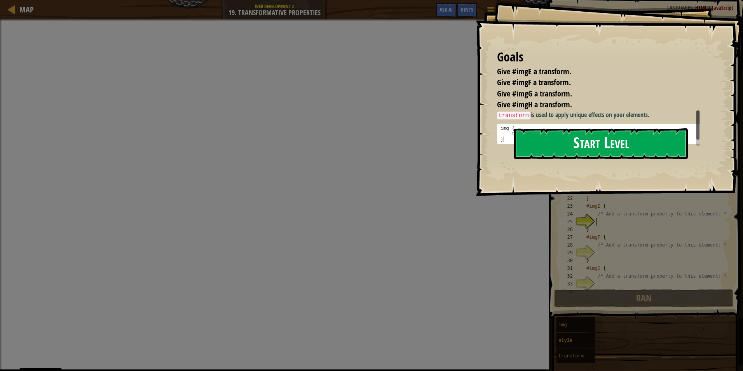
click at [566, 148] on button "Start Level" at bounding box center [601, 143] width 174 height 31
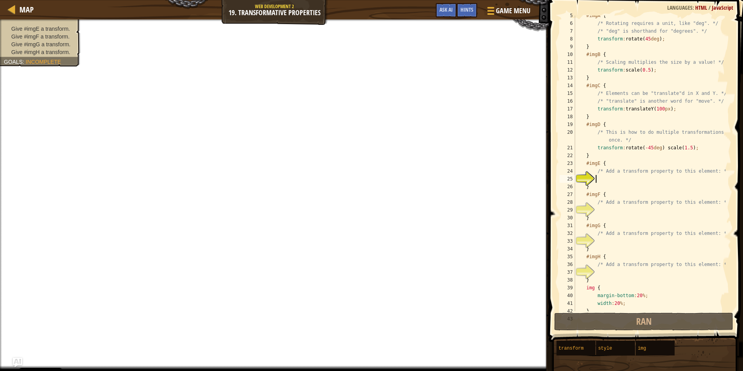
scroll to position [19, 0]
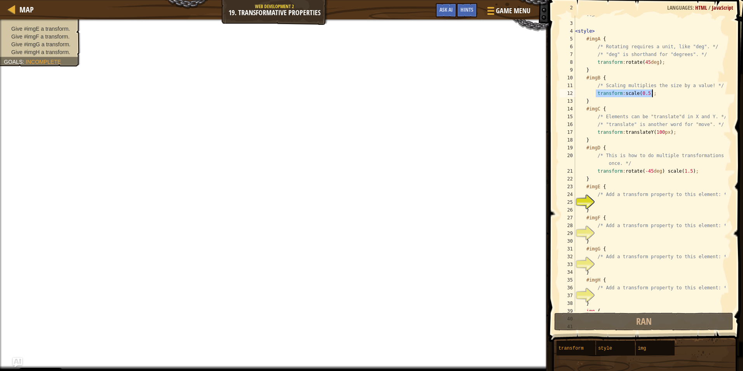
drag, startPoint x: 596, startPoint y: 93, endPoint x: 651, endPoint y: 98, distance: 55.4
click at [655, 92] on div "<!-- Use it to rotate, scale, or translate (move) tags! --> < style > #imgA { /…" at bounding box center [649, 163] width 152 height 319
type textarea "transform: scale(0.5);"
click at [613, 202] on div "<!-- Use it to rotate, scale, or translate (move) tags! --> < style > #imgA { /…" at bounding box center [649, 163] width 152 height 319
type textarea "transform: scale(0.5);"
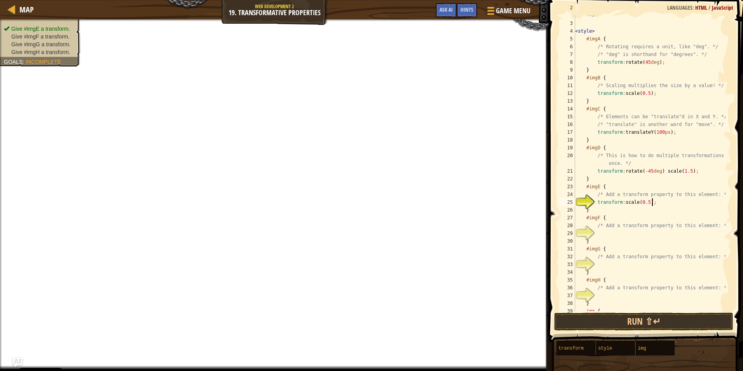
click at [612, 234] on div "<!-- Use it to rotate, scale, or translate (move) tags! --> < style > #imgA { /…" at bounding box center [649, 163] width 152 height 319
type textarea "transform: scale(0.5);"
click at [610, 266] on div "<!-- Use it to rotate, scale, or translate (move) tags! --> < style > #imgA { /…" at bounding box center [649, 163] width 152 height 319
type textarea "transform: scale(0.5);"
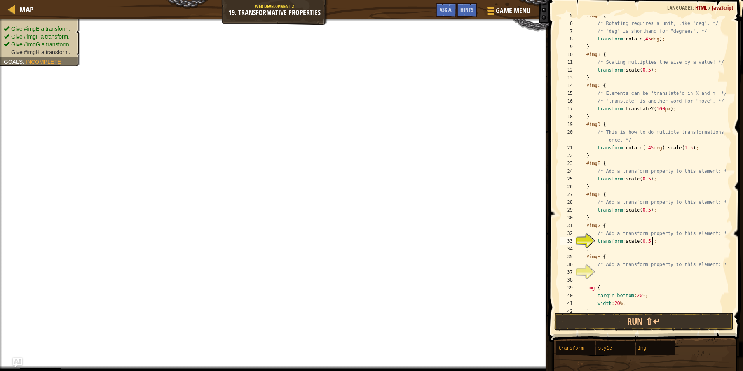
scroll to position [43, 0]
click at [610, 270] on div "#imgA { /* Rotating requires a unit, like "deg". */ /* "deg" is shorthand for "…" at bounding box center [649, 167] width 152 height 311
type textarea "transform: scale(0.5);"
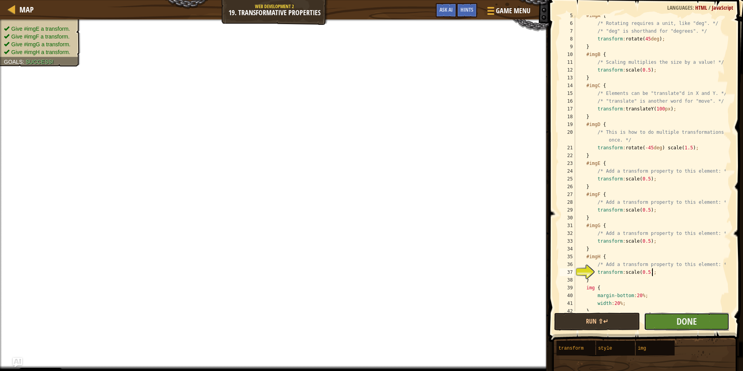
click at [660, 322] on button "Done" at bounding box center [687, 321] width 86 height 18
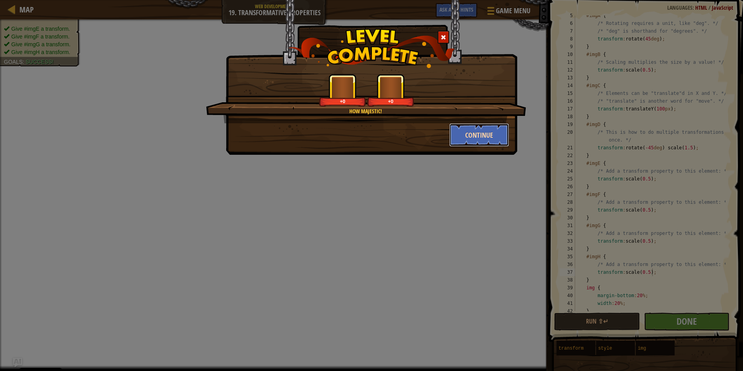
click at [478, 133] on button "Continue" at bounding box center [479, 134] width 60 height 23
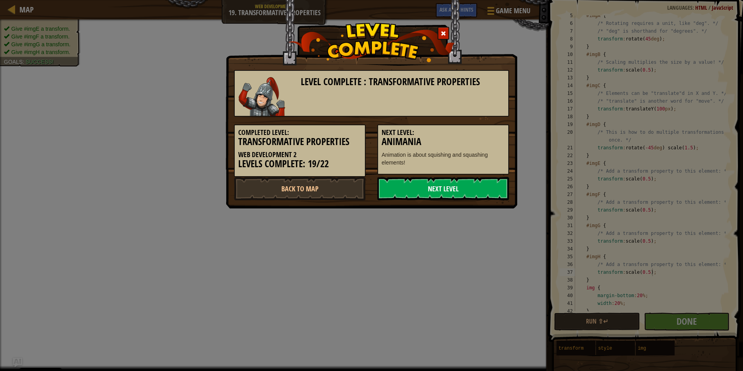
click at [437, 189] on link "Next Level" at bounding box center [443, 188] width 132 height 23
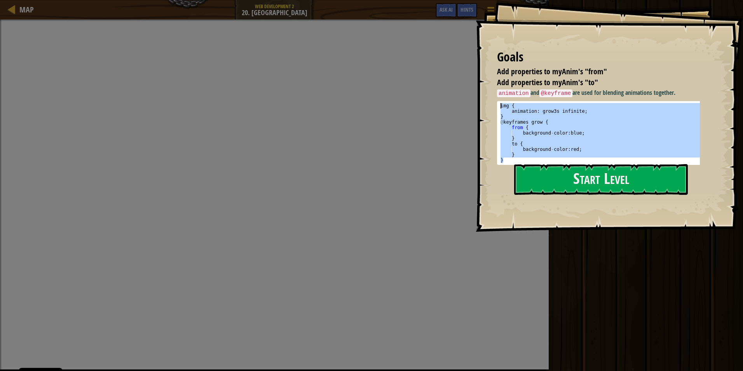
drag, startPoint x: 510, startPoint y: 160, endPoint x: 485, endPoint y: 81, distance: 82.8
click at [485, 81] on div "Goals Add properties to myAnim's "from" Add properties to myAnim's "to" animati…" at bounding box center [609, 116] width 267 height 232
type textarea "img { animation: grow 3s infinite;"
click at [530, 171] on button "Start Level" at bounding box center [601, 179] width 174 height 31
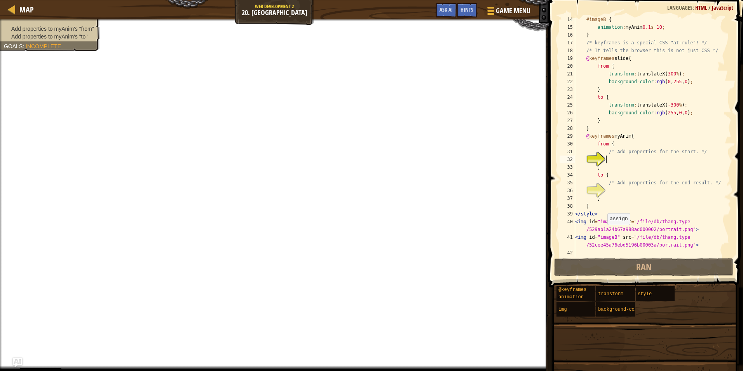
scroll to position [54, 0]
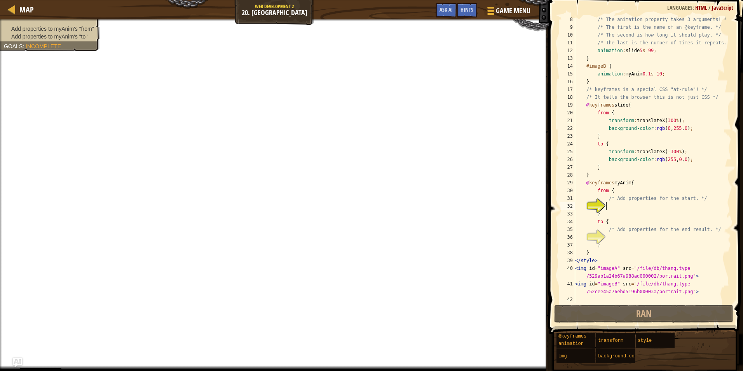
click at [615, 206] on div "/* The animation property takes 3 arguments! */ /* The first is the name of an …" at bounding box center [649, 167] width 152 height 303
type textarea "}"
drag, startPoint x: 605, startPoint y: 119, endPoint x: 690, endPoint y: 126, distance: 85.4
click at [690, 126] on div "/* The animation property takes 3 arguments! */ /* The first is the name of an …" at bounding box center [649, 167] width 152 height 303
type textarea "transform: translateX(300%); background-color:rgb(0, 255, 0);"
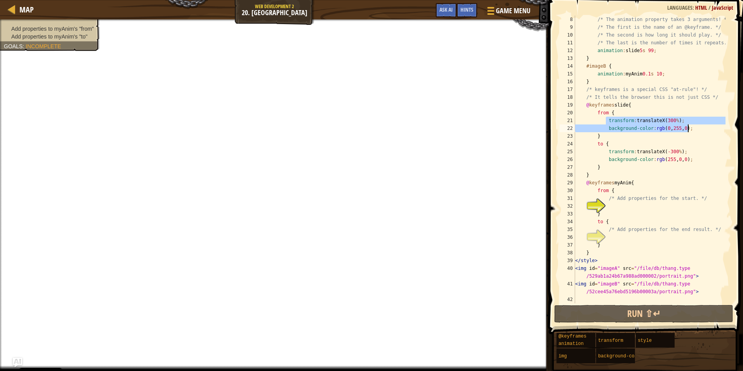
click at [624, 204] on div "/* The animation property takes 3 arguments! */ /* The first is the name of an …" at bounding box center [649, 167] width 152 height 303
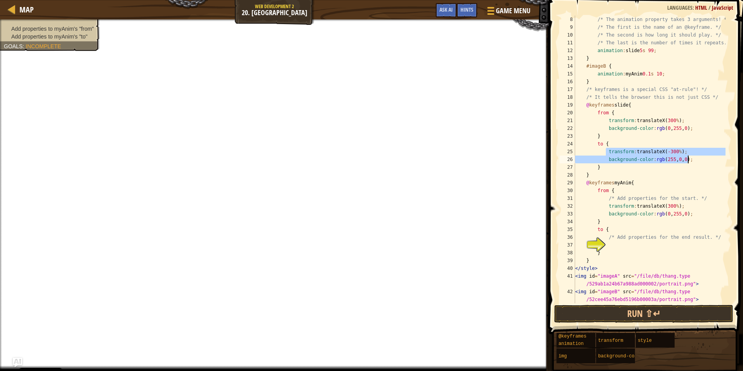
drag, startPoint x: 606, startPoint y: 152, endPoint x: 690, endPoint y: 161, distance: 84.8
click at [690, 161] on div "/* The animation property takes 3 arguments! */ /* The first is the name of an …" at bounding box center [649, 167] width 152 height 303
type textarea "transform: translateX(-300%); background-color:rgb(255, 0, 0);"
click at [616, 244] on div "/* The animation property takes 3 arguments! */ /* The first is the name of an …" at bounding box center [649, 167] width 152 height 303
type textarea "background-color:rgb(255, 0, 0);"
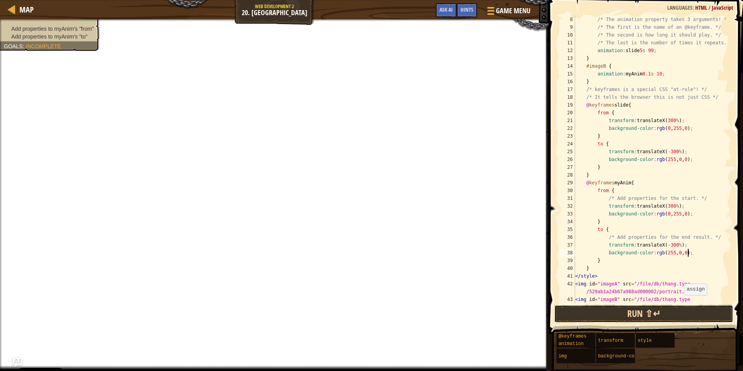
click at [652, 315] on button "Run ⇧↵" at bounding box center [644, 314] width 180 height 18
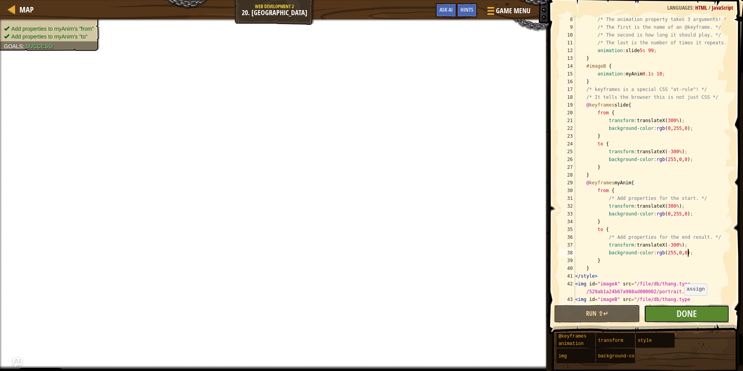
click at [655, 315] on button "Done" at bounding box center [687, 314] width 86 height 18
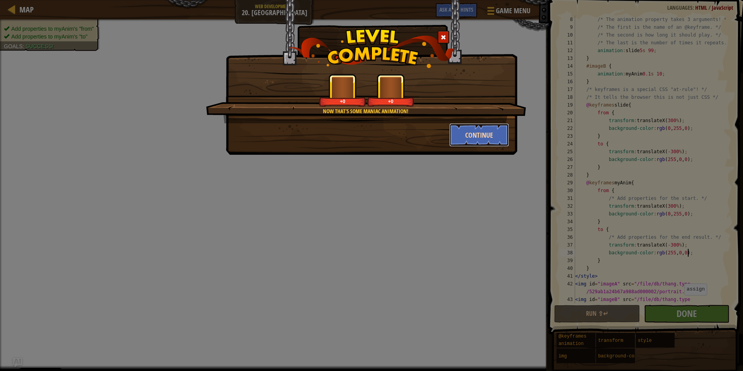
click at [480, 144] on button "Continue" at bounding box center [479, 134] width 60 height 23
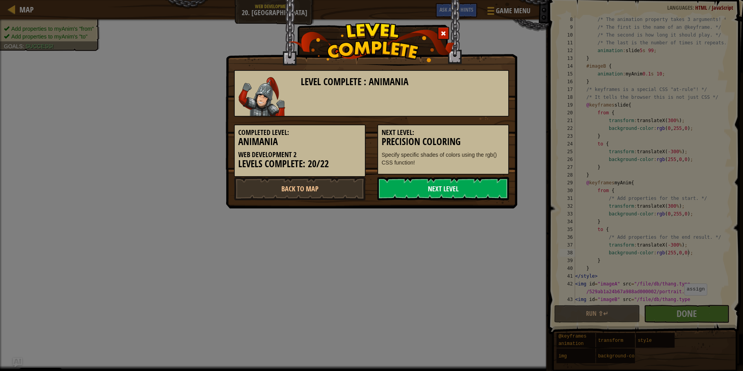
click at [444, 193] on link "Next Level" at bounding box center [443, 188] width 132 height 23
click at [419, 188] on link "Next Level" at bounding box center [443, 188] width 132 height 23
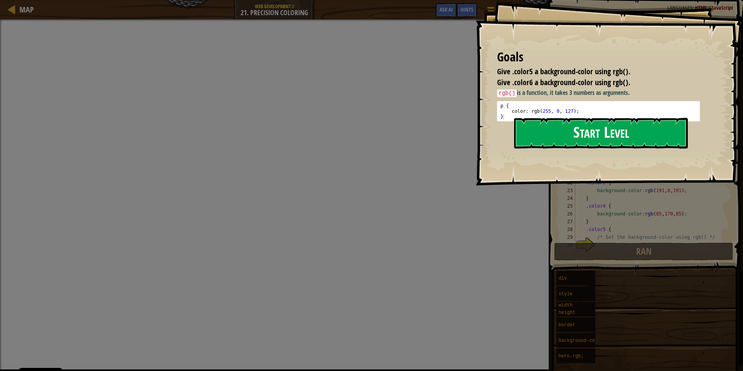
click at [589, 133] on button "Start Level" at bounding box center [601, 133] width 174 height 31
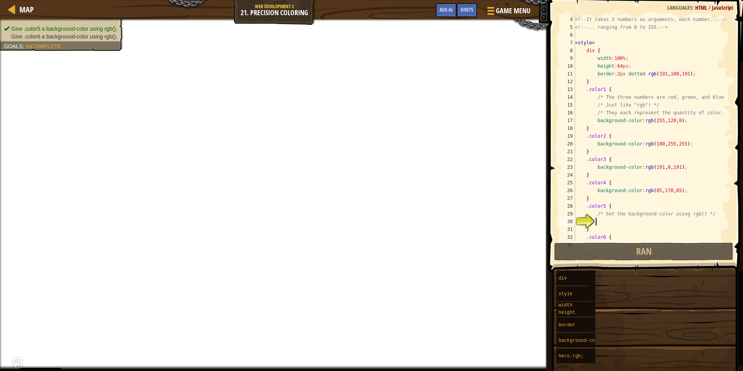
scroll to position [47, 0]
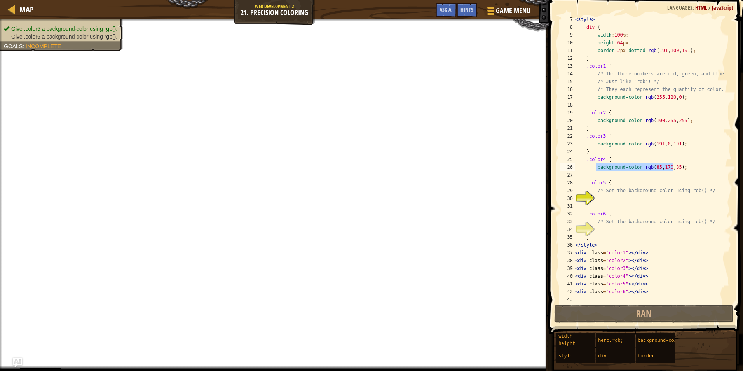
drag, startPoint x: 596, startPoint y: 167, endPoint x: 682, endPoint y: 166, distance: 86.3
click at [682, 166] on div "< style > div { width : 100 % ; height : 64 px ; border : 2 px dotted rgb ( 191…" at bounding box center [649, 167] width 152 height 303
type textarea "background-color:rgb(85,170,85);"
click at [634, 199] on div "< style > div { width : 100 % ; height : 64 px ; border : 2 px dotted rgb ( 191…" at bounding box center [649, 167] width 152 height 303
type textarea "background-color:rgb(85,170,85);"
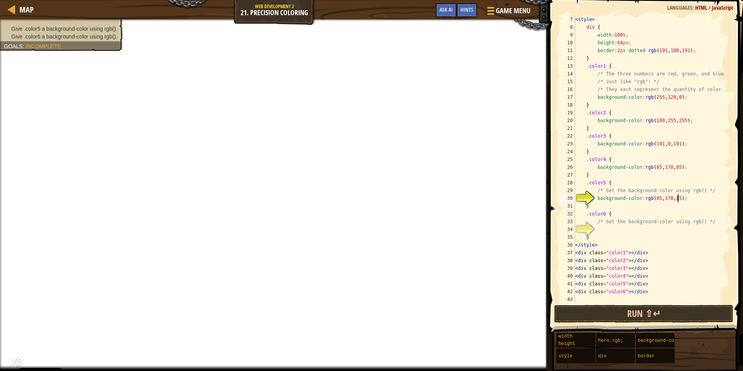
click at [611, 228] on div "< style > div { width : 100 % ; height : 64 px ; border : 2 px dotted rgb ( 191…" at bounding box center [649, 167] width 152 height 303
type textarea "background-color:rgb(85,170,85);"
click at [647, 200] on div "< style > div { width : 100 % ; height : 64 px ; border : 2 px dotted rgb ( 191…" at bounding box center [649, 167] width 152 height 303
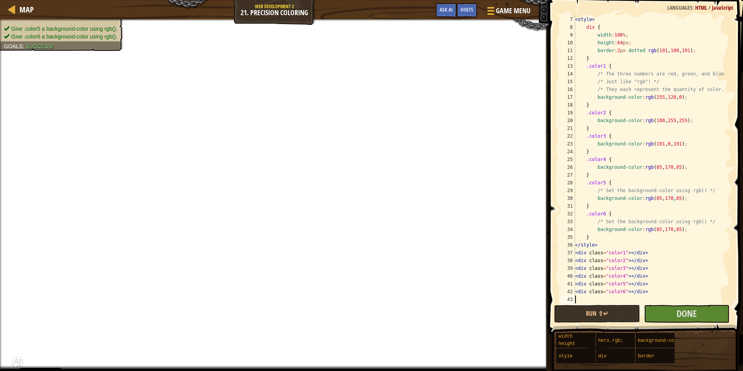
click at [673, 303] on div "< style > div { width : 100 % ; height : 64 px ; border : 2 px dotted rgb ( 191…" at bounding box center [649, 167] width 152 height 303
click at [670, 312] on button "Done" at bounding box center [687, 314] width 86 height 18
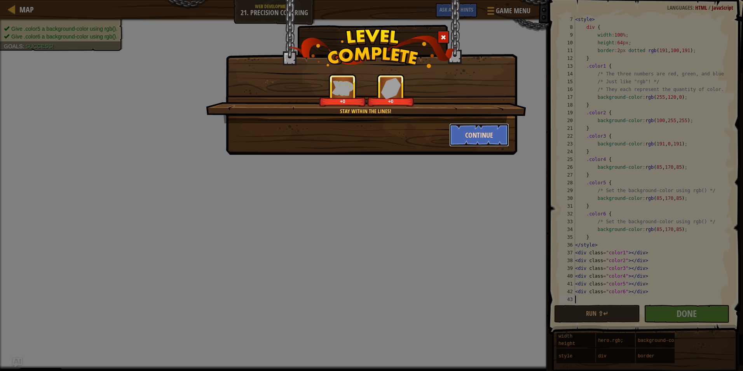
click at [470, 143] on button "Continue" at bounding box center [479, 134] width 60 height 23
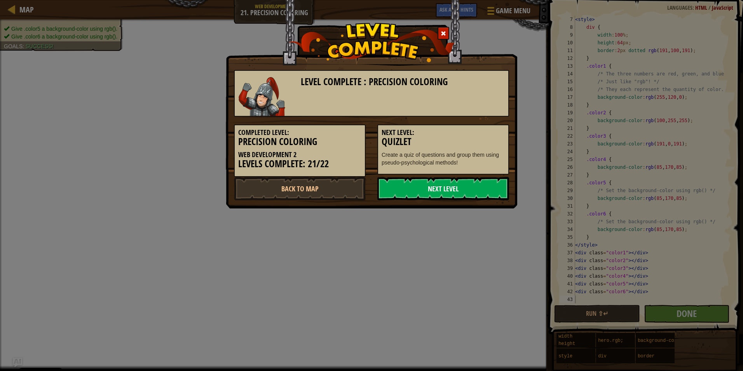
click at [452, 199] on link "Next Level" at bounding box center [443, 188] width 132 height 23
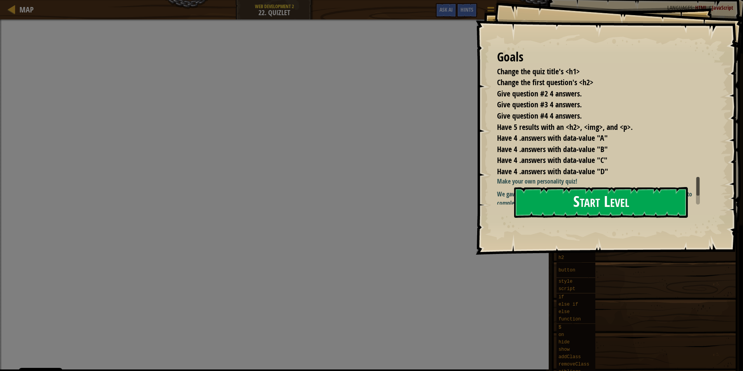
click at [547, 202] on button "Start Level" at bounding box center [601, 202] width 174 height 31
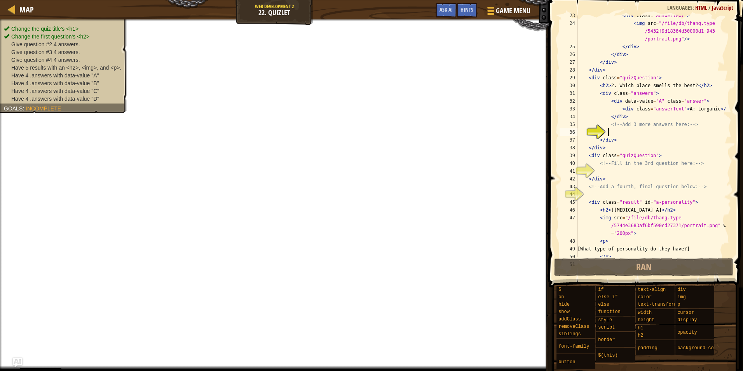
scroll to position [190, 0]
click at [451, 13] on button "Ask AI" at bounding box center [446, 10] width 21 height 14
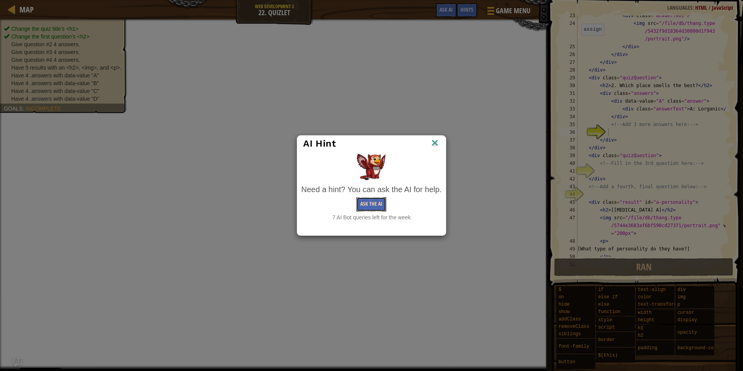
click at [377, 206] on button "Ask the AI" at bounding box center [371, 204] width 30 height 14
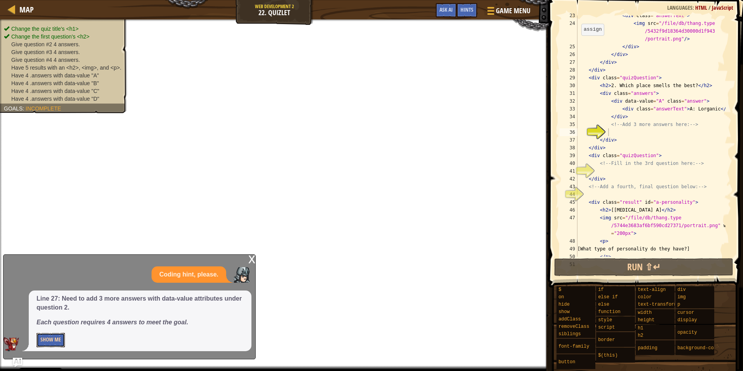
click at [56, 339] on button "Show Me" at bounding box center [51, 340] width 28 height 14
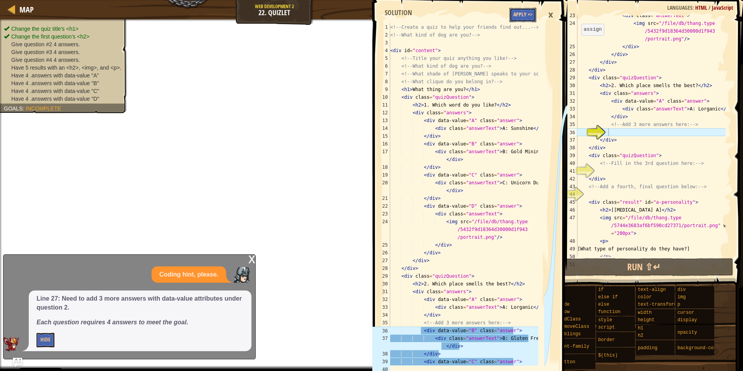
click at [527, 8] on button "Apply =>" at bounding box center [522, 15] width 27 height 14
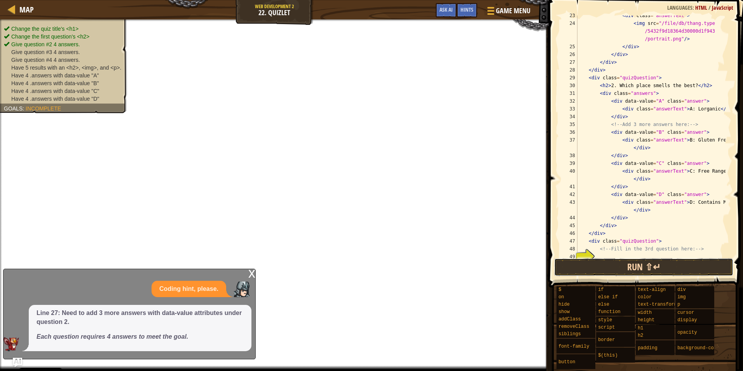
click at [601, 265] on button "Run ⇧↵" at bounding box center [644, 267] width 180 height 18
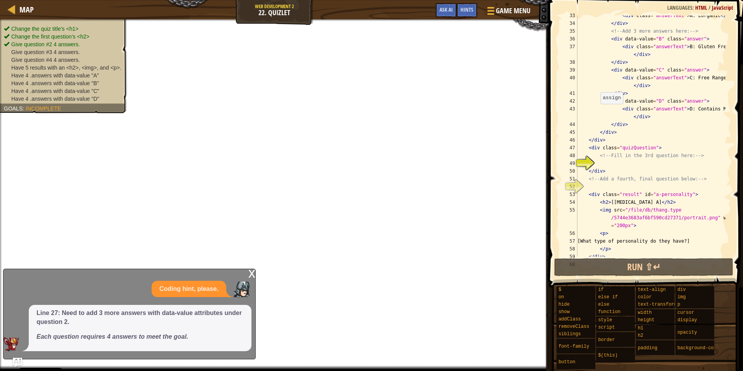
scroll to position [237, 0]
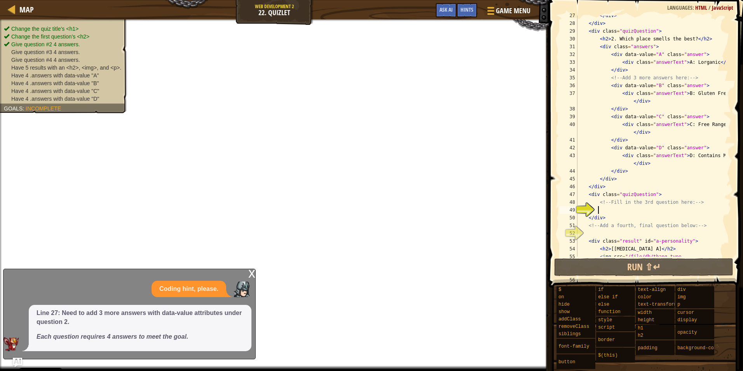
click at [603, 208] on div "</ div > </ div > < div class = "quizQuestion" > < h2 > 2. Which place smells t…" at bounding box center [651, 148] width 150 height 272
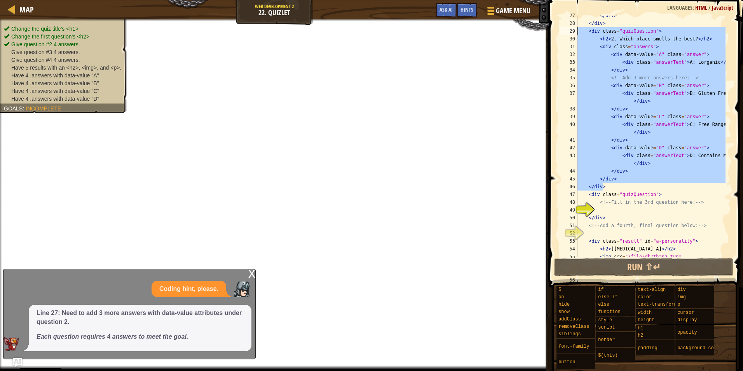
drag, startPoint x: 605, startPoint y: 185, endPoint x: 557, endPoint y: 31, distance: 162.1
click at [557, 31] on div "27 28 29 30 31 32 33 34 35 36 37 38 39 40 41 42 43 44 45 46 47 48 49 50 51 52 5…" at bounding box center [644, 159] width 197 height 310
click at [611, 87] on div "</ div > </ div > < div class = "quizQuestion" > < h2 > 2. Which place smells t…" at bounding box center [651, 136] width 150 height 241
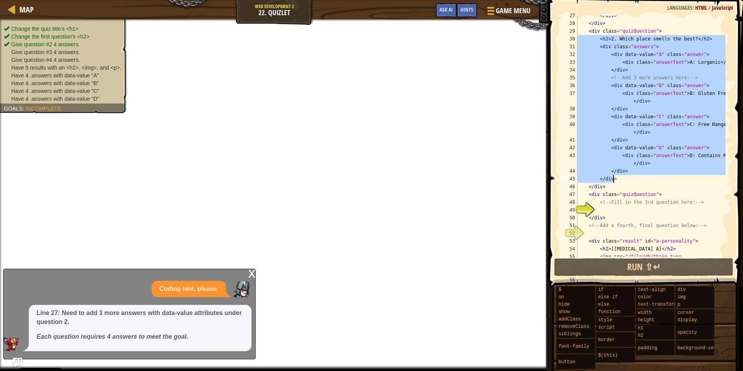
drag, startPoint x: 577, startPoint y: 35, endPoint x: 671, endPoint y: 179, distance: 171.2
click at [671, 179] on div "</ div > </ div > < div class = "quizQuestion" > < h2 > 2. Which place smells t…" at bounding box center [651, 148] width 150 height 272
type textarea "</div> </div>"
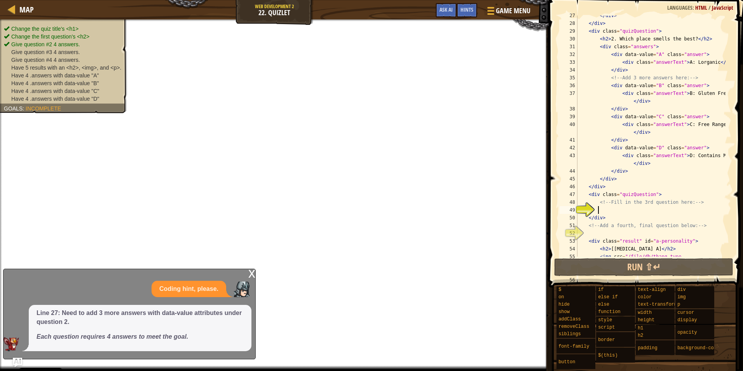
click at [612, 207] on div "</ div > </ div > < div class = "quizQuestion" > < h2 > 2. Which place smells t…" at bounding box center [651, 148] width 150 height 272
paste textarea "</div>"
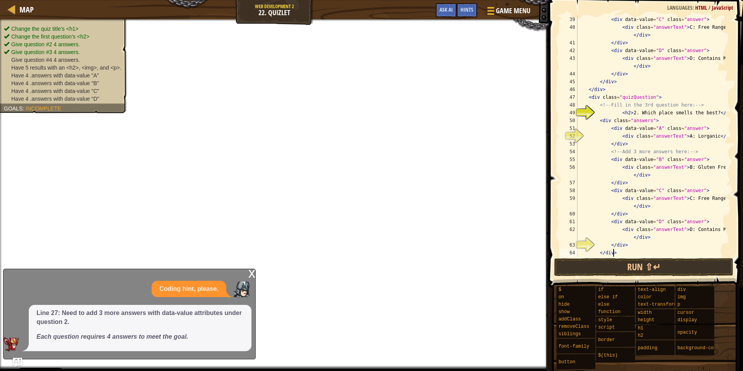
scroll to position [334, 0]
click at [617, 202] on div "< div data-value = "C" class = "answer" > < div class = "answerText" > C: Free …" at bounding box center [651, 144] width 150 height 256
type textarea "<div class="answerText">C: Free Range</div>"
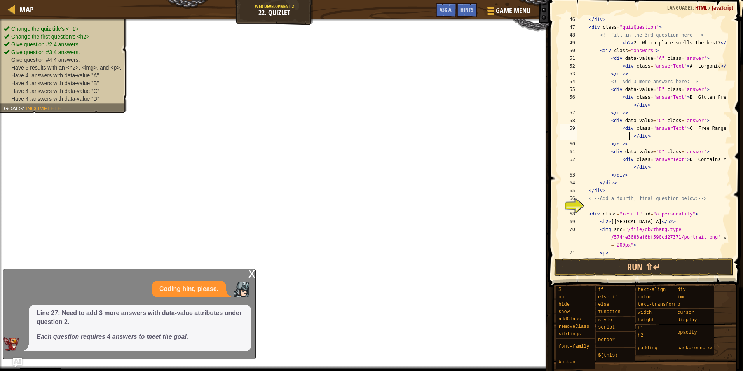
click at [611, 204] on div "</ div > < div class = "quizQuestion" > <!-- Fill in the 3rd question here: -->…" at bounding box center [651, 144] width 150 height 256
paste textarea "</div>"
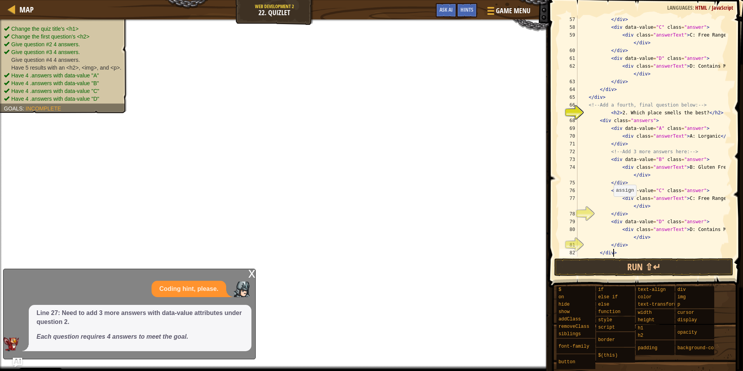
click at [614, 204] on div "</ div > < div data-value = "C" class = "answer" > < div class = "answerText" >…" at bounding box center [651, 144] width 150 height 256
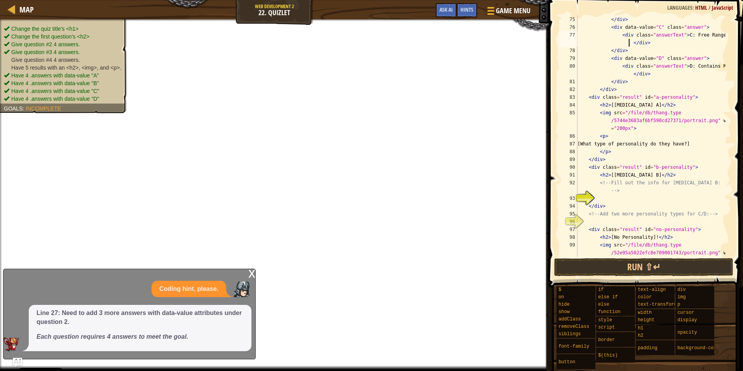
scroll to position [684, 0]
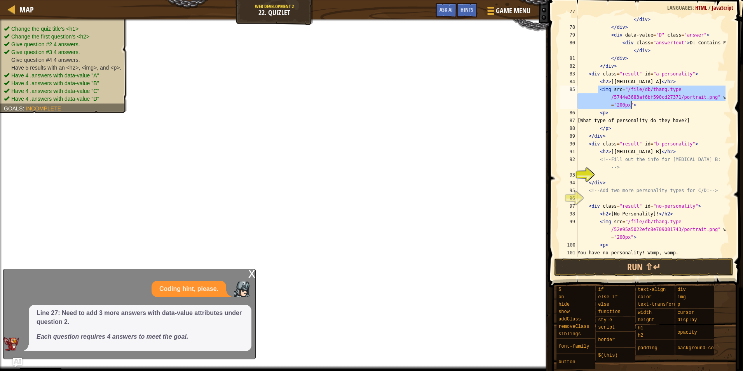
drag, startPoint x: 598, startPoint y: 89, endPoint x: 644, endPoint y: 104, distance: 49.0
click at [644, 104] on div "< div class = "answerText" > C: Free Range </ div > </ div > < div data-value =…" at bounding box center [651, 140] width 150 height 264
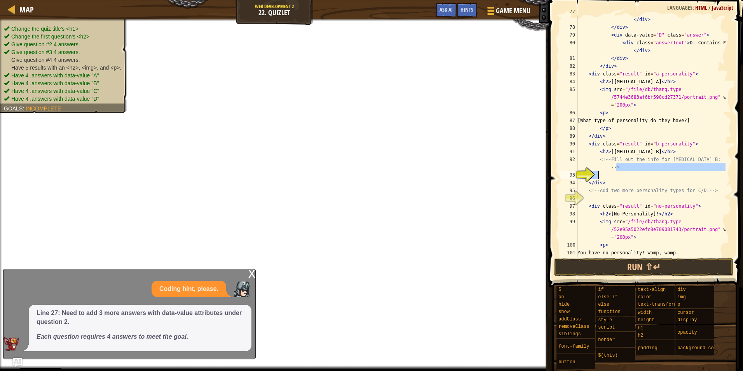
click at [615, 171] on div "< div class = "answerText" > C: Free Range </ div > </ div > < div data-value =…" at bounding box center [651, 140] width 150 height 264
type textarea "<!-- Fill out the info for [MEDICAL_DATA] B: -->"
click at [615, 171] on div "< div class = "answerText" > C: Free Range </ div > </ div > < div data-value =…" at bounding box center [651, 136] width 150 height 241
paste textarea "<img src="/file/db/thang.type/5744e3683af6bf590cd27371/portrait.png" width="200…"
type textarea "<img src="/file/db/thang.type/5744e3683af6bf590cd27371/portrait.png" width="200…"
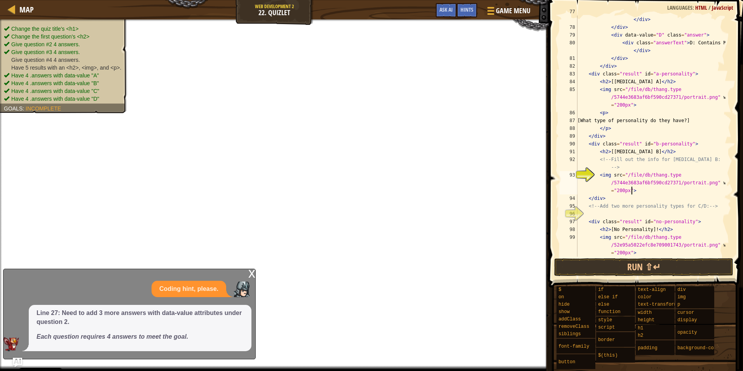
scroll to position [730, 0]
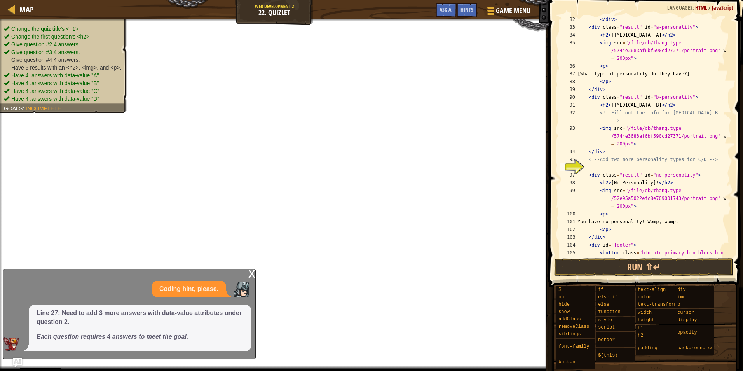
click at [615, 167] on div "</ div > < div class = "result" id = "a-personality" > < h2 > [[MEDICAL_DATA] A…" at bounding box center [651, 148] width 150 height 264
paste textarea "<img src="/file/db/thang.type/5744e3683af6bf590cd27371/portrait.png" width="200…"
type textarea "<img src="/file/db/thang.type/5744e3683af6bf590cd27371/portrait.png" width="200…"
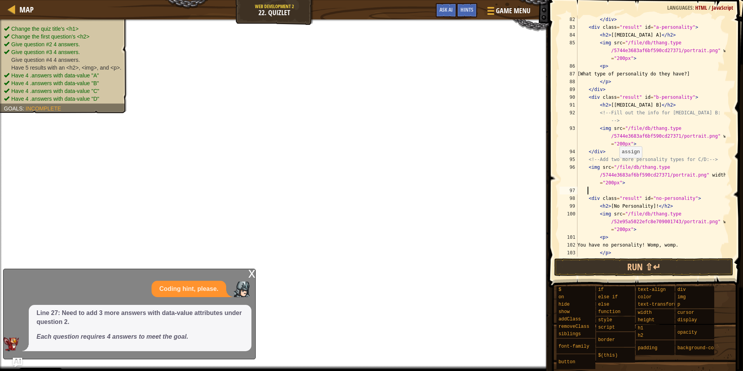
paste textarea "<img src="/file/db/thang.type/5744e3683af6bf590cd27371/portrait.png" width="200…"
type textarea "<img src="/file/db/thang.type/5744e3683af6bf590cd27371/portrait.png" width="200…"
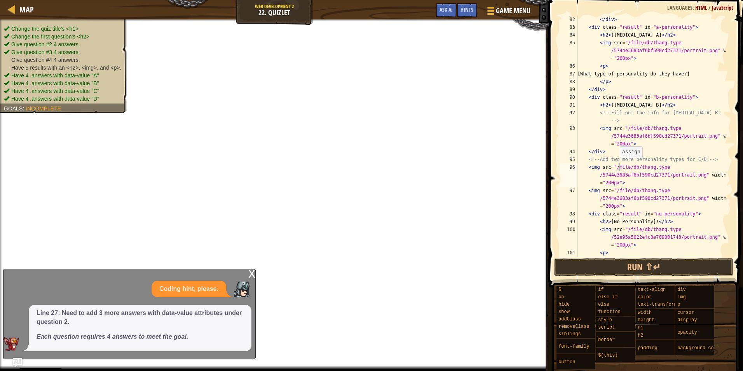
click at [618, 166] on div "</ div > < div class = "result" id = "a-personality" > < h2 > [[MEDICAL_DATA] A…" at bounding box center [651, 144] width 150 height 256
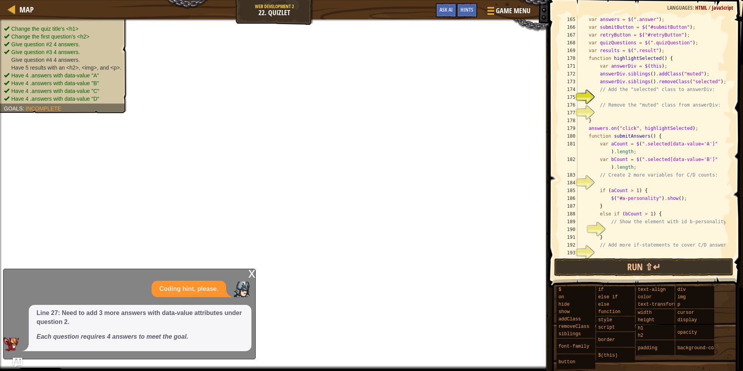
scroll to position [1453, 0]
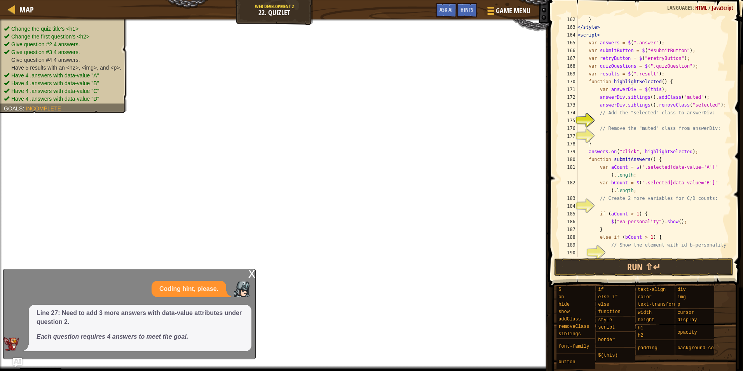
click at [611, 120] on div "} </ style > < script > var answers = $ ( ".answer" ) ; var submitButton = $ ( …" at bounding box center [651, 144] width 150 height 256
click at [441, 14] on button "Ask AI" at bounding box center [446, 10] width 21 height 14
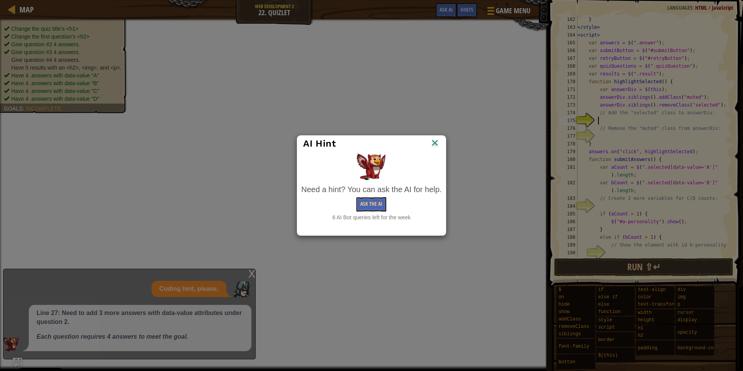
click at [381, 195] on div "Need a hint? You can ask the AI for help. Ask the AI 6 AI Bot queries left for …" at bounding box center [371, 202] width 140 height 37
click at [380, 202] on button "Ask the AI" at bounding box center [371, 204] width 30 height 14
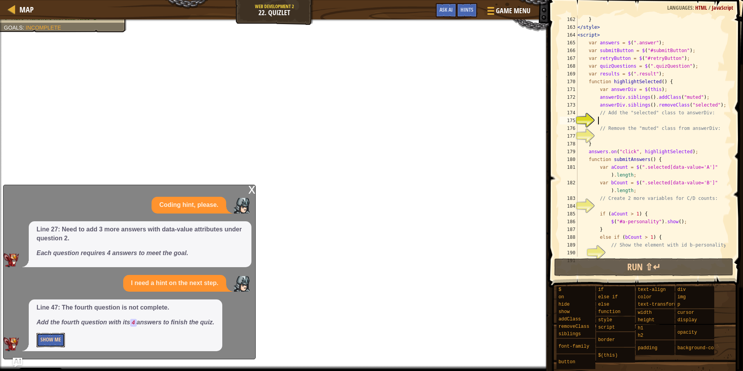
click at [54, 338] on button "Show Me" at bounding box center [51, 340] width 28 height 14
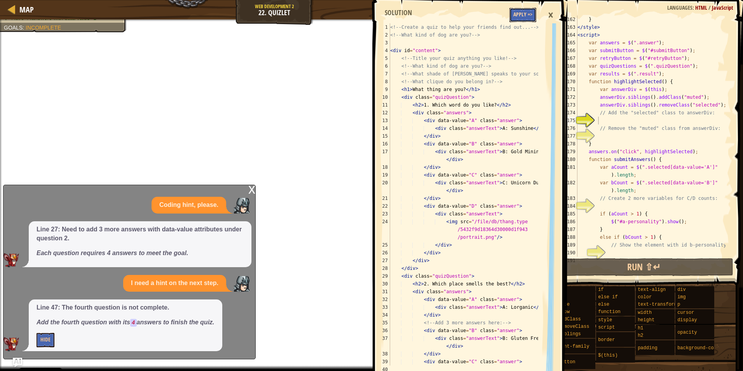
click at [523, 17] on button "Apply =>" at bounding box center [522, 15] width 27 height 14
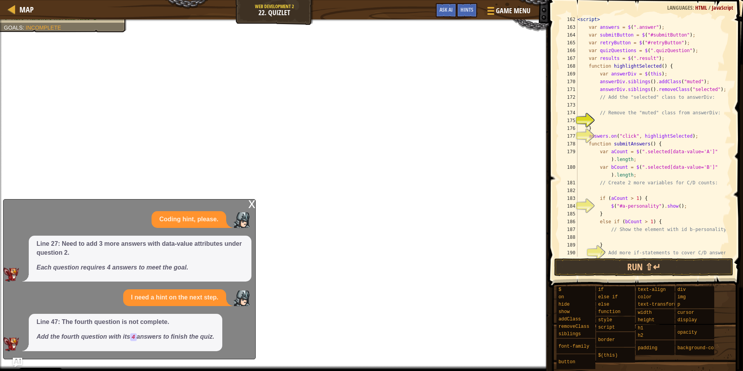
scroll to position [1383, 0]
click at [449, 8] on span "Ask AI" at bounding box center [445, 9] width 13 height 7
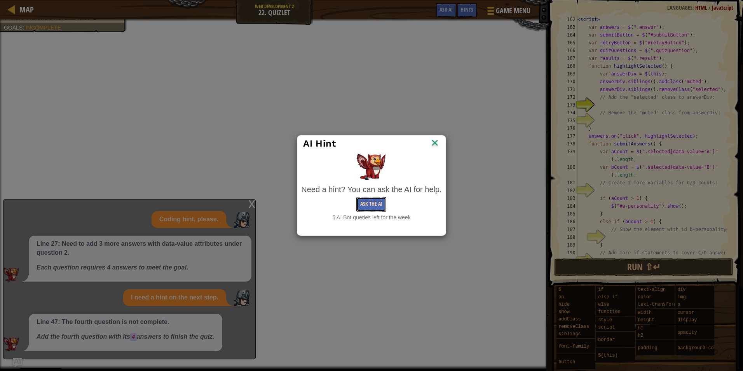
click at [372, 198] on button "Ask the AI" at bounding box center [371, 204] width 30 height 14
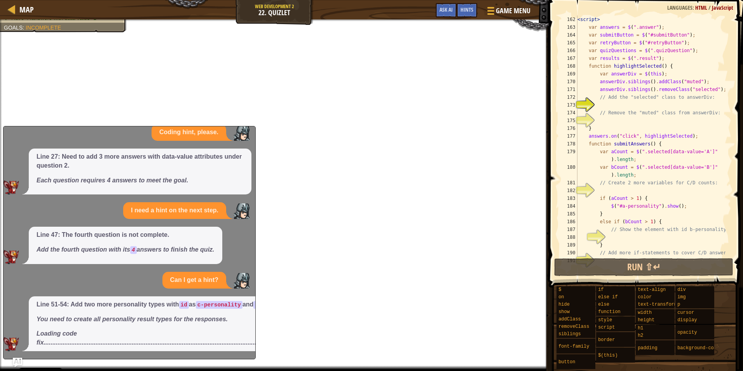
scroll to position [0, 0]
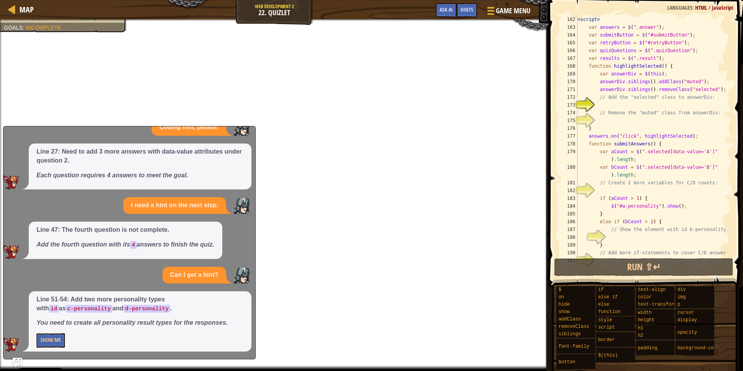
scroll to position [19, 0]
click at [59, 345] on button "Show Me" at bounding box center [51, 340] width 28 height 14
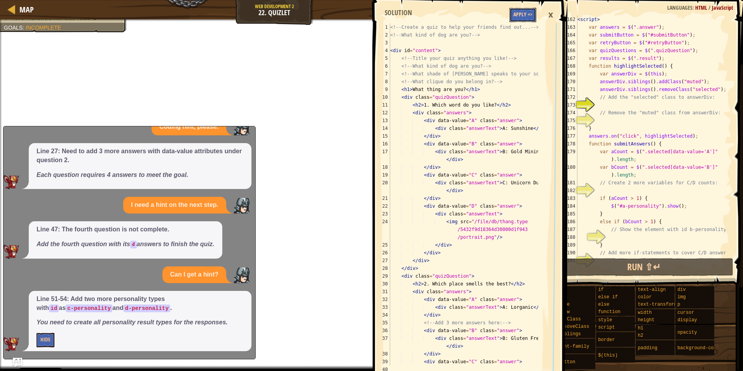
click at [523, 14] on button "Apply =>" at bounding box center [522, 15] width 27 height 14
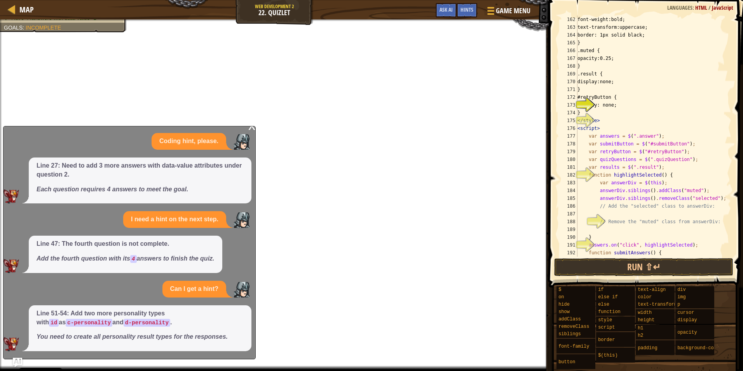
scroll to position [1414, 0]
click at [604, 262] on button "Run ⇧↵" at bounding box center [644, 267] width 180 height 18
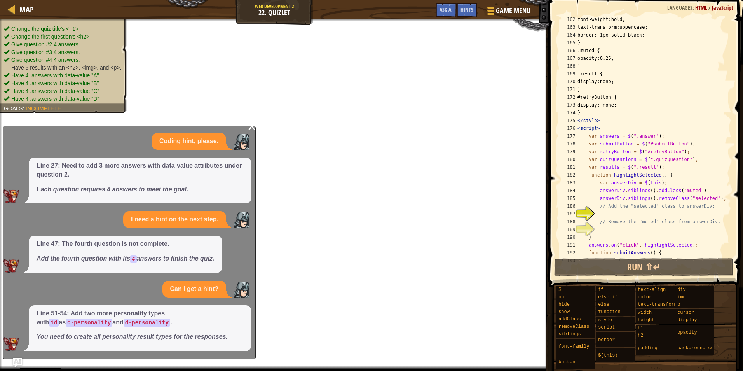
click at [71, 63] on span "Give question #4 4 answers." at bounding box center [45, 60] width 69 height 6
click at [75, 75] on span "Have 4 .answers with data-value "A"" at bounding box center [55, 75] width 88 height 6
click at [76, 71] on li "Have 5 results with an <h2>, <img>, and <p>." at bounding box center [62, 68] width 117 height 8
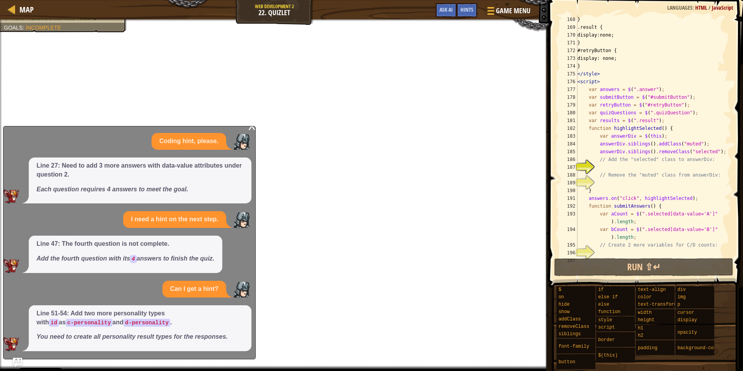
scroll to position [1461, 0]
click at [596, 168] on div "} .result { display:none; } #retryButton { display: none; } </ style > < script…" at bounding box center [651, 144] width 150 height 256
click at [444, 14] on button "Ask AI" at bounding box center [446, 10] width 21 height 14
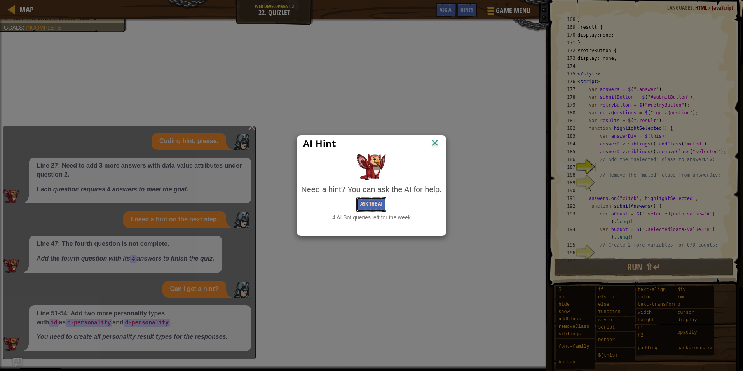
click at [383, 201] on button "Ask the AI" at bounding box center [371, 204] width 30 height 14
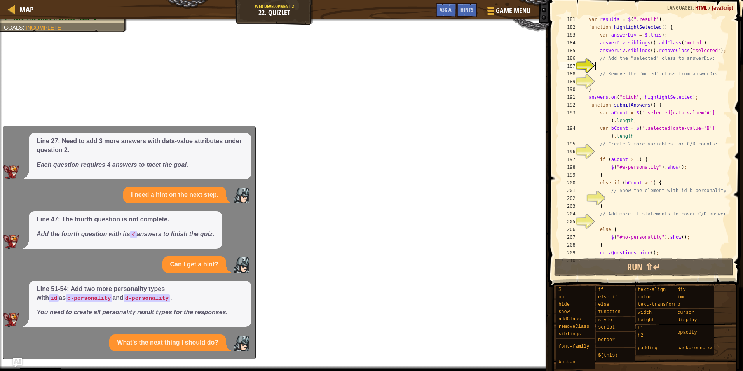
scroll to position [98, 0]
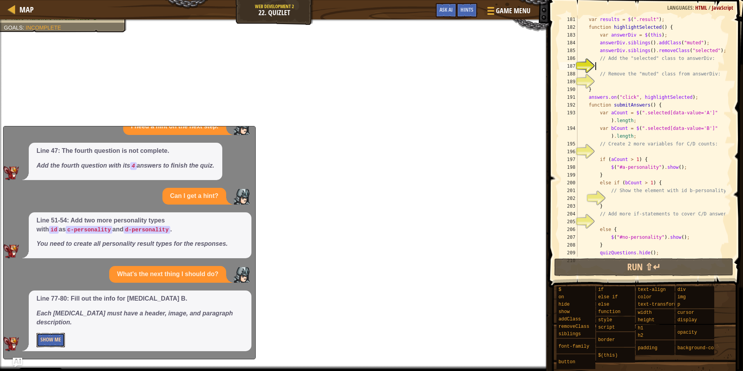
click at [47, 340] on button "Show Me" at bounding box center [51, 340] width 28 height 14
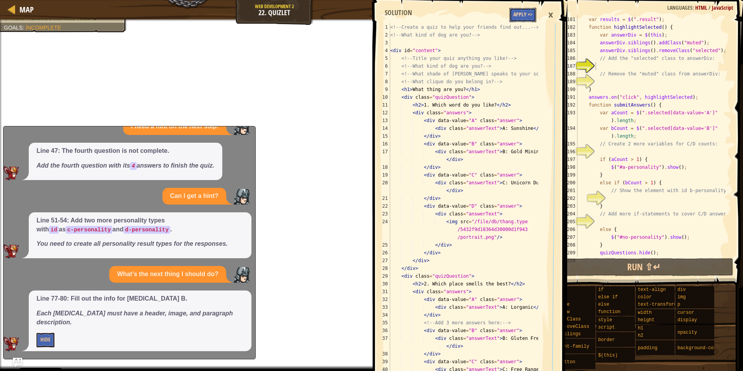
click at [526, 13] on button "Apply =>" at bounding box center [522, 15] width 27 height 14
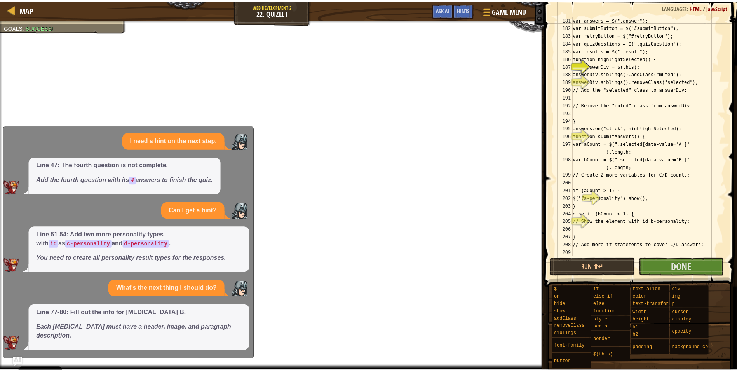
scroll to position [1585, 0]
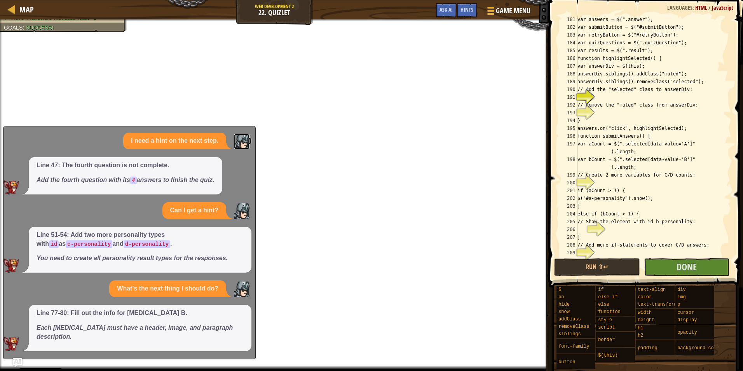
click at [242, 146] on img at bounding box center [242, 142] width 16 height 16
click at [247, 164] on div "Line 47: The fourth question is not complete. Add the fourth question with its …" at bounding box center [127, 175] width 248 height 37
click at [673, 261] on button "Done" at bounding box center [687, 267] width 86 height 18
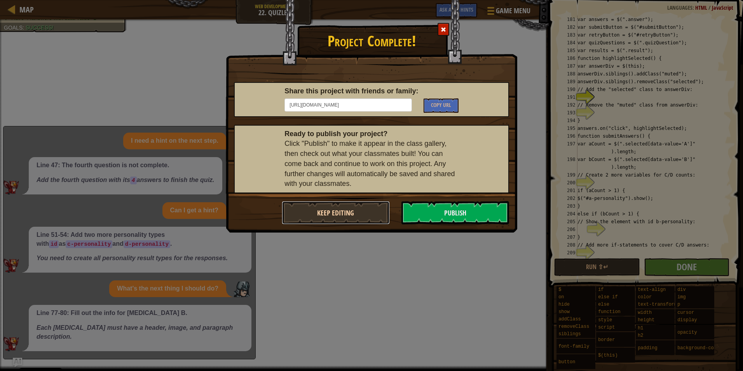
click at [355, 218] on button "Keep Editing" at bounding box center [336, 212] width 108 height 23
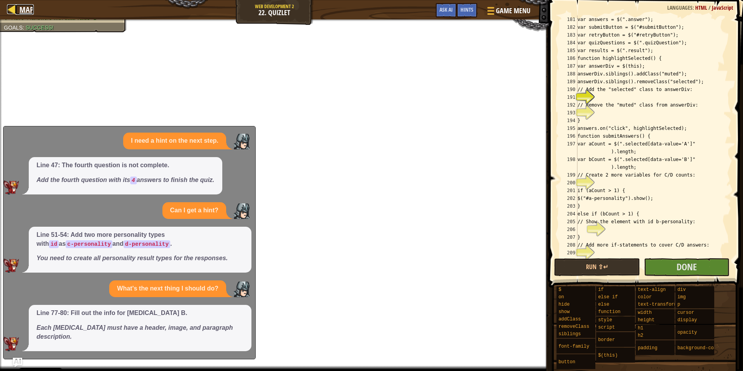
click at [22, 7] on span "Map" at bounding box center [26, 9] width 14 height 10
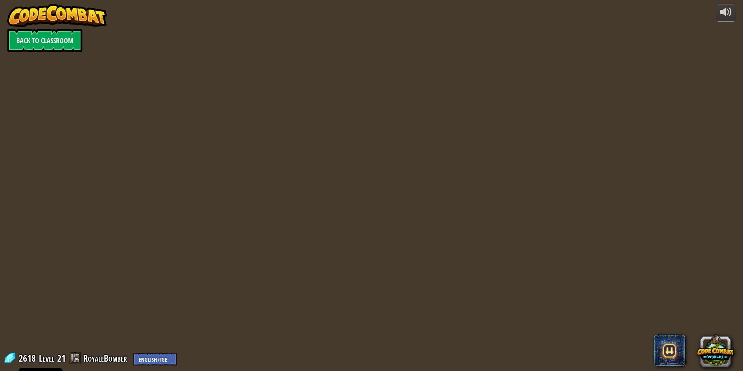
select select "en-[GEOGRAPHIC_DATA]"
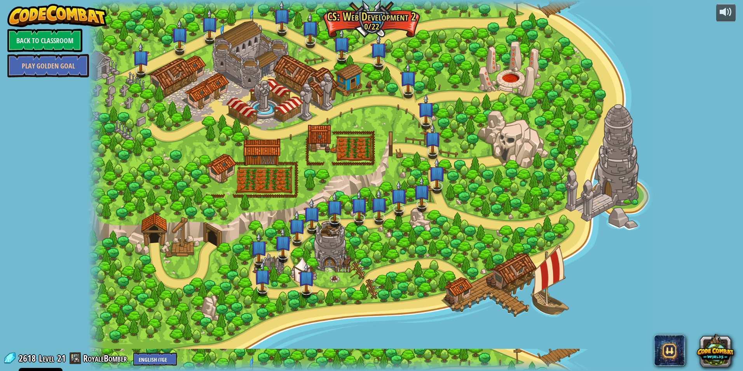
select select "en-[GEOGRAPHIC_DATA]"
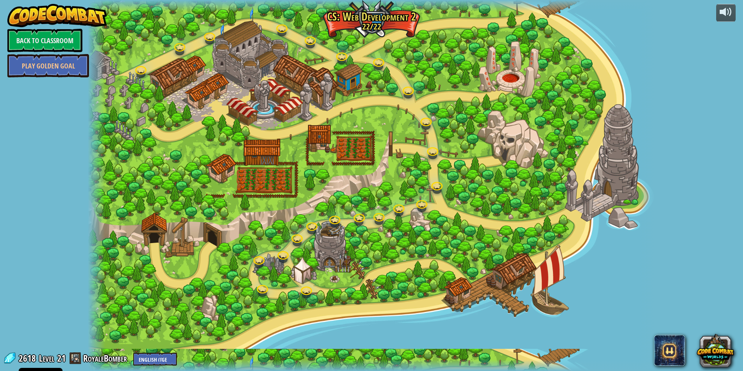
select select "en-[GEOGRAPHIC_DATA]"
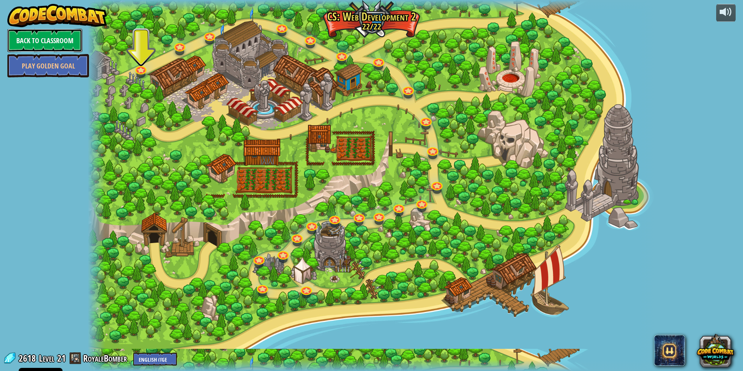
click at [26, 31] on link "Back to Classroom" at bounding box center [44, 40] width 75 height 23
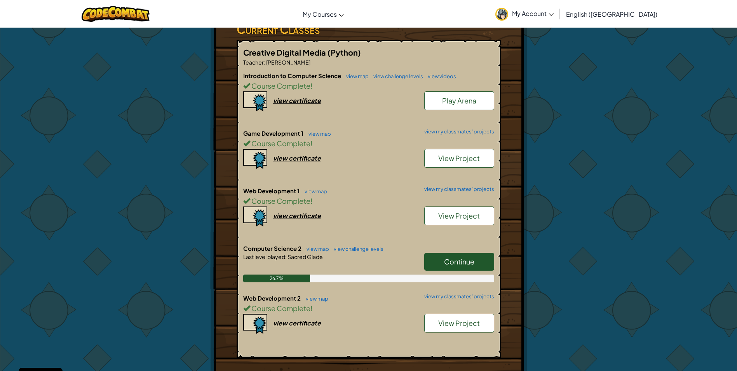
scroll to position [155, 0]
click at [423, 252] on div "Continue" at bounding box center [456, 263] width 78 height 22
click at [430, 252] on link "Continue" at bounding box center [459, 261] width 70 height 18
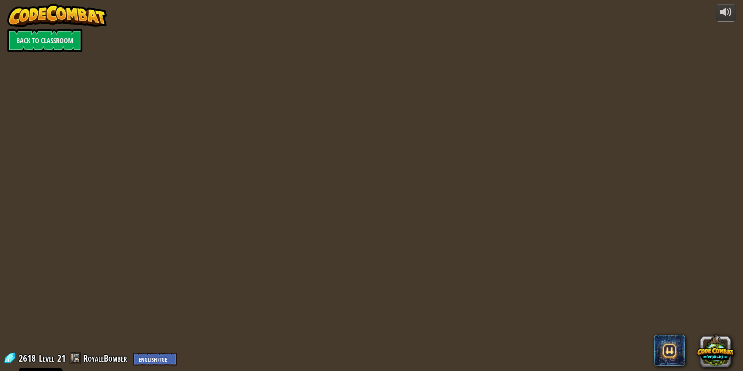
select select "en-[GEOGRAPHIC_DATA]"
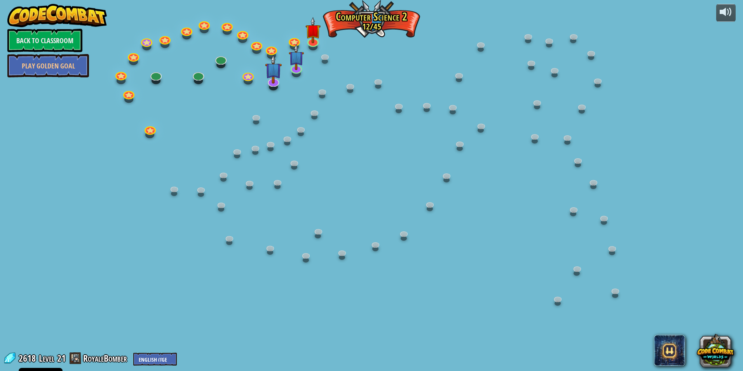
select select "en-[GEOGRAPHIC_DATA]"
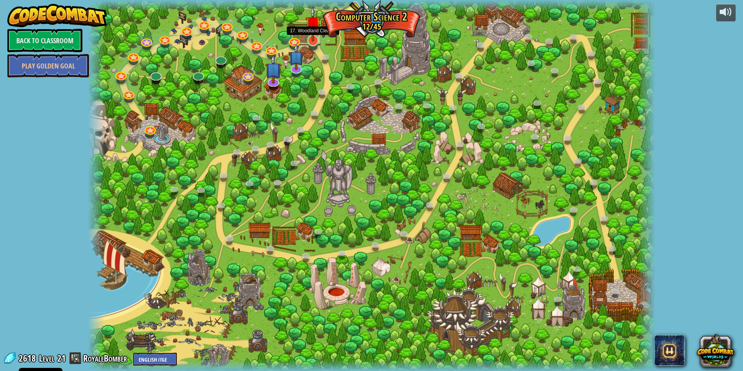
click at [313, 37] on img at bounding box center [312, 23] width 15 height 35
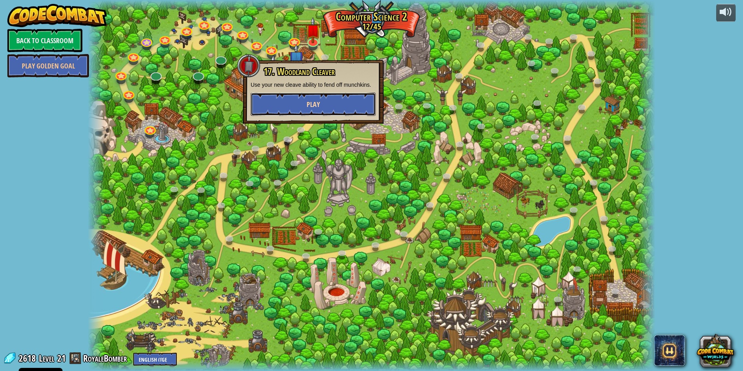
click at [312, 101] on span "Play" at bounding box center [313, 104] width 13 height 10
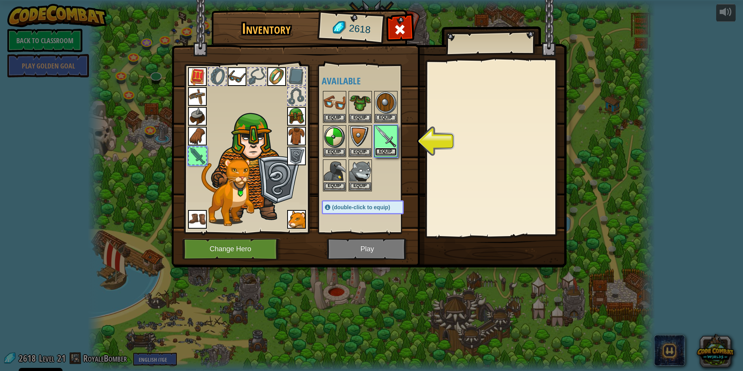
click at [389, 152] on button "Equip" at bounding box center [386, 152] width 22 height 8
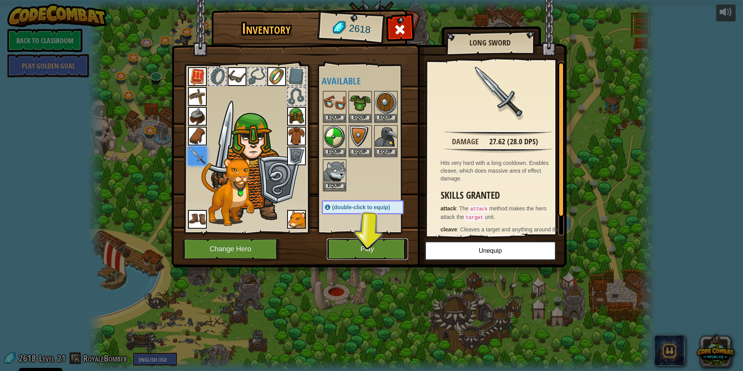
click at [380, 242] on button "Play" at bounding box center [367, 248] width 81 height 21
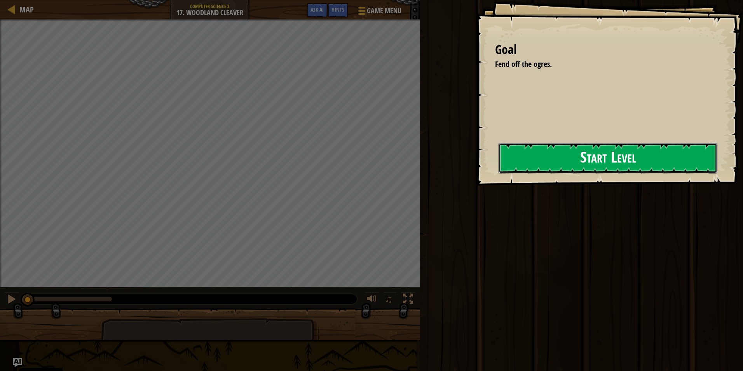
click at [537, 154] on button "Start Level" at bounding box center [607, 158] width 219 height 31
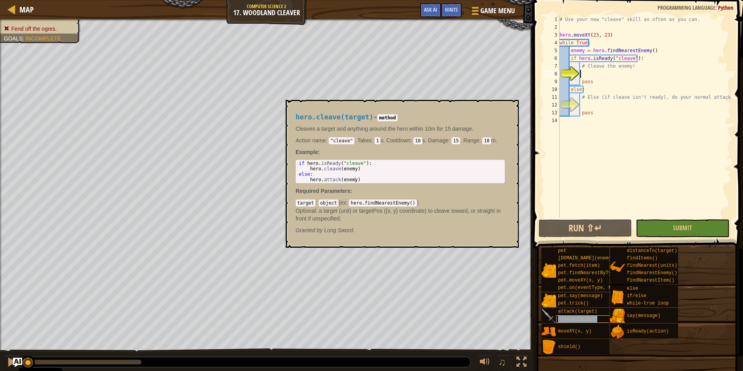
click at [580, 318] on span "cleave(target)" at bounding box center [577, 318] width 39 height 5
type textarea "hero.cleave(enemy)"
drag, startPoint x: 359, startPoint y: 168, endPoint x: 309, endPoint y: 168, distance: 50.5
click at [309, 168] on div "if hero . isReady ( "cleave" ) : hero . cleave ( enemy ) else : hero . attack (…" at bounding box center [400, 176] width 206 height 33
click at [595, 73] on div "# Use your new "cleave" skill as often as you can. hero . moveXY ( 23 , 23 ) wh…" at bounding box center [644, 125] width 173 height 218
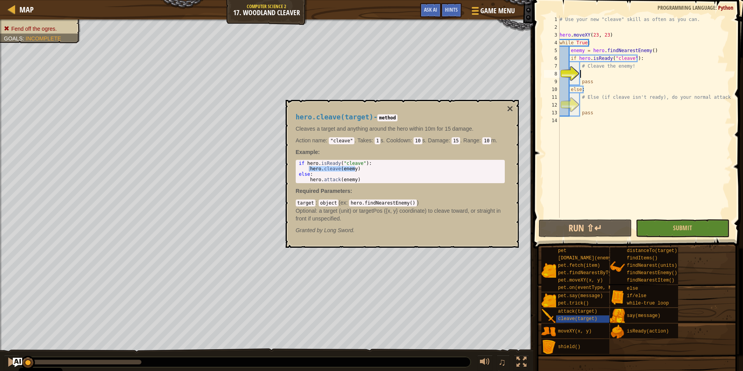
paste textarea "hero.cleave(enemy)"
type textarea "hero.cleave(enemy)"
click at [600, 102] on div "# Use your new "cleave" skill as often as you can. hero . moveXY ( 23 , 23 ) wh…" at bounding box center [644, 125] width 173 height 218
paste textarea "hero.cleave(enemy)"
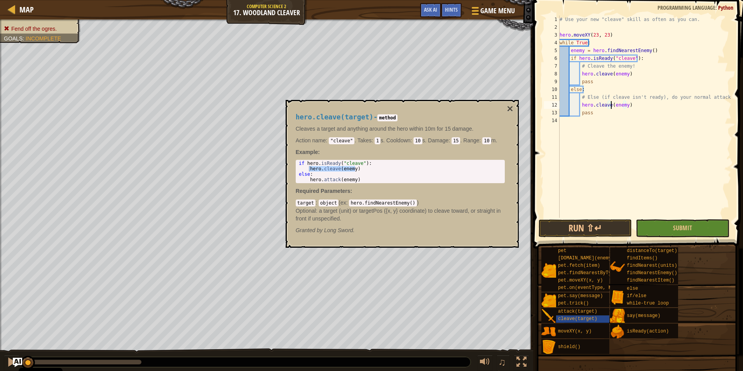
click at [610, 105] on div "# Use your new "cleave" skill as often as you can. hero . moveXY ( 23 , 23 ) wh…" at bounding box center [644, 125] width 173 height 218
drag, startPoint x: 608, startPoint y: 105, endPoint x: 593, endPoint y: 107, distance: 16.2
click at [593, 107] on div "# Use your new "cleave" skill as often as you can. hero . moveXY ( 23 , 23 ) wh…" at bounding box center [644, 125] width 173 height 218
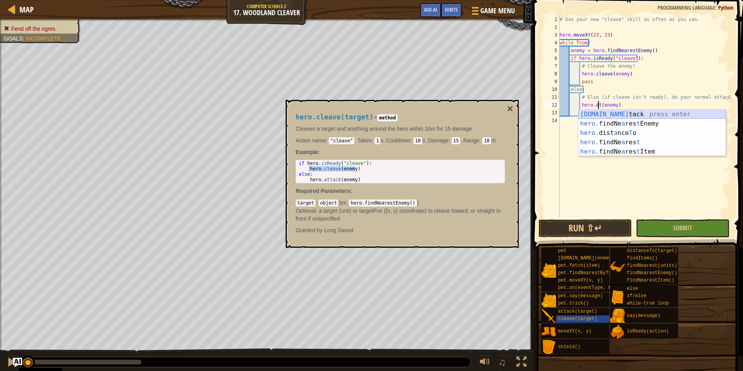
scroll to position [3, 5]
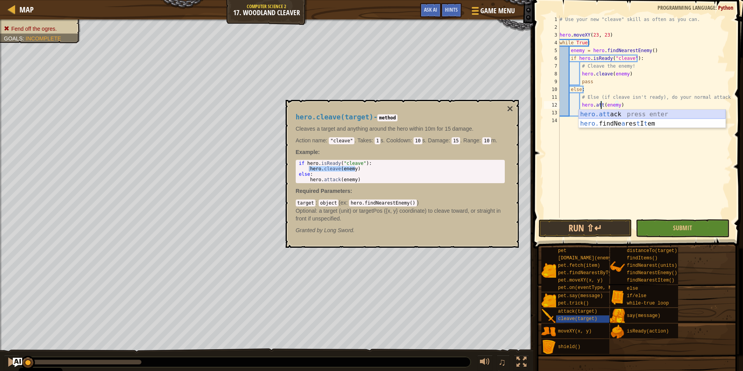
click at [608, 116] on div "hero.att ack press enter hero. findNe a res t I t em press enter" at bounding box center [652, 128] width 147 height 37
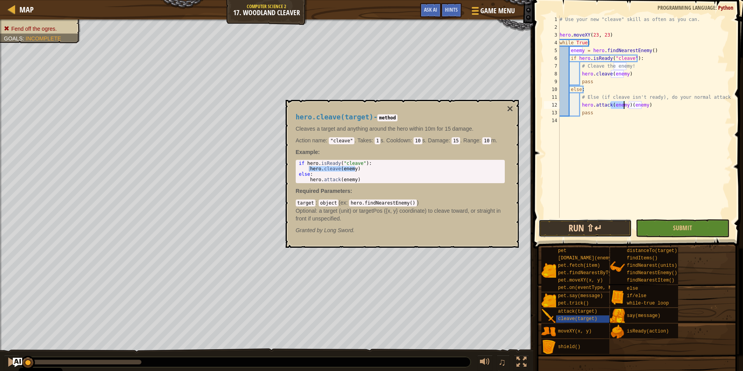
click at [598, 232] on button "Run ⇧↵" at bounding box center [585, 228] width 93 height 18
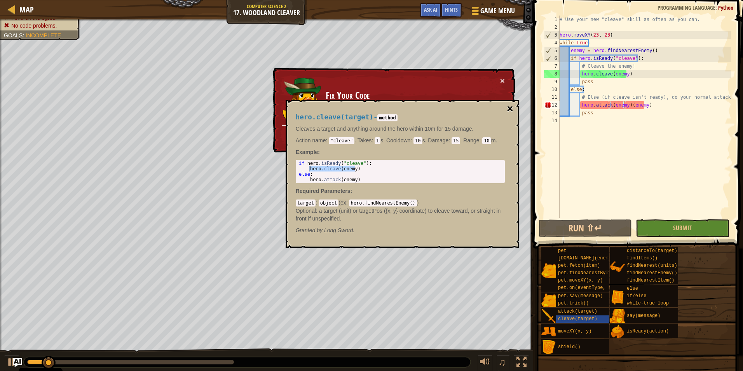
click at [513, 107] on button "×" at bounding box center [510, 108] width 6 height 11
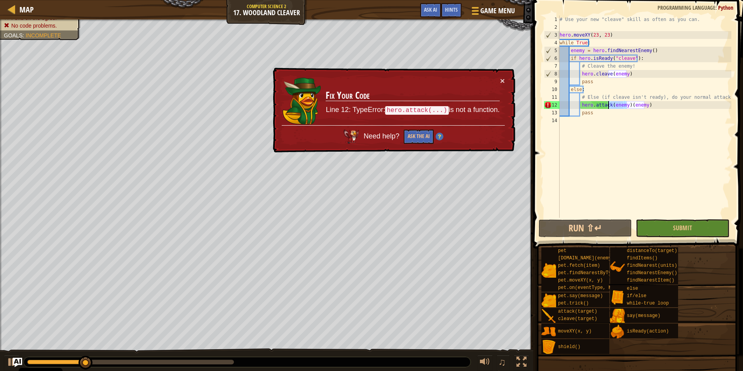
drag, startPoint x: 627, startPoint y: 107, endPoint x: 607, endPoint y: 107, distance: 19.8
click at [607, 107] on div "# Use your new "cleave" skill as often as you can. hero . moveXY ( 23 , 23 ) wh…" at bounding box center [644, 125] width 173 height 218
type textarea "hero.attack(enemy)"
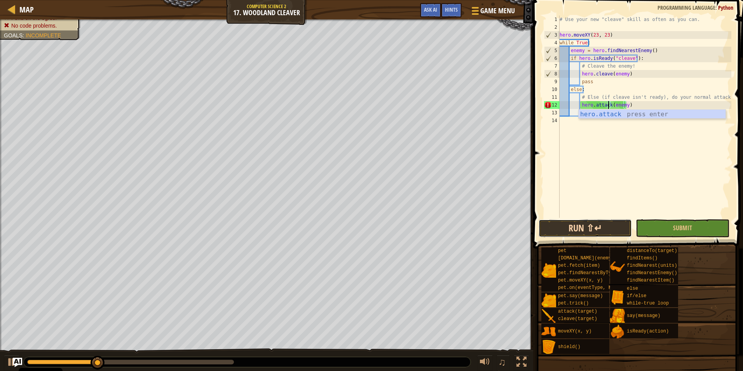
click at [609, 226] on button "Run ⇧↵" at bounding box center [585, 228] width 93 height 18
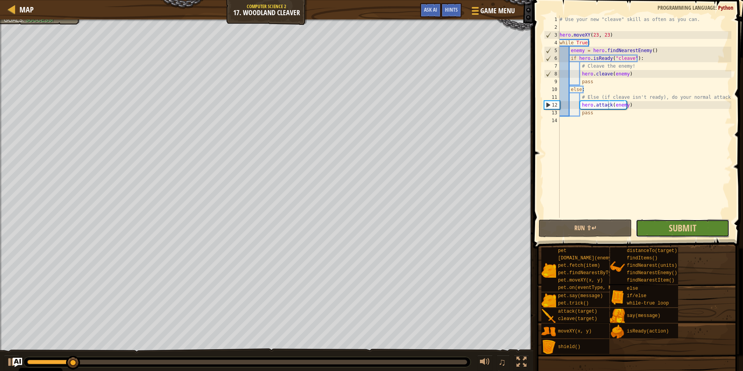
click at [648, 226] on button "Submit" at bounding box center [682, 228] width 93 height 18
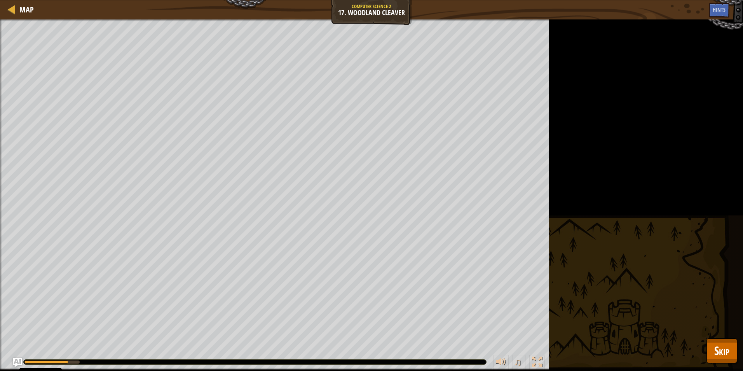
click at [703, 338] on div "Fend off the ogres. Goals : Running... ♫ Hattori 136 x: 28 y: 17 x: 23 y: 23 ac…" at bounding box center [371, 194] width 743 height 351
click at [713, 345] on button "Skip" at bounding box center [721, 350] width 31 height 25
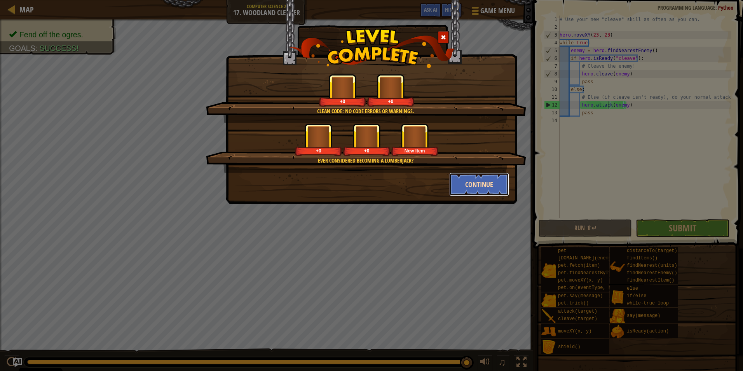
click at [468, 185] on button "Continue" at bounding box center [479, 184] width 60 height 23
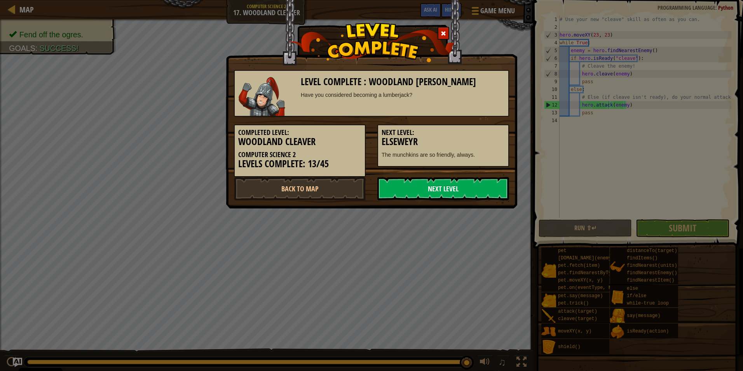
click at [472, 189] on link "Next Level" at bounding box center [443, 188] width 132 height 23
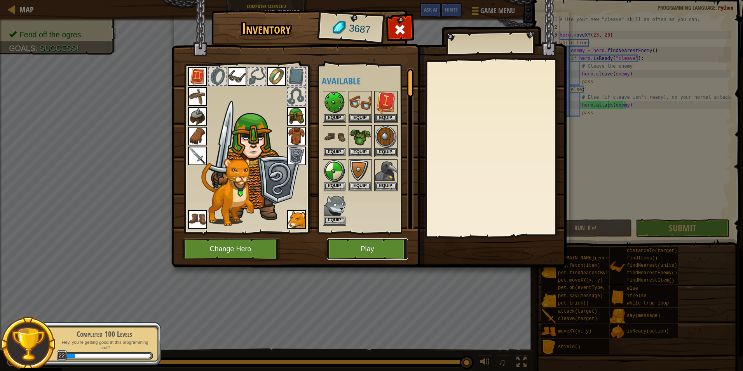
click at [369, 245] on button "Play" at bounding box center [367, 248] width 81 height 21
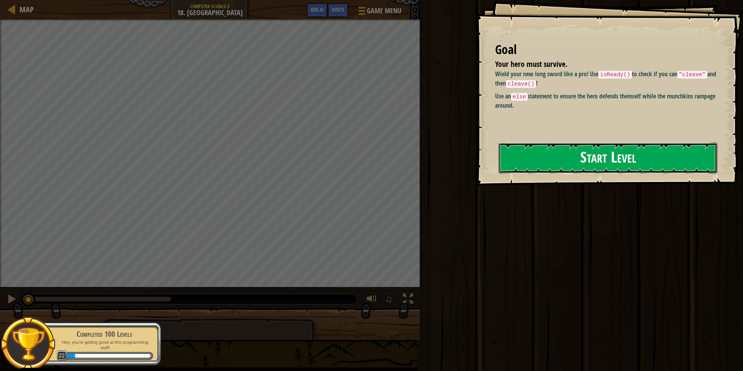
click at [523, 162] on button "Start Level" at bounding box center [607, 158] width 219 height 31
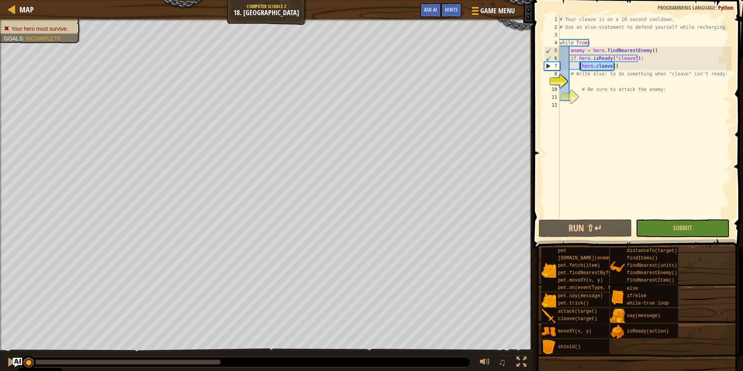
drag, startPoint x: 619, startPoint y: 66, endPoint x: 580, endPoint y: 65, distance: 38.5
click at [580, 65] on div "# Your cleave is on a 10 second cooldown. # Use an else-statement to defend you…" at bounding box center [644, 125] width 173 height 218
type textarea "hero.cleave()"
click at [587, 79] on div "# Your cleave is on a 10 second cooldown. # Use an else-statement to defend you…" at bounding box center [644, 125] width 173 height 218
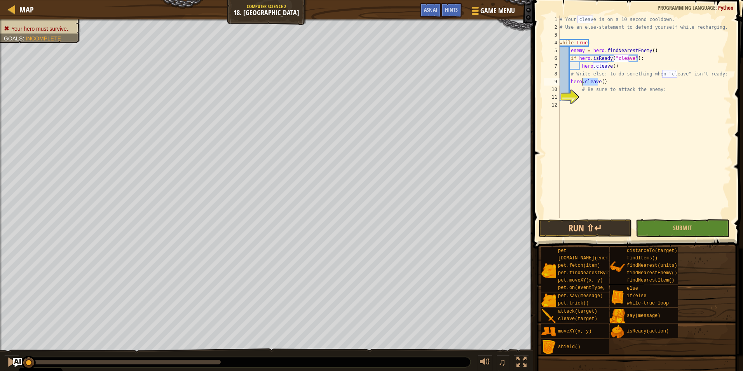
drag, startPoint x: 597, startPoint y: 82, endPoint x: 583, endPoint y: 82, distance: 13.6
click at [583, 82] on div "# Your cleave is on a 10 second cooldown. # Use an else-statement to defend you…" at bounding box center [644, 125] width 173 height 218
click at [589, 92] on div "hero.atta ck press enter" at bounding box center [641, 100] width 147 height 28
drag, startPoint x: 613, startPoint y: 81, endPoint x: 601, endPoint y: 83, distance: 12.5
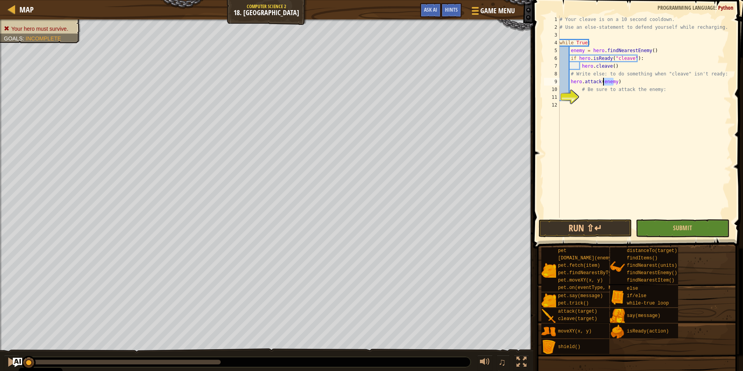
click at [601, 83] on div "# Your cleave is on a 10 second cooldown. # Use an else-statement to defend you…" at bounding box center [644, 125] width 173 height 218
click at [598, 223] on button "Run ⇧↵" at bounding box center [585, 228] width 93 height 18
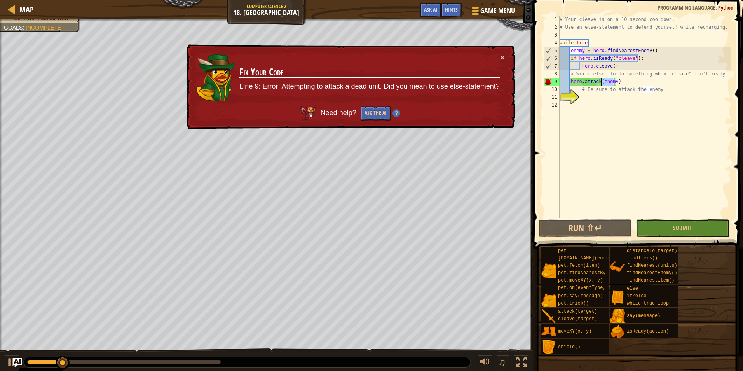
drag, startPoint x: 612, startPoint y: 81, endPoint x: 599, endPoint y: 81, distance: 13.2
click at [599, 81] on div "# Your cleave is on a 10 second cooldown. # Use an else-statement to defend you…" at bounding box center [644, 125] width 173 height 218
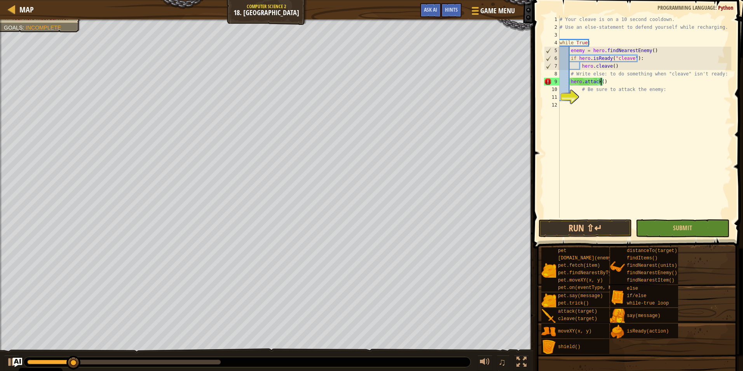
click at [596, 237] on span at bounding box center [639, 112] width 216 height 271
click at [595, 232] on button "Run ⇧↵" at bounding box center [585, 228] width 93 height 18
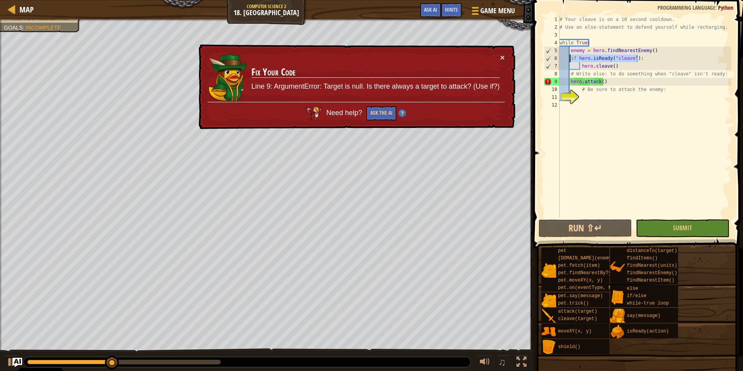
drag, startPoint x: 642, startPoint y: 57, endPoint x: 570, endPoint y: 57, distance: 71.9
click at [570, 57] on div "# Your cleave is on a 10 second cooldown. # Use an else-statement to defend you…" at bounding box center [644, 125] width 173 height 218
click at [571, 50] on div "# Your cleave is on a 10 second cooldown. # Use an else-statement to defend you…" at bounding box center [644, 125] width 173 height 218
type textarea "enemy = hero.findNearestEnemy()"
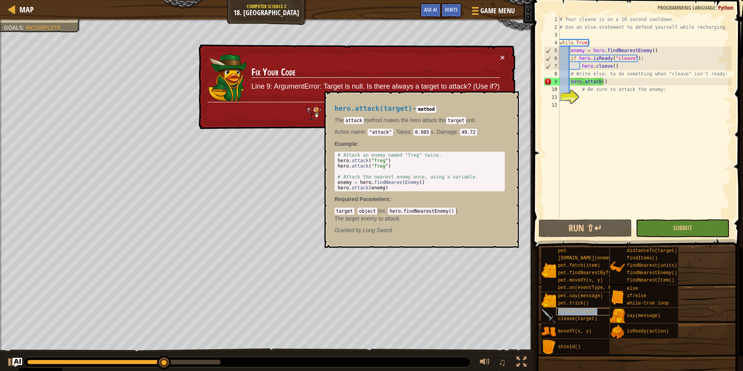
click at [596, 309] on div "attack(target)" at bounding box center [593, 311] width 74 height 7
click at [318, 0] on body "Cookie Policy CodeCombat uses a few essential and non-essential cookies. Privac…" at bounding box center [371, 0] width 743 height 0
type textarea "enemy = hero.findNearestEnemy() hero.attack(enemy)"
type textarea "# Be sure to attack the enemy:"
click at [580, 92] on div "# Your cleave is on a 10 second cooldown. # Use an else-statement to defend you…" at bounding box center [644, 125] width 173 height 218
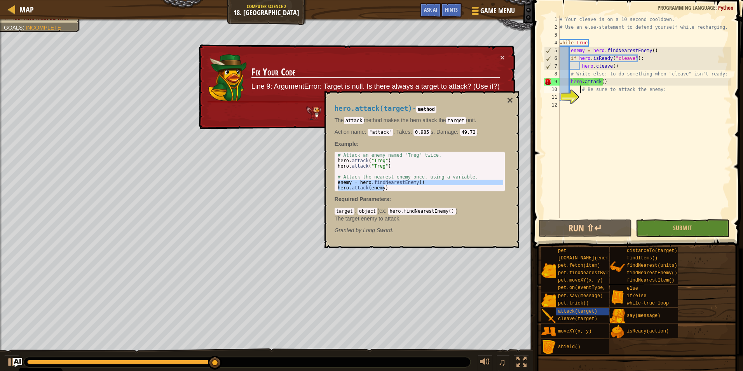
click at [582, 97] on div "# Your cleave is on a 10 second cooldown. # Use an else-statement to defend you…" at bounding box center [644, 125] width 173 height 218
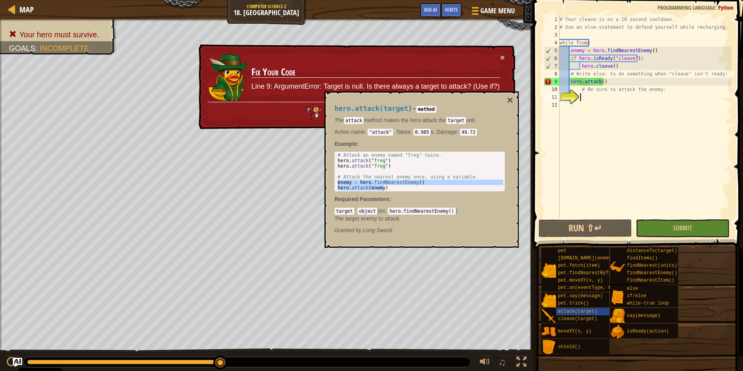
paste textarea "hero.attack(enemy)"
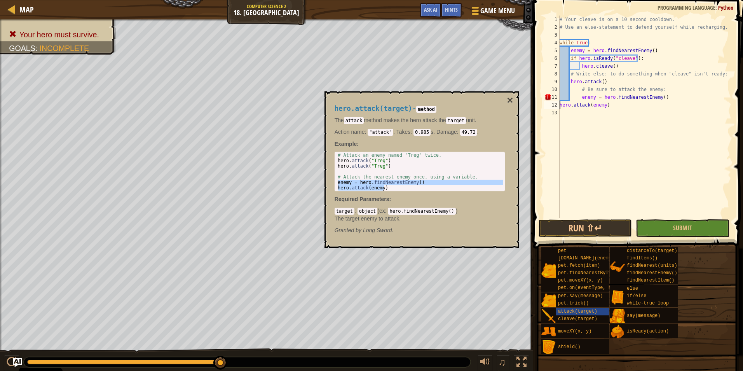
click at [561, 108] on div "# Your cleave is on a 10 second cooldown. # Use an else-statement to defend you…" at bounding box center [644, 125] width 173 height 218
click at [581, 96] on div "# Your cleave is on a 10 second cooldown. # Use an else-statement to defend you…" at bounding box center [644, 125] width 173 height 218
click at [580, 96] on div "# Your cleave is on a 10 second cooldown. # Use an else-statement to defend you…" at bounding box center [644, 125] width 173 height 218
click at [570, 106] on div "# Your cleave is on a 10 second cooldown. # Use an else-statement to defend you…" at bounding box center [644, 125] width 173 height 218
click at [599, 223] on button "Run ⇧↵" at bounding box center [585, 228] width 93 height 18
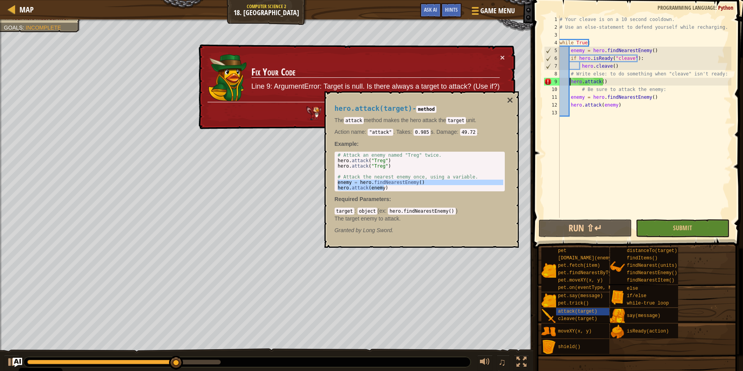
click at [571, 79] on div "# Your cleave is on a 10 second cooldown. # Use an else-statement to defend you…" at bounding box center [644, 125] width 173 height 218
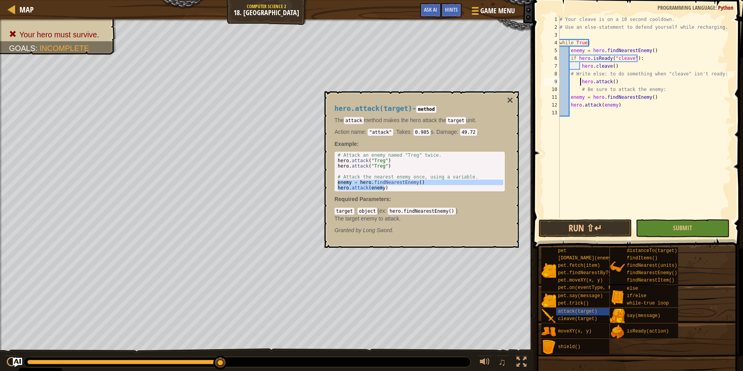
click at [570, 94] on div "# Your cleave is on a 10 second cooldown. # Use an else-statement to defend you…" at bounding box center [644, 125] width 173 height 218
click at [569, 105] on div "# Your cleave is on a 10 second cooldown. # Use an else-statement to defend you…" at bounding box center [644, 125] width 173 height 218
type textarea "hero.attack(enemy)"
click at [601, 238] on span at bounding box center [639, 112] width 216 height 271
click at [597, 228] on button "Run ⇧↵" at bounding box center [585, 228] width 93 height 18
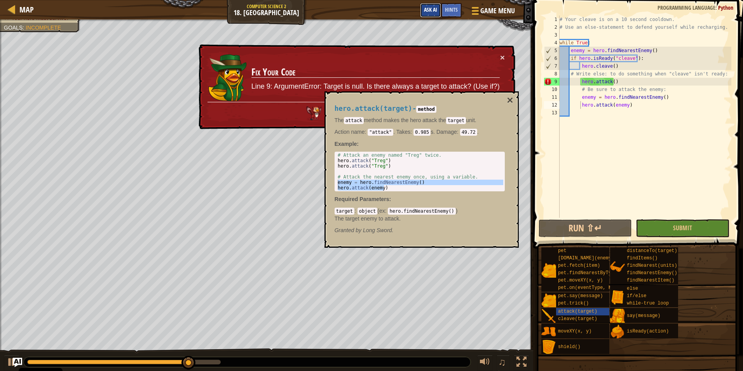
click at [434, 11] on span "Ask AI" at bounding box center [430, 9] width 13 height 7
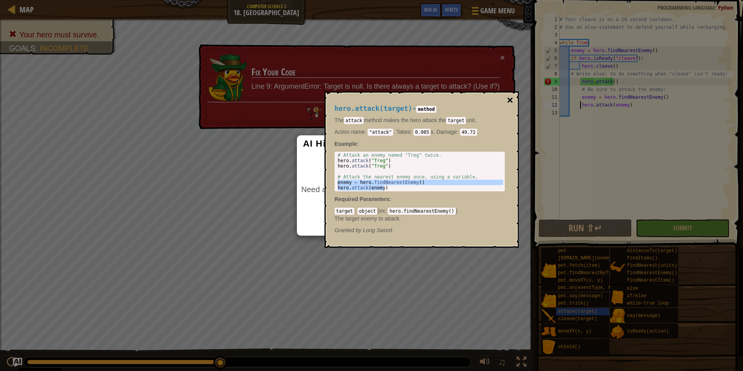
click at [509, 100] on button "×" at bounding box center [510, 100] width 6 height 11
click at [422, 3] on div "AI Hint Need a hint? You can ask the AI for help. Ask the AI 3 AI Bot queries l…" at bounding box center [371, 185] width 743 height 371
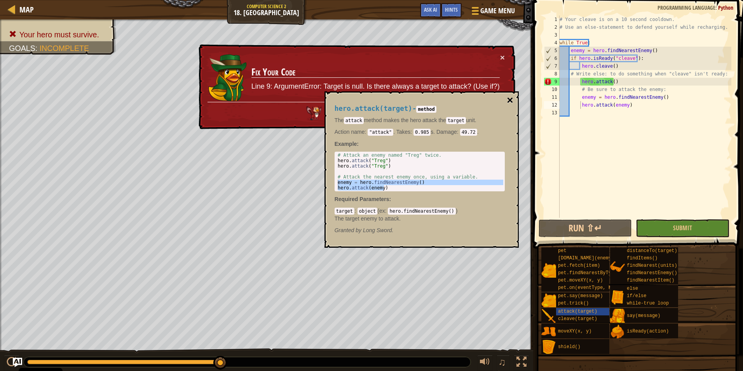
click at [512, 104] on button "×" at bounding box center [510, 100] width 6 height 11
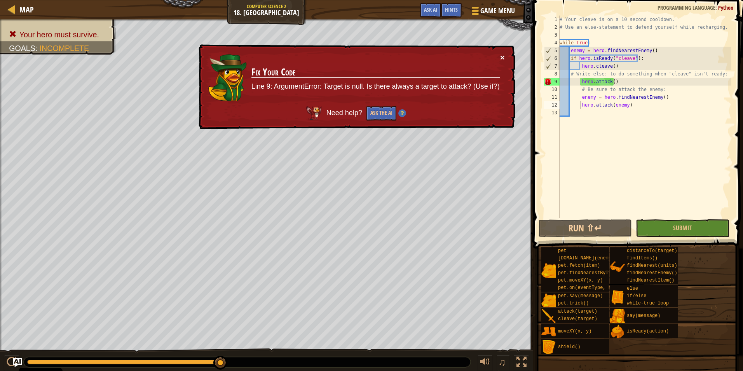
click at [503, 59] on button "×" at bounding box center [502, 57] width 5 height 8
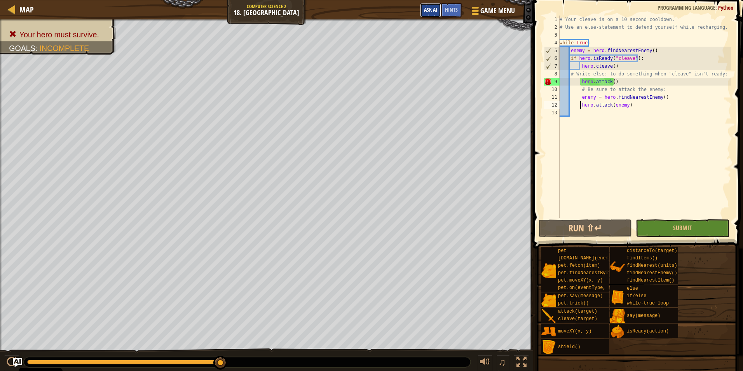
click at [434, 11] on span "Ask AI" at bounding box center [430, 9] width 13 height 7
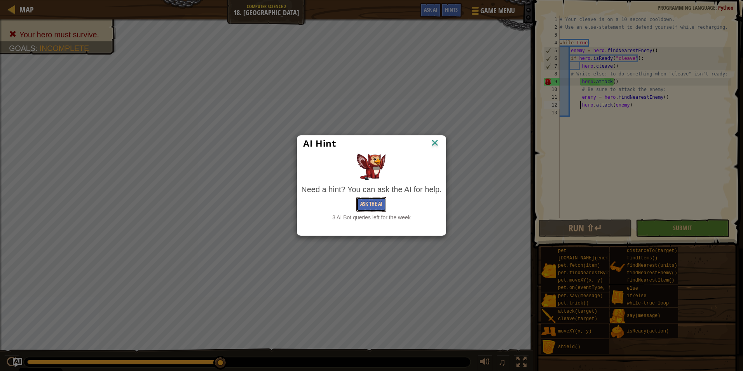
click at [371, 209] on button "Ask the AI" at bounding box center [371, 204] width 30 height 14
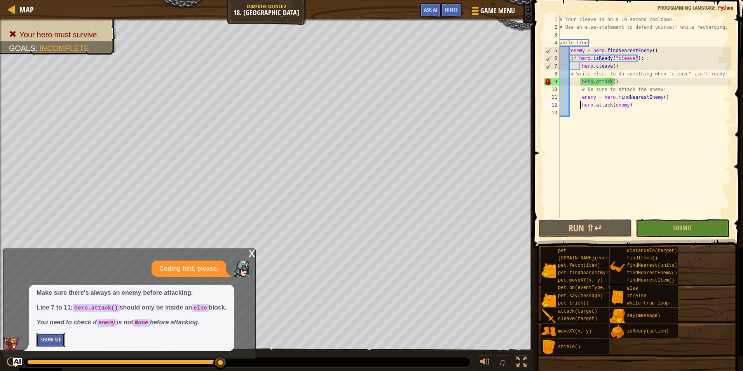
click at [59, 339] on button "Show Me" at bounding box center [51, 340] width 28 height 14
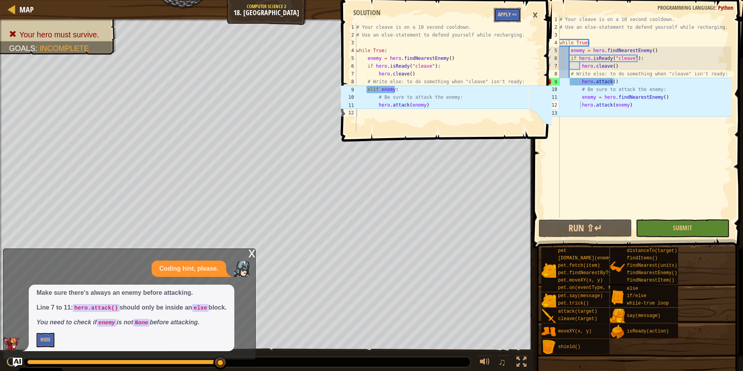
click at [500, 15] on button "Apply =>" at bounding box center [507, 15] width 27 height 14
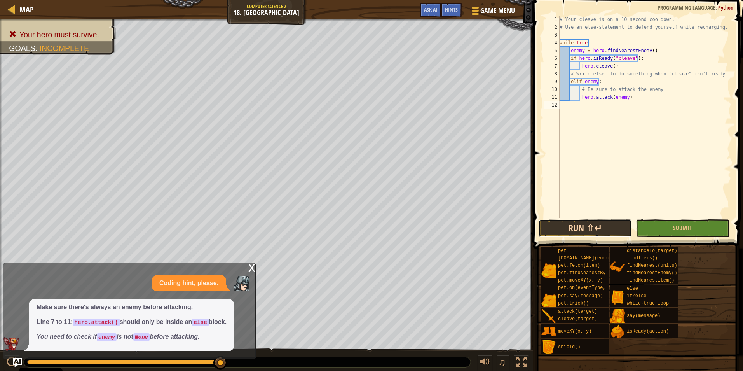
click at [622, 228] on button "Run ⇧↵" at bounding box center [585, 228] width 93 height 18
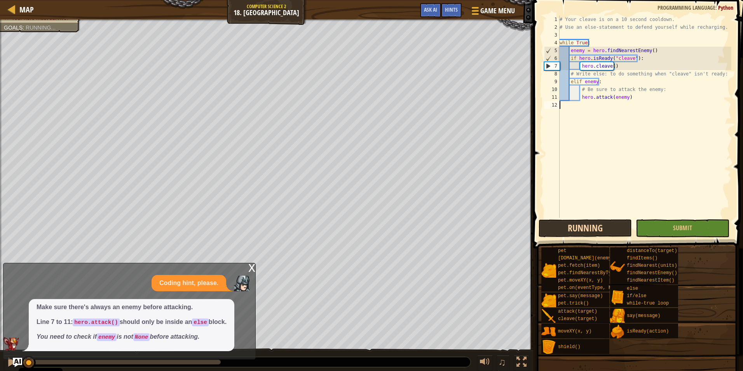
scroll to position [3, 0]
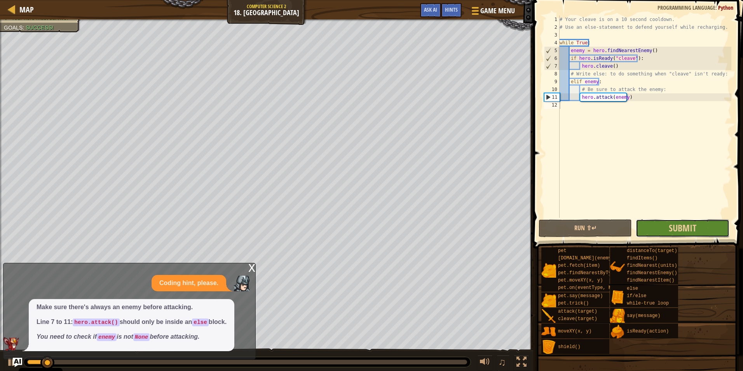
click at [663, 228] on button "Submit" at bounding box center [682, 228] width 93 height 18
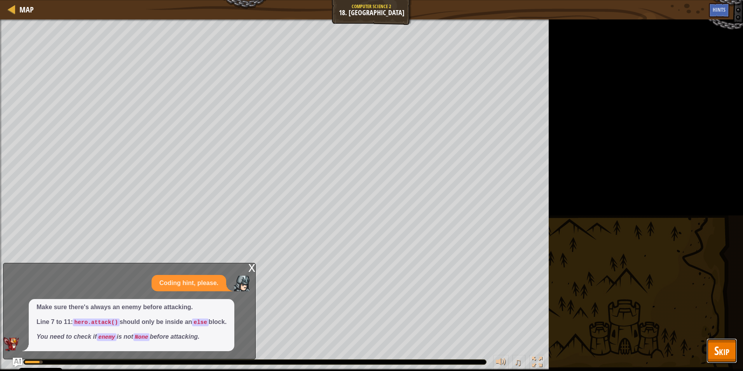
click at [708, 354] on button "Skip" at bounding box center [721, 350] width 31 height 25
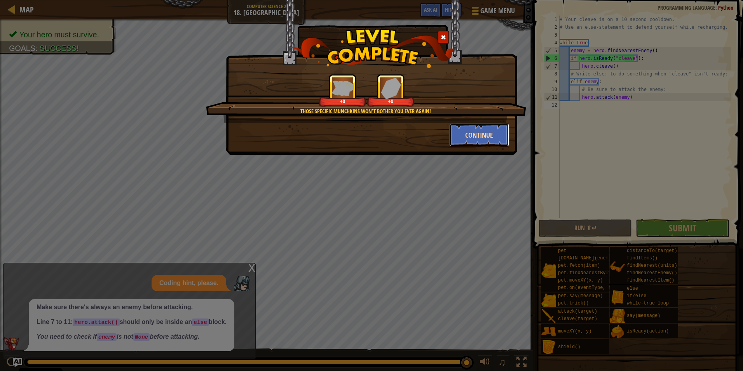
click at [459, 134] on button "Continue" at bounding box center [479, 134] width 60 height 23
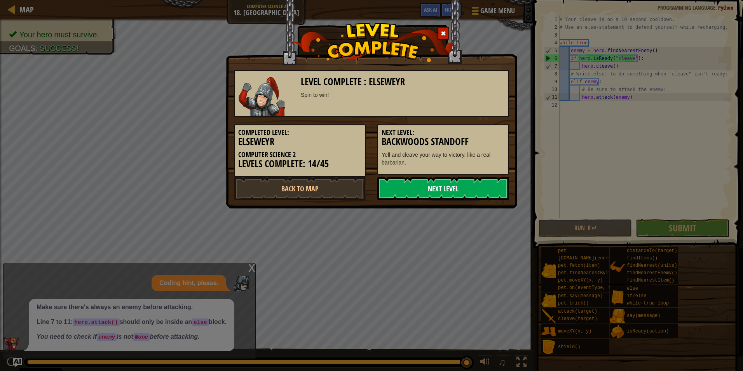
click at [387, 192] on link "Next Level" at bounding box center [443, 188] width 132 height 23
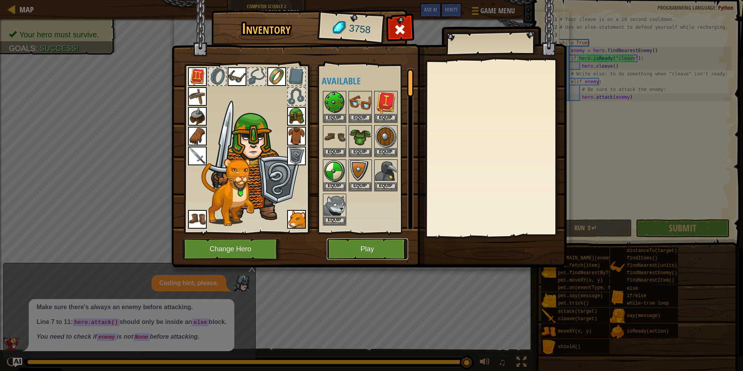
click at [349, 244] on button "Play" at bounding box center [367, 248] width 81 height 21
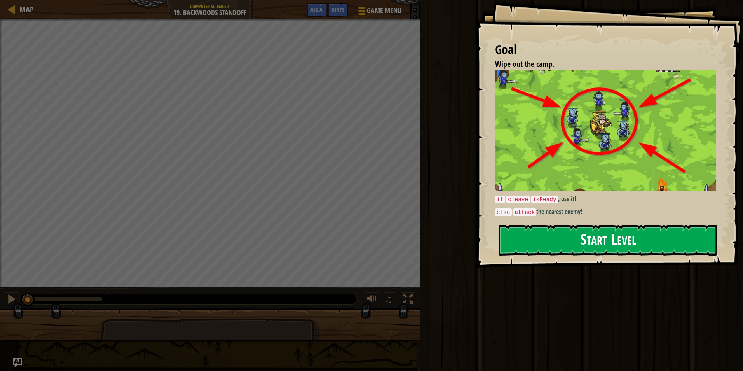
click at [528, 245] on button "Start Level" at bounding box center [607, 240] width 219 height 31
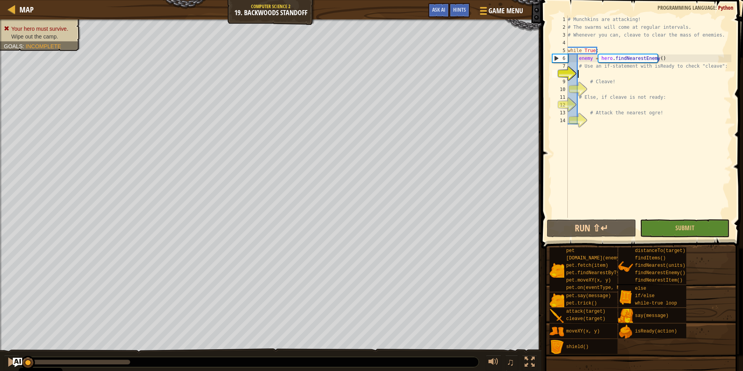
click at [592, 75] on div "# Munchkins are attacking! # The swarms will come at regular intervals. # Whene…" at bounding box center [648, 125] width 165 height 218
click at [601, 72] on div "# Munchkins are attacking! # The swarms will come at regular intervals. # Whene…" at bounding box center [648, 125] width 165 height 218
click at [622, 72] on div "# Munchkins are attacking! # The swarms will come at regular intervals. # Whene…" at bounding box center [648, 125] width 165 height 218
click at [594, 91] on div "# Munchkins are attacking! # The swarms will come at regular intervals. # Whene…" at bounding box center [648, 125] width 165 height 218
click at [594, 73] on div "# Munchkins are attacking! # The swarms will come at regular intervals. # Whene…" at bounding box center [648, 125] width 165 height 218
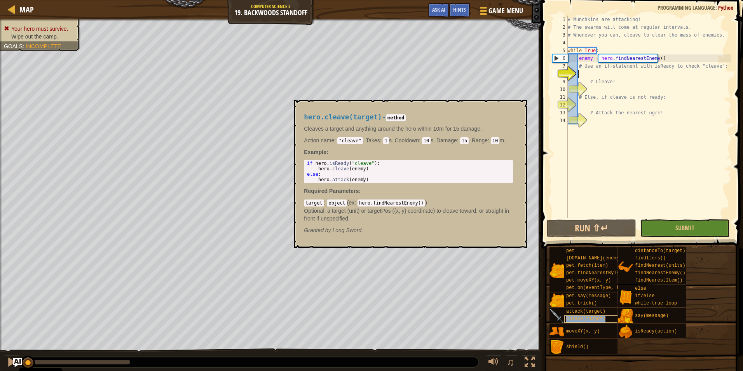
click at [585, 319] on span "cleave(target)" at bounding box center [585, 318] width 39 height 5
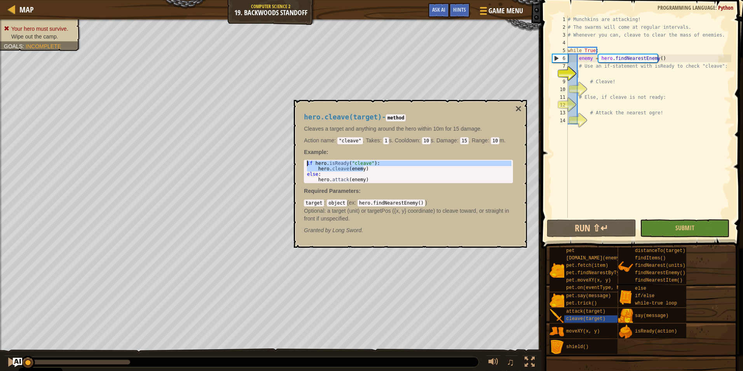
drag, startPoint x: 367, startPoint y: 169, endPoint x: 303, endPoint y: 159, distance: 64.6
click at [303, 159] on div "hero.cleave(target) - method Cleaves a target and anything around the hero with…" at bounding box center [408, 173] width 220 height 135
type textarea "if hero.isReady("cleave"): hero.cleave(enemy)"
click at [596, 73] on div "# Munchkins are attacking! # The swarms will come at regular intervals. # Whene…" at bounding box center [648, 125] width 165 height 218
paste textarea "hero.cleave(enemy)"
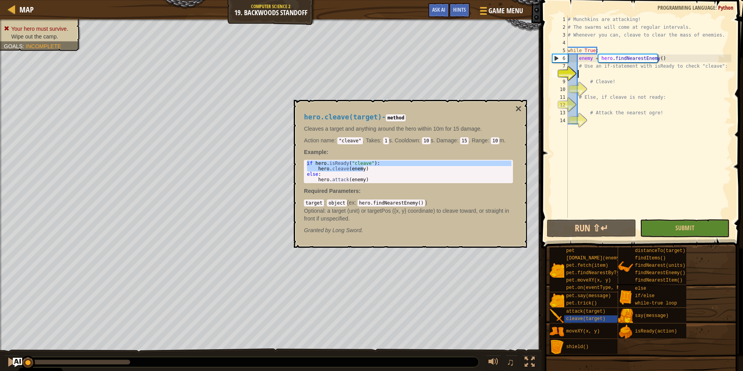
type textarea "hero.cleave(enemy)"
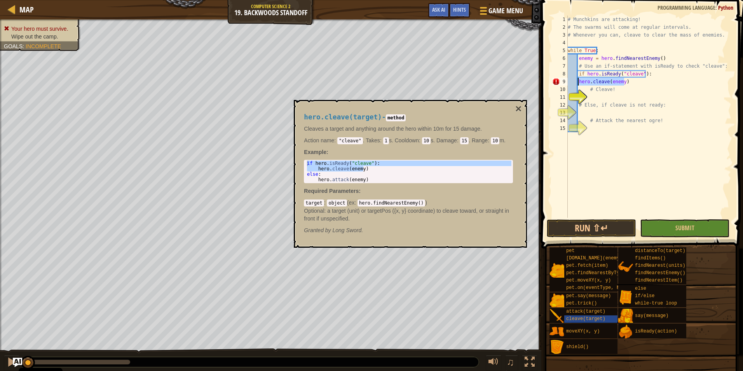
drag, startPoint x: 628, startPoint y: 82, endPoint x: 579, endPoint y: 81, distance: 49.0
click at [579, 81] on div "# Munchkins are attacking! # The swarms will come at regular intervals. # Whene…" at bounding box center [648, 125] width 165 height 218
click at [592, 94] on div "# Munchkins are attacking! # The swarms will come at regular intervals. # Whene…" at bounding box center [648, 125] width 165 height 218
paste textarea "hero.cleave(enemy)"
type textarea "hero.cleave(enemy)"
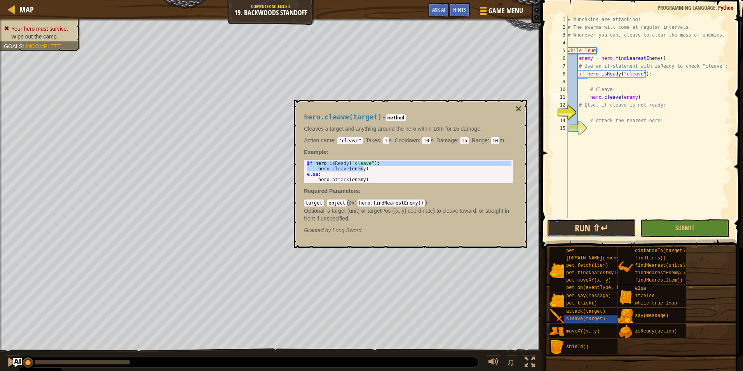
click at [605, 227] on button "Run ⇧↵" at bounding box center [591, 228] width 89 height 18
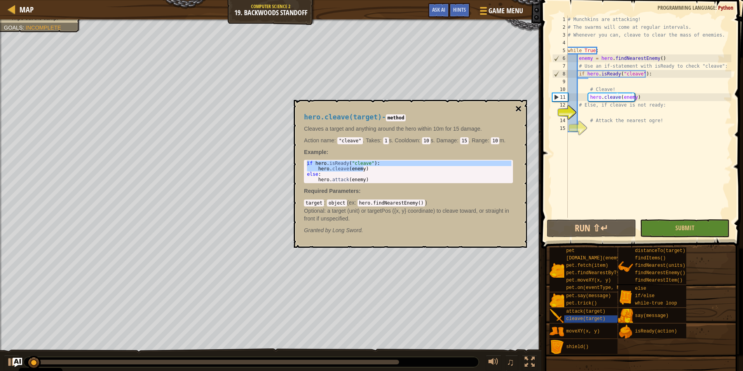
click at [518, 110] on button "×" at bounding box center [518, 108] width 6 height 11
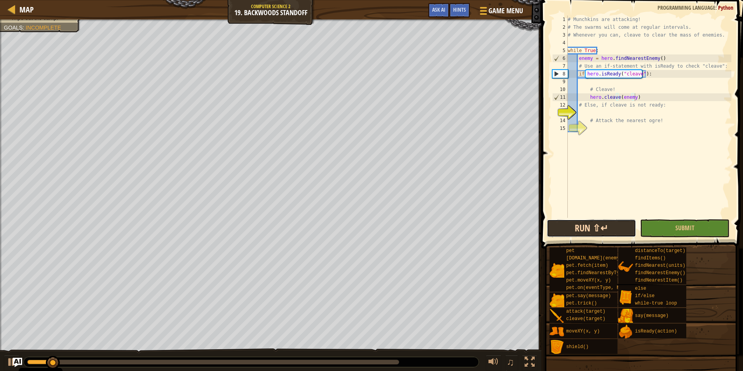
click at [579, 228] on button "Run ⇧↵" at bounding box center [591, 228] width 89 height 18
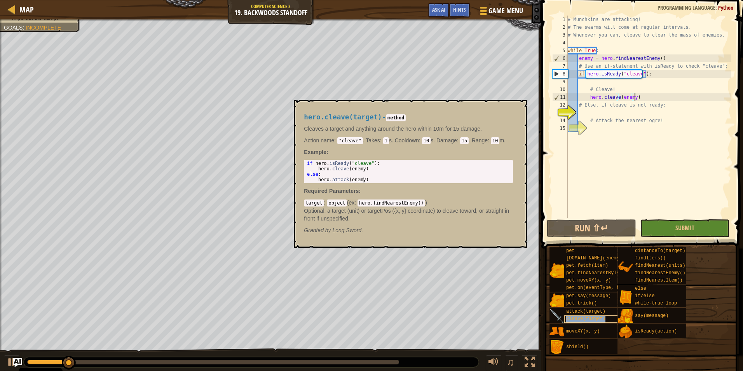
click at [587, 321] on div "cleave(target)" at bounding box center [601, 318] width 74 height 7
type textarea "hero.attack(enemy)"
drag, startPoint x: 369, startPoint y: 180, endPoint x: 317, endPoint y: 180, distance: 52.1
click at [317, 180] on div "if hero . isReady ( "cleave" ) : hero . cleave ( enemy ) else : hero . attack (…" at bounding box center [408, 176] width 206 height 33
click at [606, 111] on div "# Munchkins are attacking! # The swarms will come at regular intervals. # Whene…" at bounding box center [648, 125] width 165 height 218
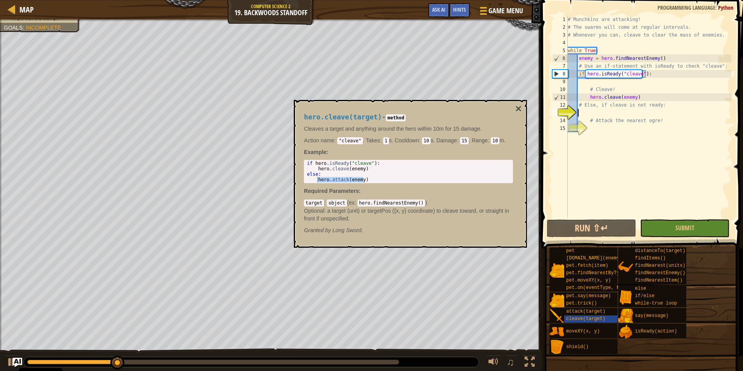
paste textarea "hero.attack(enemy)"
type textarea "hero.attack(enemy)"
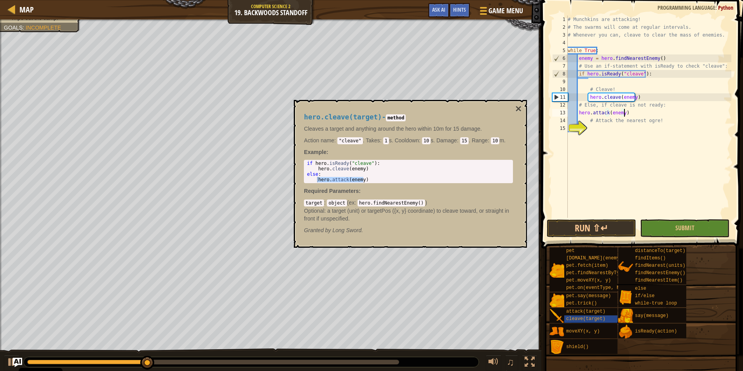
click at [604, 134] on div "# Munchkins are attacking! # The swarms will come at regular intervals. # Whene…" at bounding box center [648, 125] width 165 height 218
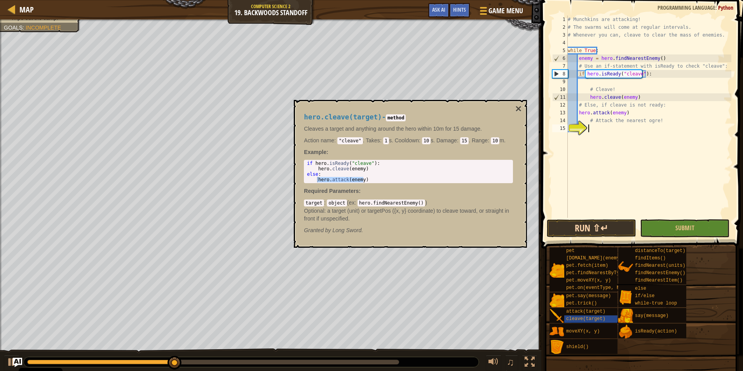
paste textarea "hero.attack(enemy)"
click at [603, 225] on button "Run ⇧↵" at bounding box center [591, 228] width 89 height 18
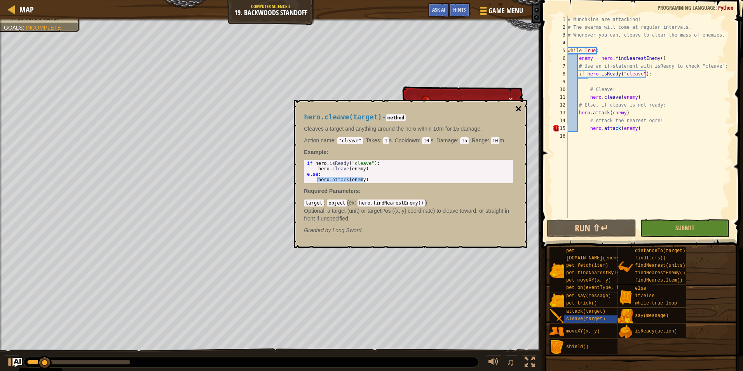
click at [518, 105] on button "×" at bounding box center [518, 108] width 6 height 11
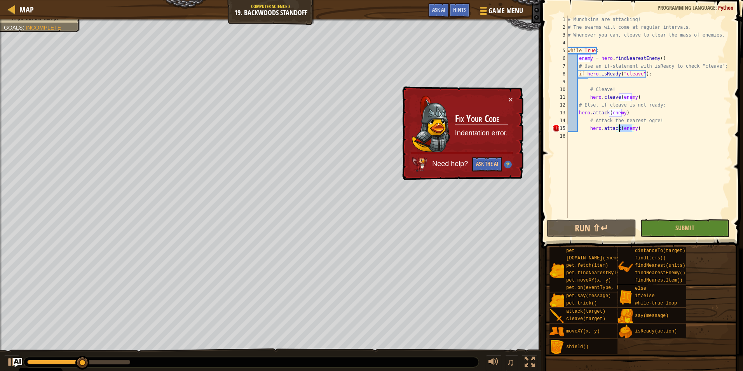
drag, startPoint x: 631, startPoint y: 129, endPoint x: 620, endPoint y: 129, distance: 11.3
click at [620, 129] on div "# Munchkins are attacking! # The swarms will come at regular intervals. # Whene…" at bounding box center [648, 125] width 165 height 218
type textarea "hero.attack()"
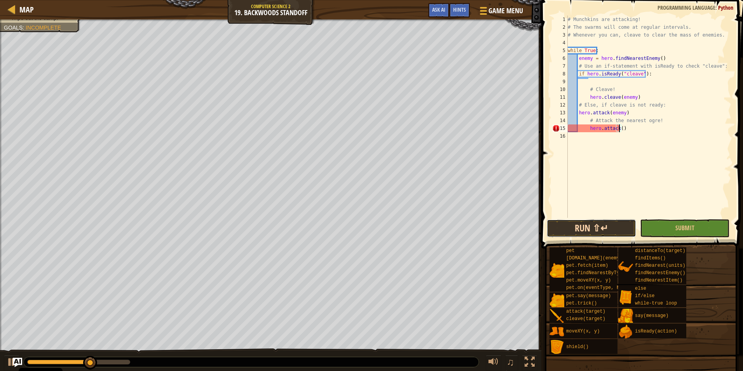
click at [618, 232] on button "Run ⇧↵" at bounding box center [591, 228] width 89 height 18
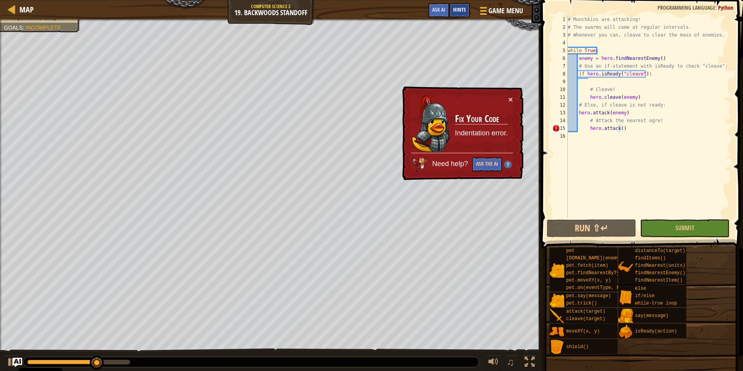
click at [460, 13] on div "Hints" at bounding box center [459, 10] width 21 height 14
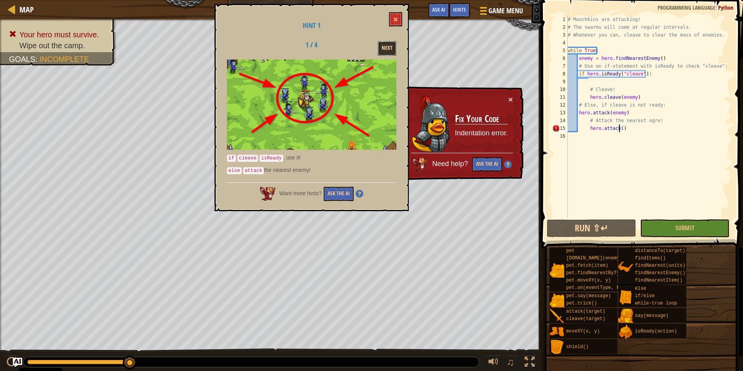
click at [387, 49] on button "Next" at bounding box center [387, 48] width 19 height 14
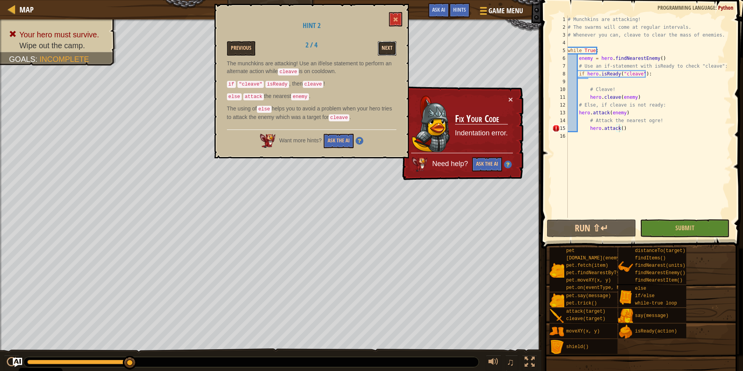
click at [386, 46] on button "Next" at bounding box center [387, 48] width 19 height 14
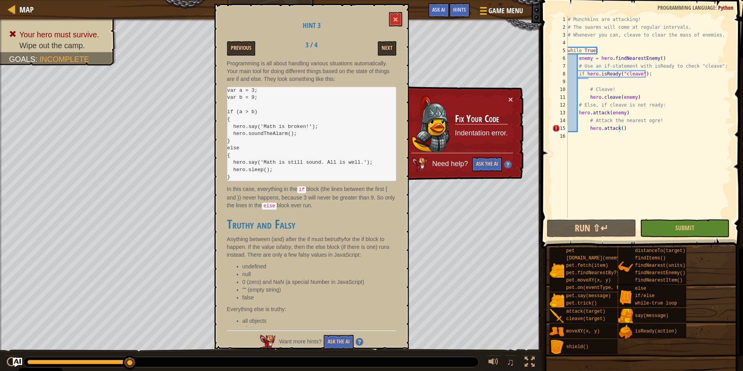
click at [389, 98] on pre "var a = 3; var b = 9; if (a > b) { hero.say('Math is broken!'); hero.soundTheAl…" at bounding box center [311, 134] width 169 height 94
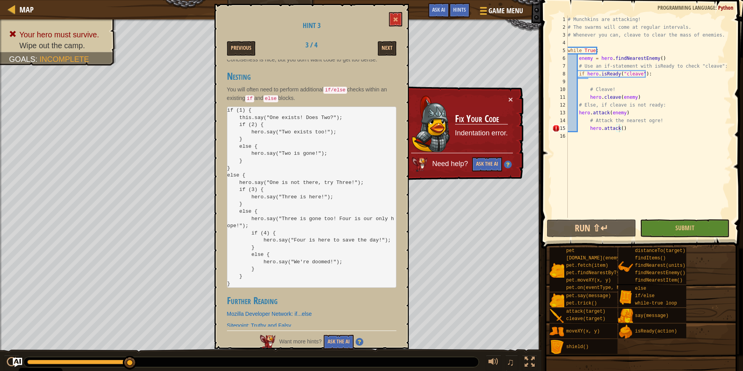
scroll to position [647, 0]
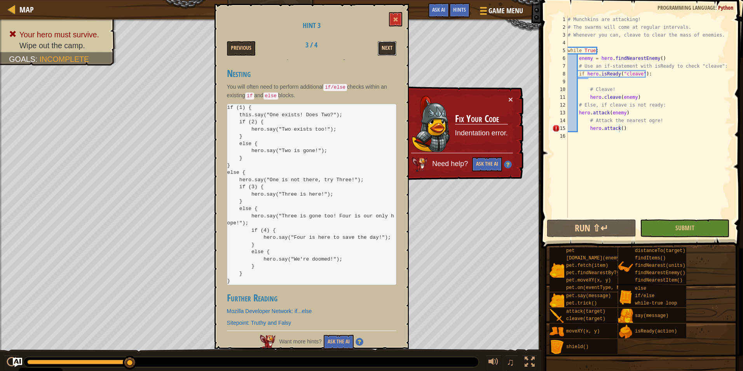
drag, startPoint x: 392, startPoint y: 99, endPoint x: 394, endPoint y: 49, distance: 50.2
click at [394, 49] on button "Next" at bounding box center [387, 48] width 19 height 14
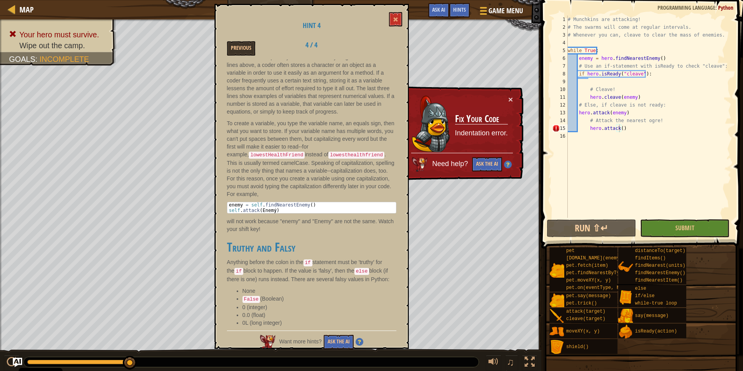
scroll to position [278, 0]
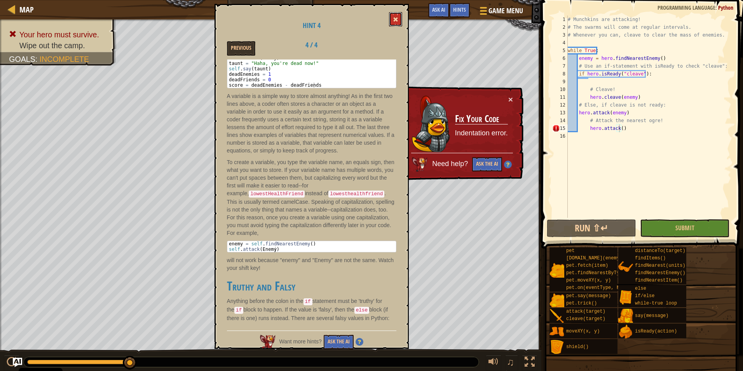
click at [392, 17] on button at bounding box center [395, 19] width 13 height 14
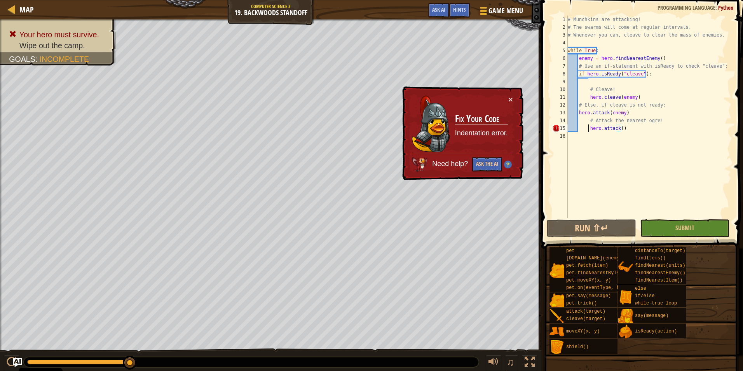
click at [588, 129] on div "# Munchkins are attacking! # The swarms will come at regular intervals. # Whene…" at bounding box center [648, 125] width 165 height 218
click at [511, 98] on button "×" at bounding box center [510, 99] width 5 height 8
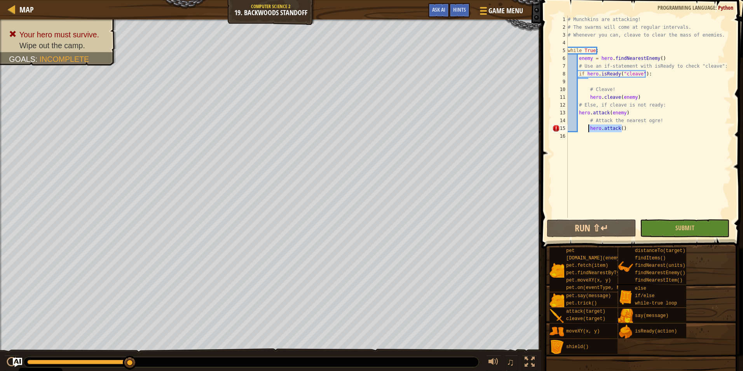
drag, startPoint x: 632, startPoint y: 125, endPoint x: 589, endPoint y: 126, distance: 43.1
click at [589, 126] on div "# Munchkins are attacking! # The swarms will come at regular intervals. # Whene…" at bounding box center [648, 125] width 165 height 218
click at [589, 231] on button "Run ⇧↵" at bounding box center [591, 228] width 89 height 18
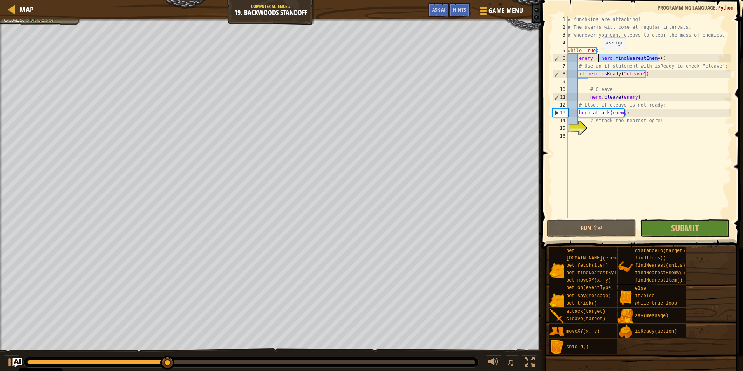
drag, startPoint x: 662, startPoint y: 58, endPoint x: 599, endPoint y: 57, distance: 63.3
click at [599, 57] on div "# Munchkins are attacking! # The swarms will come at regular intervals. # Whene…" at bounding box center [648, 125] width 165 height 218
paste textarea "attack(enemy"
type textarea "enemy = hero.findNearestEnemy()"
click at [609, 125] on div "# Munchkins are attacking! # The swarms will come at regular intervals. # Whene…" at bounding box center [648, 125] width 165 height 218
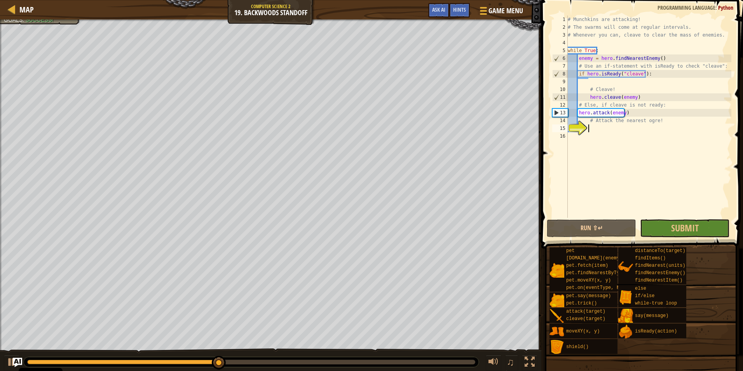
paste textarea "hero.findNearestEnemy()"
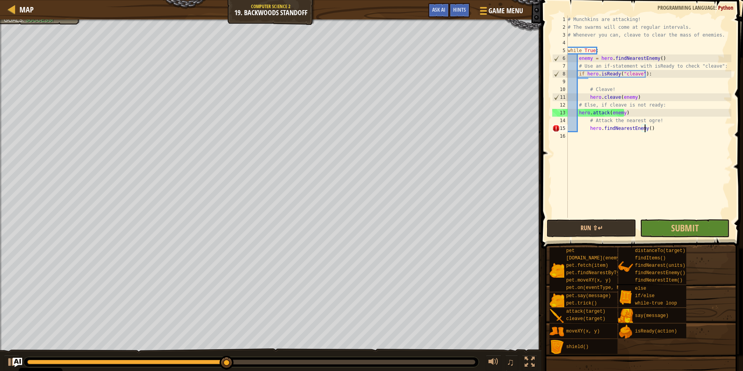
click at [645, 129] on div "# Munchkins are attacking! # The swarms will come at regular intervals. # Whene…" at bounding box center [648, 125] width 165 height 218
drag, startPoint x: 632, startPoint y: 112, endPoint x: 579, endPoint y: 112, distance: 53.2
click at [579, 112] on div "# Munchkins are attacking! # The swarms will come at regular intervals. # Whene…" at bounding box center [648, 125] width 165 height 218
type textarea "hero.attack(enemy)"
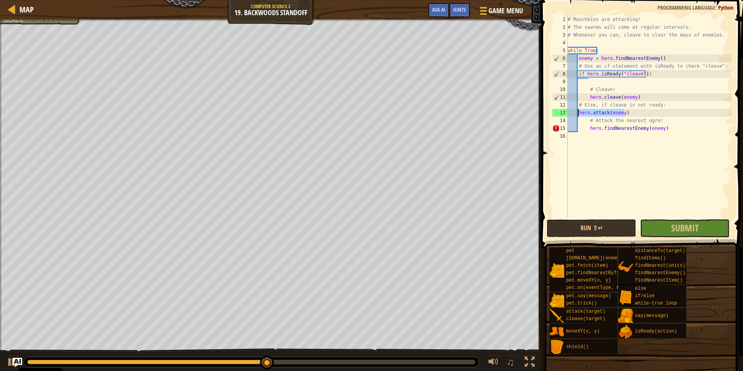
scroll to position [3, 4]
click at [626, 136] on div "# Munchkins are attacking! # The swarms will come at regular intervals. # Whene…" at bounding box center [648, 125] width 165 height 218
click at [669, 129] on div "# Munchkins are attacking! # The swarms will come at regular intervals. # Whene…" at bounding box center [648, 125] width 165 height 218
type textarea "hero.findNearestEnemy(enemy)"
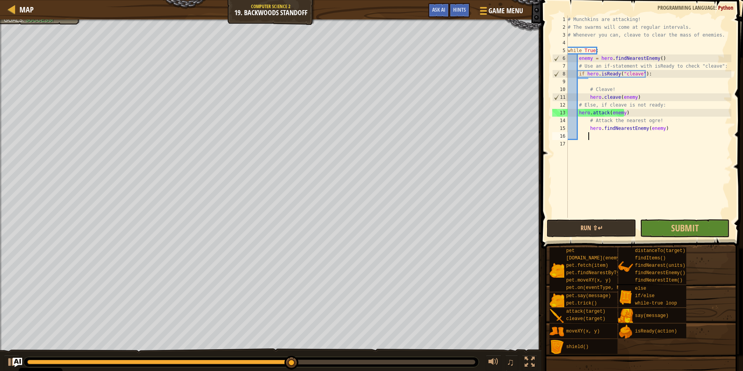
paste textarea "hero.attack(enemy)"
click at [615, 225] on button "Run ⇧↵" at bounding box center [591, 228] width 89 height 18
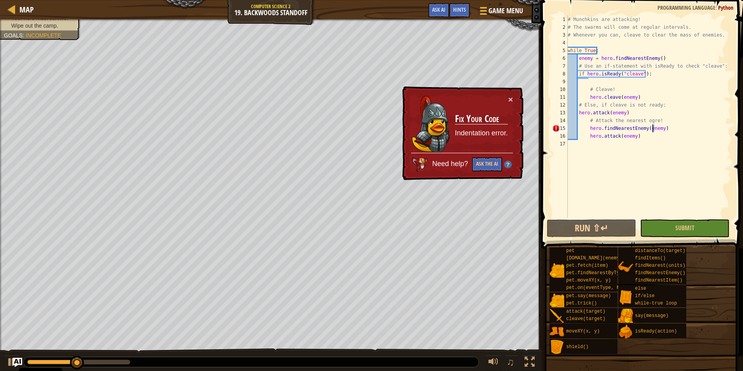
drag, startPoint x: 656, startPoint y: 126, endPoint x: 649, endPoint y: 127, distance: 7.1
click at [649, 127] on div "# Munchkins are attacking! # The swarms will come at regular intervals. # Whene…" at bounding box center [648, 125] width 165 height 218
drag, startPoint x: 659, startPoint y: 129, endPoint x: 646, endPoint y: 129, distance: 12.5
click at [646, 129] on div "# Munchkins are attacking! # The swarms will come at regular intervals. # Whene…" at bounding box center [648, 125] width 165 height 218
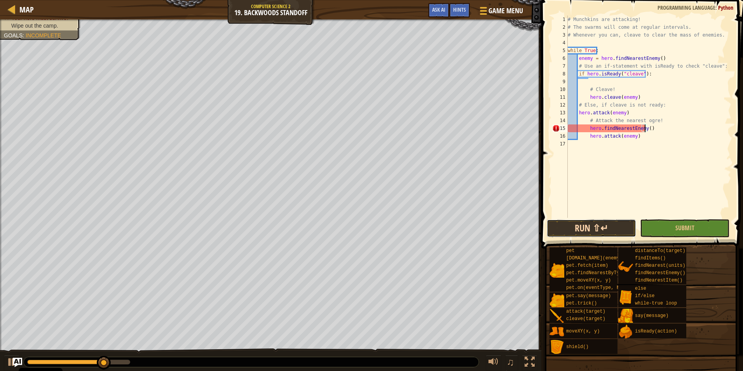
click at [598, 227] on button "Run ⇧↵" at bounding box center [591, 228] width 89 height 18
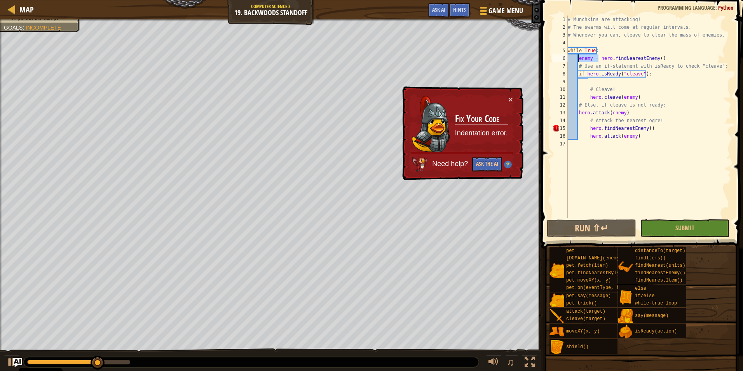
drag, startPoint x: 598, startPoint y: 58, endPoint x: 578, endPoint y: 58, distance: 19.8
click at [578, 58] on div "# Munchkins are attacking! # The swarms will come at regular intervals. # Whene…" at bounding box center [648, 125] width 165 height 218
click at [589, 127] on div "# Munchkins are attacking! # The swarms will come at regular intervals. # Whene…" at bounding box center [648, 125] width 165 height 218
paste textarea "enemy ="
type textarea "enemy = hero.findNearestEnemy()"
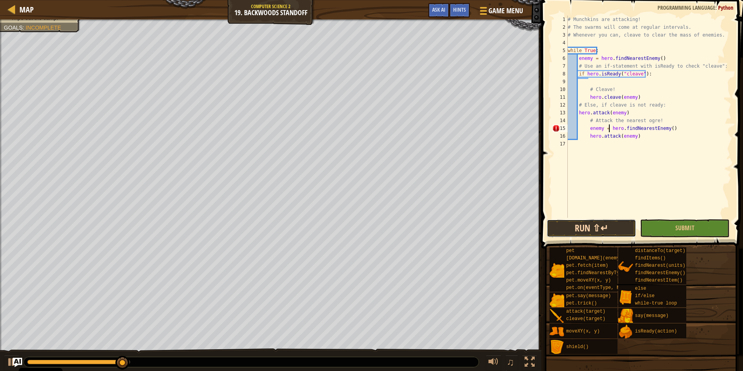
click at [609, 231] on button "Run ⇧↵" at bounding box center [591, 228] width 89 height 18
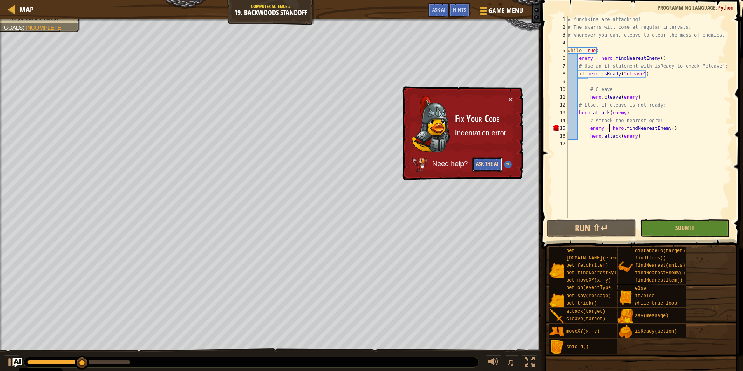
click at [492, 160] on button "Ask the AI" at bounding box center [487, 164] width 30 height 14
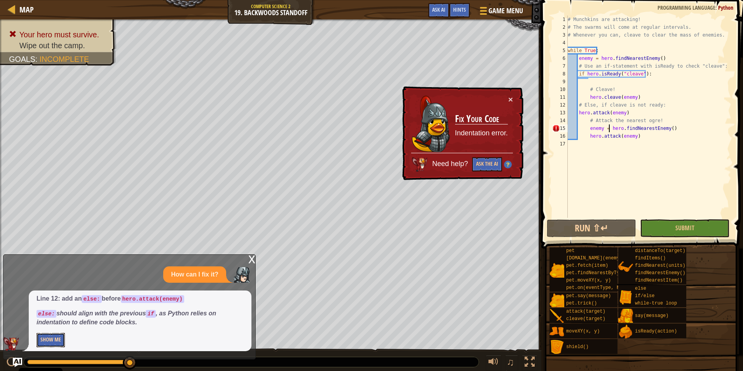
click at [48, 335] on button "Show Me" at bounding box center [51, 340] width 28 height 14
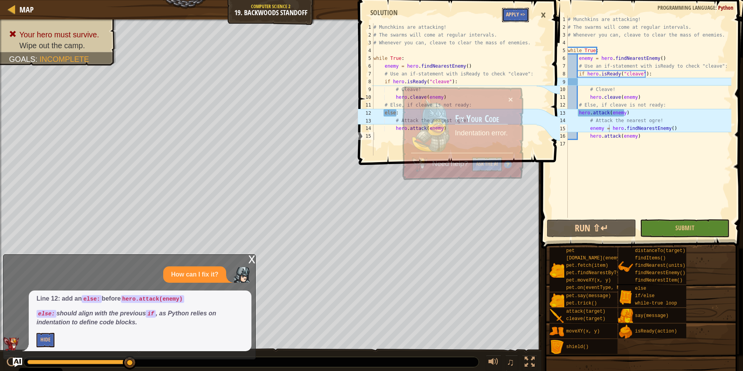
click at [514, 10] on button "Apply =>" at bounding box center [515, 15] width 27 height 14
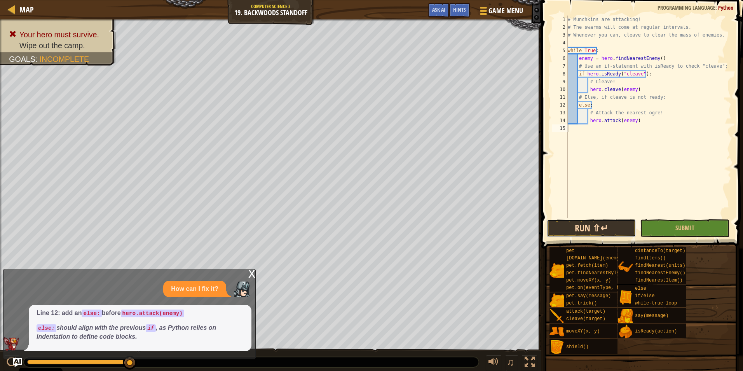
click at [583, 226] on button "Run ⇧↵" at bounding box center [591, 228] width 89 height 18
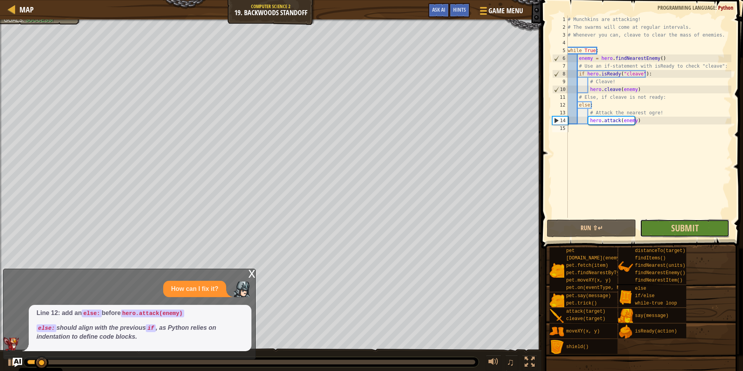
click at [654, 229] on button "Submit" at bounding box center [684, 228] width 89 height 18
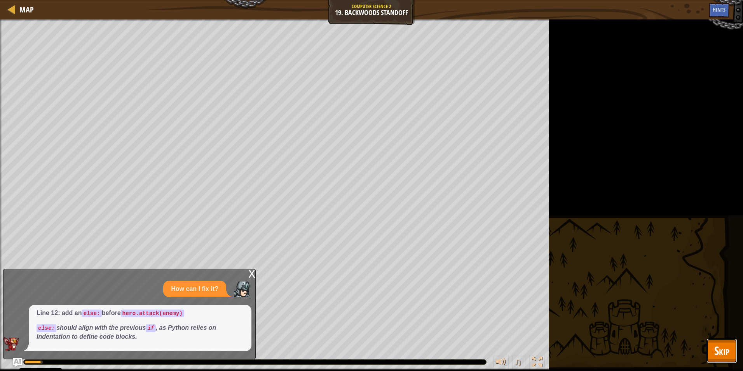
click at [721, 350] on span "Skip" at bounding box center [721, 350] width 15 height 16
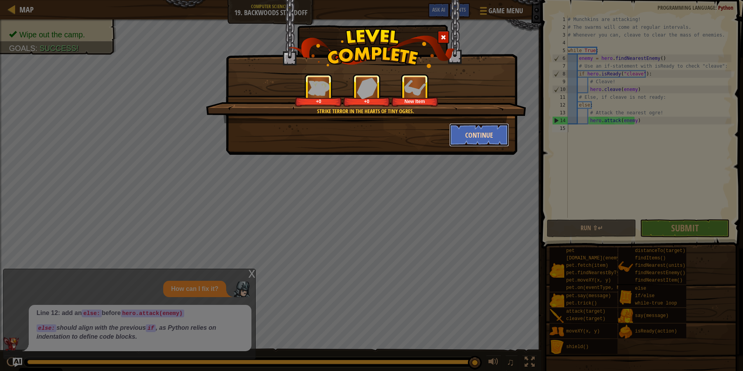
click at [451, 134] on button "Continue" at bounding box center [479, 134] width 60 height 23
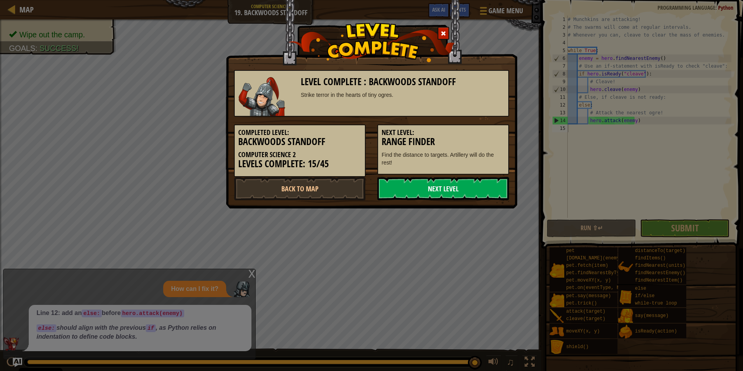
click at [441, 186] on link "Next Level" at bounding box center [443, 188] width 132 height 23
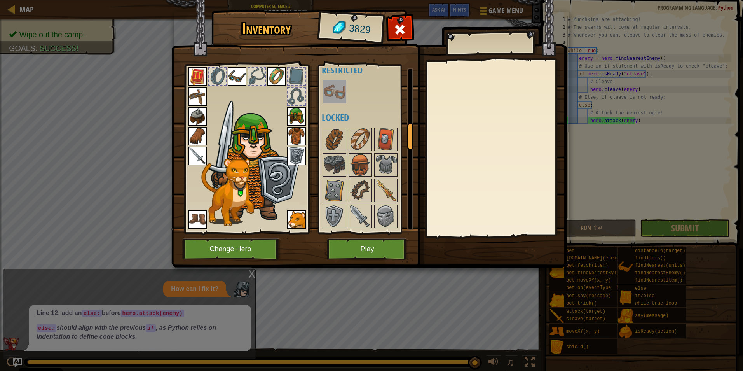
scroll to position [0, 0]
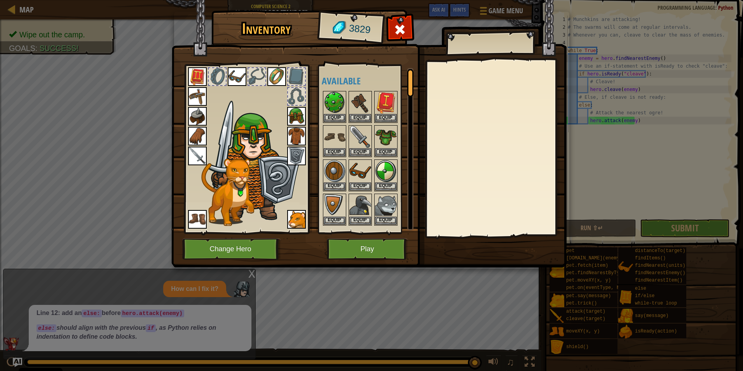
drag, startPoint x: 411, startPoint y: 206, endPoint x: 410, endPoint y: 54, distance: 152.3
click at [410, 54] on div "Inventory 3829 Available Equip Equip Equip Equip Equip Equip Equip Equip Equip …" at bounding box center [371, 140] width 395 height 256
click at [373, 240] on button "Play" at bounding box center [367, 248] width 81 height 21
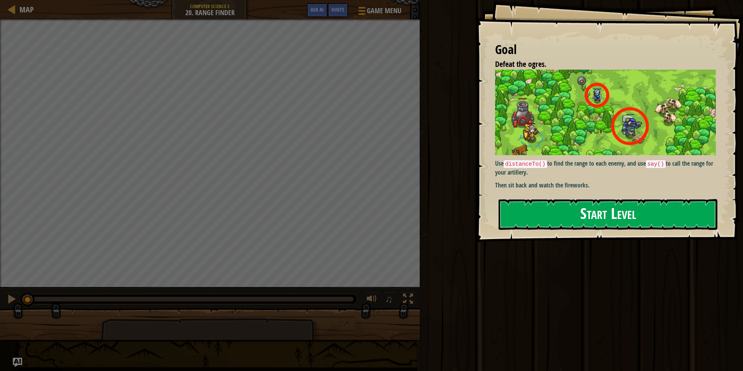
click at [527, 219] on button "Start Level" at bounding box center [607, 214] width 219 height 31
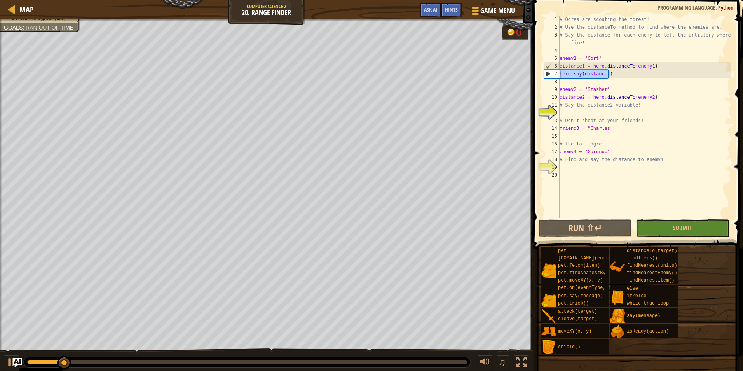
drag, startPoint x: 610, startPoint y: 74, endPoint x: 552, endPoint y: 76, distance: 58.3
click at [552, 76] on div "1 2 3 4 5 6 7 8 9 10 11 12 13 14 15 16 17 18 19 20 # Ogres are scouting the for…" at bounding box center [636, 117] width 189 height 202
type textarea "hero.say(distance1)"
click at [577, 111] on div "# Ogres are scouting the forest! # Use the distanceTo method to find where the …" at bounding box center [644, 125] width 173 height 218
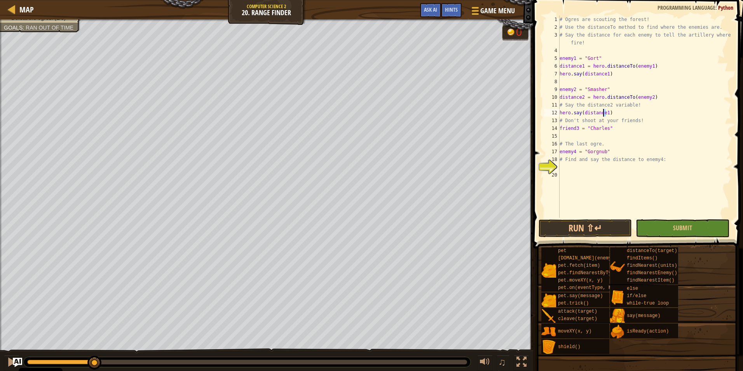
click at [604, 112] on div "# Ogres are scouting the forest! # Use the distanceTo method to find where the …" at bounding box center [644, 125] width 173 height 218
type textarea "hero.say(distance2)"
click at [594, 136] on div "# Ogres are scouting the forest! # Use the distanceTo method to find where the …" at bounding box center [644, 125] width 173 height 218
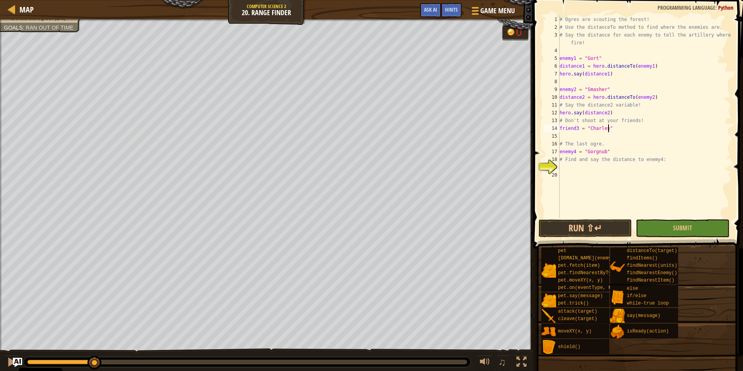
click at [609, 127] on div "# Ogres are scouting the forest! # Use the distanceTo method to find where the …" at bounding box center [644, 125] width 173 height 218
type textarea "friend3 = "Charles""
click at [605, 166] on div "# Ogres are scouting the forest! # Use the distanceTo method to find where the …" at bounding box center [644, 125] width 173 height 218
drag, startPoint x: 606, startPoint y: 167, endPoint x: 582, endPoint y: 167, distance: 24.1
click at [582, 167] on div "# Ogres are scouting the forest! # Use the distanceTo method to find where the …" at bounding box center [644, 125] width 173 height 218
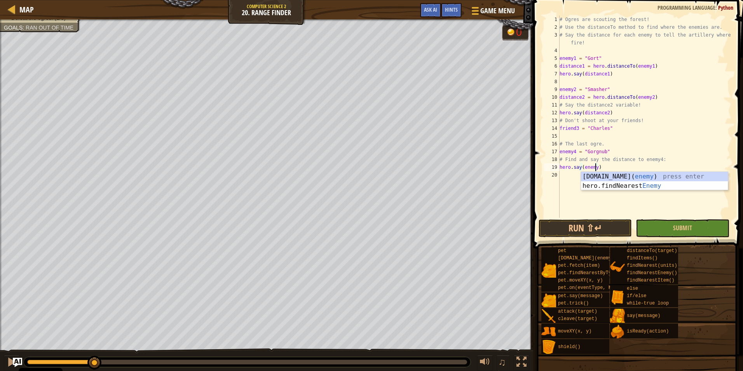
scroll to position [3, 3]
click at [589, 237] on div "hero.say(enemy4) 1 2 3 4 5 6 7 8 9 10 11 12 13 14 15 16 17 18 19 20 # Ogres are…" at bounding box center [637, 139] width 212 height 271
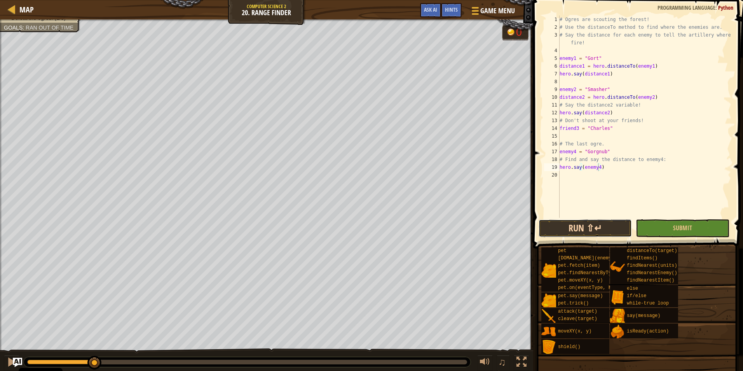
click at [564, 231] on button "Run ⇧↵" at bounding box center [585, 228] width 93 height 18
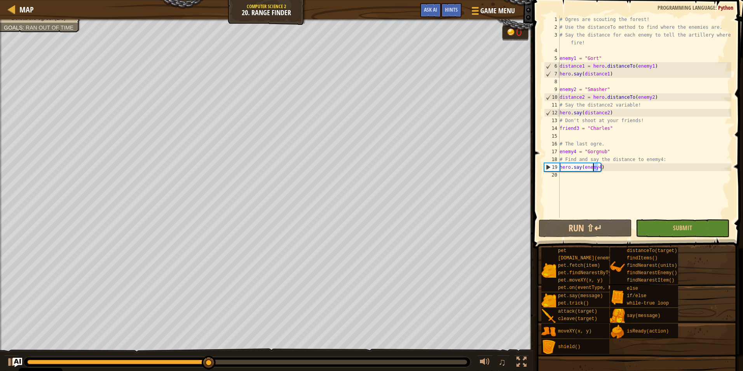
drag, startPoint x: 598, startPoint y: 166, endPoint x: 592, endPoint y: 166, distance: 6.6
click at [592, 166] on div "# Ogres are scouting the forest! # Use the distanceTo method to find where the …" at bounding box center [644, 125] width 173 height 218
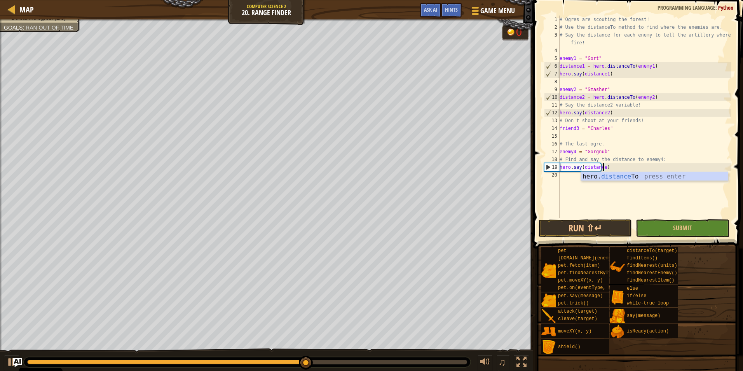
scroll to position [3, 3]
drag, startPoint x: 650, startPoint y: 97, endPoint x: 549, endPoint y: 96, distance: 100.6
click at [549, 96] on div "hero.say(distance4) 1 2 3 4 5 6 7 8 9 10 11 12 13 14 15 16 17 18 19 20 # Ogres …" at bounding box center [636, 117] width 189 height 202
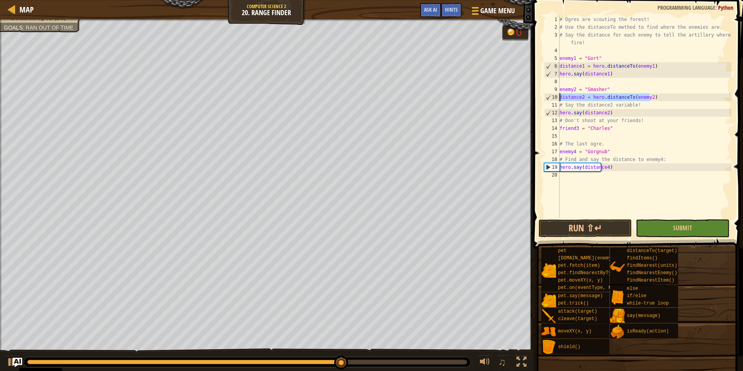
click at [661, 157] on div "# Ogres are scouting the forest! # Use the distanceTo method to find where the …" at bounding box center [644, 125] width 173 height 218
type textarea "# Find and say the distance to enemy4:"
paste textarea "distance2 = hero.distanceTo(enemy2)"
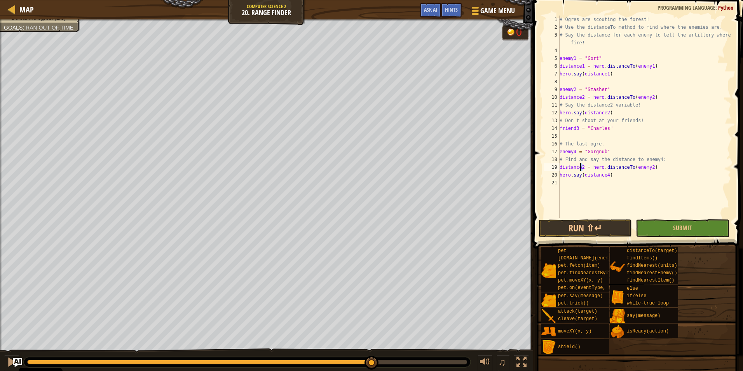
click at [580, 165] on div "# Ogres are scouting the forest! # Use the distanceTo method to find where the …" at bounding box center [644, 125] width 173 height 218
click at [645, 166] on div "# Ogres are scouting the forest! # Use the distanceTo method to find where the …" at bounding box center [644, 125] width 173 height 218
click at [646, 167] on div "# Ogres are scouting the forest! # Use the distanceTo method to find where the …" at bounding box center [644, 125] width 173 height 218
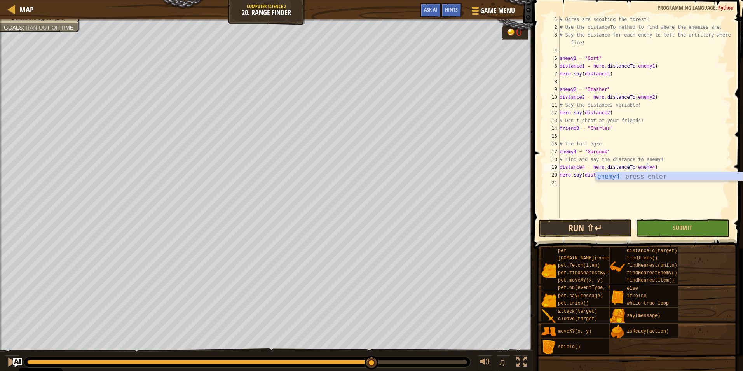
type textarea "distance4 = hero.distanceTo(enemy4)"
click at [602, 225] on button "Run ⇧↵" at bounding box center [585, 228] width 93 height 18
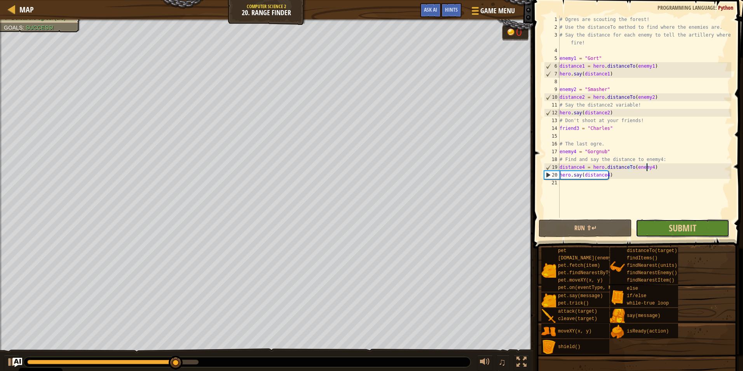
click at [642, 227] on button "Submit" at bounding box center [682, 228] width 93 height 18
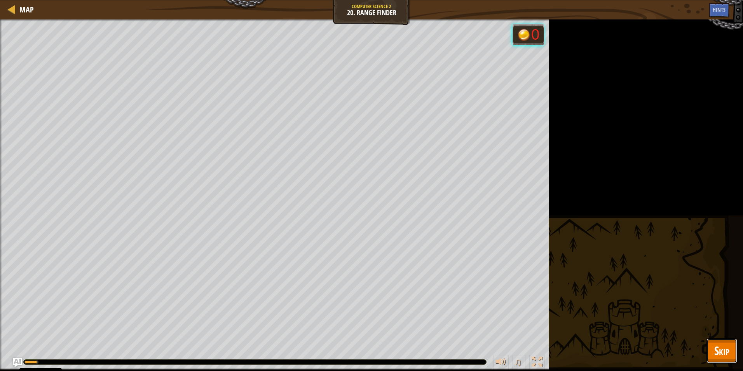
click at [709, 352] on button "Skip" at bounding box center [721, 350] width 31 height 25
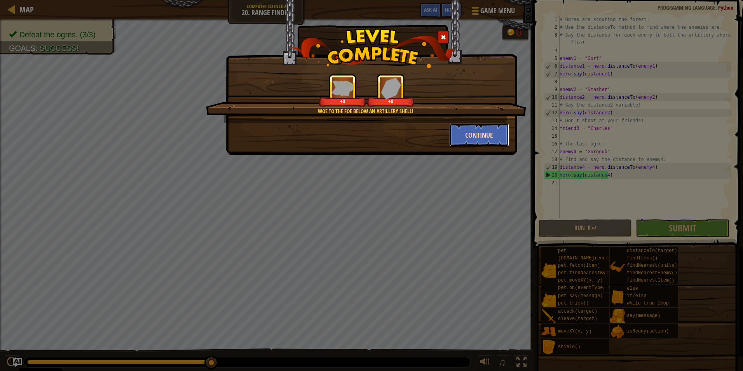
click at [473, 144] on button "Continue" at bounding box center [479, 134] width 60 height 23
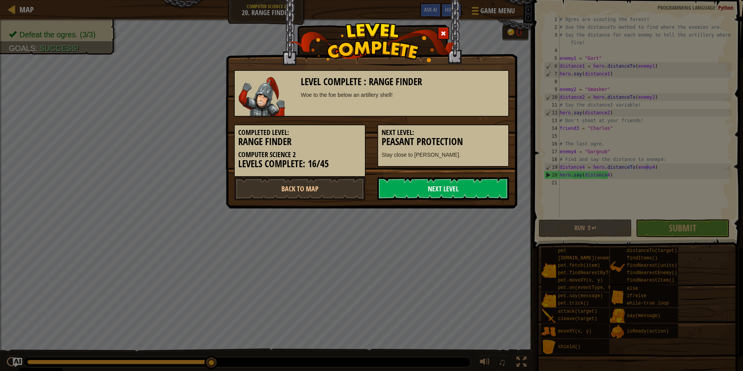
click at [471, 179] on link "Next Level" at bounding box center [443, 188] width 132 height 23
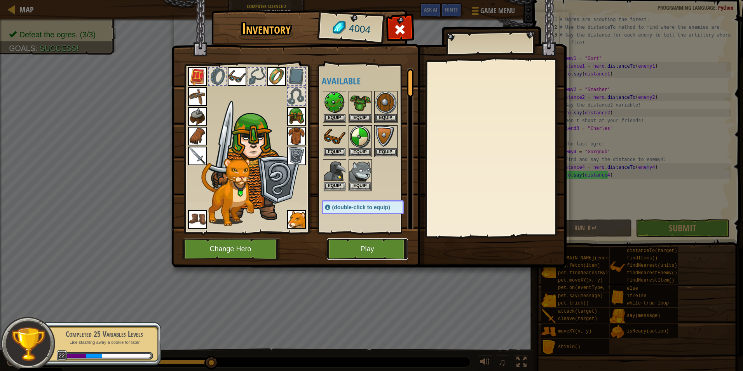
click at [373, 246] on button "Play" at bounding box center [367, 248] width 81 height 21
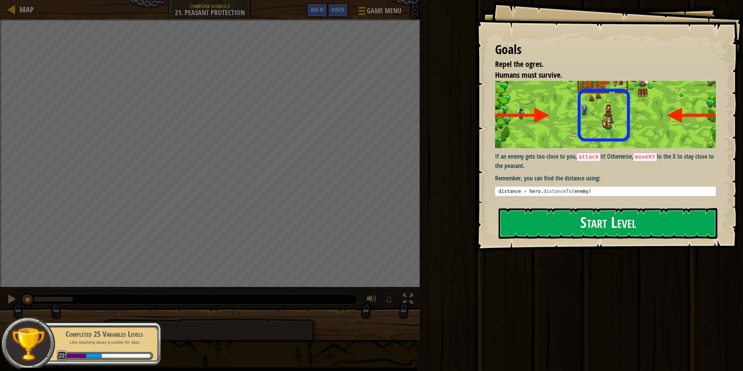
type textarea "distance = hero.distanceTo(enemy)"
click at [564, 188] on div "distance = hero . distanceTo ( enemy )" at bounding box center [608, 196] width 223 height 16
click at [565, 223] on button "Start Level" at bounding box center [607, 223] width 219 height 31
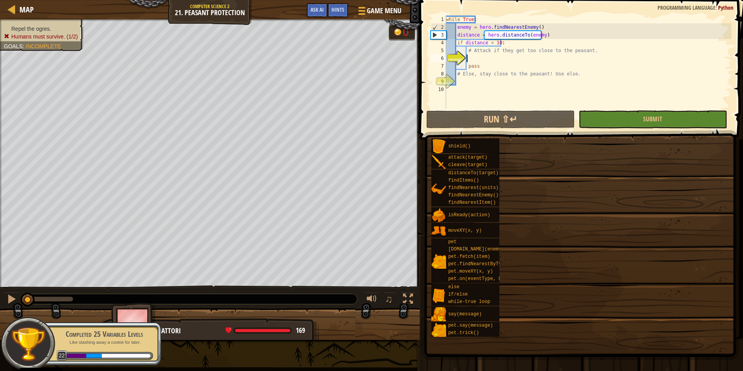
click at [509, 57] on div "Map Computer Science 2 21. Peasant Protection Game Menu Done Hints Ask AI 1 ההה…" at bounding box center [371, 185] width 743 height 371
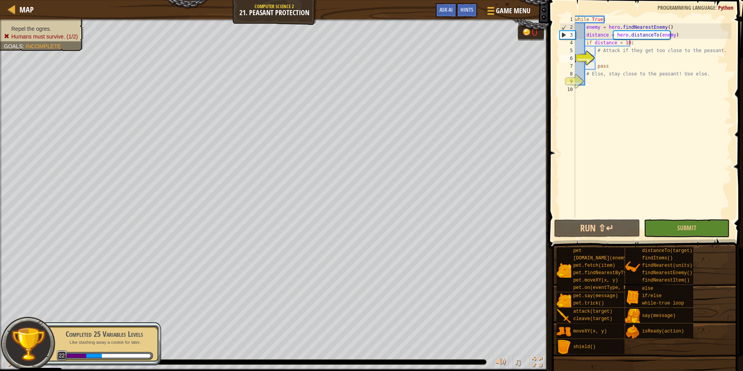
click at [610, 60] on div "while True : enemy = hero . findNearestEnemy ( ) distance = hero . distanceTo (…" at bounding box center [652, 117] width 158 height 202
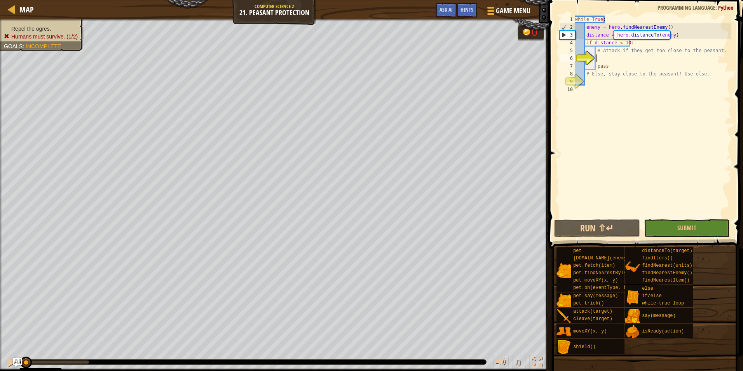
click at [614, 59] on div "while True : enemy = hero . findNearestEnemy ( ) distance = hero . distanceTo (…" at bounding box center [652, 125] width 158 height 218
click at [608, 85] on div "while True : enemy = hero . findNearestEnemy ( ) distance = hero . distanceTo (…" at bounding box center [652, 125] width 158 height 218
paste textarea "distance = hero.distanceTo(enemy)"
type textarea "distance = hero.distanceTo(enemy)"
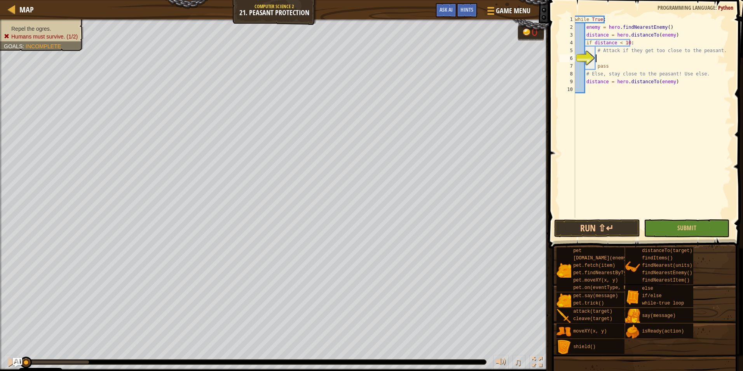
click at [610, 59] on div "while True : enemy = hero . findNearestEnemy ( ) distance = hero . distanceTo (…" at bounding box center [652, 125] width 158 height 218
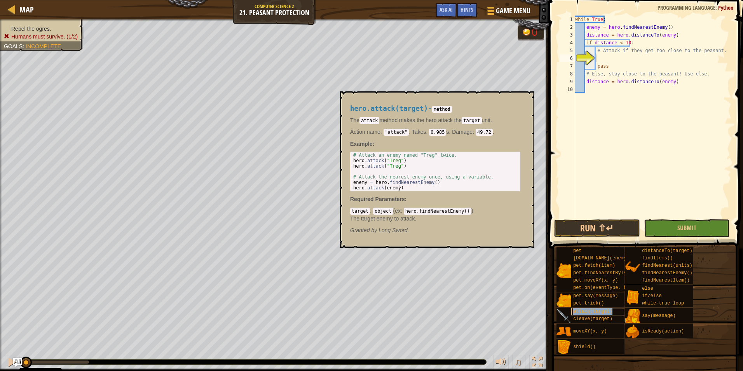
click at [604, 313] on span "attack(target)" at bounding box center [592, 310] width 39 height 5
click at [402, 166] on div "# Attack an enemy named "Treg" twice. hero . attack ( "Treg" ) hero . attack ( …" at bounding box center [435, 176] width 167 height 49
drag, startPoint x: 402, startPoint y: 185, endPoint x: 347, endPoint y: 188, distance: 54.9
click at [347, 188] on div "hero.attack(target) - method The attack method makes the hero attack the target…" at bounding box center [435, 170] width 181 height 144
type textarea "hero.attack(enemy)"
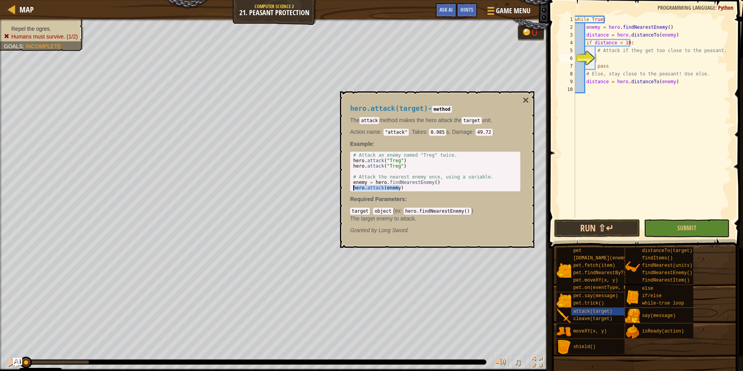
click at [605, 55] on div "while True : enemy = hero . findNearestEnemy ( ) distance = hero . distanceTo (…" at bounding box center [652, 125] width 158 height 218
paste textarea "hero.attack(enemy)"
type textarea "hero.attack(enemy)"
click at [603, 88] on div "while True : enemy = hero . findNearestEnemy ( ) distance = hero . distanceTo (…" at bounding box center [652, 125] width 158 height 218
drag, startPoint x: 672, startPoint y: 80, endPoint x: 586, endPoint y: 82, distance: 86.3
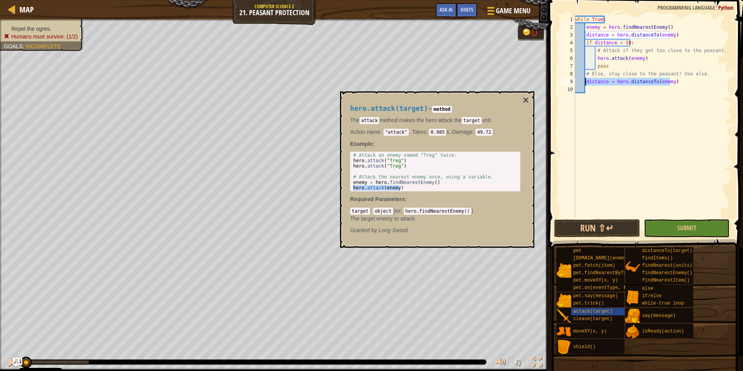
click at [586, 82] on div "while True : enemy = hero . findNearestEnemy ( ) distance = hero . distanceTo (…" at bounding box center [652, 125] width 158 height 218
click at [606, 228] on button "Run ⇧↵" at bounding box center [597, 228] width 86 height 18
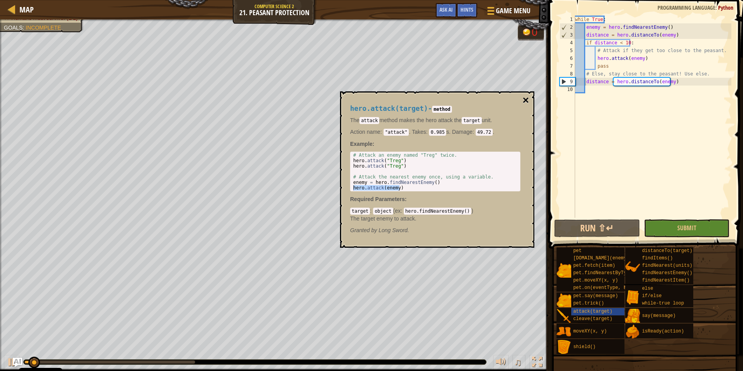
click at [525, 100] on button "×" at bounding box center [526, 100] width 6 height 11
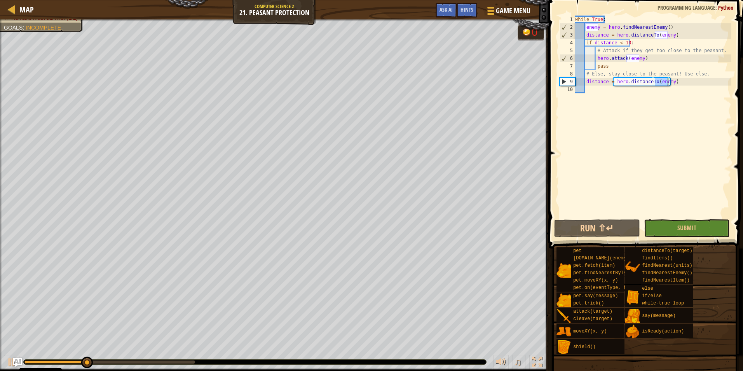
drag, startPoint x: 654, startPoint y: 81, endPoint x: 667, endPoint y: 82, distance: 13.2
click at [667, 82] on div "while True : enemy = hero . findNearestEnemy ( ) distance = hero . distanceTo (…" at bounding box center [652, 125] width 158 height 218
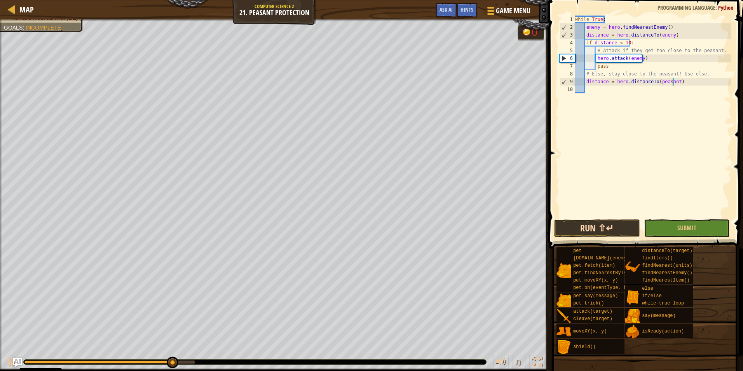
type textarea "distance = hero.distanceTo(peasant)"
click at [622, 222] on button "Run ⇧↵" at bounding box center [597, 228] width 86 height 18
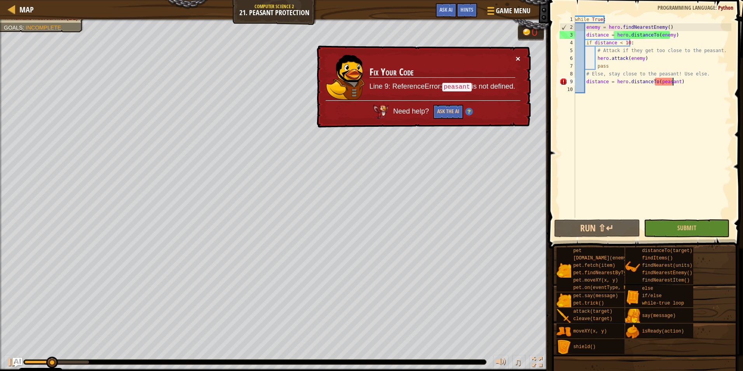
click at [519, 56] on button "×" at bounding box center [518, 58] width 5 height 8
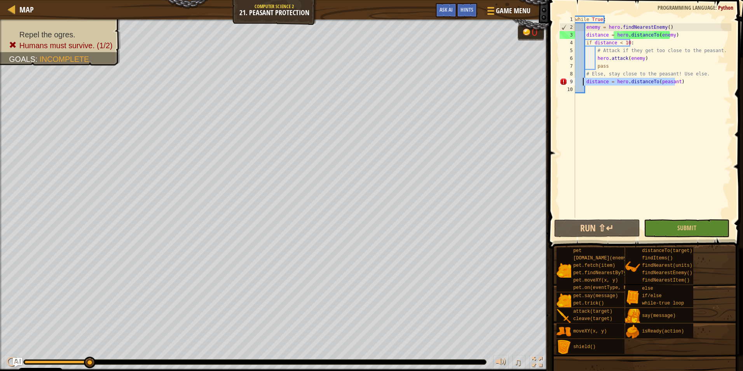
drag, startPoint x: 676, startPoint y: 82, endPoint x: 584, endPoint y: 80, distance: 92.5
click at [584, 80] on div "while True : enemy = hero . findNearestEnemy ( ) distance = hero . distanceTo (…" at bounding box center [652, 125] width 158 height 218
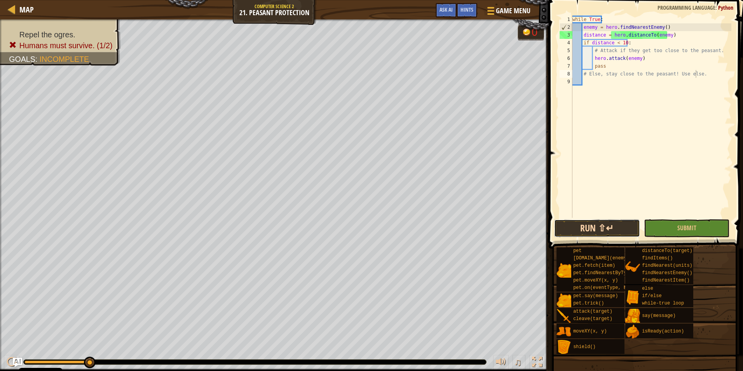
click at [607, 233] on button "Run ⇧↵" at bounding box center [597, 228] width 86 height 18
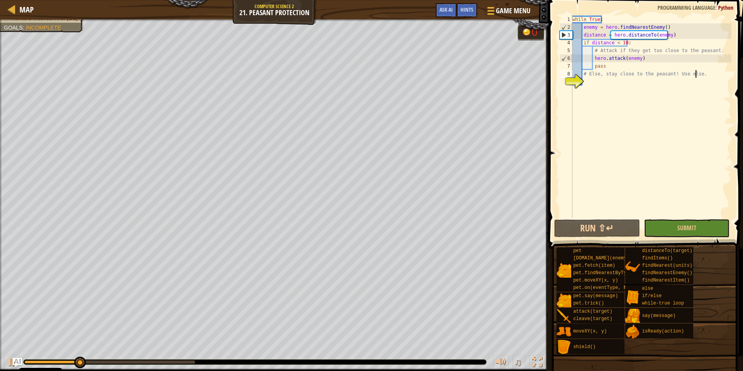
click at [631, 69] on div "while True : enemy = hero . findNearestEnemy ( ) distance = hero . distanceTo (…" at bounding box center [651, 125] width 160 height 218
type textarea "pass"
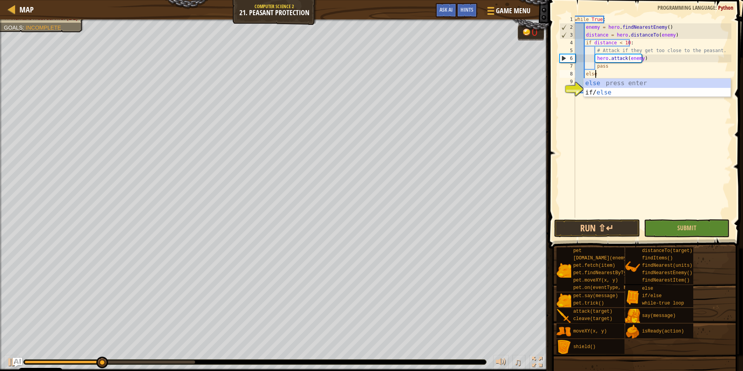
scroll to position [3, 1]
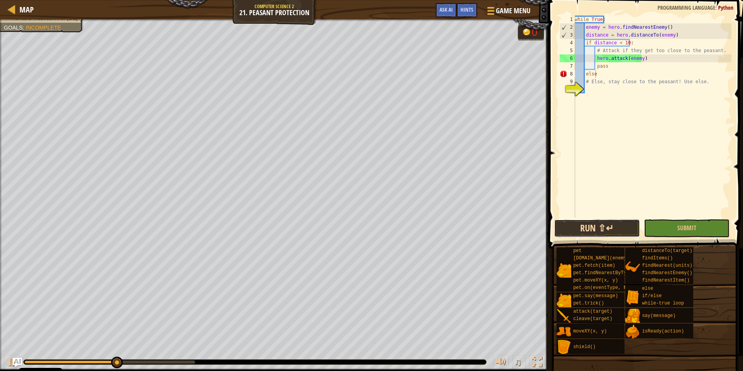
click at [614, 222] on button "Run ⇧↵" at bounding box center [597, 228] width 86 height 18
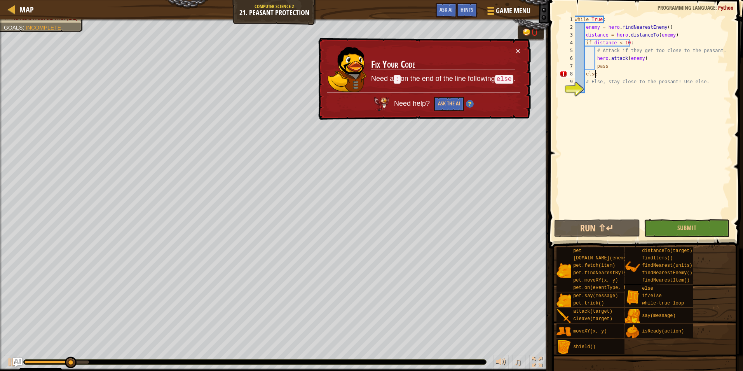
click at [606, 75] on div "while True : enemy = hero . findNearestEnemy ( ) distance = hero . distanceTo (…" at bounding box center [652, 125] width 158 height 218
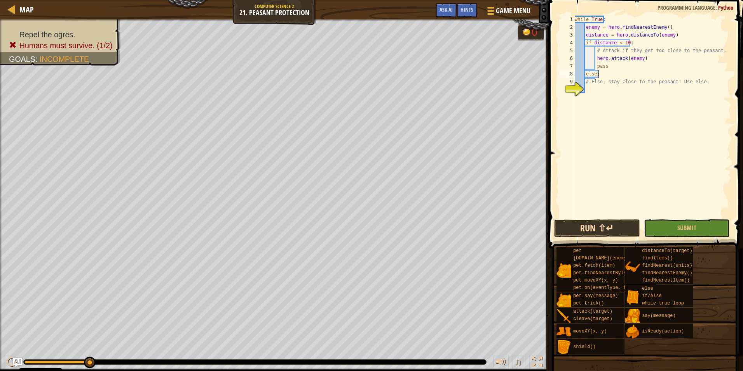
type textarea "else:"
click at [598, 221] on button "Run ⇧↵" at bounding box center [597, 228] width 86 height 18
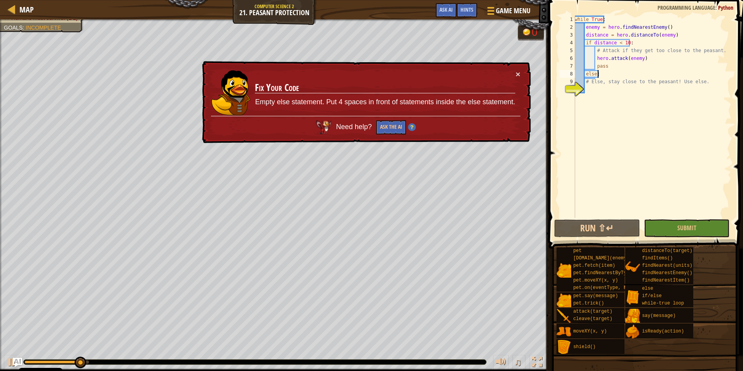
click at [521, 73] on div "× Fix Your Code Empty else statement. Put 4 spaces in front of statements insid…" at bounding box center [365, 102] width 330 height 82
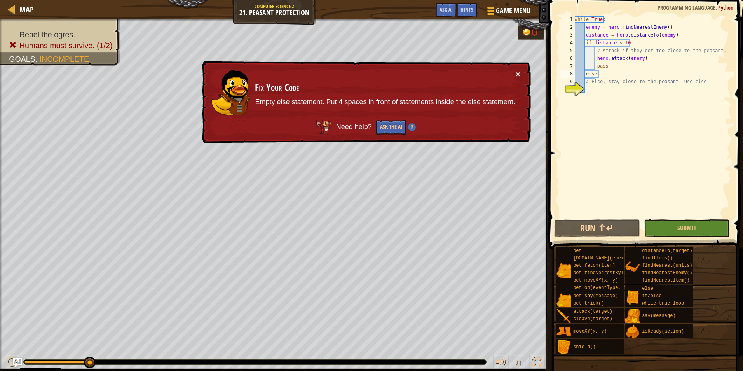
click at [519, 73] on button "×" at bounding box center [518, 74] width 5 height 8
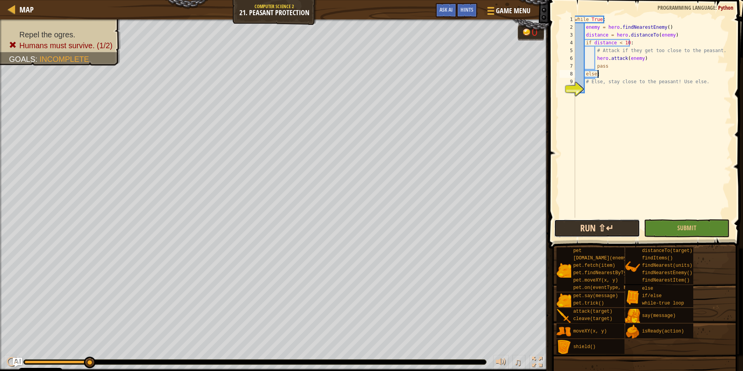
click at [602, 225] on button "Run ⇧↵" at bounding box center [597, 228] width 86 height 18
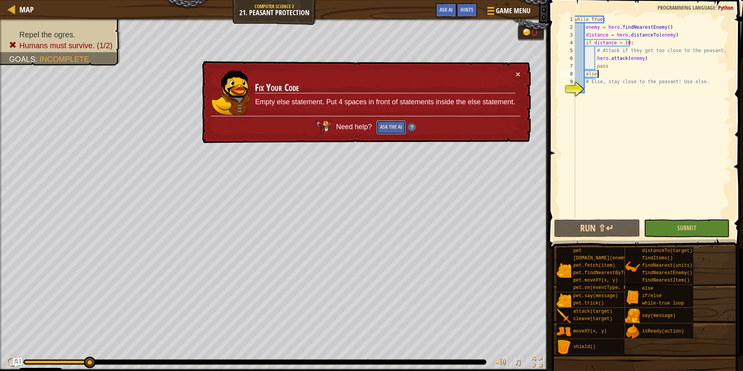
click at [392, 127] on button "Ask the AI" at bounding box center [391, 127] width 30 height 14
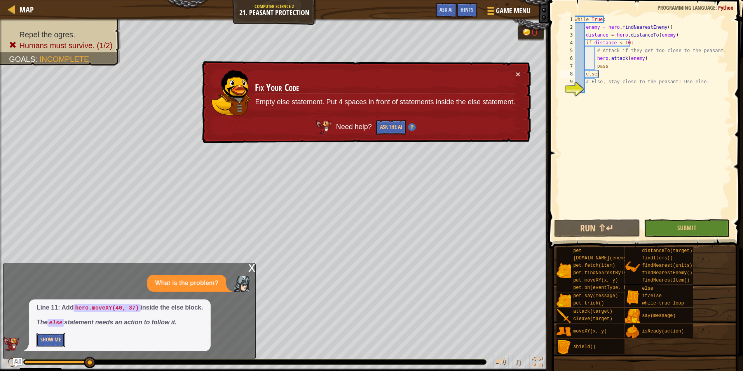
click at [56, 338] on button "Show Me" at bounding box center [51, 340] width 28 height 14
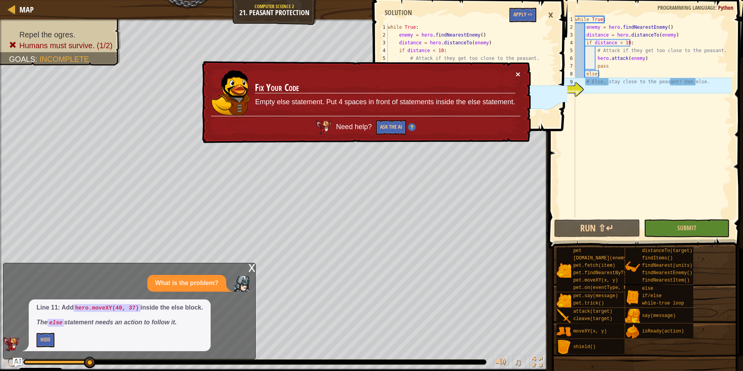
click at [519, 74] on button "×" at bounding box center [518, 74] width 5 height 8
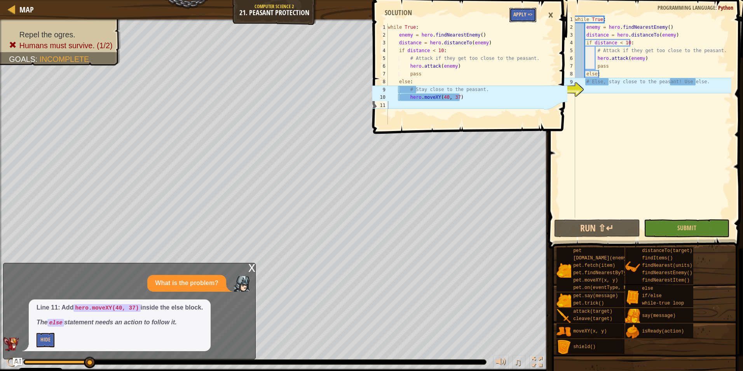
click at [525, 14] on button "Apply =>" at bounding box center [522, 15] width 27 height 14
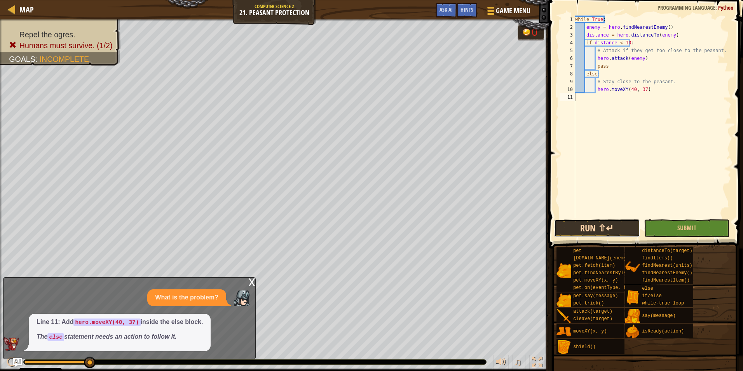
click at [615, 229] on button "Run ⇧↵" at bounding box center [597, 228] width 86 height 18
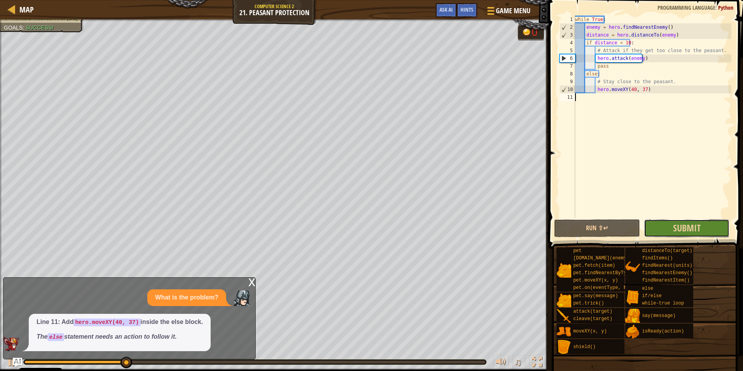
click at [669, 226] on button "Submit" at bounding box center [687, 228] width 86 height 18
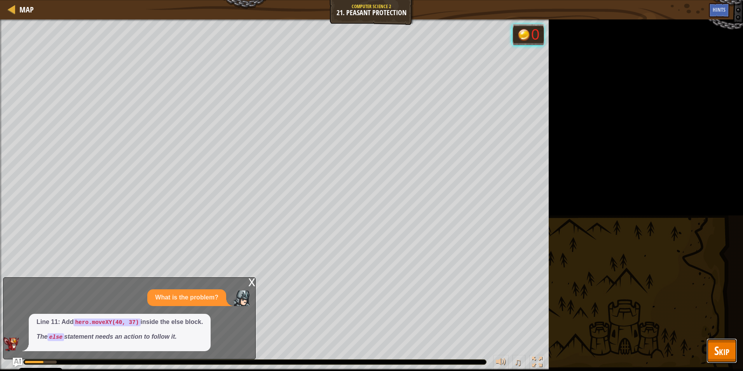
click at [714, 349] on span "Skip" at bounding box center [721, 350] width 15 height 16
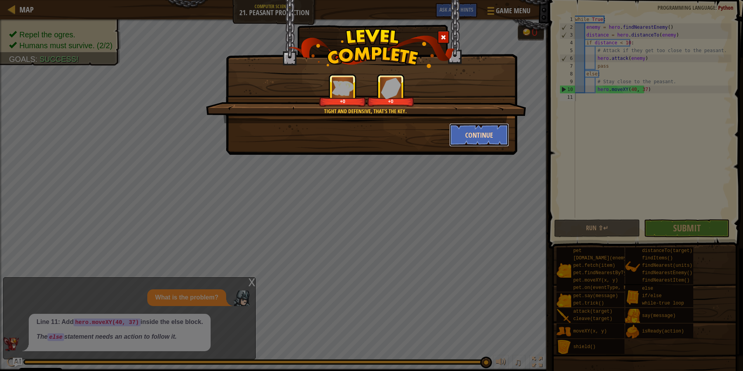
click at [473, 135] on button "Continue" at bounding box center [479, 134] width 60 height 23
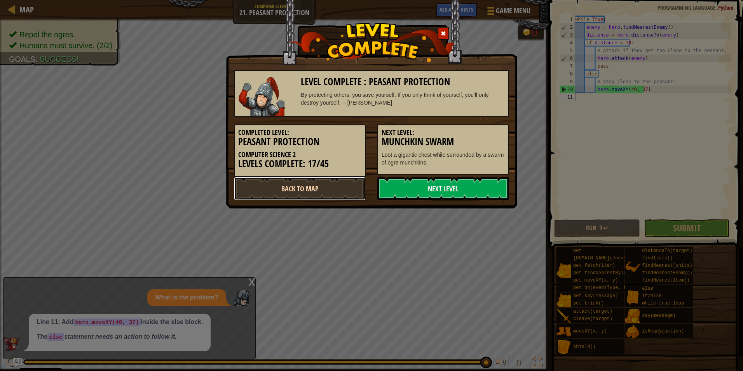
click at [350, 190] on link "Back to Map" at bounding box center [300, 188] width 132 height 23
select select "en-[GEOGRAPHIC_DATA]"
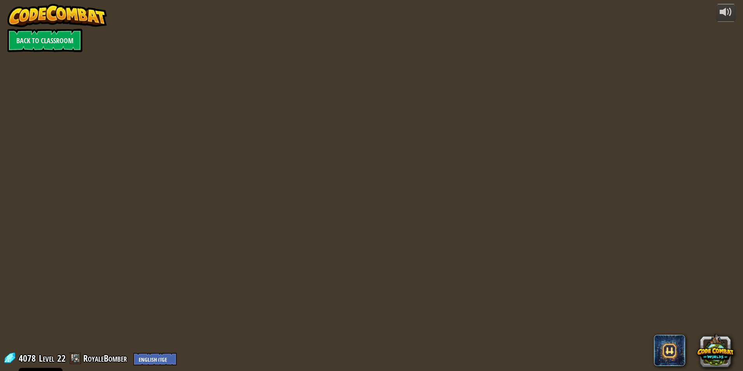
select select "en-[GEOGRAPHIC_DATA]"
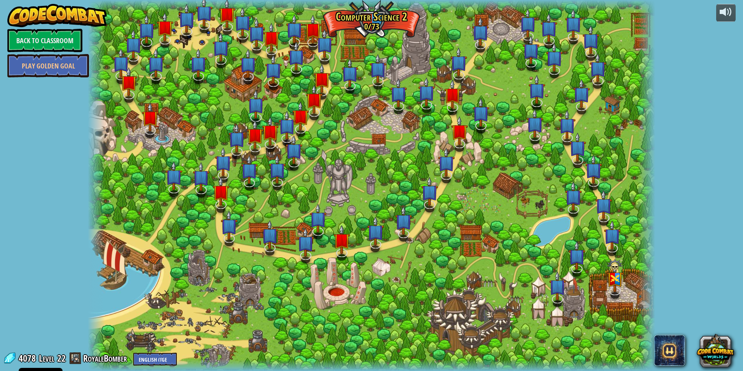
select select "en-[GEOGRAPHIC_DATA]"
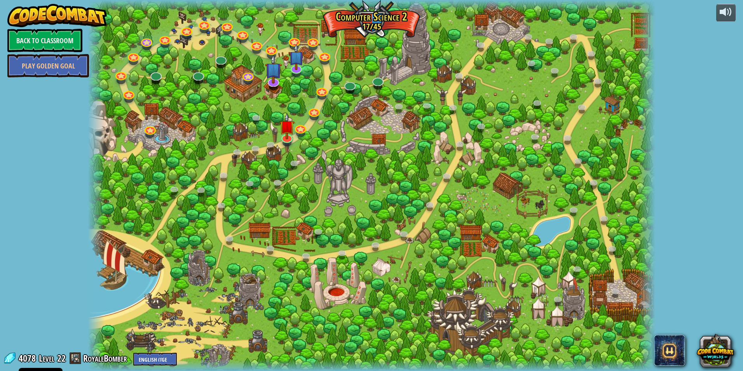
select select "en-[GEOGRAPHIC_DATA]"
